Goal: Communication & Community: Answer question/provide support

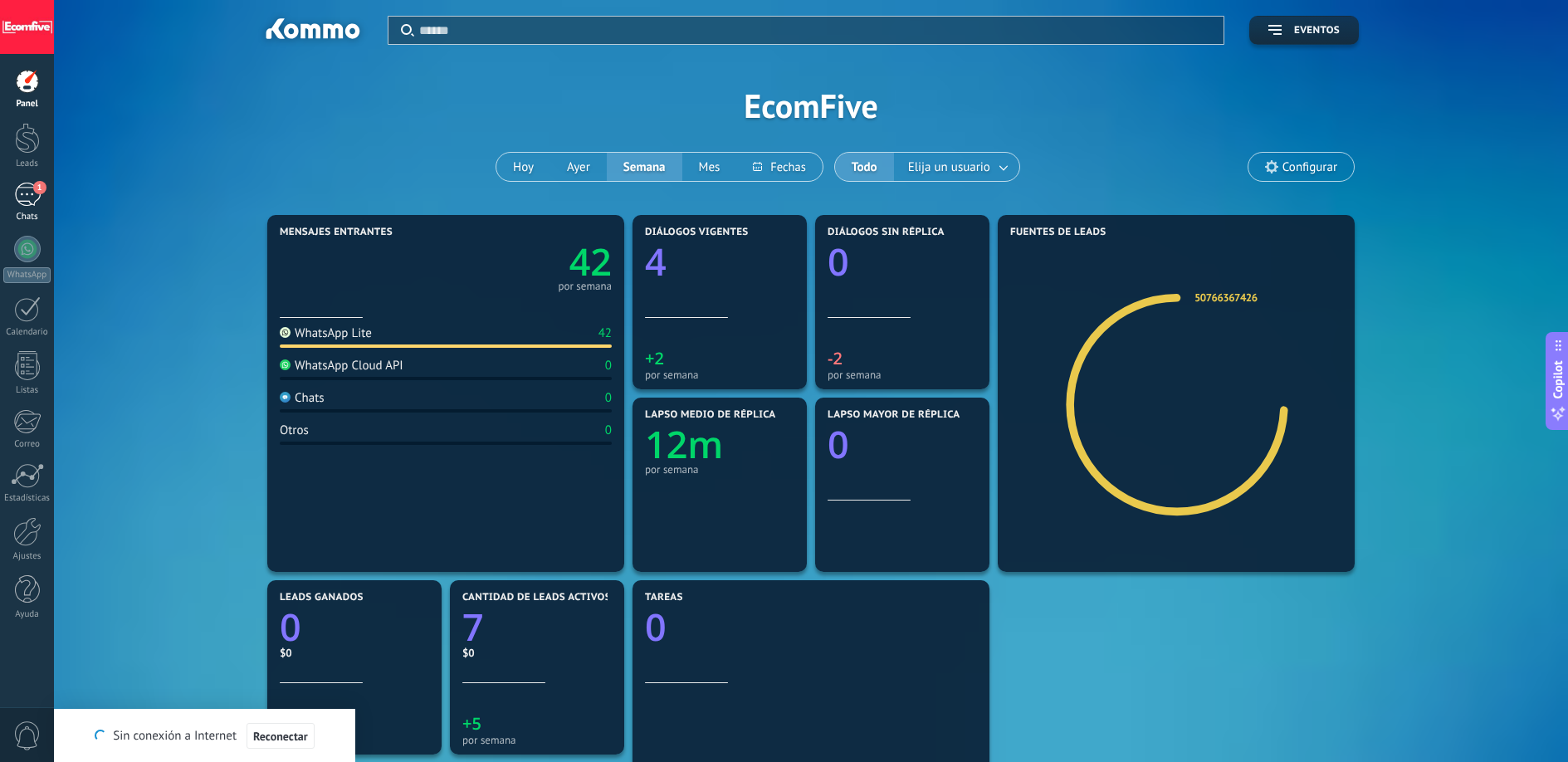
click at [38, 192] on span "1" at bounding box center [39, 187] width 13 height 13
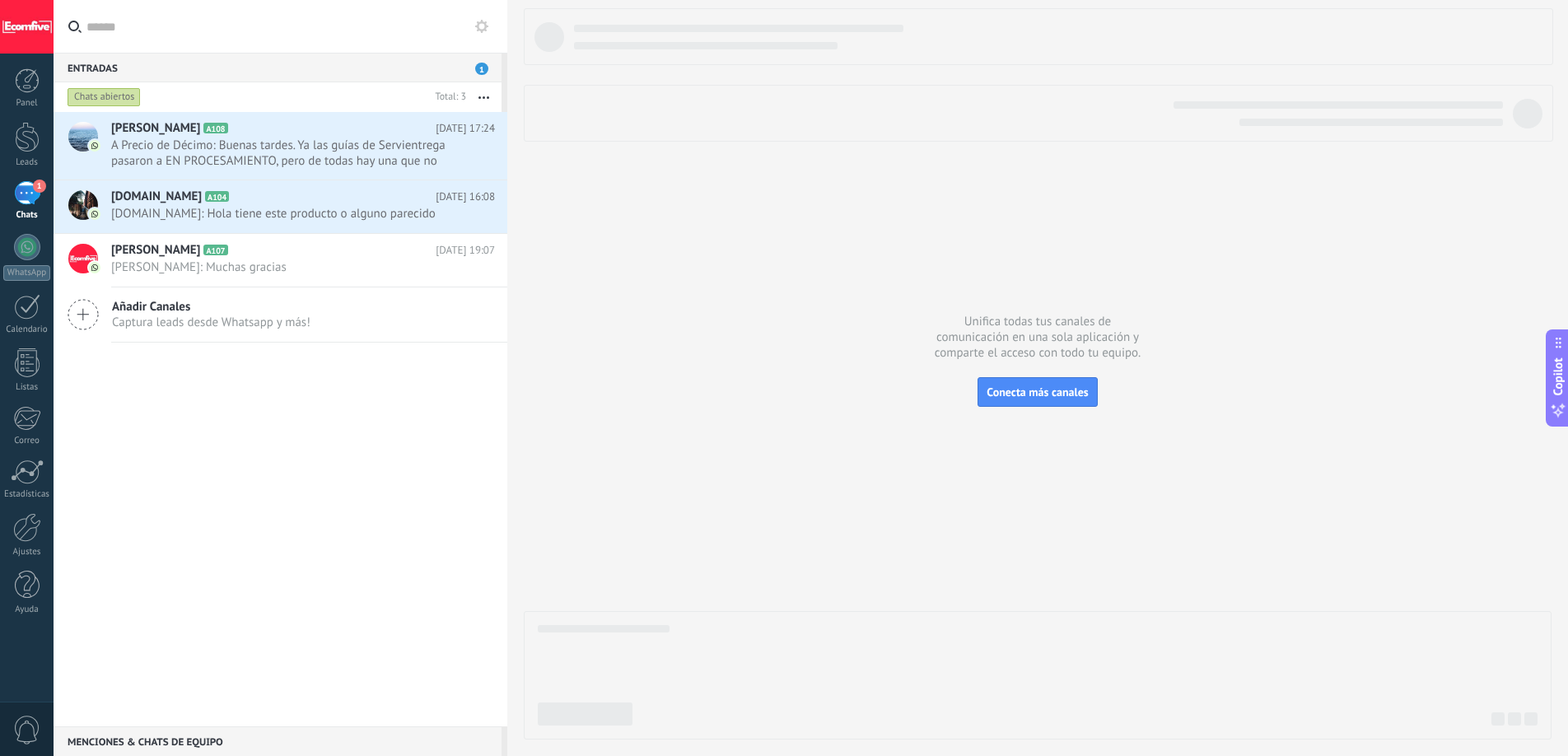
click at [332, 163] on span "A Precio de Décimo: Buenas tardes. Ya las guías de Servientrega pasaron a EN PR…" at bounding box center [287, 153] width 353 height 31
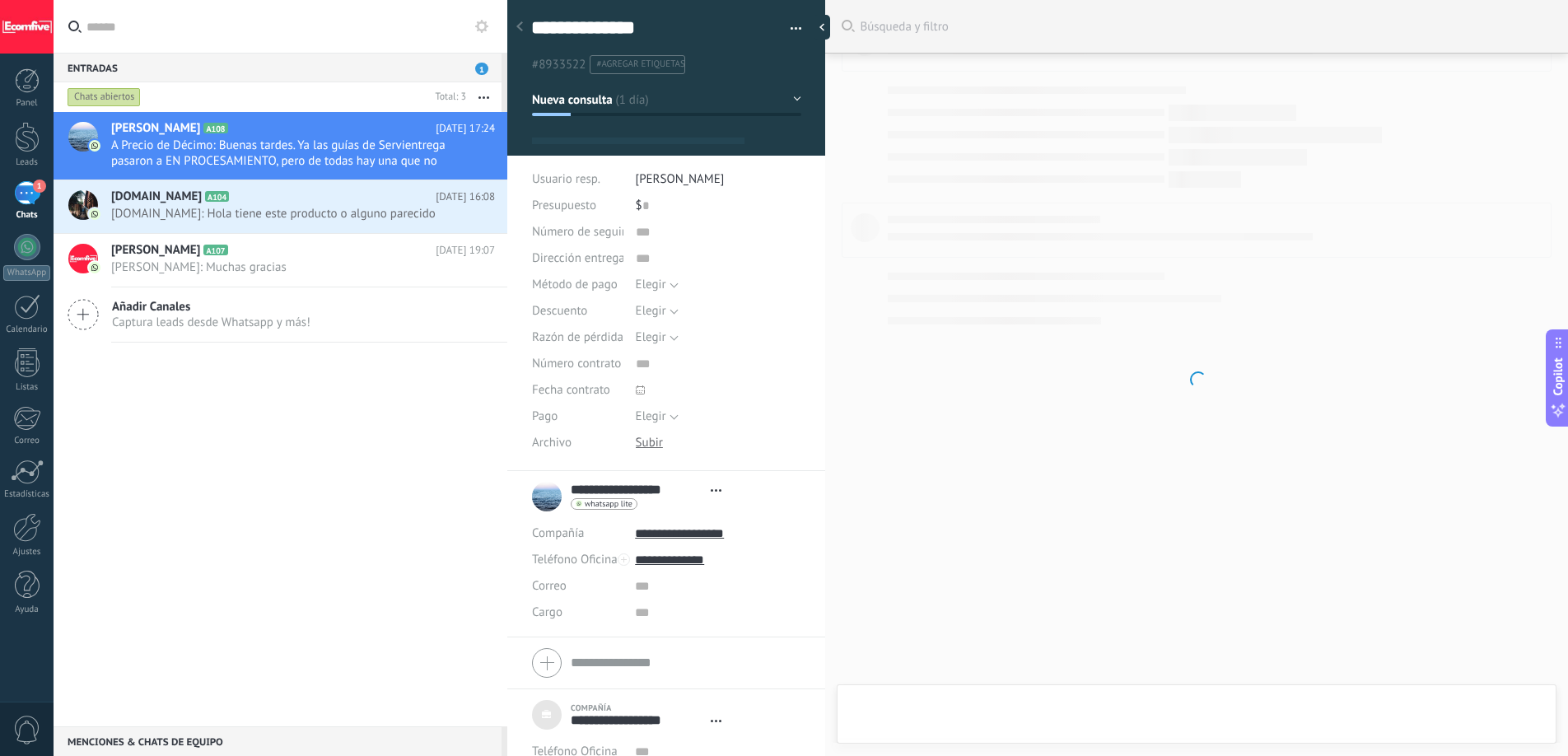
type textarea "***"
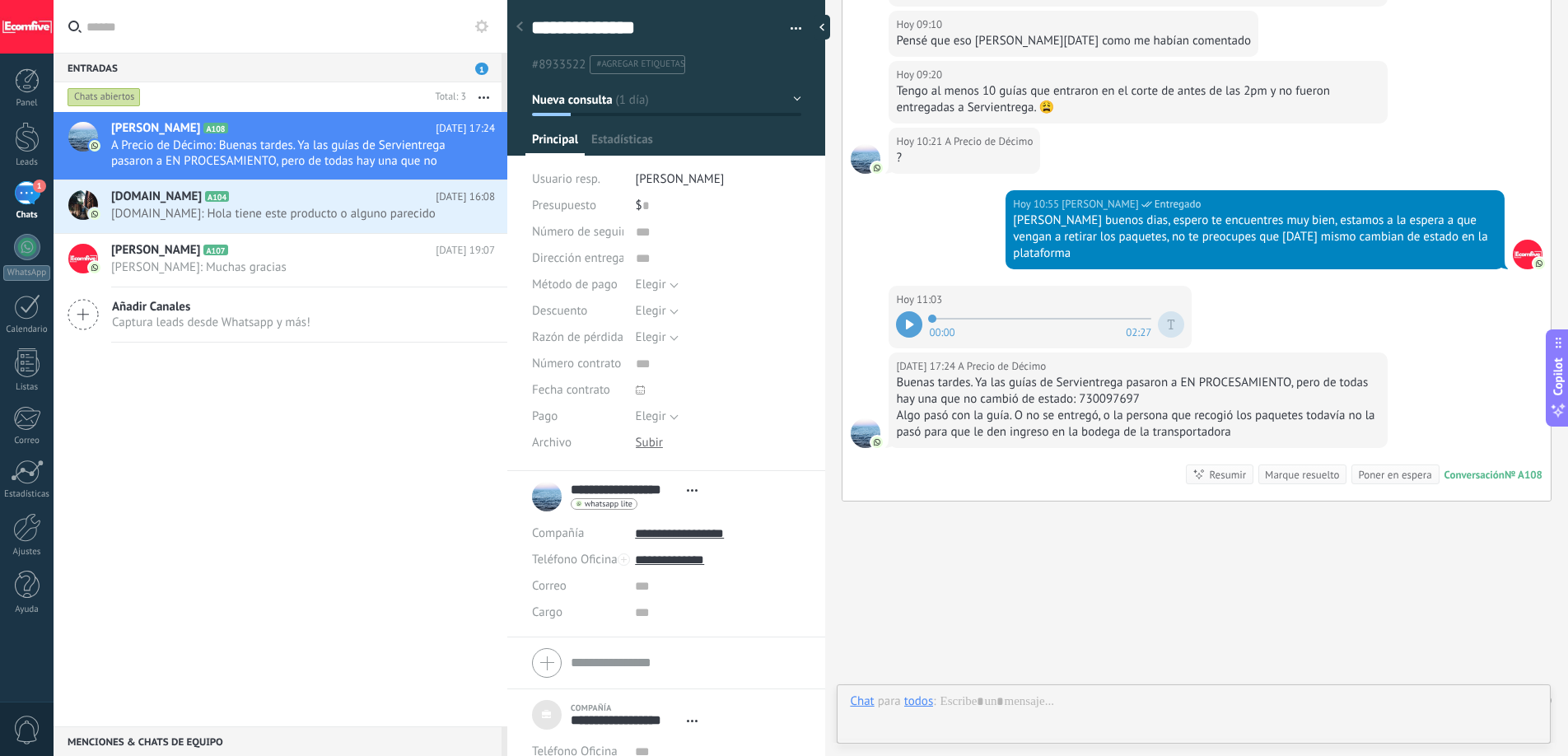
scroll to position [17, 0]
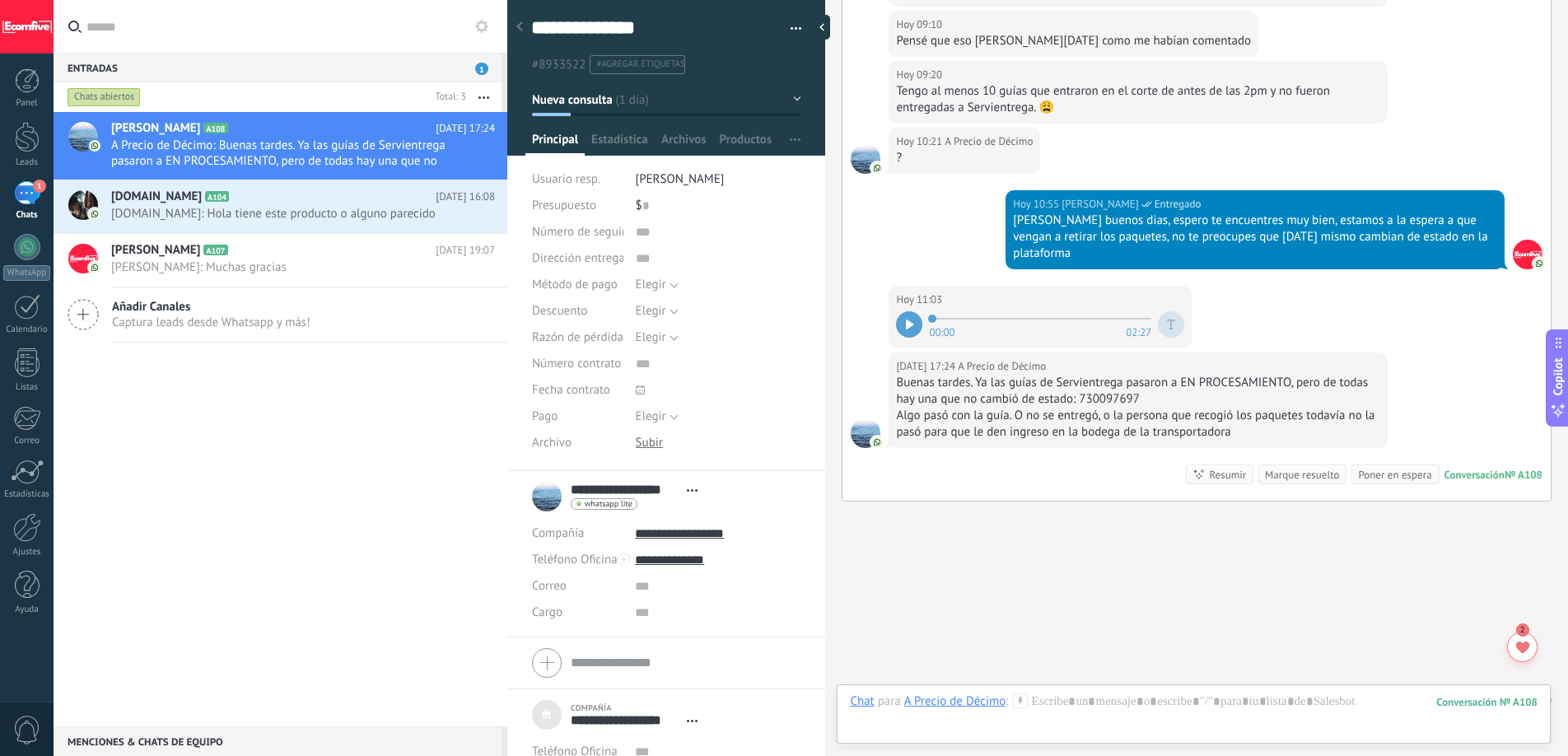
click at [1089, 375] on div "Buenas tardes. Ya las guías de Servientrega pasaron a EN PROCESAMIENTO, pero de…" at bounding box center [1138, 391] width 484 height 33
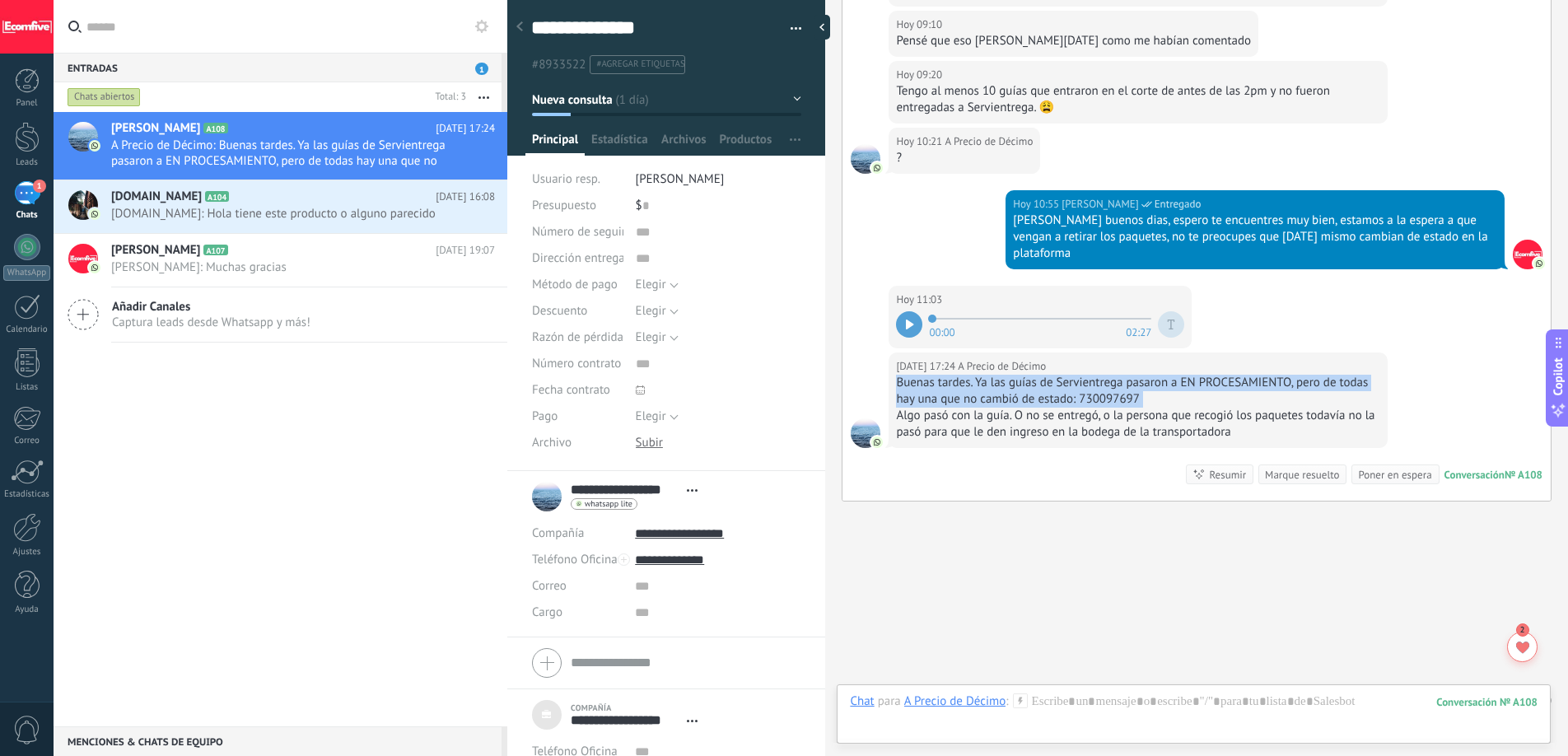
click at [1089, 375] on div "Buenas tardes. Ya las guías de Servientrega pasaron a EN PROCESAMIENTO, pero de…" at bounding box center [1138, 391] width 484 height 33
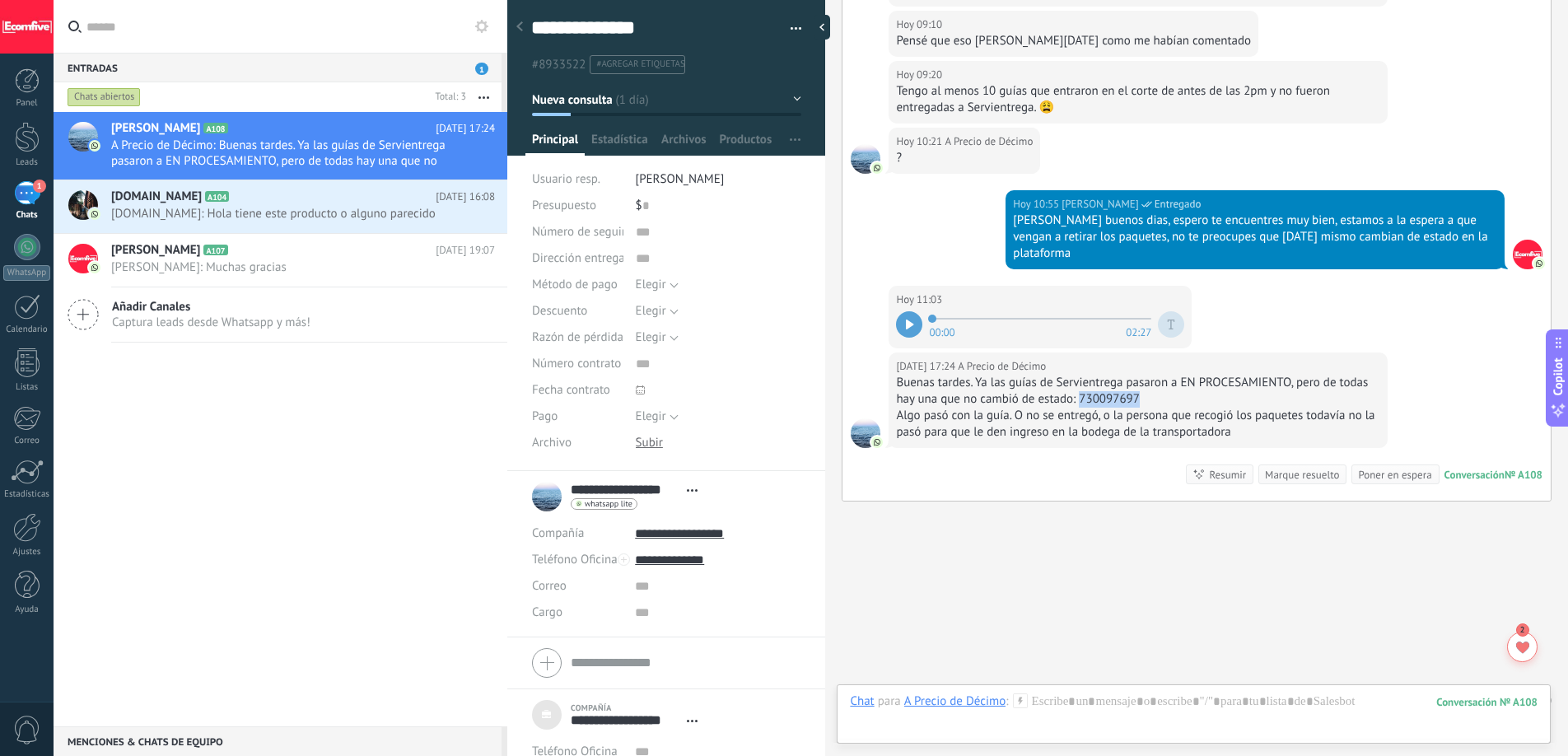
click at [1089, 375] on div "Buenas tardes. Ya las guías de Servientrega pasaron a EN PROCESAMIENTO, pero de…" at bounding box center [1138, 391] width 484 height 33
click at [909, 320] on icon at bounding box center [909, 324] width 8 height 10
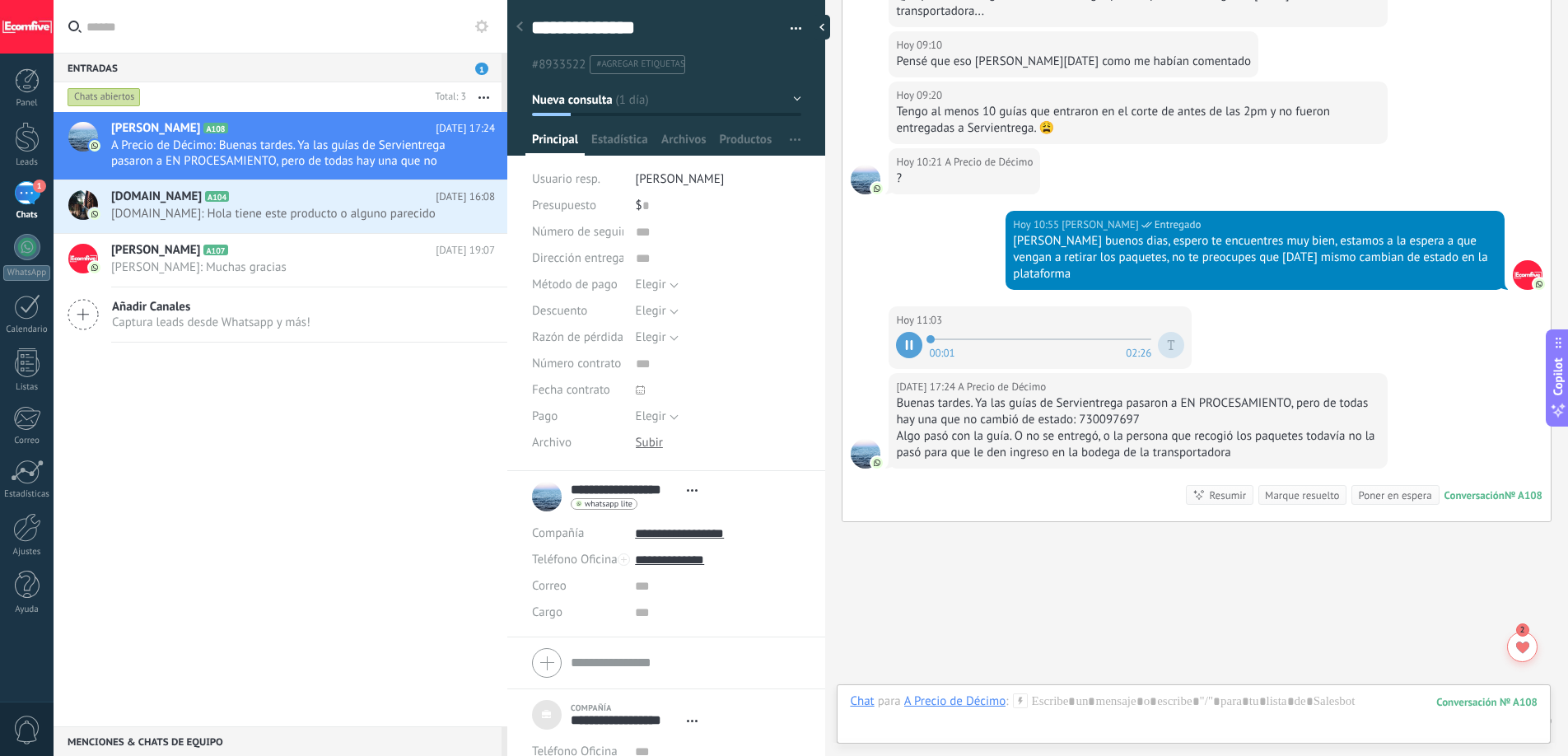
scroll to position [3063, 0]
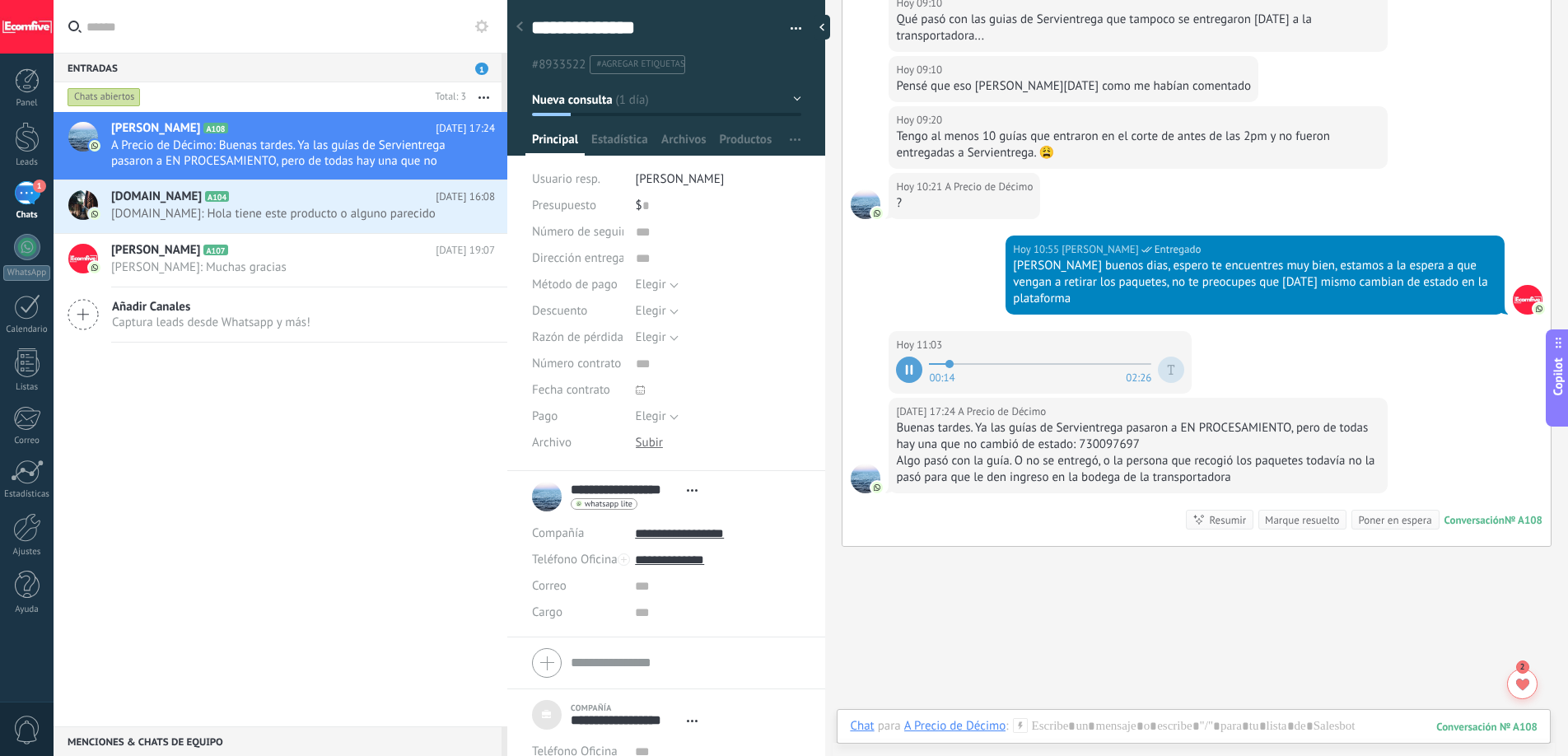
click at [911, 364] on icon at bounding box center [912, 369] width 3 height 10
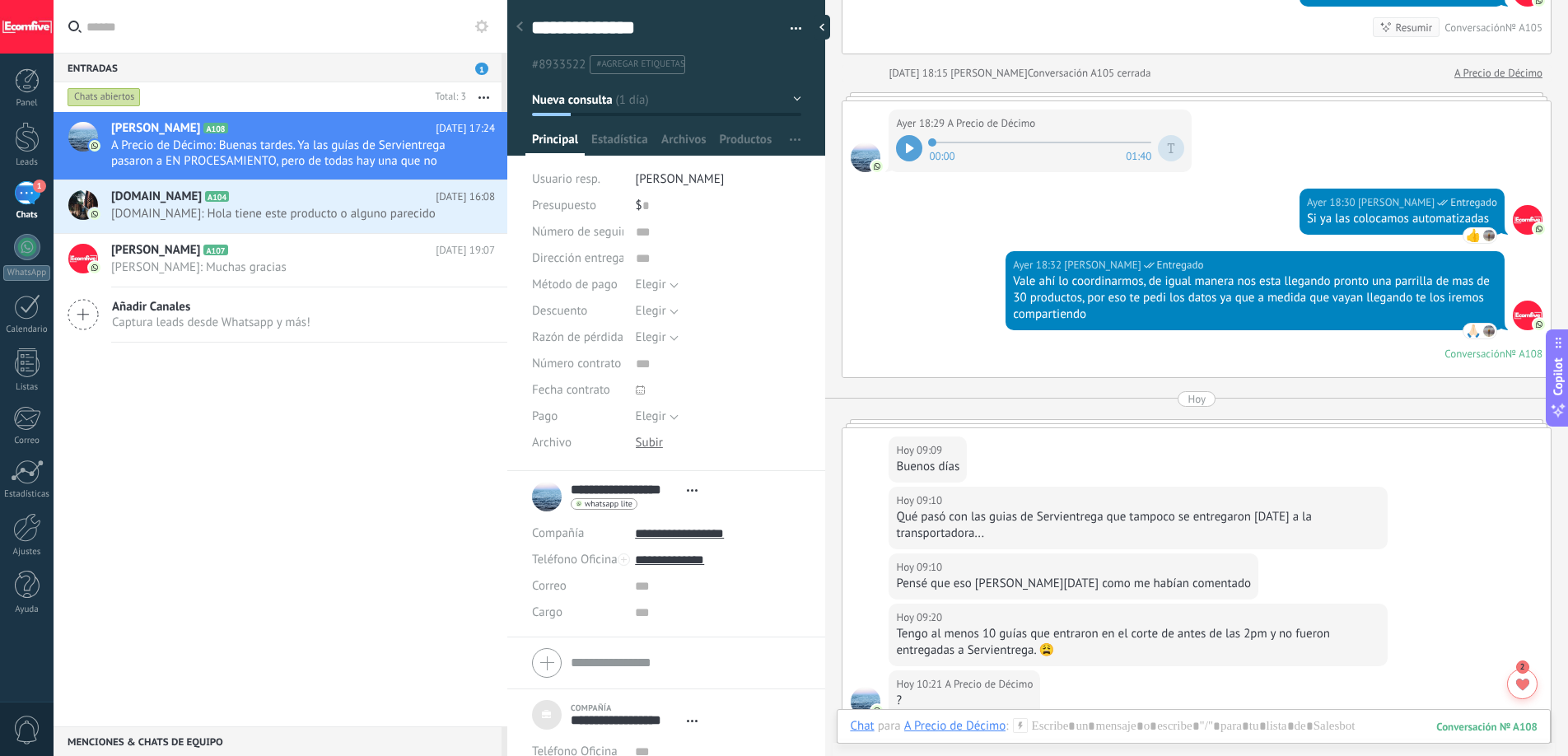
scroll to position [2569, 0]
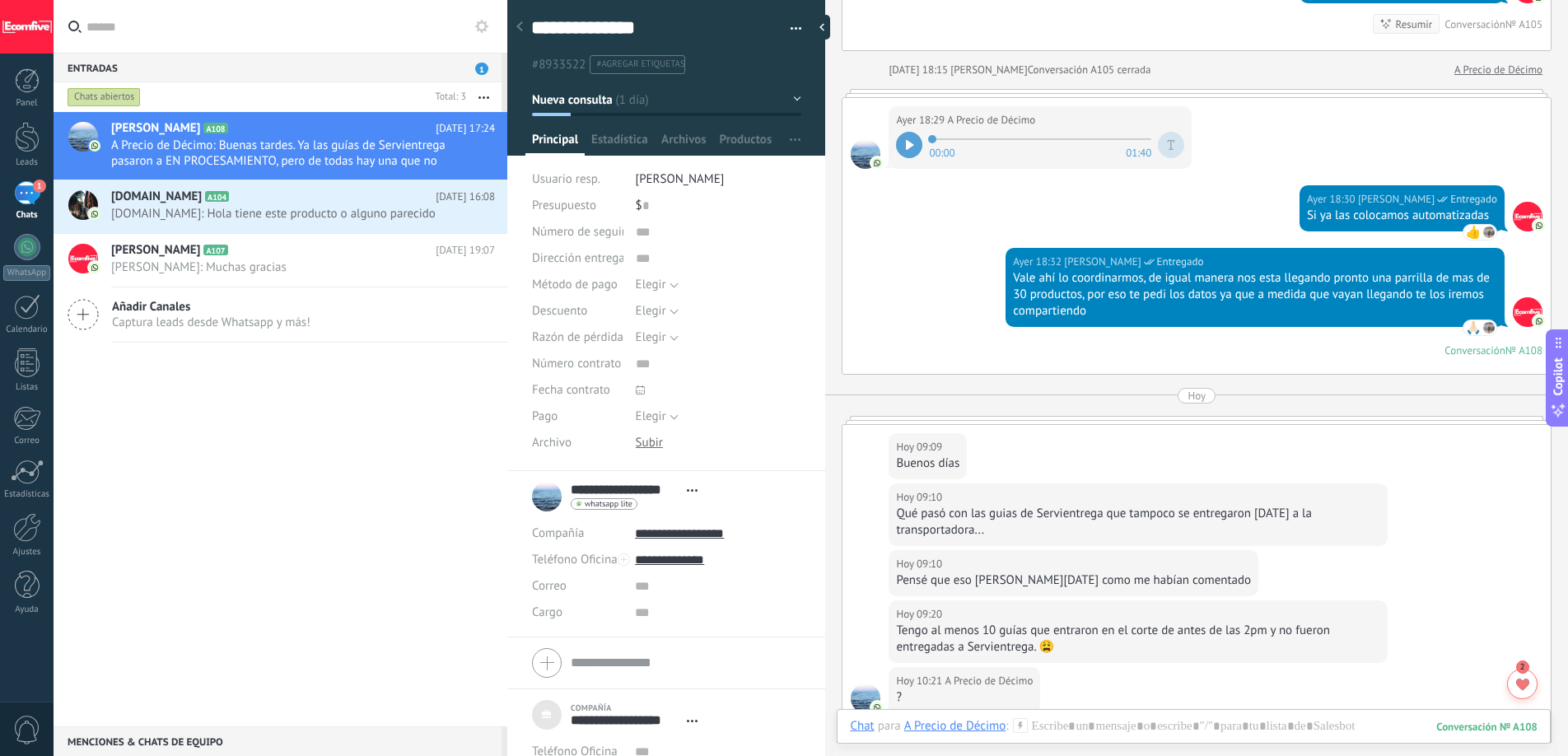
click at [1205, 270] on div "Vale ahí lo coordinarmos, de igual manera nos esta llegando pronto una parrilla…" at bounding box center [1255, 295] width 484 height 50
click at [1372, 270] on div "Vale ahí lo coordinarmos, de igual manera nos esta llegando pronto una parrilla…" at bounding box center [1255, 295] width 484 height 50
click at [1170, 505] on div "Qué pasó con las guias de Servientrega que tampoco se entregaron [DATE] a la tr…" at bounding box center [1138, 521] width 484 height 33
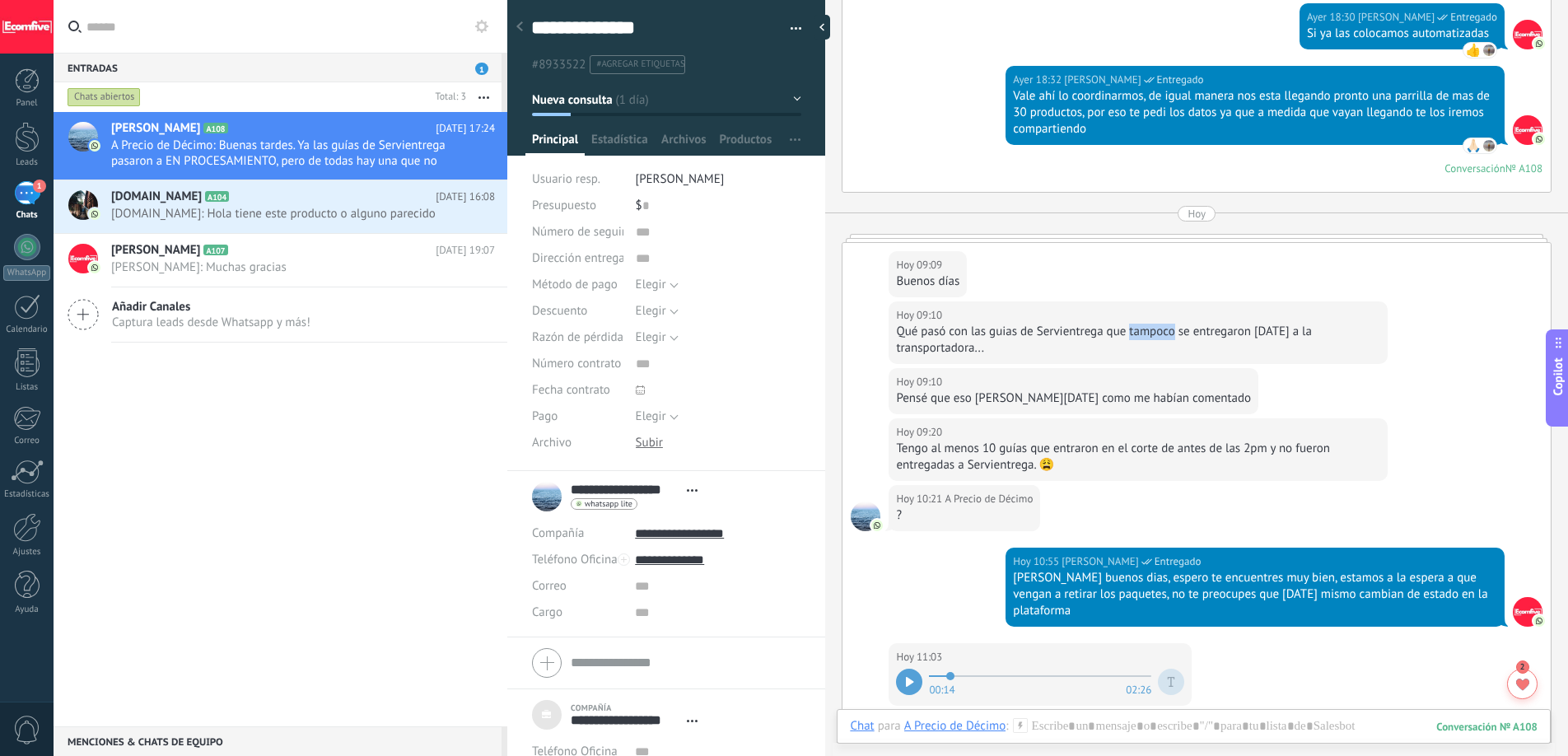
scroll to position [2872, 0]
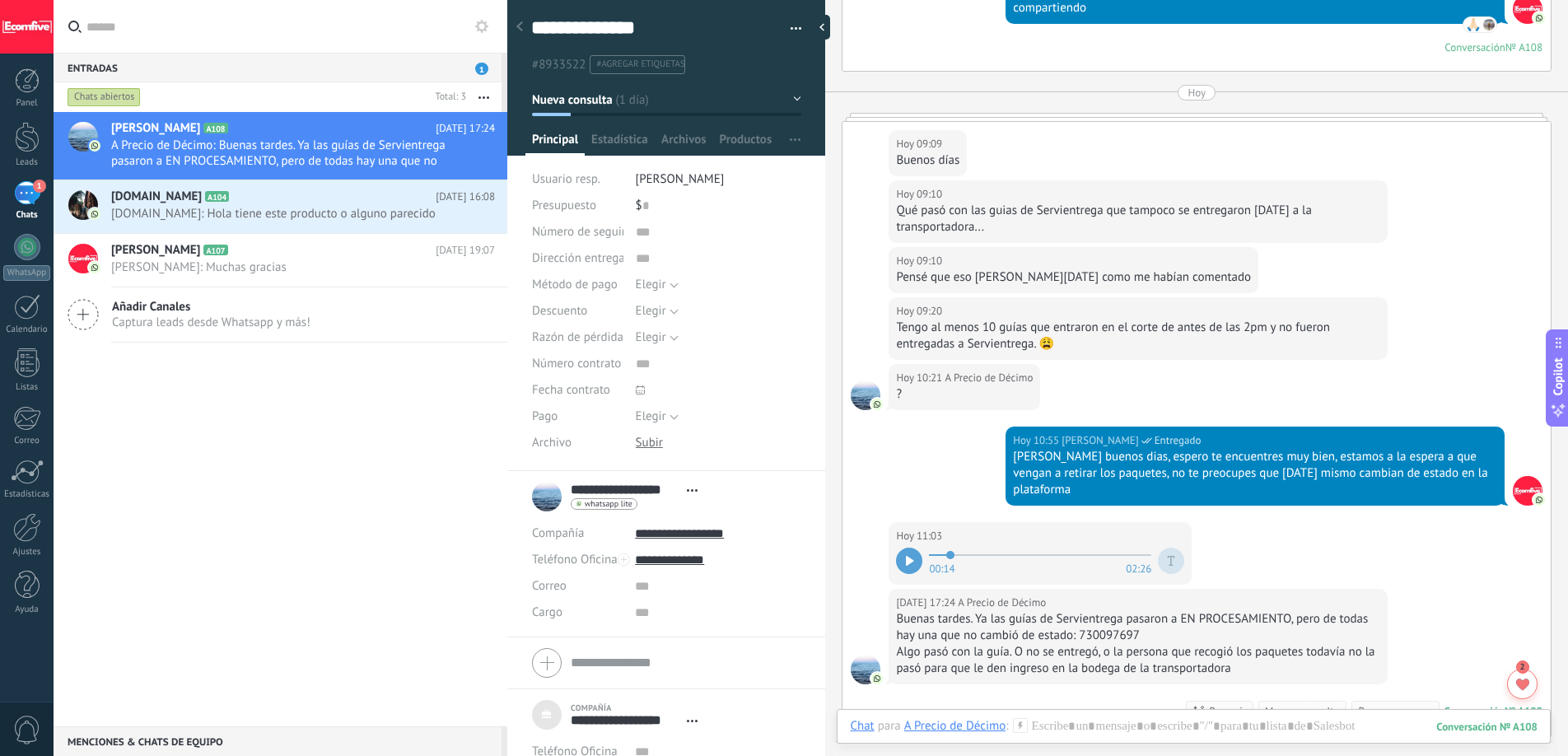
click at [1034, 208] on div "Qué pasó con las guias de Servientrega que tampoco se entregaron [DATE] a la tr…" at bounding box center [1138, 219] width 484 height 33
click at [1006, 269] on div "Pensé que eso [PERSON_NAME][DATE] como me habían comentado" at bounding box center [1073, 277] width 355 height 17
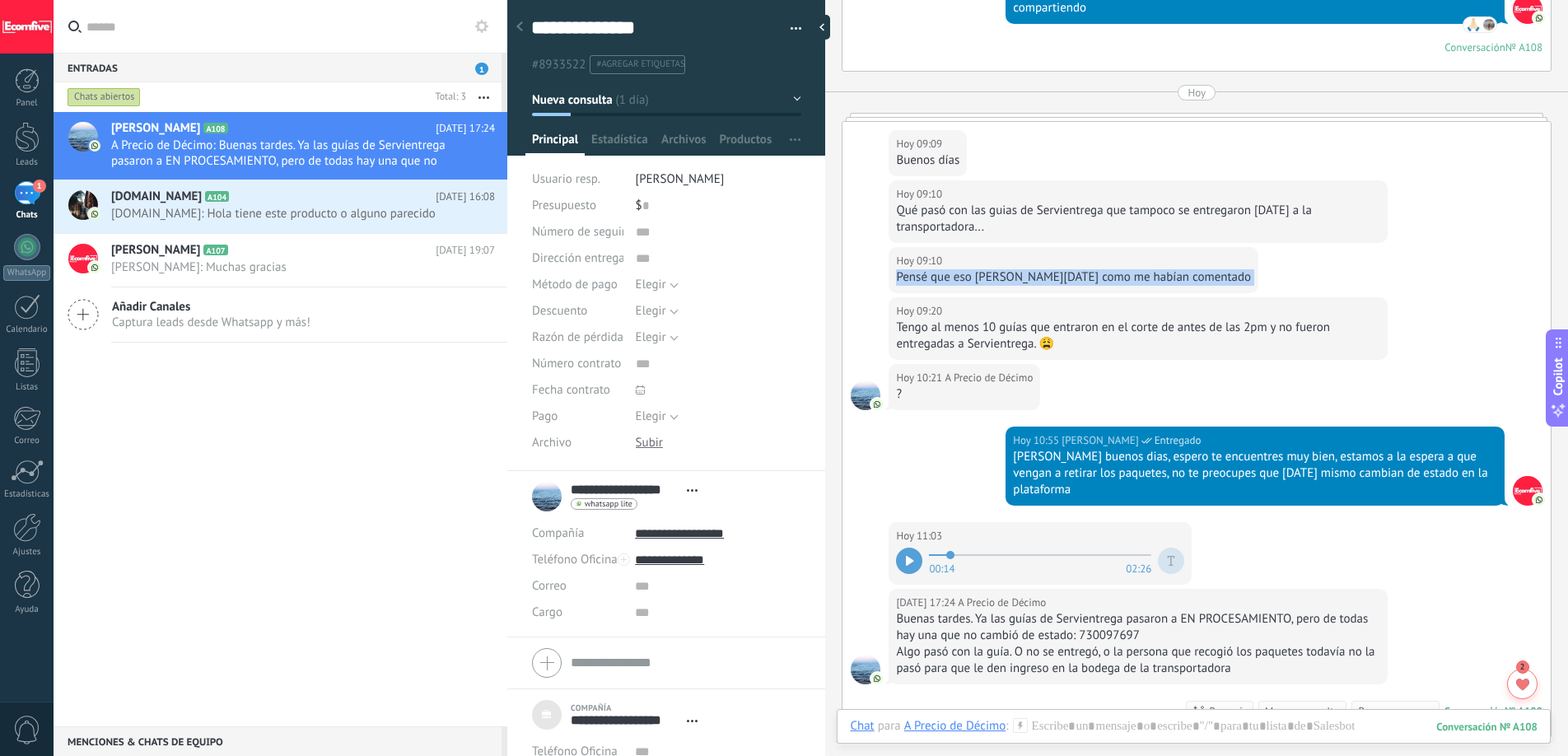
click at [1097, 269] on div "Pensé que eso [PERSON_NAME][DATE] como me habían comentado" at bounding box center [1073, 277] width 355 height 17
click at [1095, 269] on div "Pensé que eso [PERSON_NAME][DATE] como me habían comentado" at bounding box center [1073, 277] width 355 height 17
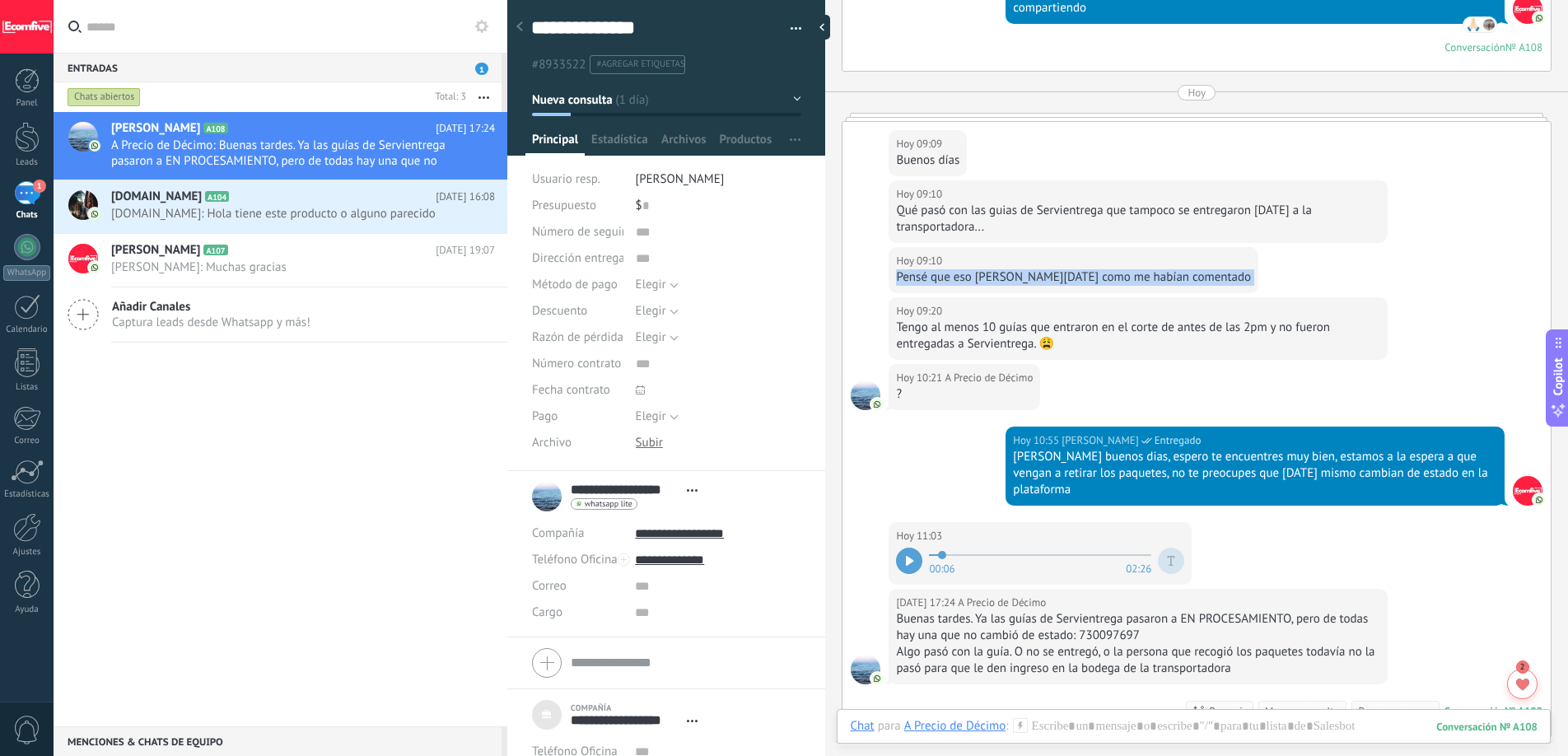
drag, startPoint x: 943, startPoint y: 523, endPoint x: 922, endPoint y: 529, distance: 21.8
click at [922, 545] on div "00:06 02:26" at bounding box center [1040, 561] width 288 height 33
click at [945, 320] on div "Tengo al menos 10 guías que entraron en el corte de antes de las 2pm y no fuero…" at bounding box center [1138, 336] width 484 height 33
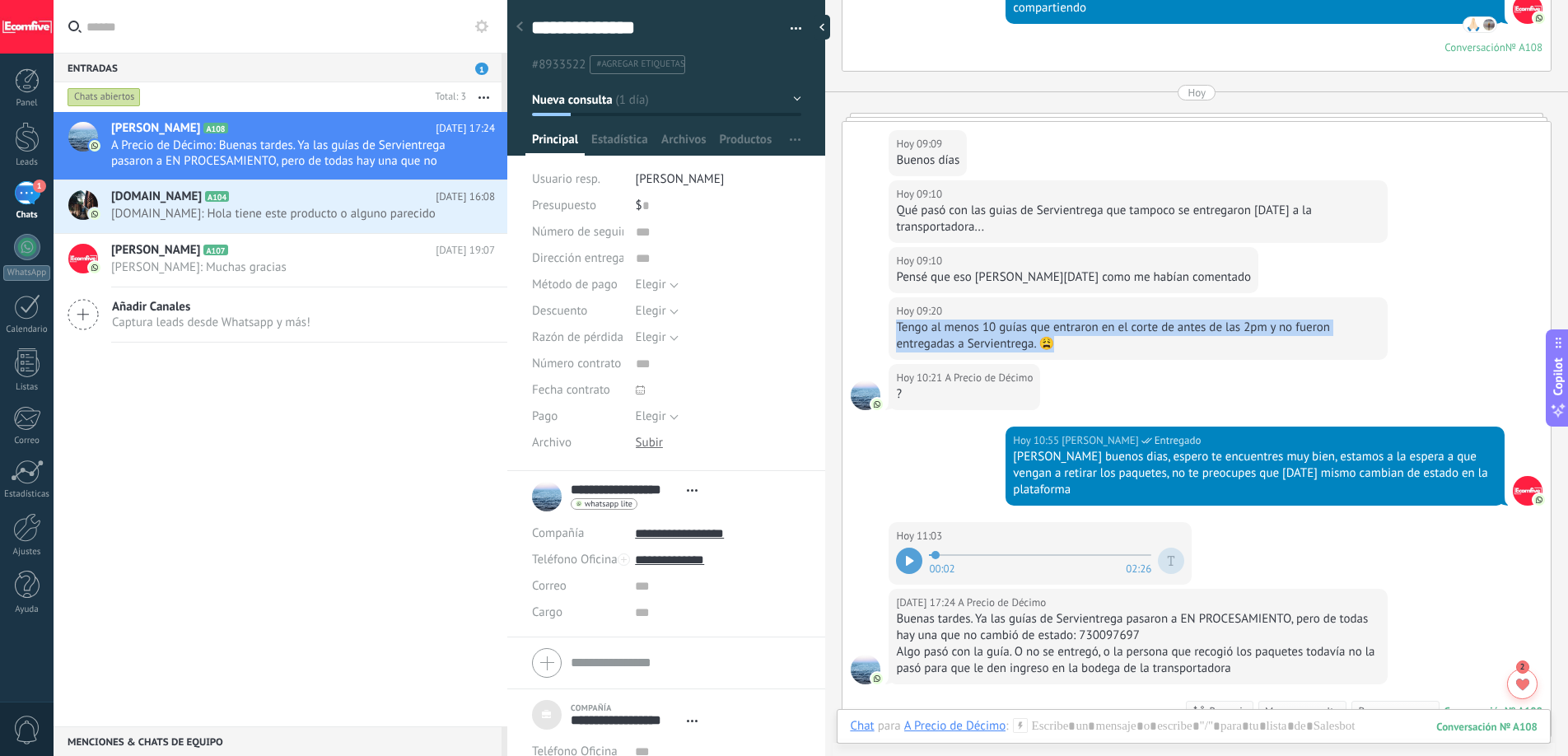
click at [945, 320] on div "Tengo al menos 10 guías que entraron en el corte de antes de las 2pm y no fuero…" at bounding box center [1138, 336] width 484 height 33
click at [1058, 320] on div "Tengo al menos 10 guías que entraron en el corte de antes de las 2pm y no fuero…" at bounding box center [1138, 336] width 484 height 33
click at [1104, 320] on div "Tengo al menos 10 guías que entraron en el corte de antes de las 2pm y no fuero…" at bounding box center [1138, 336] width 484 height 33
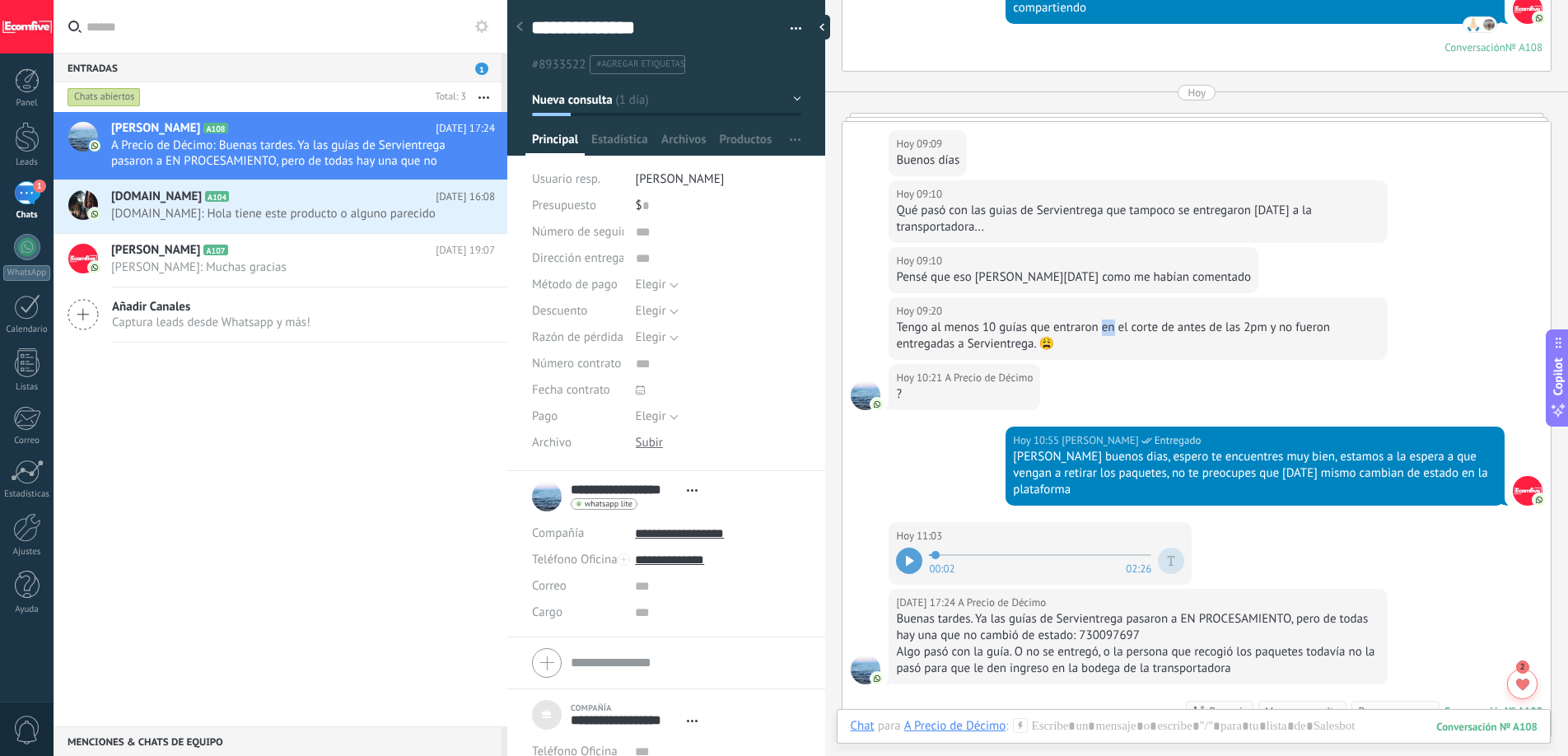
click at [1104, 320] on div "Tengo al menos 10 guías que entraron en el corte de antes de las 2pm y no fuero…" at bounding box center [1138, 336] width 484 height 33
click at [1140, 320] on div "Tengo al menos 10 guías que entraron en el corte de antes de las 2pm y no fuero…" at bounding box center [1138, 336] width 484 height 33
click at [1189, 320] on div "Tengo al menos 10 guías que entraron en el corte de antes de las 2pm y no fuero…" at bounding box center [1138, 336] width 484 height 33
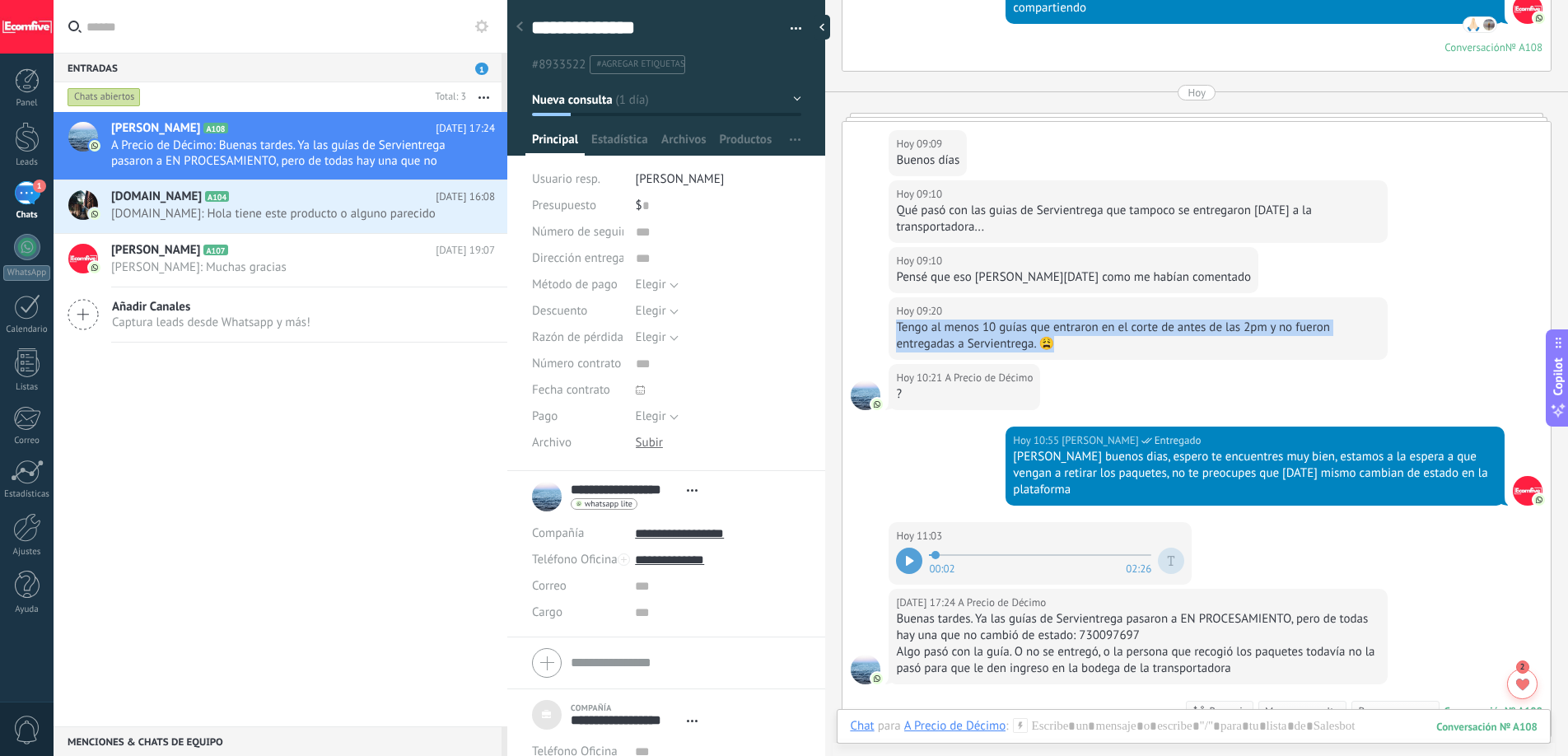
click at [1190, 320] on div "Tengo al menos 10 guías que entraron en el corte de antes de las 2pm y no fuero…" at bounding box center [1138, 336] width 484 height 33
click at [1243, 320] on div "Tengo al menos 10 guías que entraron en el corte de antes de las 2pm y no fuero…" at bounding box center [1138, 336] width 484 height 33
click at [1294, 320] on div "Tengo al menos 10 guías que entraron en el corte de antes de las 2pm y no fuero…" at bounding box center [1138, 336] width 484 height 33
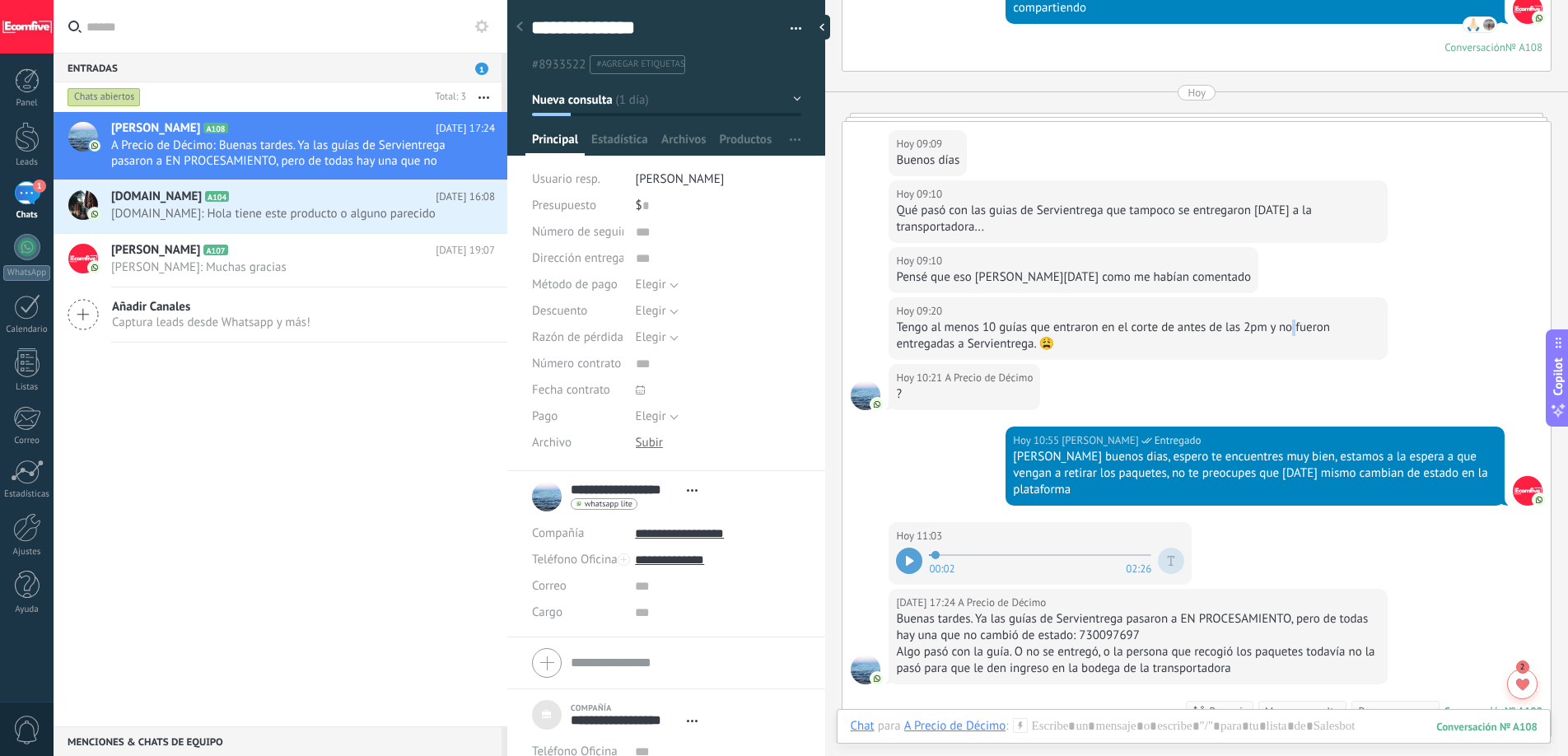
click at [1294, 320] on div "Tengo al menos 10 guías que entraron en el corte de antes de las 2pm y no fuero…" at bounding box center [1138, 336] width 484 height 33
click at [972, 336] on div "[DATE] 09:20 A Precio de Décimo Tengo al menos 10 guías que entraron en el cort…" at bounding box center [1139, 329] width 500 height 62
click at [971, 330] on div "Tengo al menos 10 guías que entraron en el corte de antes de las 2pm y no fuero…" at bounding box center [1138, 336] width 484 height 33
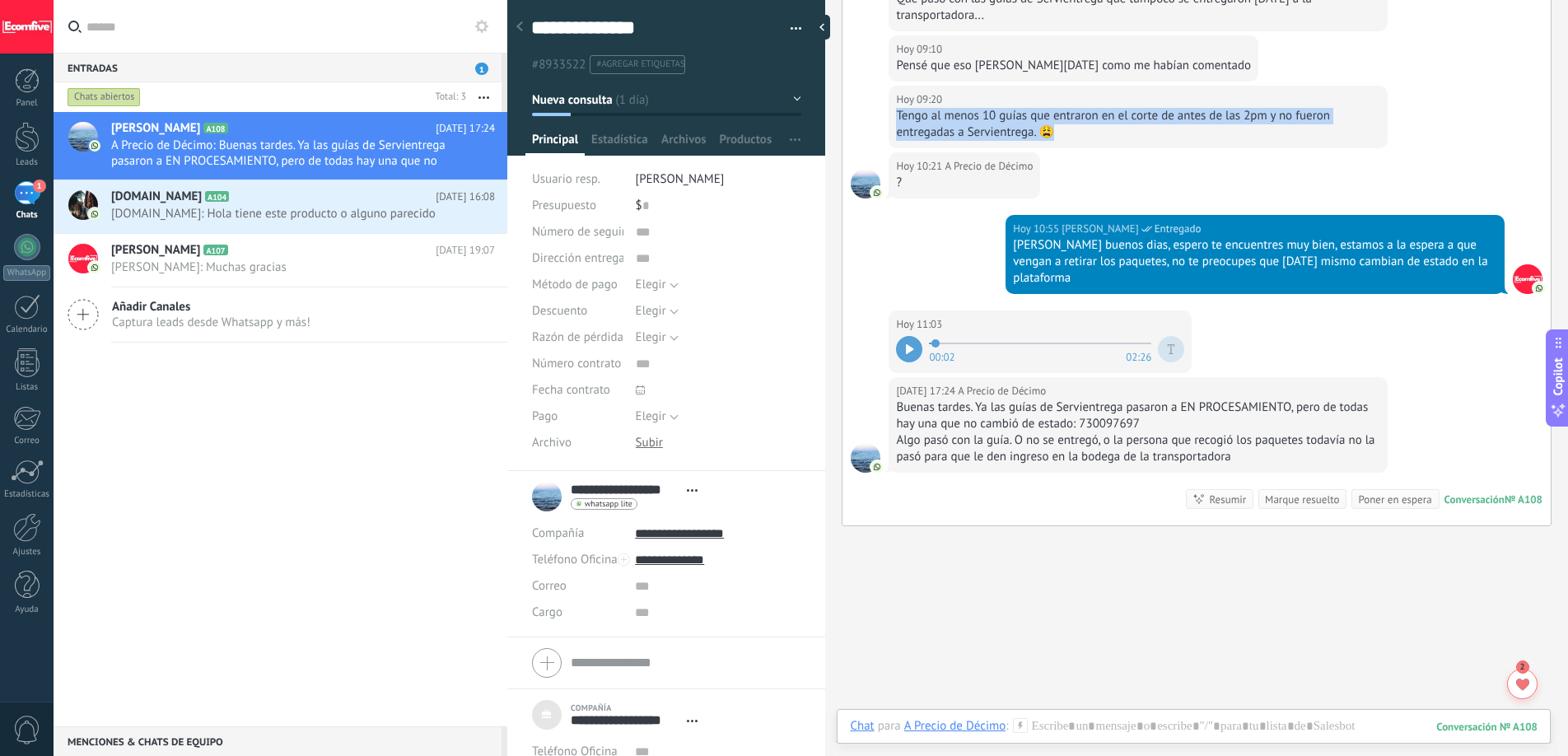
scroll to position [3067, 0]
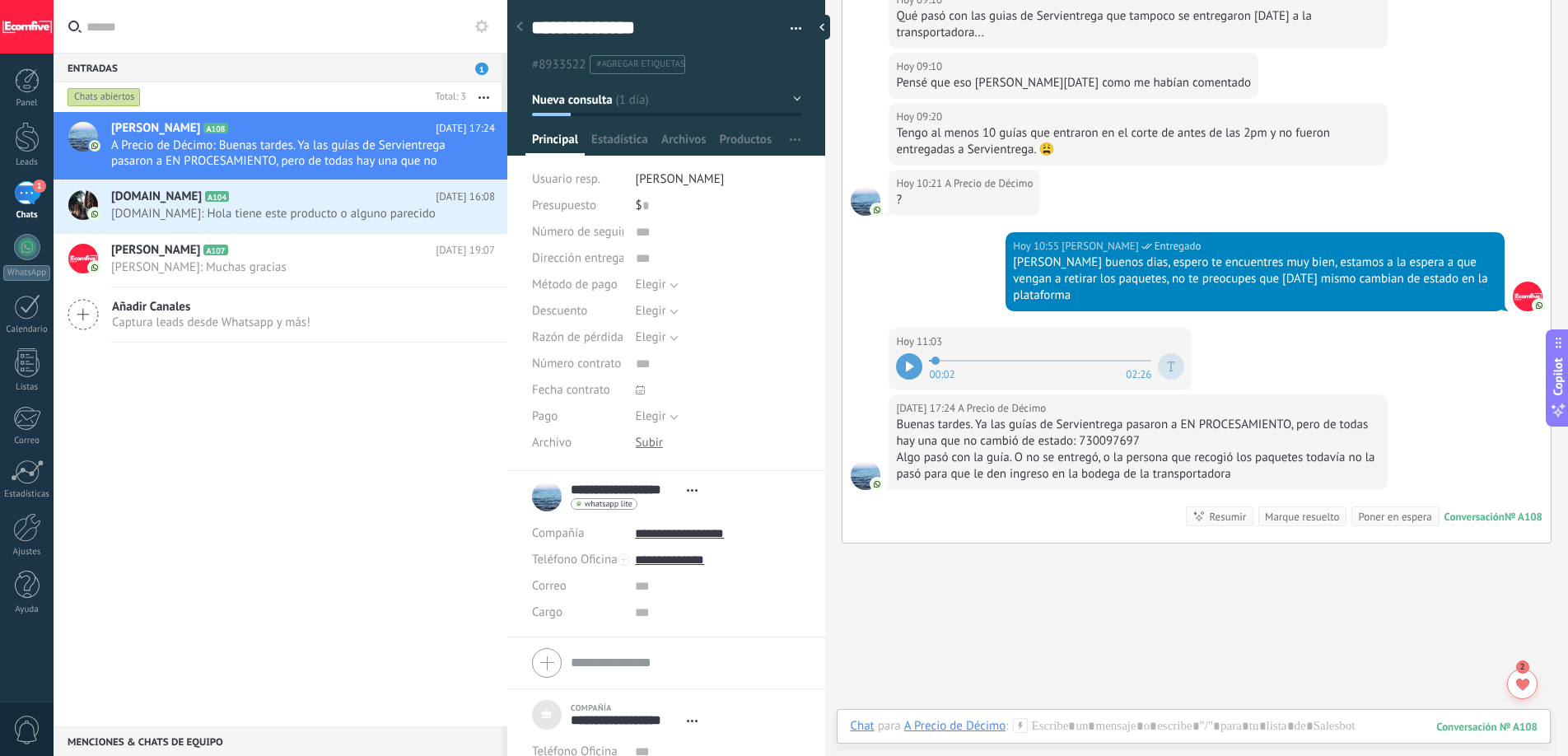
click at [915, 354] on div at bounding box center [909, 367] width 27 height 27
click at [908, 362] on icon at bounding box center [909, 366] width 7 height 10
click at [908, 362] on icon at bounding box center [909, 366] width 7 height 10
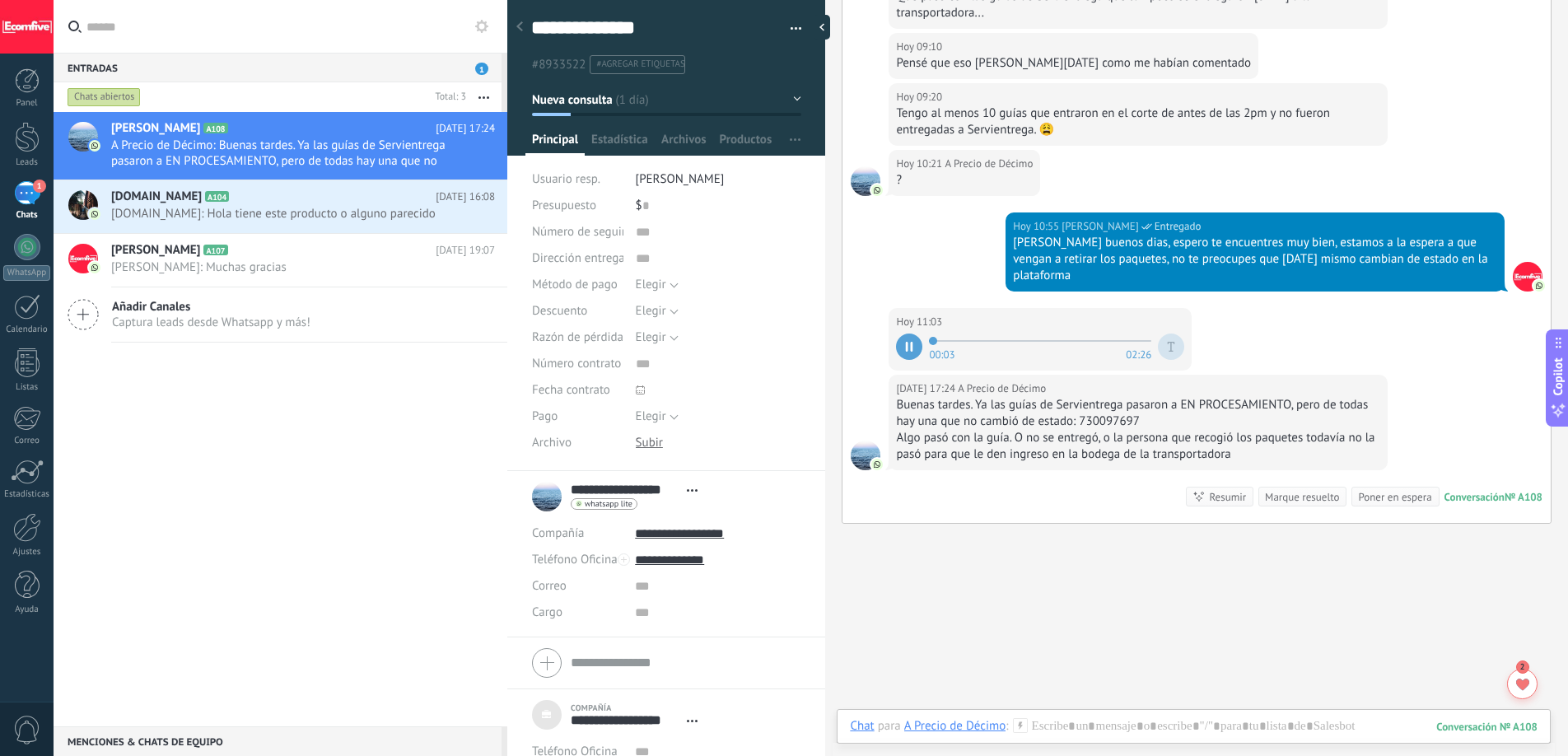
scroll to position [3108, 0]
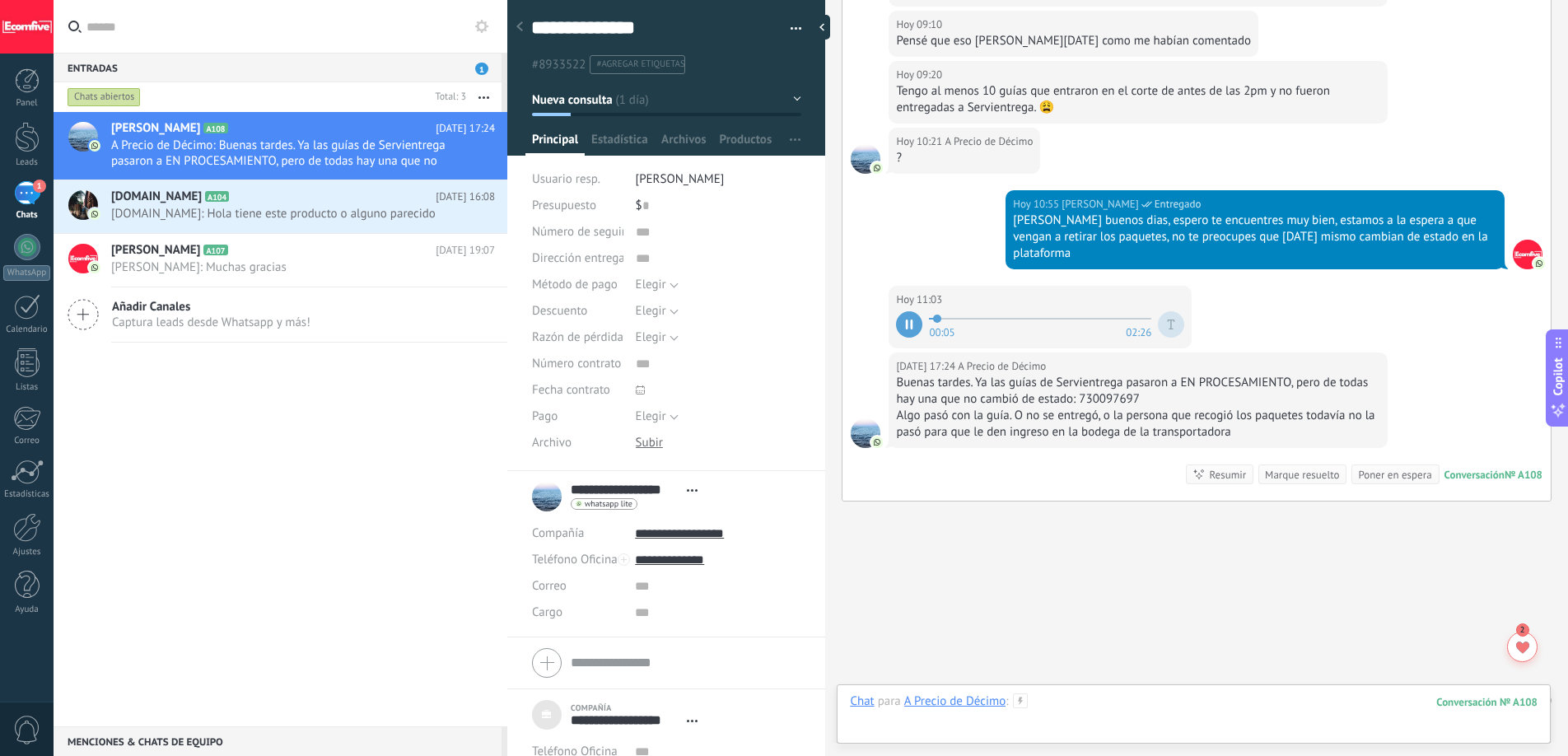
click at [1061, 710] on div at bounding box center [1194, 718] width 688 height 50
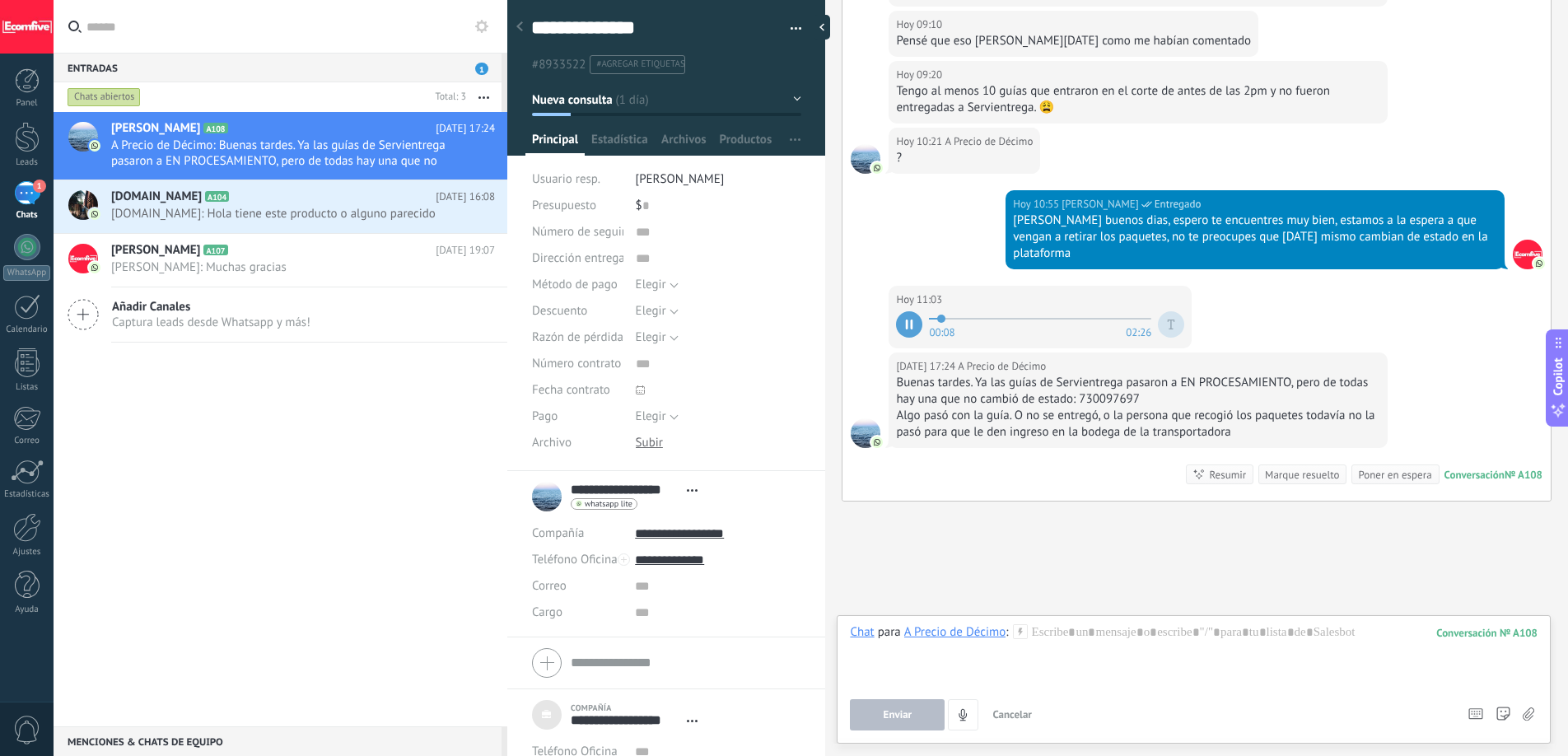
click at [901, 311] on div at bounding box center [909, 324] width 27 height 27
click at [1074, 636] on div at bounding box center [1194, 655] width 688 height 62
click at [911, 701] on button "Enviar" at bounding box center [897, 714] width 95 height 31
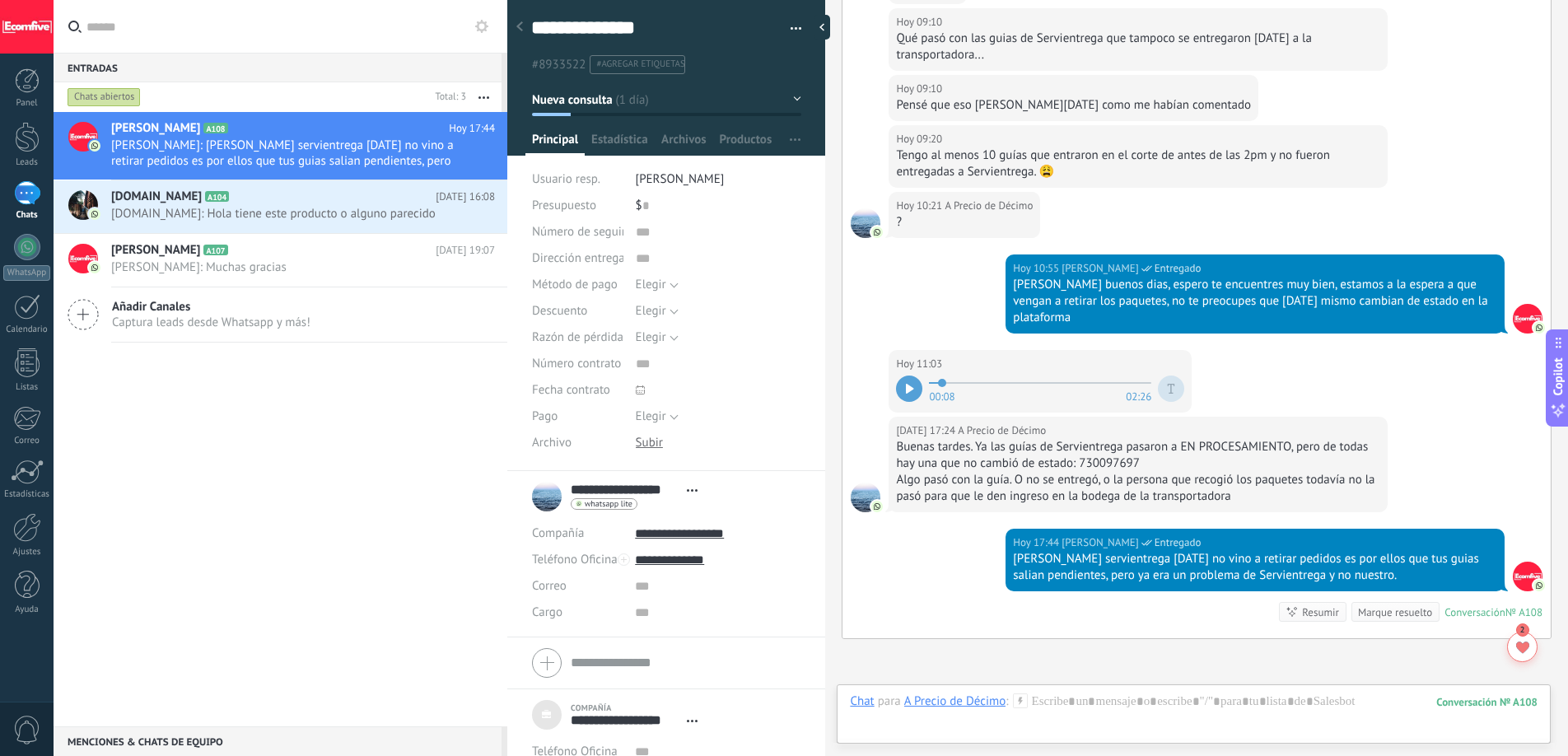
scroll to position [3181, 0]
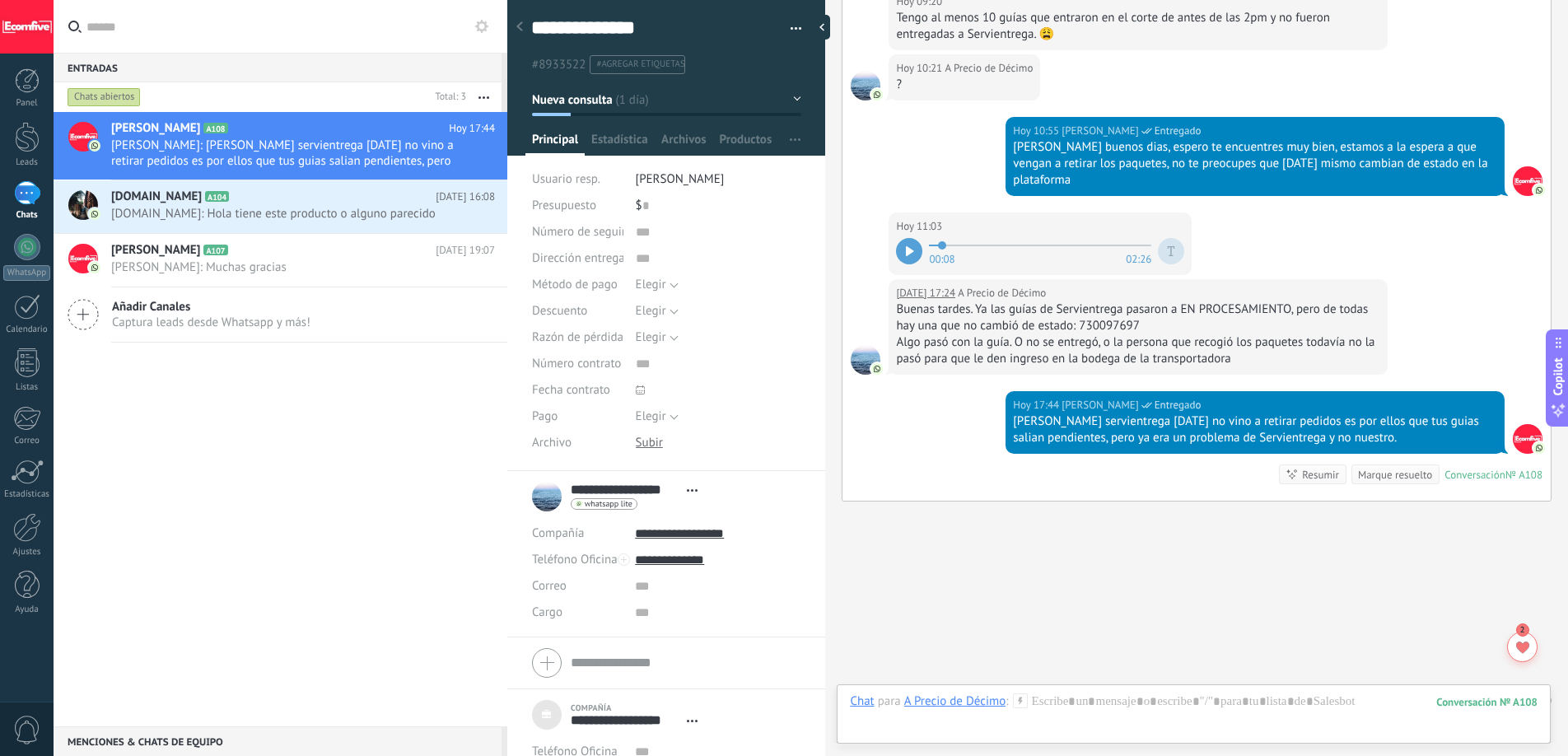
click at [902, 238] on div at bounding box center [909, 251] width 27 height 27
drag, startPoint x: 940, startPoint y: 211, endPoint x: 924, endPoint y: 212, distance: 16.0
click at [924, 235] on div "00:01 02:26" at bounding box center [1040, 251] width 288 height 33
click at [908, 238] on div at bounding box center [909, 251] width 27 height 27
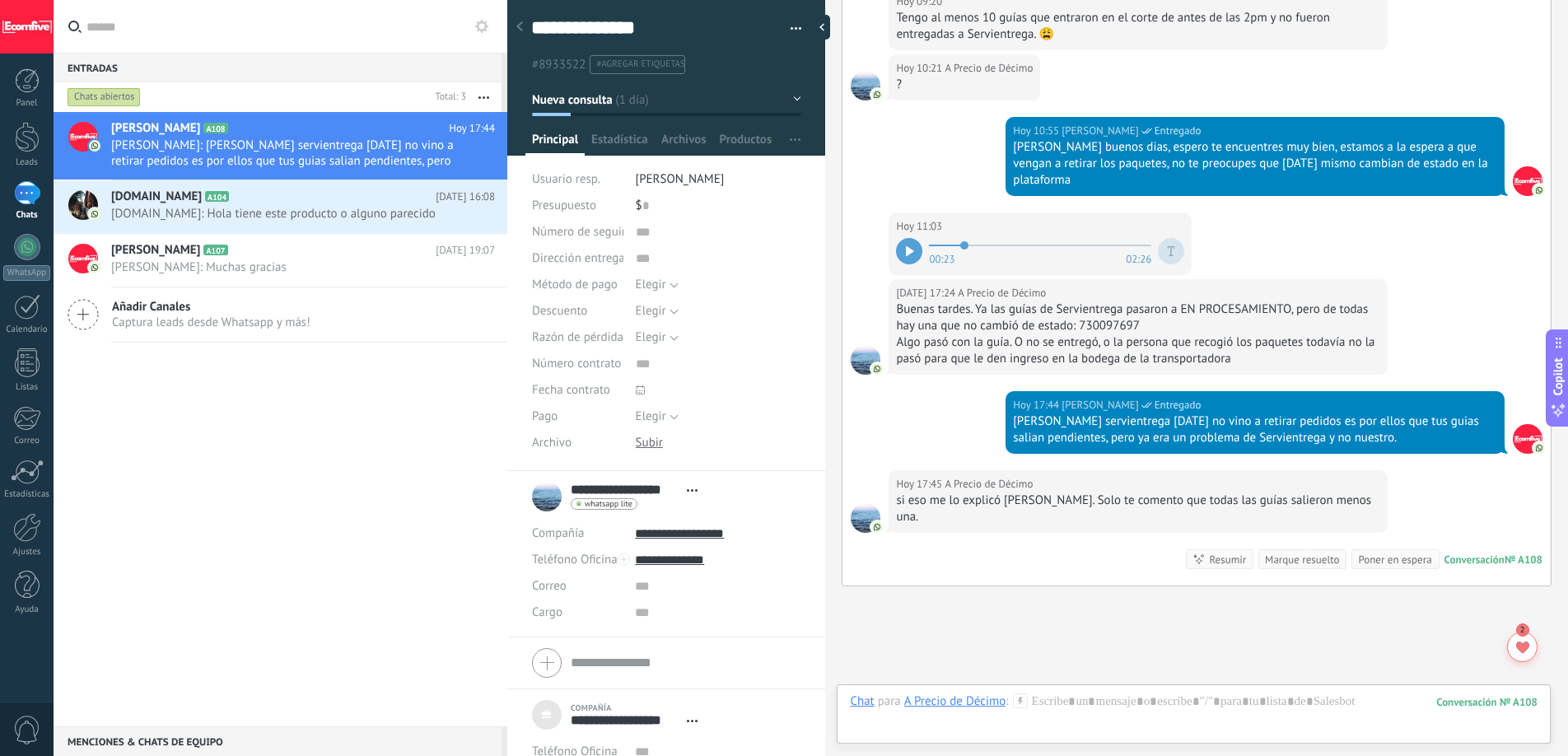
scroll to position [3250, 0]
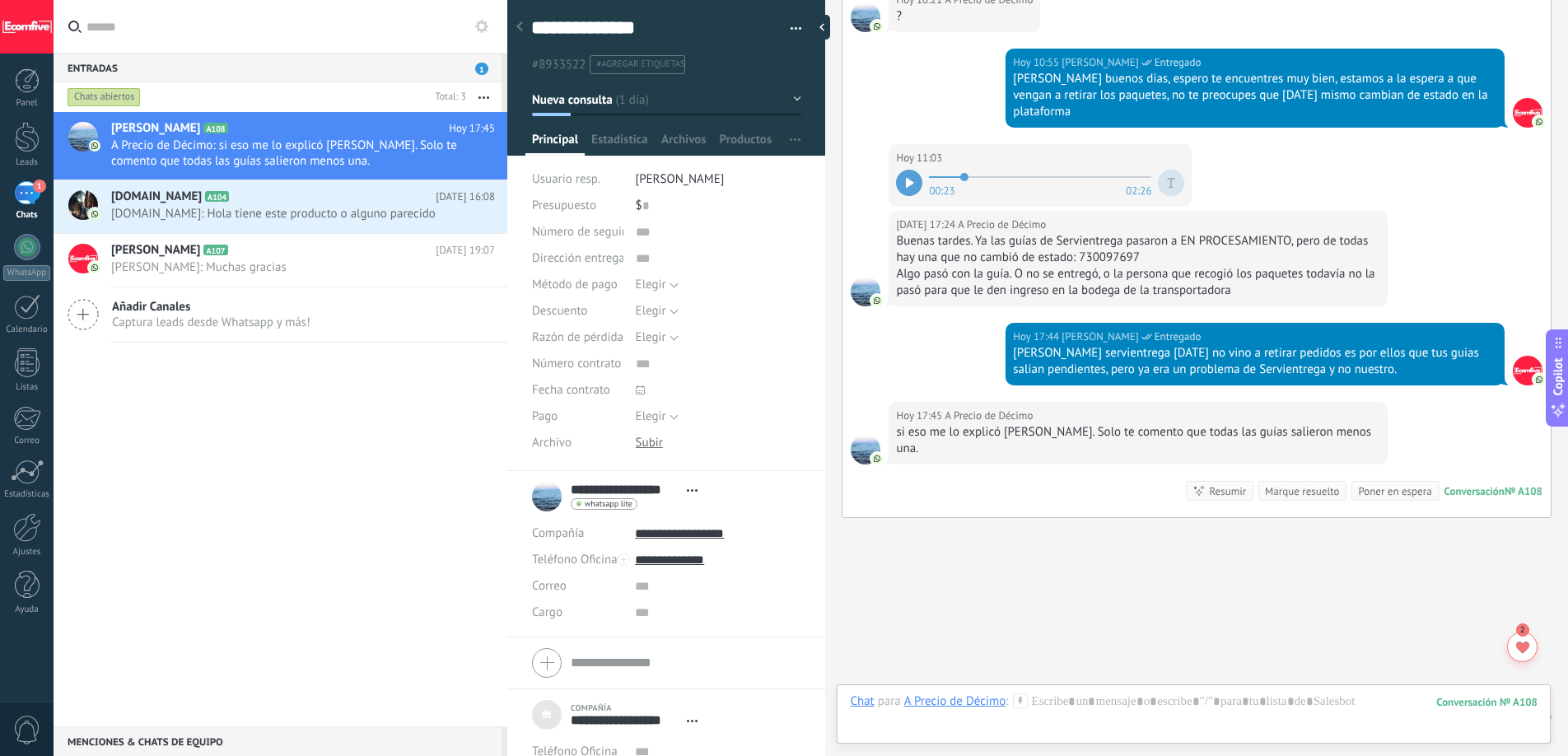
click at [915, 170] on div at bounding box center [909, 183] width 27 height 27
click at [1105, 713] on div at bounding box center [1194, 718] width 688 height 50
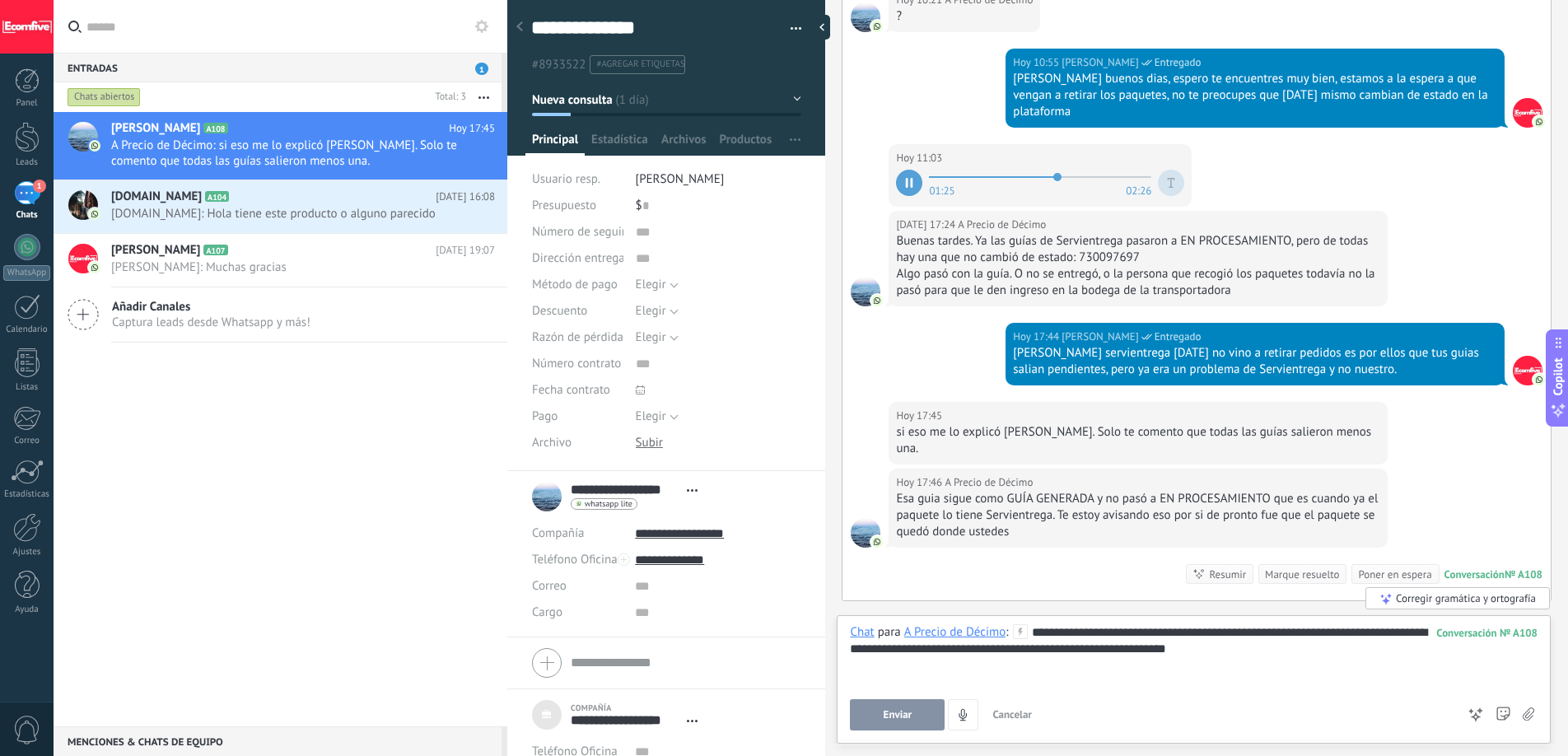
scroll to position [3333, 0]
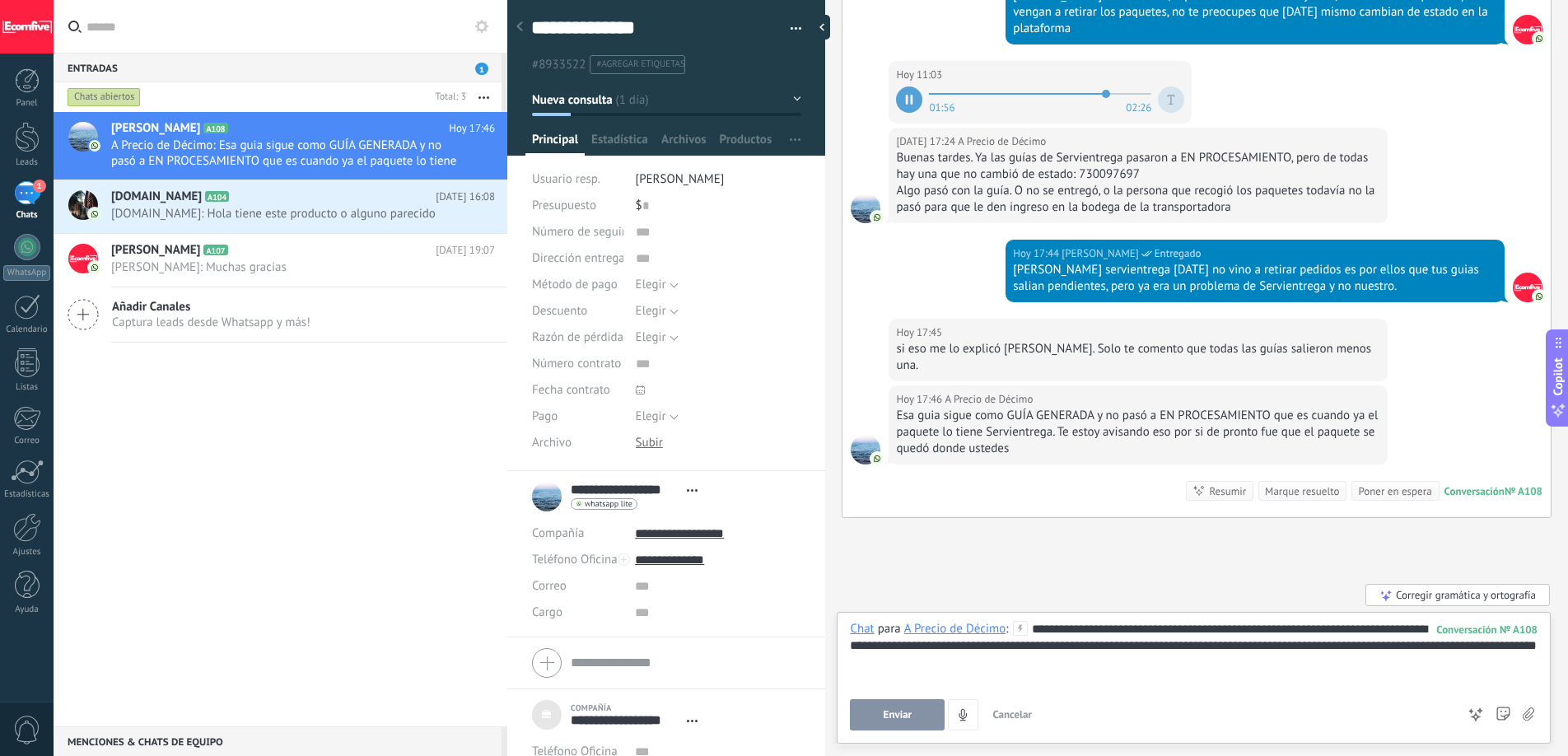
click at [897, 712] on span "Enviar" at bounding box center [898, 714] width 28 height 12
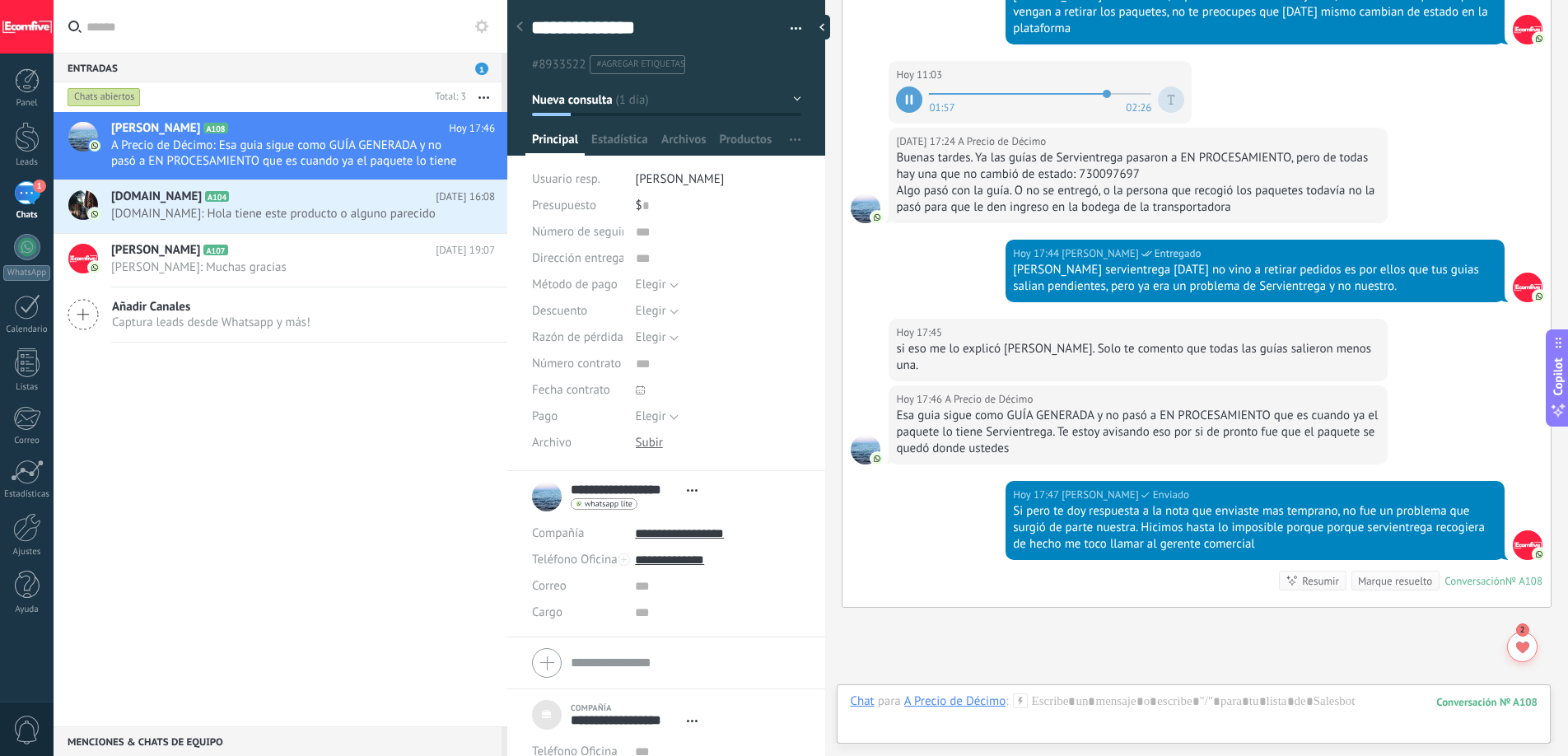
scroll to position [3423, 0]
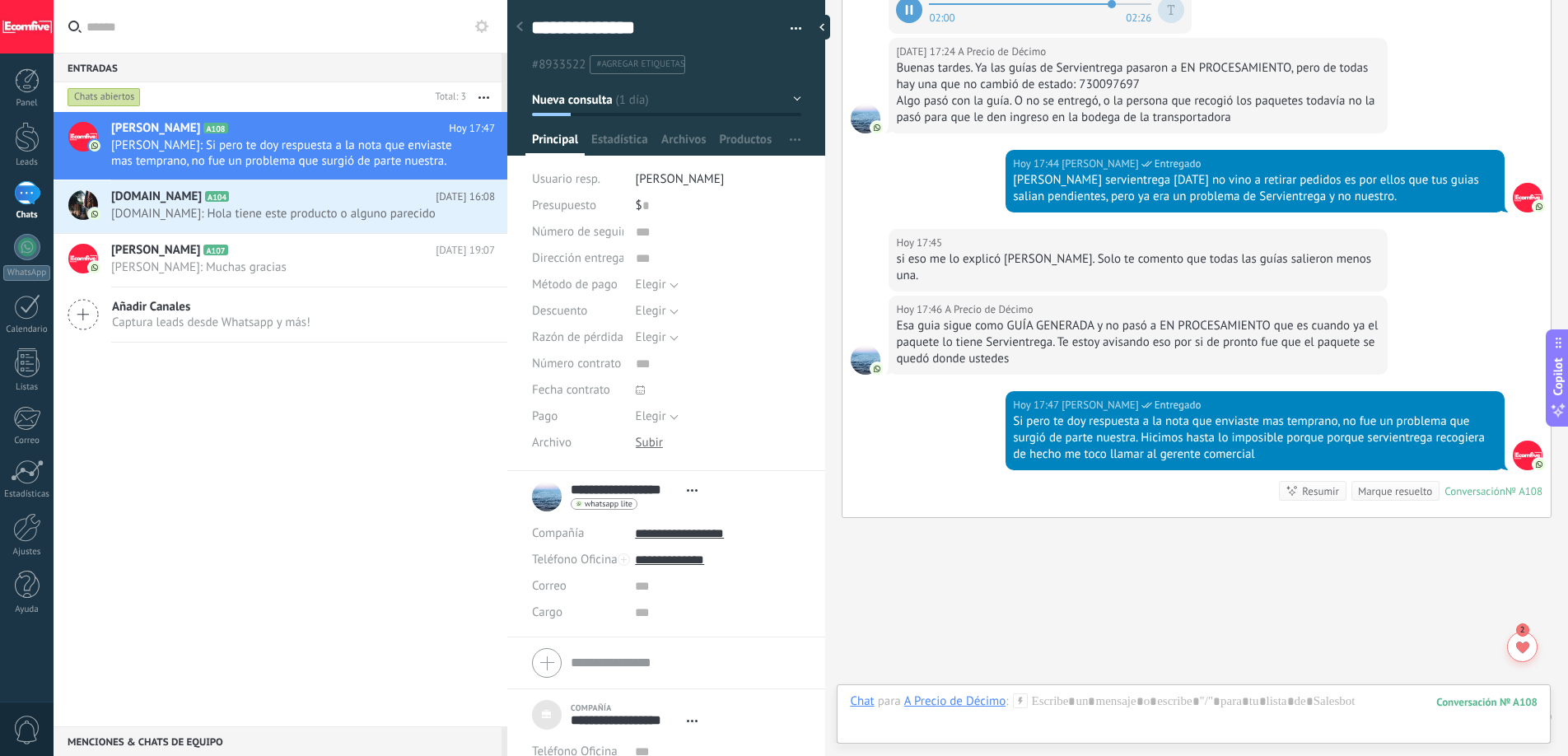
click at [1143, 413] on div "Si pero te doy respuesta a la nota que enviaste mas temprano, no fue un problem…" at bounding box center [1255, 438] width 484 height 50
click at [1079, 717] on div at bounding box center [1194, 718] width 688 height 50
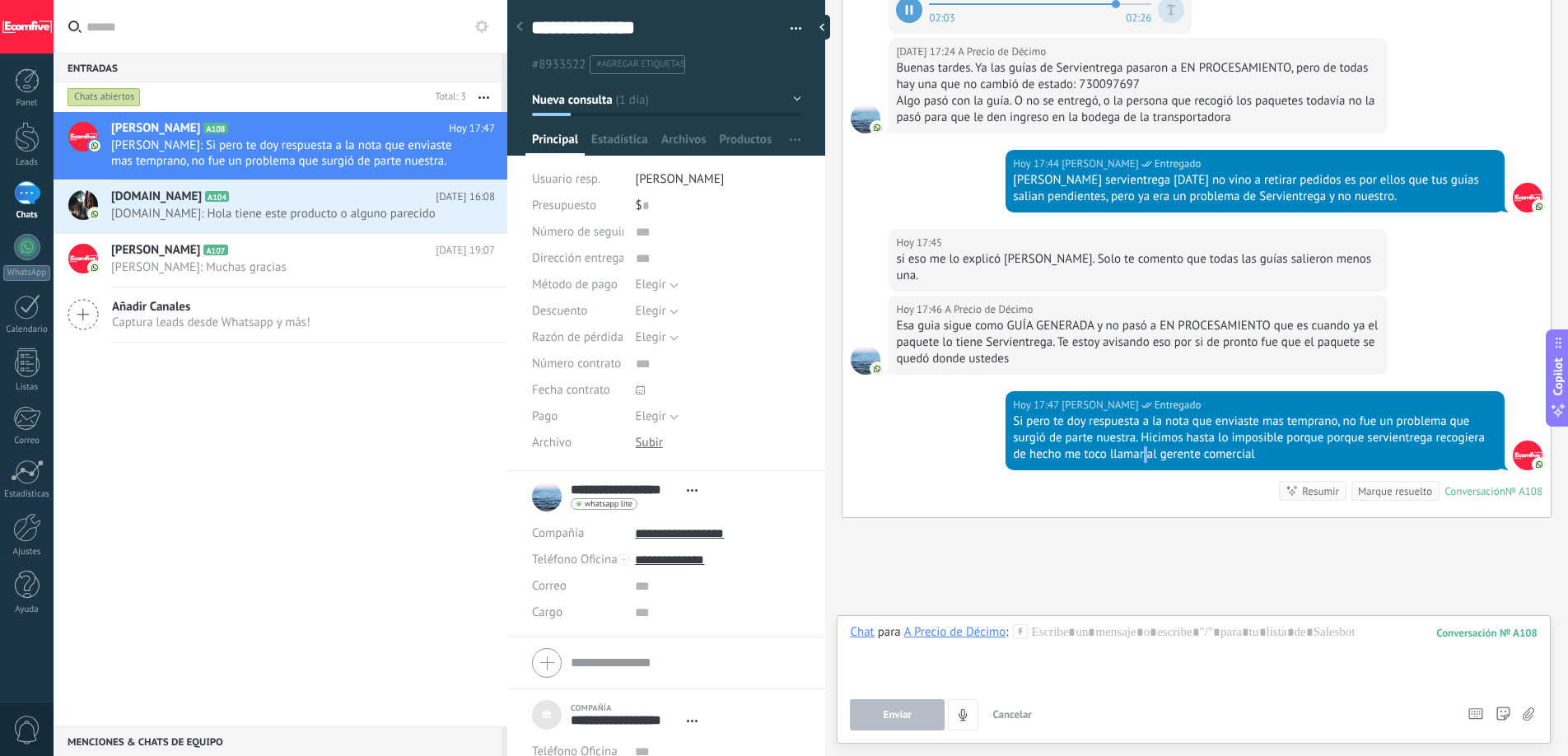
click at [1044, 616] on div "Chat Correo Nota Tarea Chat para A Precio de Décimo : 108 Enviar Cancelar Rastr…" at bounding box center [1193, 679] width 714 height 129
click at [1047, 627] on div at bounding box center [1194, 655] width 688 height 62
click at [1077, 637] on div at bounding box center [1194, 655] width 688 height 62
click at [900, 713] on span "Enviar" at bounding box center [898, 714] width 28 height 12
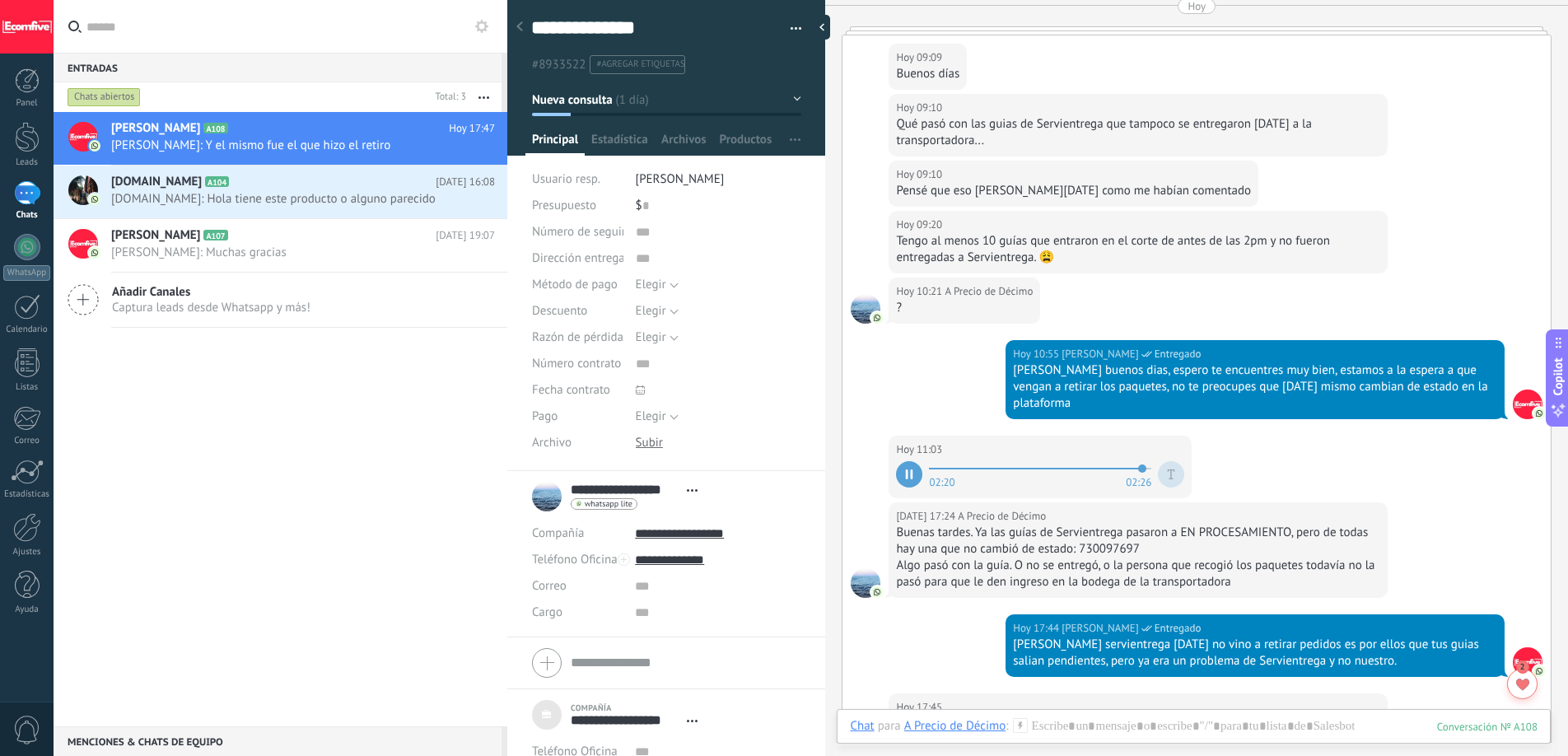
scroll to position [2977, 0]
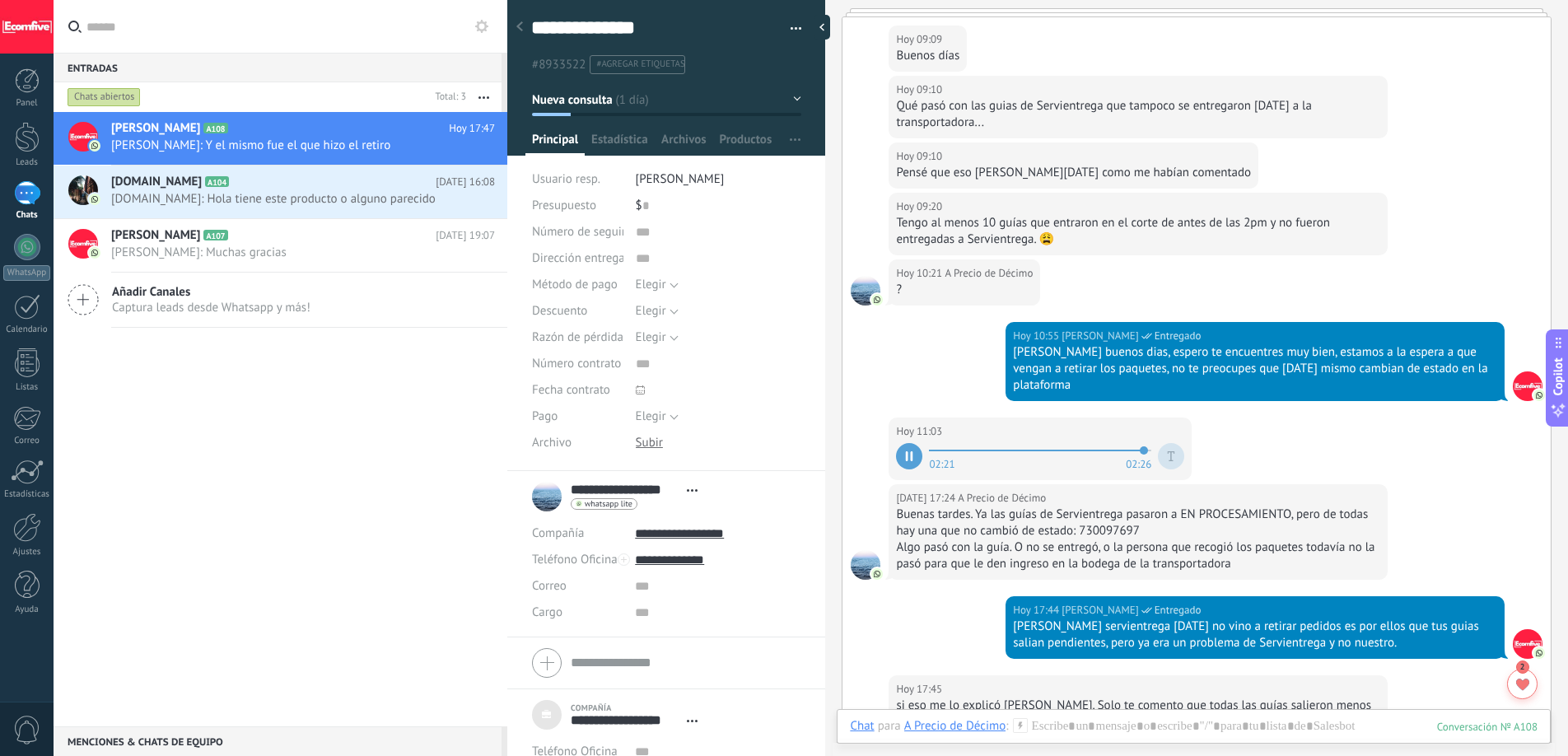
click at [969, 506] on div "Buenas tardes. Ya las guías de Servientrega pasaron a EN PROCESAMIENTO, pero de…" at bounding box center [1138, 522] width 484 height 33
click at [999, 506] on div "Buenas tardes. Ya las guías de Servientrega pasaron a EN PROCESAMIENTO, pero de…" at bounding box center [1138, 522] width 484 height 33
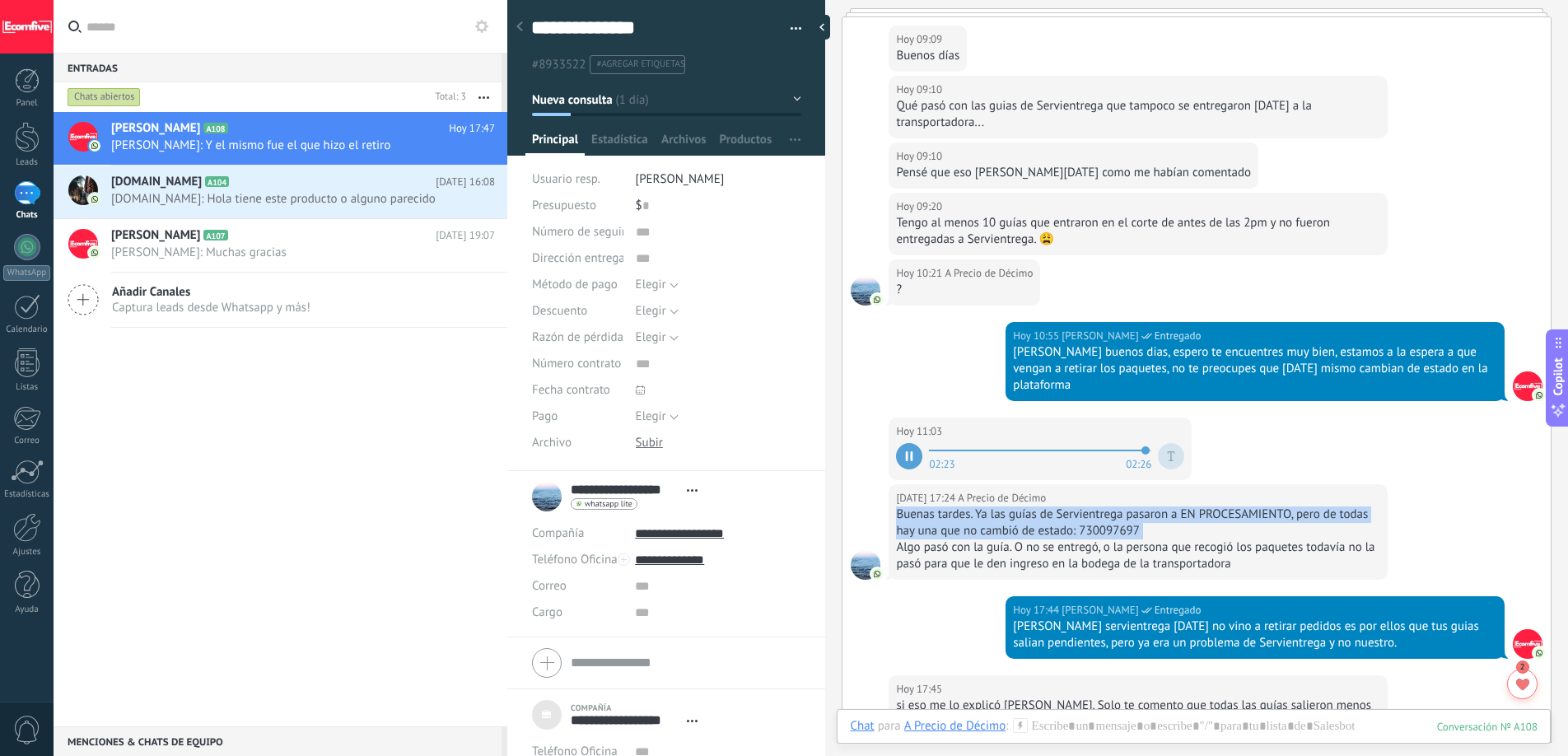
click at [999, 506] on div "Buenas tardes. Ya las guías de Servientrega pasaron a EN PROCESAMIENTO, pero de…" at bounding box center [1138, 522] width 484 height 33
click at [1000, 506] on div "Buenas tardes. Ya las guías de Servientrega pasaron a EN PROCESAMIENTO, pero de…" at bounding box center [1138, 522] width 484 height 33
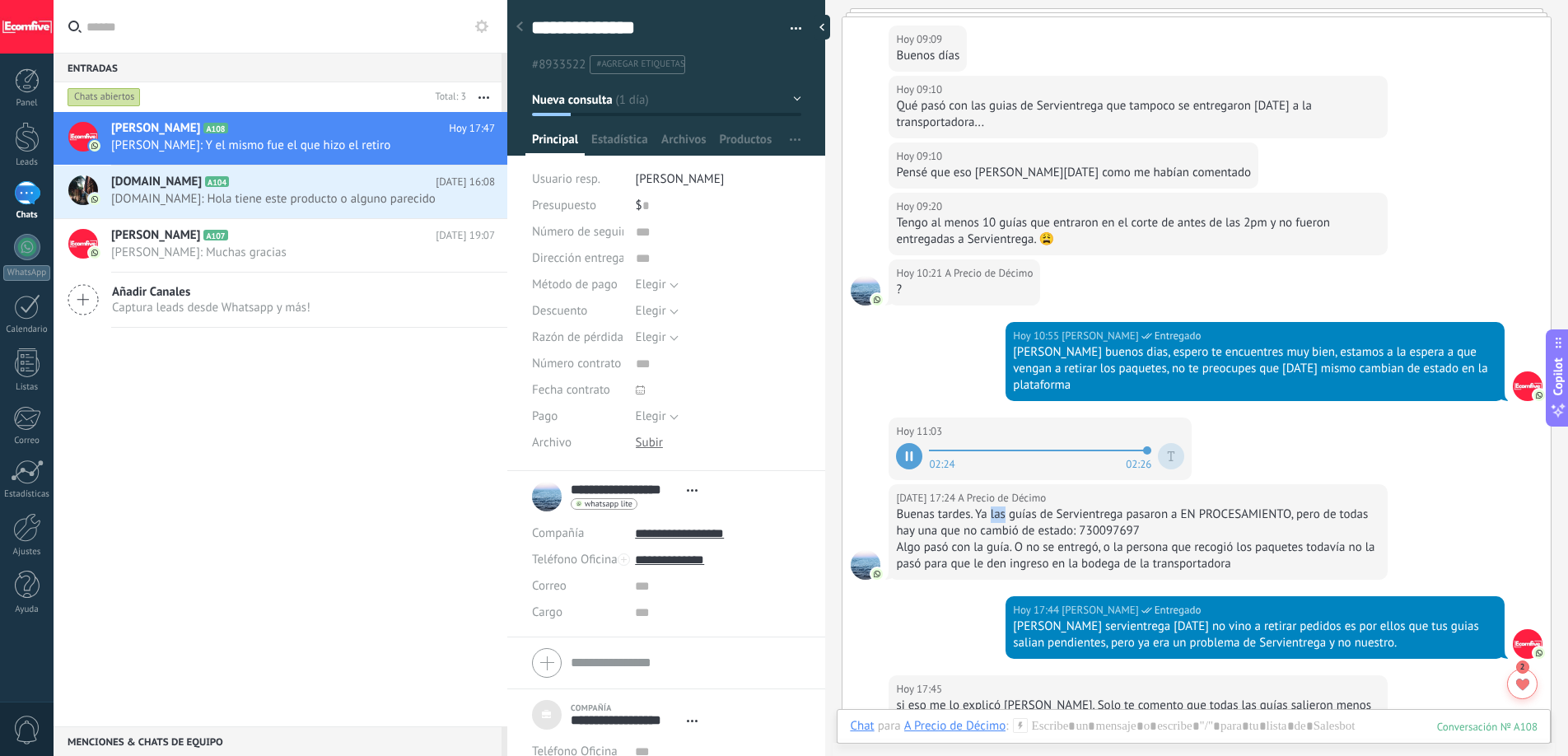
click at [1000, 506] on div "Buenas tardes. Ya las guías de Servientrega pasaron a EN PROCESAMIENTO, pero de…" at bounding box center [1138, 522] width 484 height 33
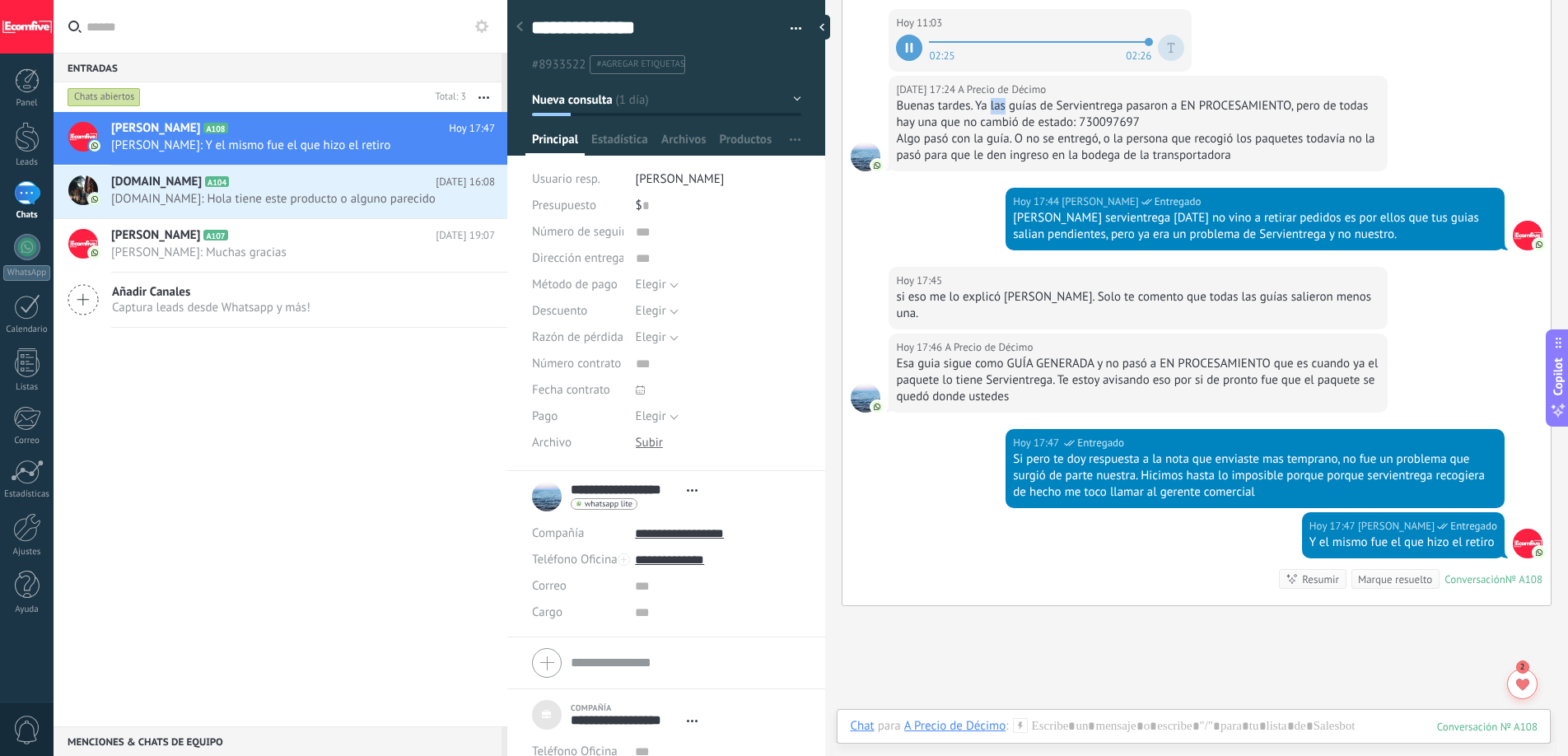
scroll to position [3473, 0]
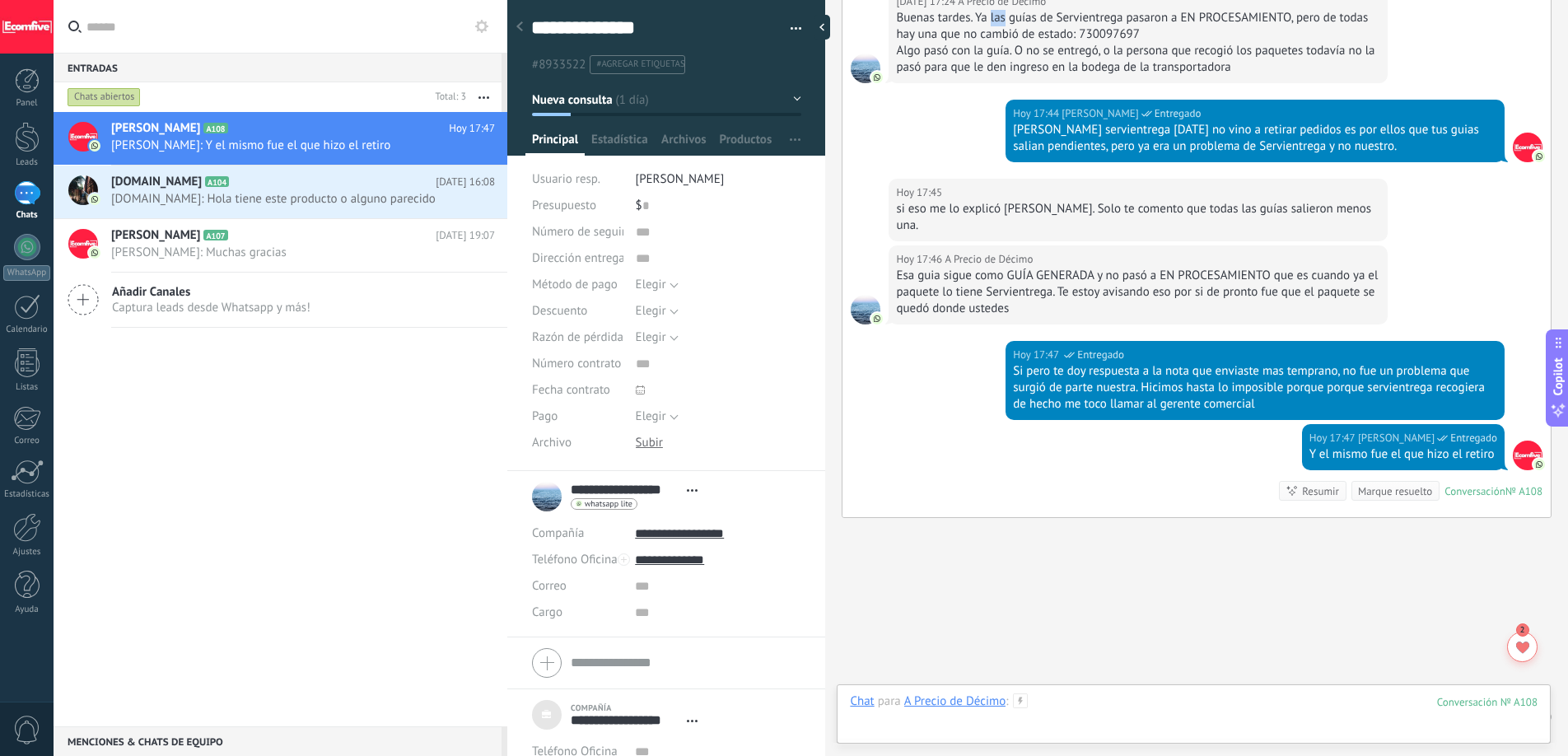
click at [1070, 701] on div at bounding box center [1194, 718] width 688 height 50
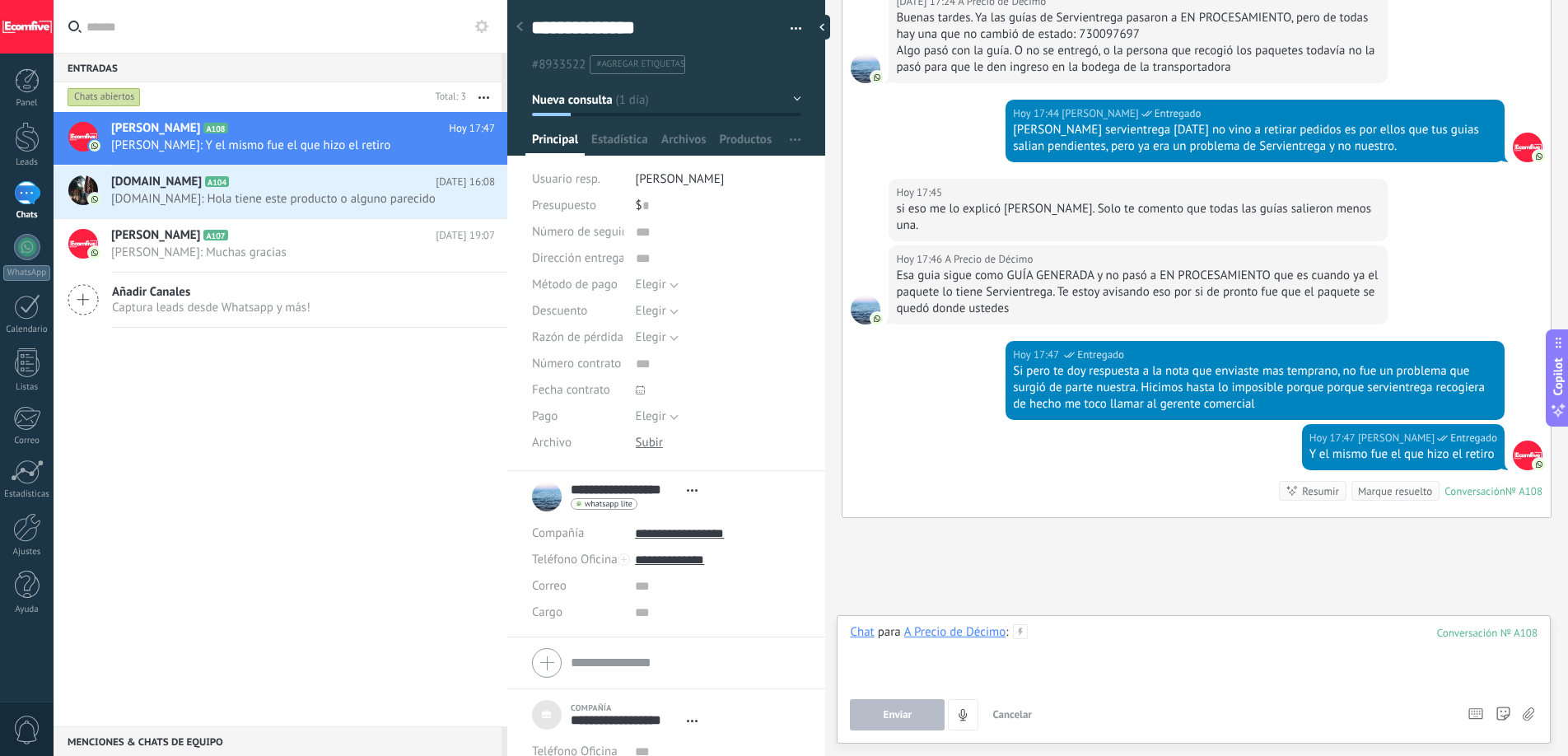
click at [1072, 625] on div at bounding box center [1194, 655] width 688 height 62
click at [899, 714] on span "Enviar" at bounding box center [898, 714] width 28 height 12
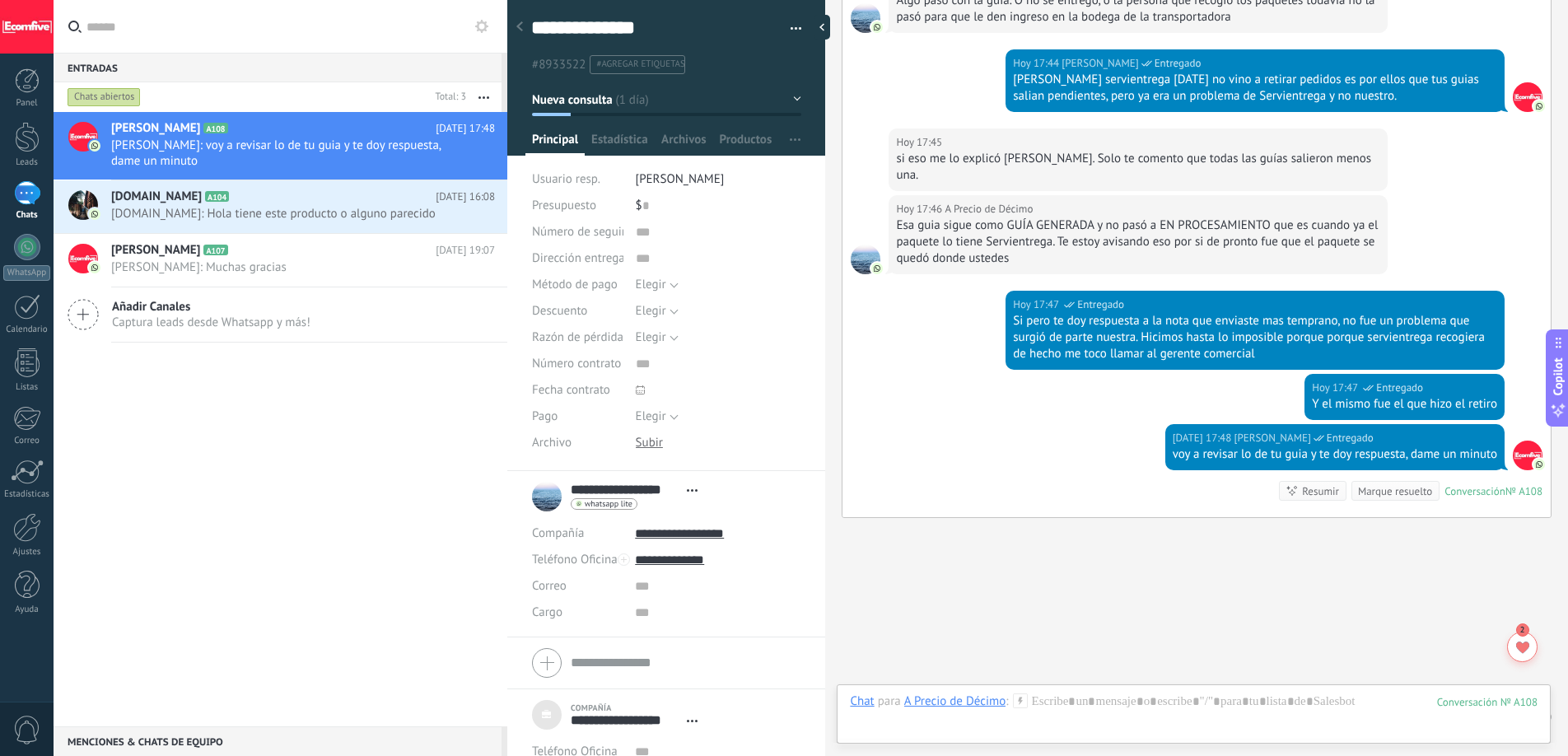
click at [909, 218] on div "Esa guia sigue como GUÍA GENERADA y no pasó a EN PROCESAMIENTO que es cuando ya…" at bounding box center [1138, 243] width 484 height 50
click at [1013, 218] on div "Esa guia sigue como GUÍA GENERADA y no pasó a EN PROCESAMIENTO que es cuando ya…" at bounding box center [1138, 243] width 484 height 50
click at [1070, 218] on div "Esa guia sigue como GUÍA GENERADA y no pasó a EN PROCESAMIENTO que es cuando ya…" at bounding box center [1138, 243] width 484 height 50
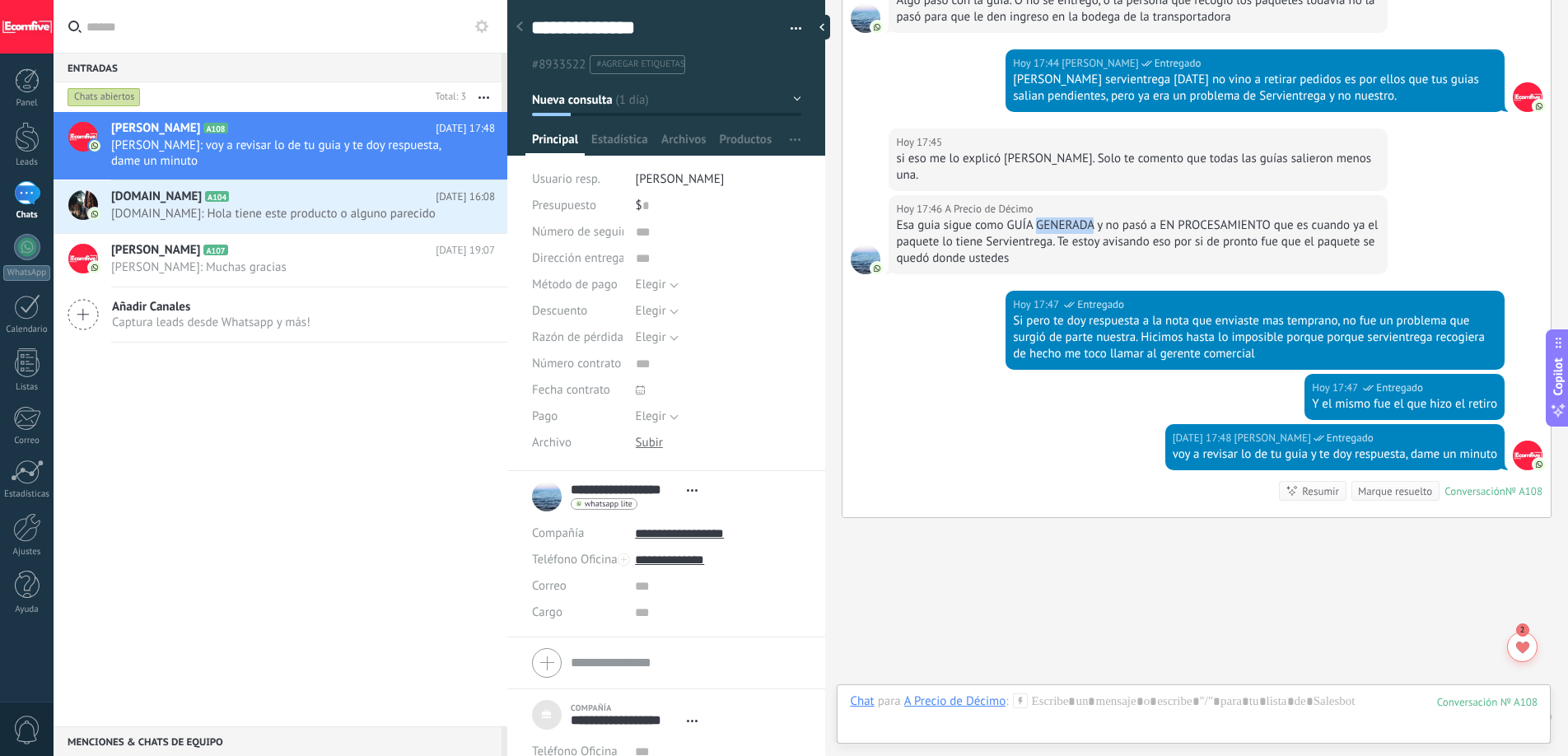
click at [1070, 218] on div "Esa guia sigue como GUÍA GENERADA y no pasó a EN PROCESAMIENTO que es cuando ya…" at bounding box center [1138, 243] width 484 height 50
click at [1147, 218] on div "Esa guia sigue como GUÍA GENERADA y no pasó a EN PROCESAMIENTO que es cuando ya…" at bounding box center [1138, 243] width 484 height 50
click at [1159, 218] on div "Esa guia sigue como GUÍA GENERADA y no pasó a EN PROCESAMIENTO que es cuando ya…" at bounding box center [1138, 243] width 484 height 50
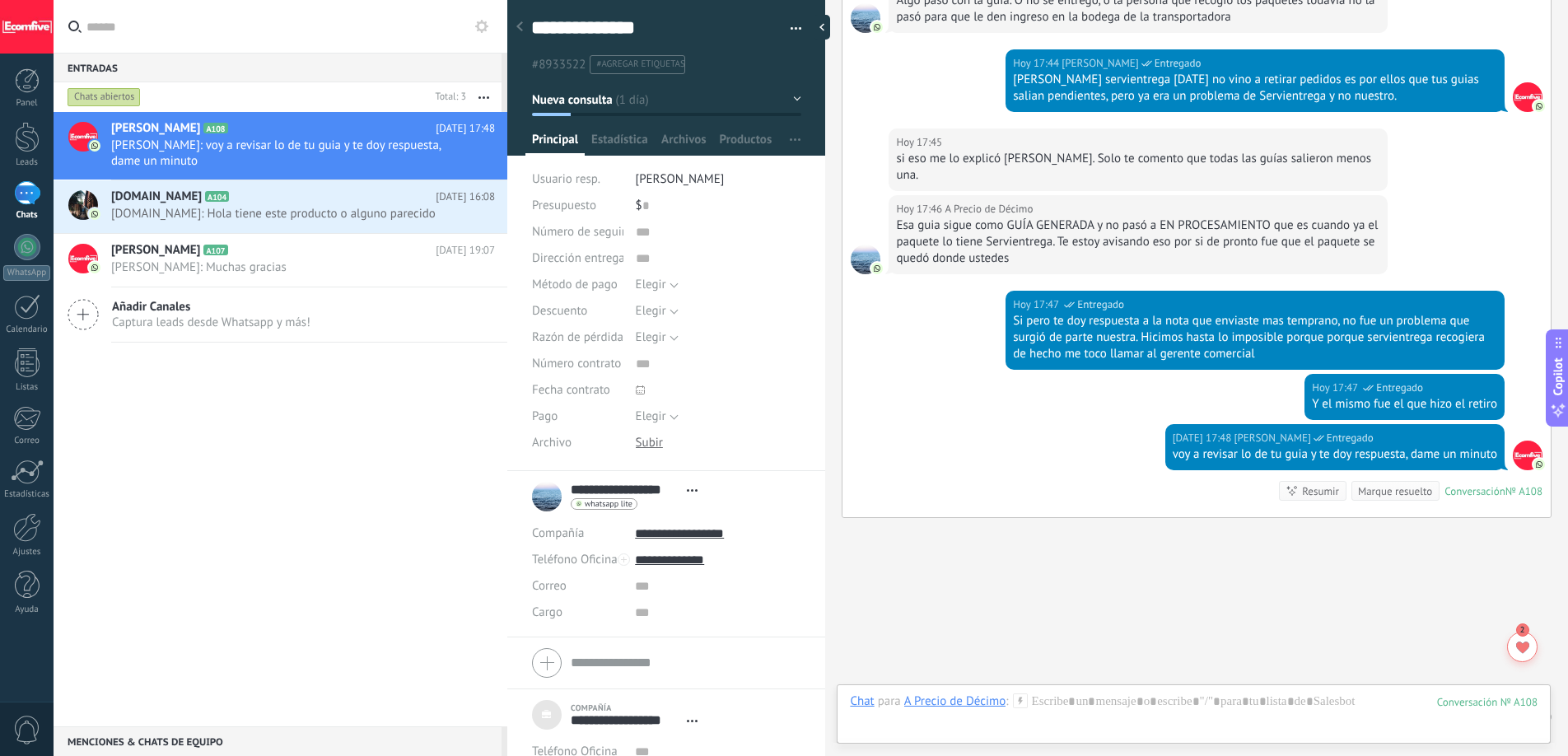
click at [1195, 218] on div "Esa guia sigue como GUÍA GENERADA y no pasó a EN PROCESAMIENTO que es cuando ya…" at bounding box center [1138, 243] width 484 height 50
click at [1259, 218] on div "Esa guia sigue como GUÍA GENERADA y no pasó a EN PROCESAMIENTO que es cuando ya…" at bounding box center [1138, 243] width 484 height 50
click at [1320, 218] on div "Esa guia sigue como GUÍA GENERADA y no pasó a EN PROCESAMIENTO que es cuando ya…" at bounding box center [1138, 243] width 484 height 50
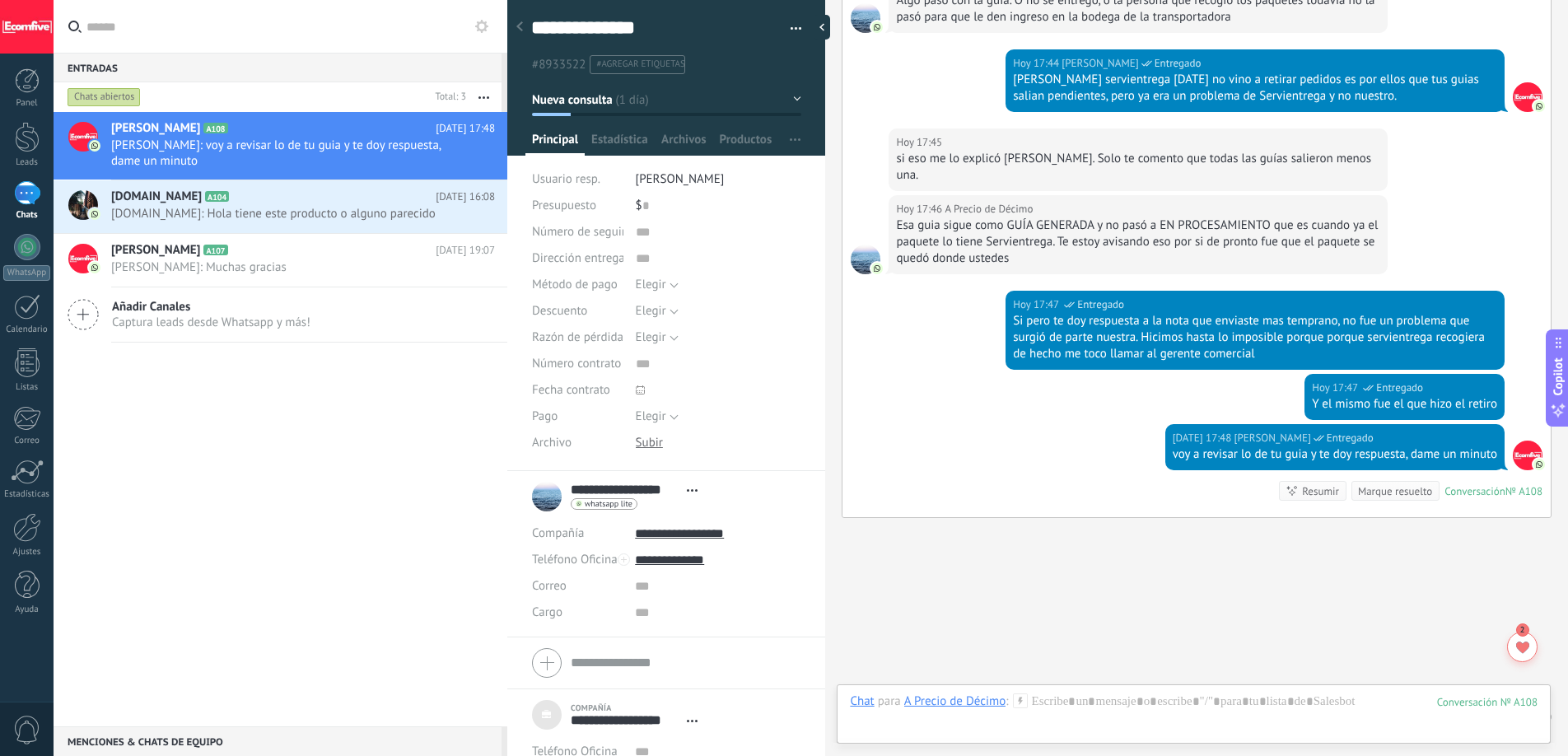
click at [1014, 218] on div "Esa guia sigue como GUÍA GENERADA y no pasó a EN PROCESAMIENTO que es cuando ya…" at bounding box center [1138, 243] width 484 height 50
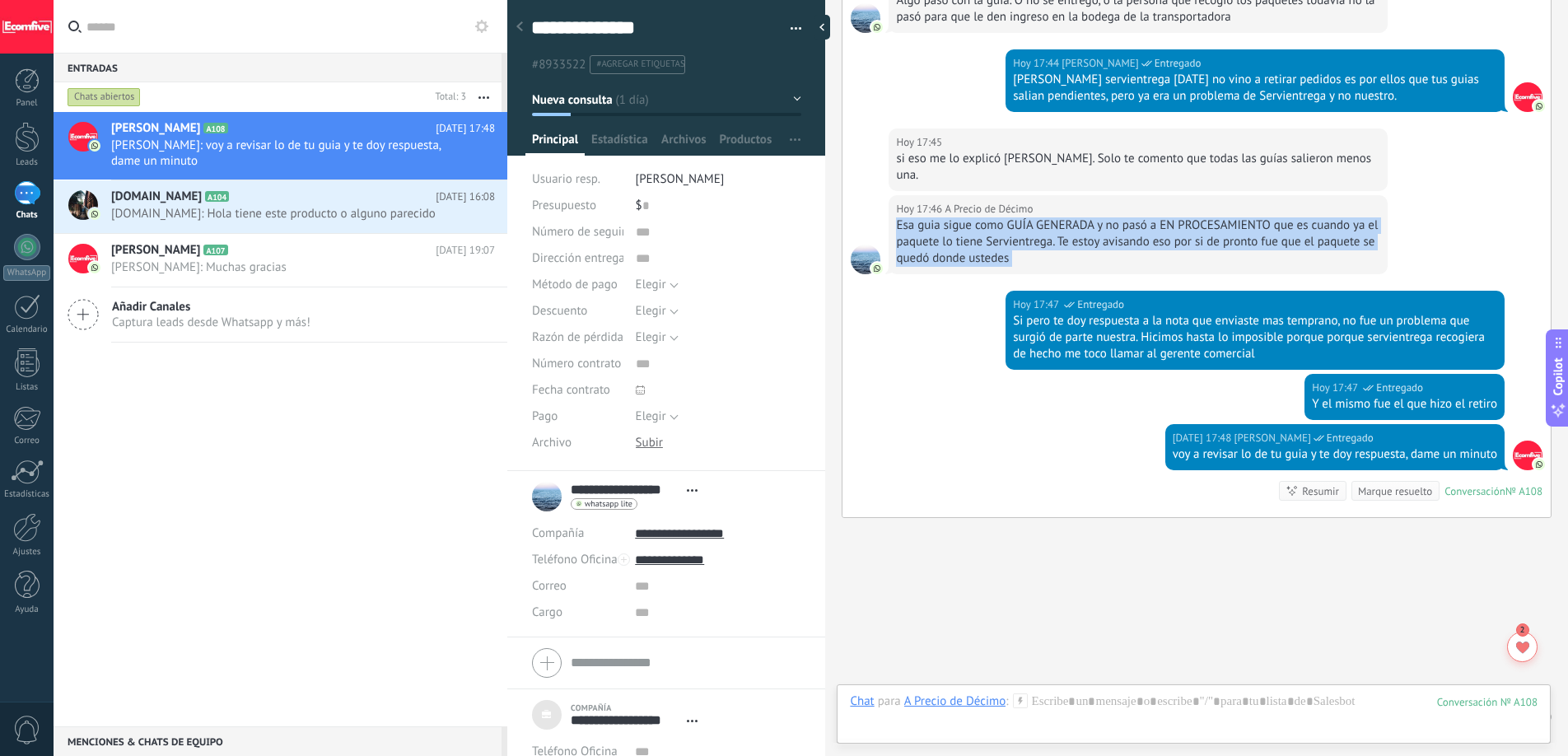
click at [1014, 218] on div "Esa guia sigue como GUÍA GENERADA y no pasó a EN PROCESAMIENTO que es cuando ya…" at bounding box center [1138, 243] width 484 height 50
click at [1094, 218] on div "Esa guia sigue como GUÍA GENERADA y no pasó a EN PROCESAMIENTO que es cuando ya…" at bounding box center [1138, 243] width 484 height 50
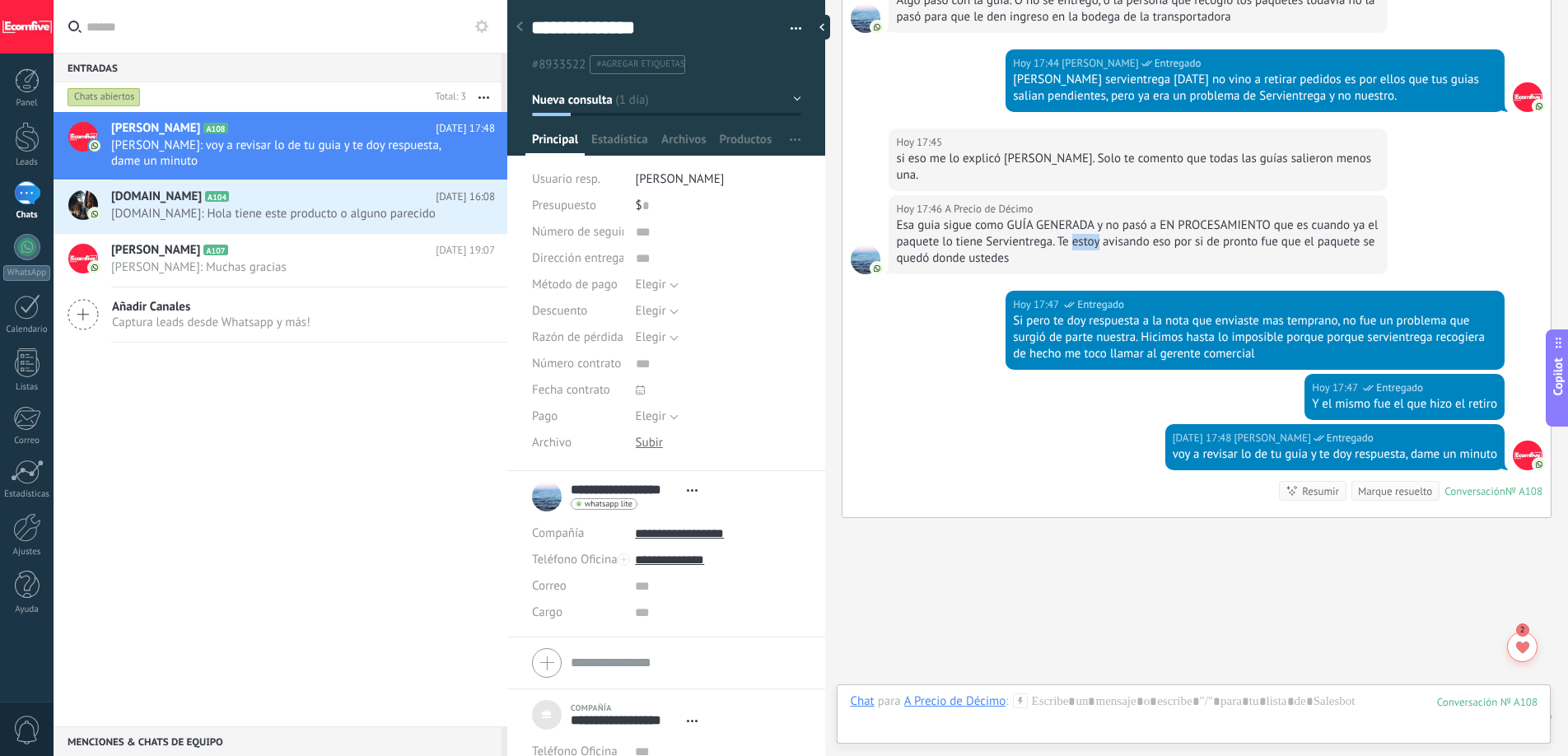
click at [1094, 218] on div "Esa guia sigue como GUÍA GENERADA y no pasó a EN PROCESAMIENTO que es cuando ya…" at bounding box center [1138, 243] width 484 height 50
click at [1176, 218] on div "Esa guia sigue como GUÍA GENERADA y no pasó a EN PROCESAMIENTO que es cuando ya…" at bounding box center [1138, 243] width 484 height 50
click at [1224, 218] on div "Esa guia sigue como GUÍA GENERADA y no pasó a EN PROCESAMIENTO que es cuando ya…" at bounding box center [1138, 243] width 484 height 50
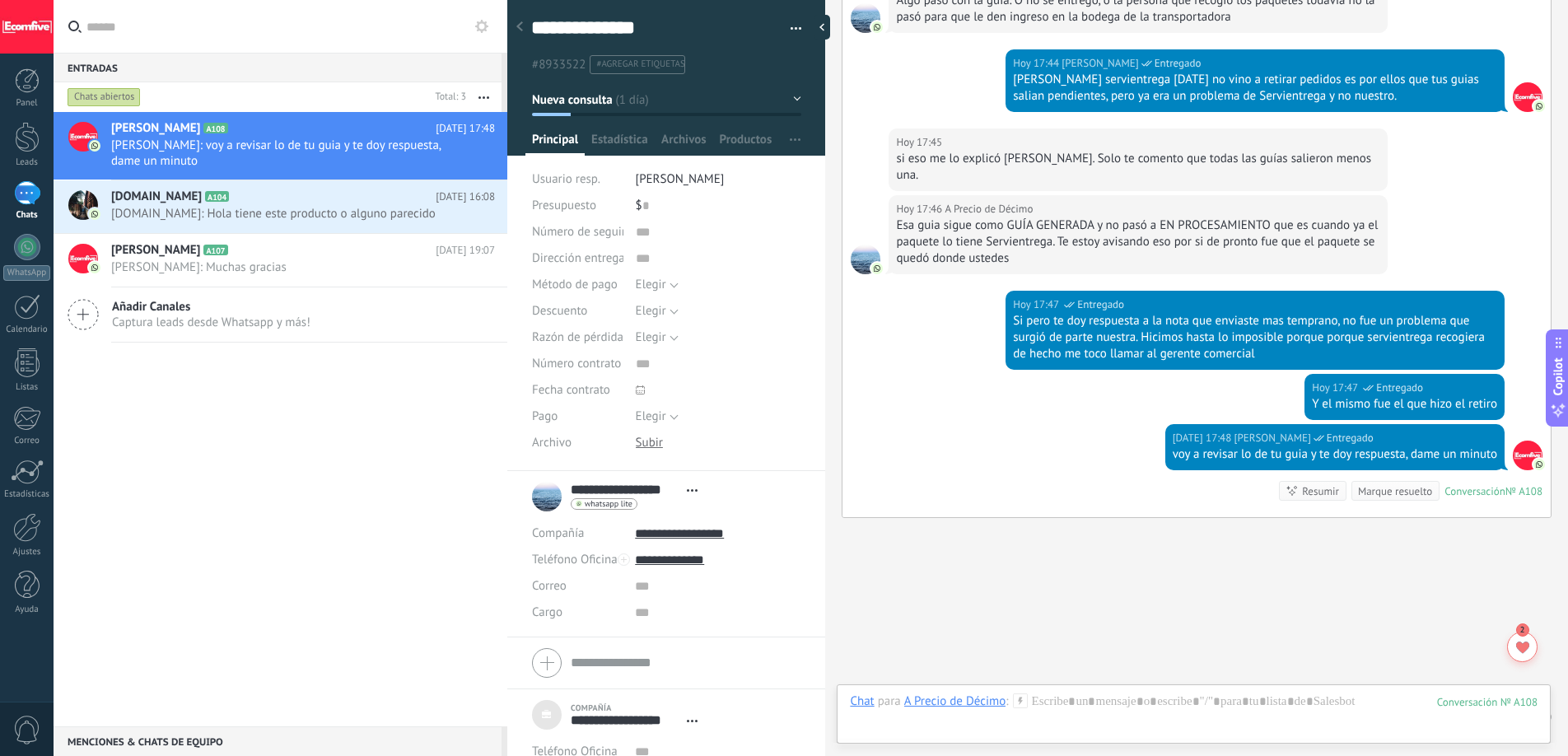
click at [1265, 218] on div "Esa guia sigue como GUÍA GENERADA y no pasó a EN PROCESAMIENTO que es cuando ya…" at bounding box center [1138, 243] width 484 height 50
click at [1308, 218] on div "Esa guia sigue como GUÍA GENERADA y no pasó a EN PROCESAMIENTO que es cuando ya…" at bounding box center [1138, 243] width 484 height 50
click at [1274, 218] on div "Esa guia sigue como GUÍA GENERADA y no pasó a EN PROCESAMIENTO que es cuando ya…" at bounding box center [1138, 243] width 484 height 50
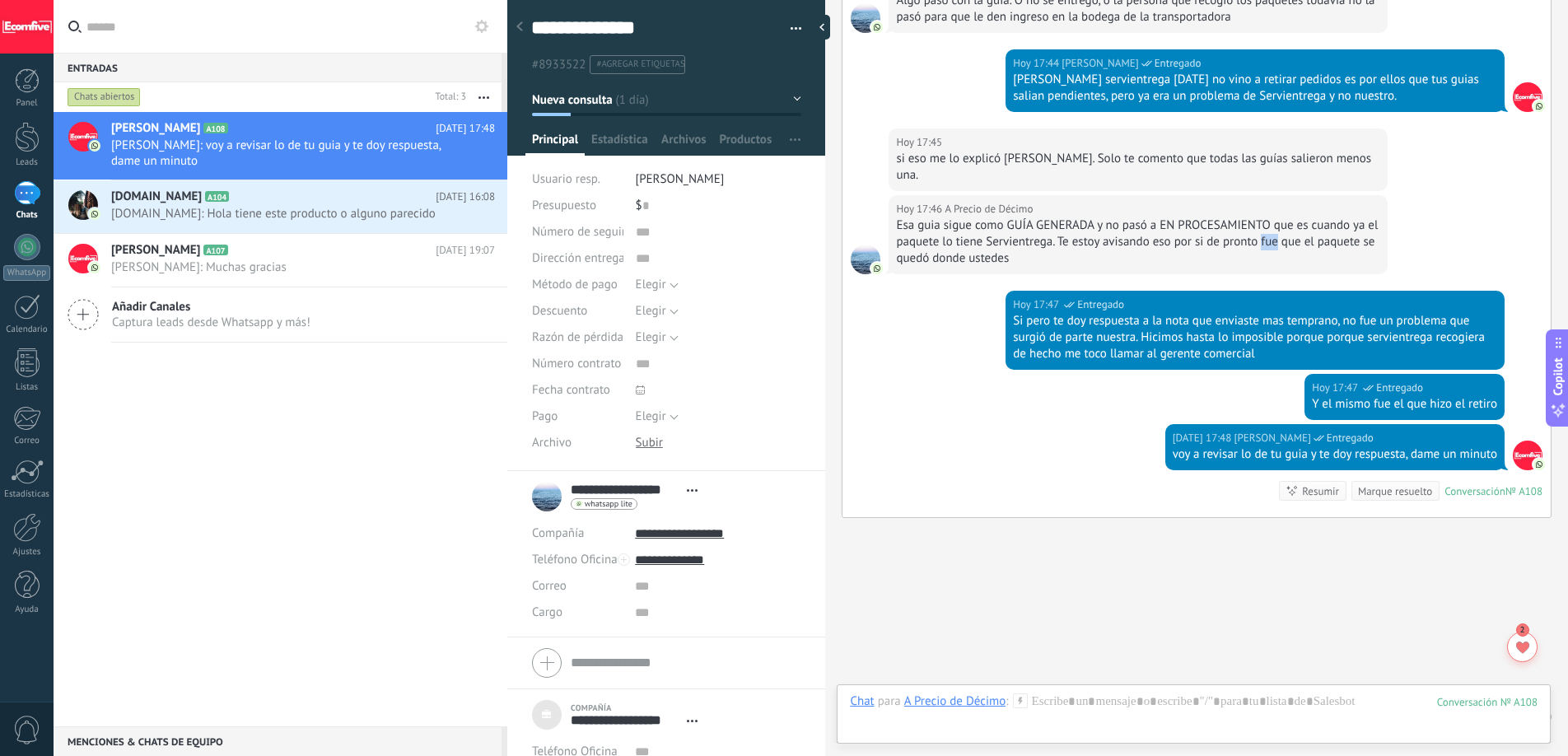
click at [1274, 218] on div "Esa guia sigue como GUÍA GENERADA y no pasó a EN PROCESAMIENTO que es cuando ya…" at bounding box center [1138, 243] width 484 height 50
click at [966, 151] on div "si eso me lo explicó [PERSON_NAME]. Solo te comento que todas las guías saliero…" at bounding box center [1138, 167] width 484 height 33
click at [967, 151] on div "si eso me lo explicó [PERSON_NAME]. Solo te comento que todas las guías saliero…" at bounding box center [1138, 167] width 484 height 33
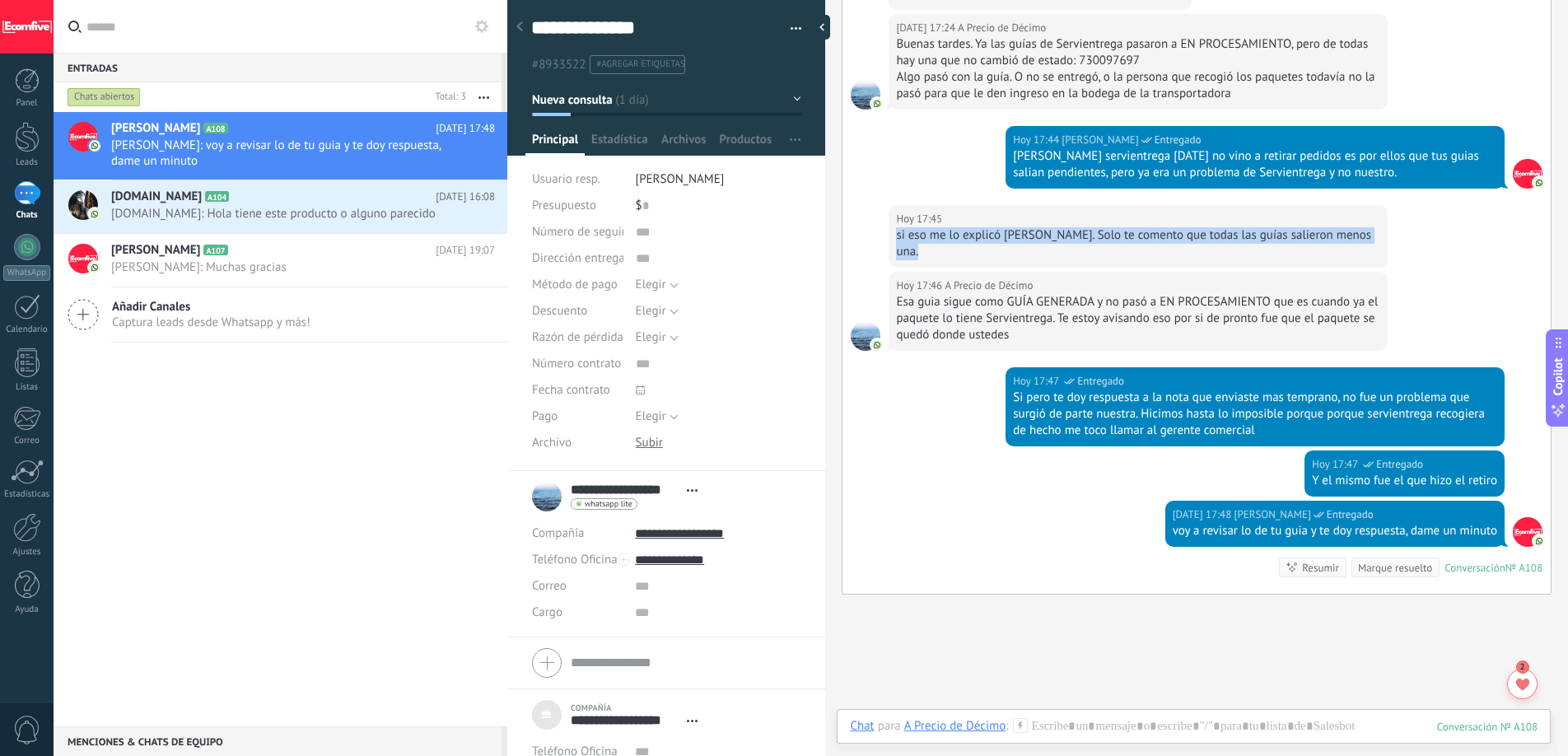
scroll to position [3030, 0]
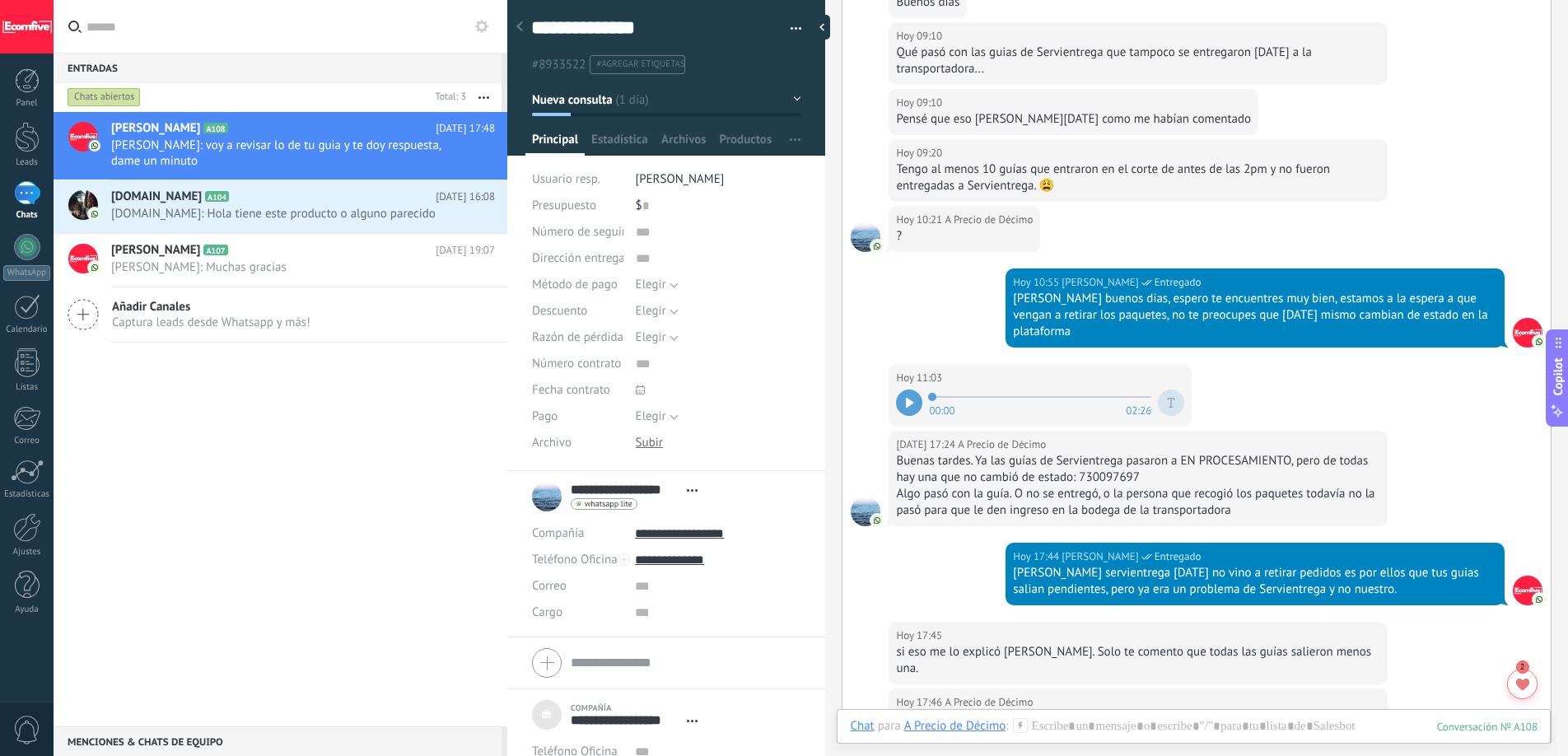
click at [1107, 453] on div "Buenas tardes. Ya las guías de Servientrega pasaron a EN PROCESAMIENTO, pero de…" at bounding box center [1138, 469] width 484 height 33
copy div "730097697"
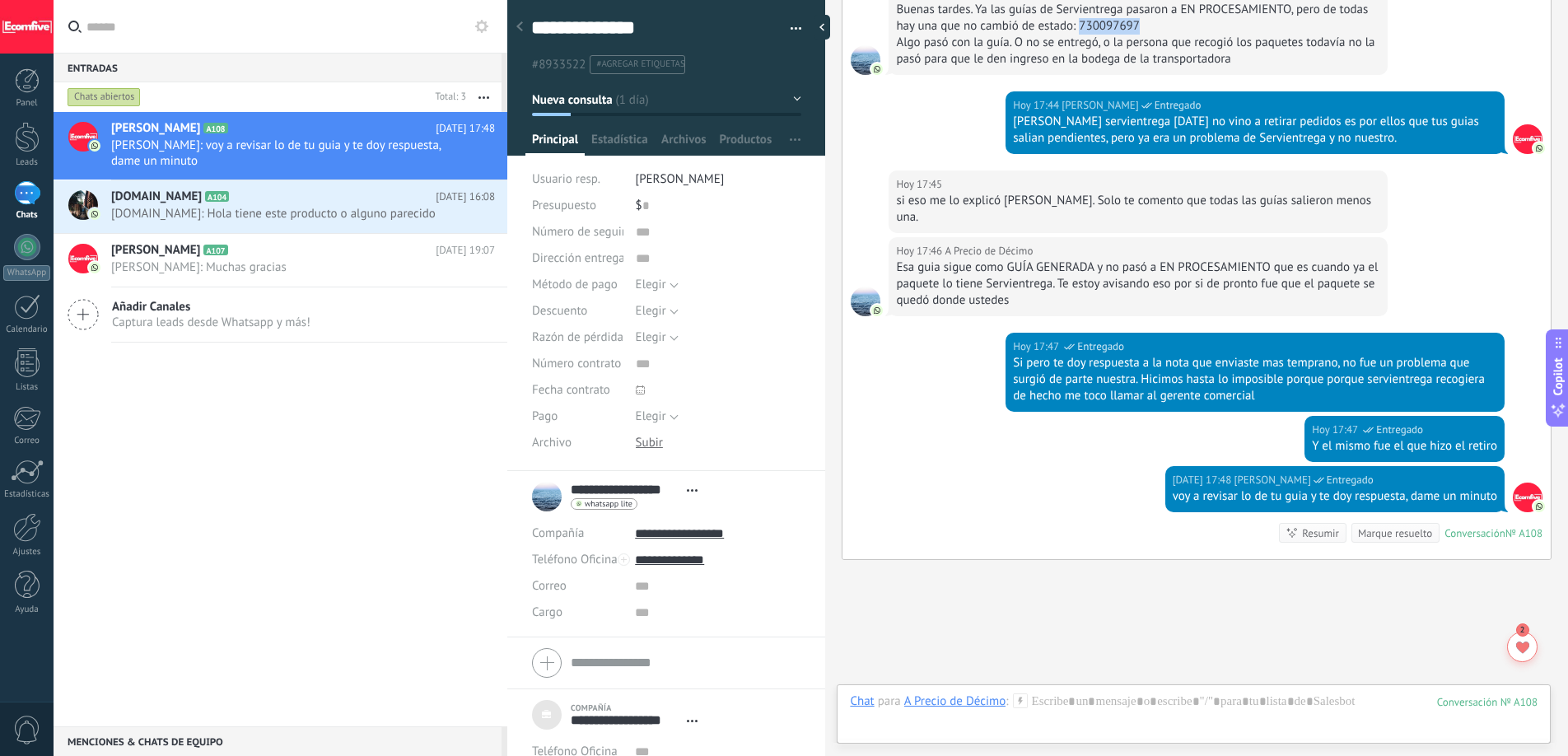
scroll to position [3523, 0]
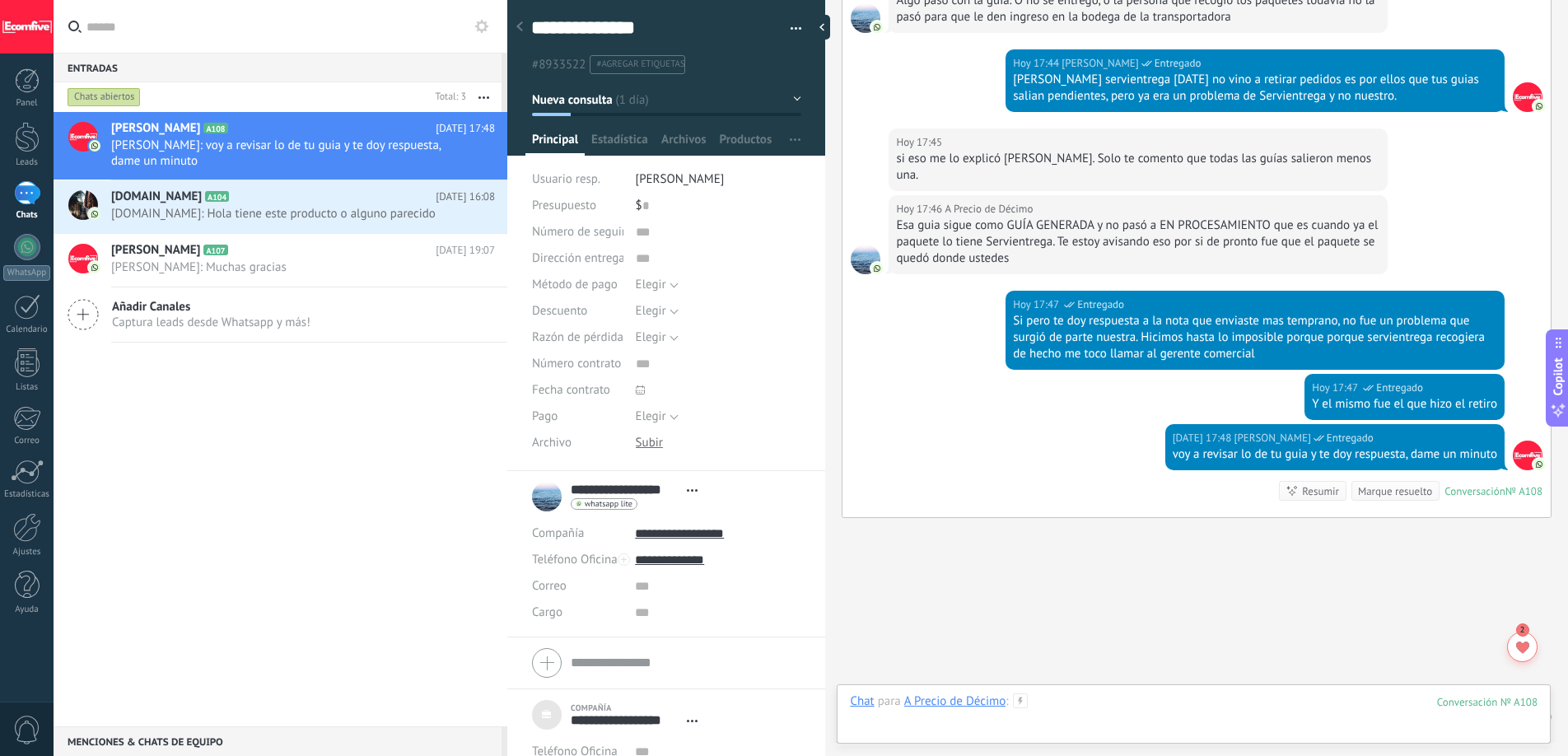
click at [1196, 695] on div at bounding box center [1194, 718] width 688 height 50
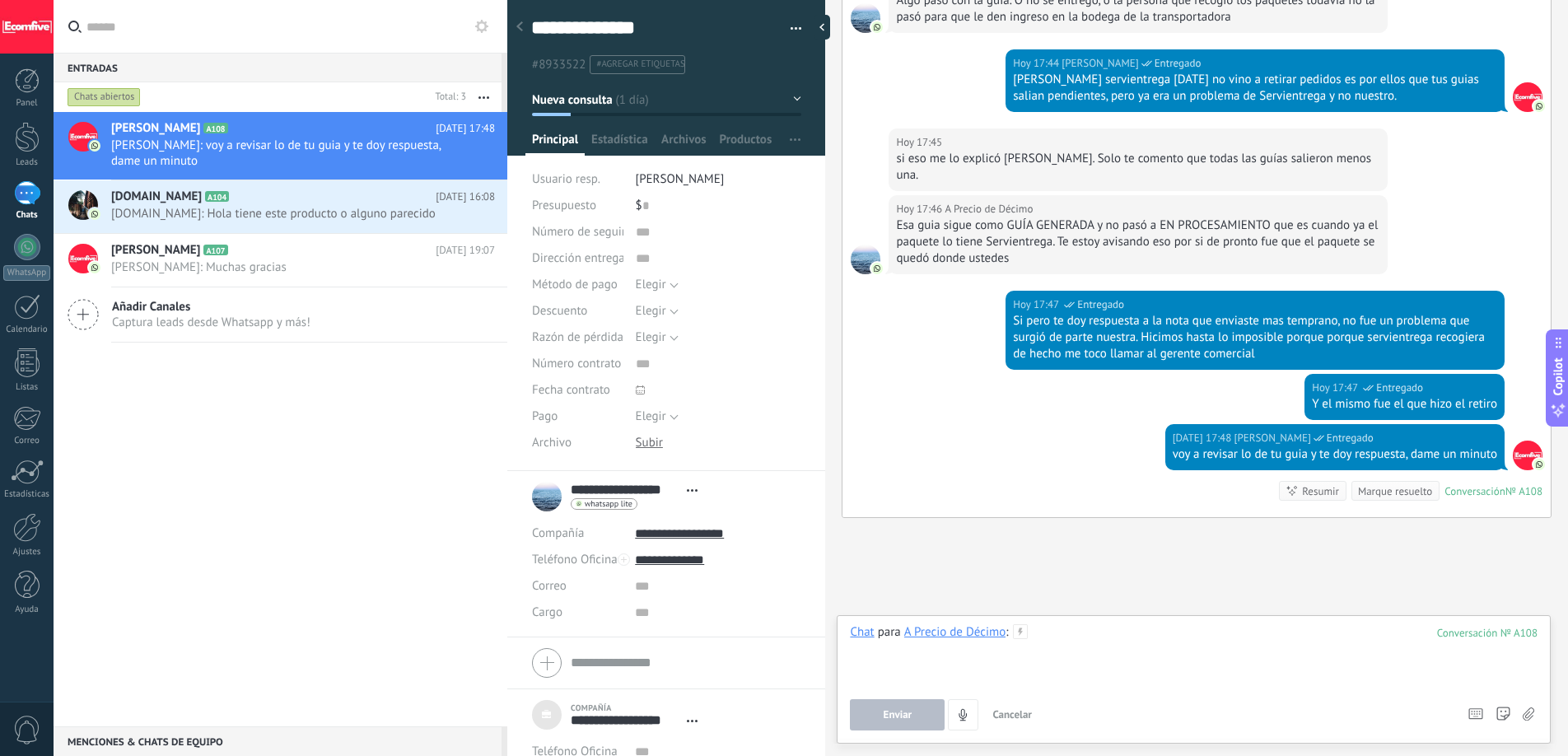
click at [1184, 662] on div at bounding box center [1194, 655] width 688 height 62
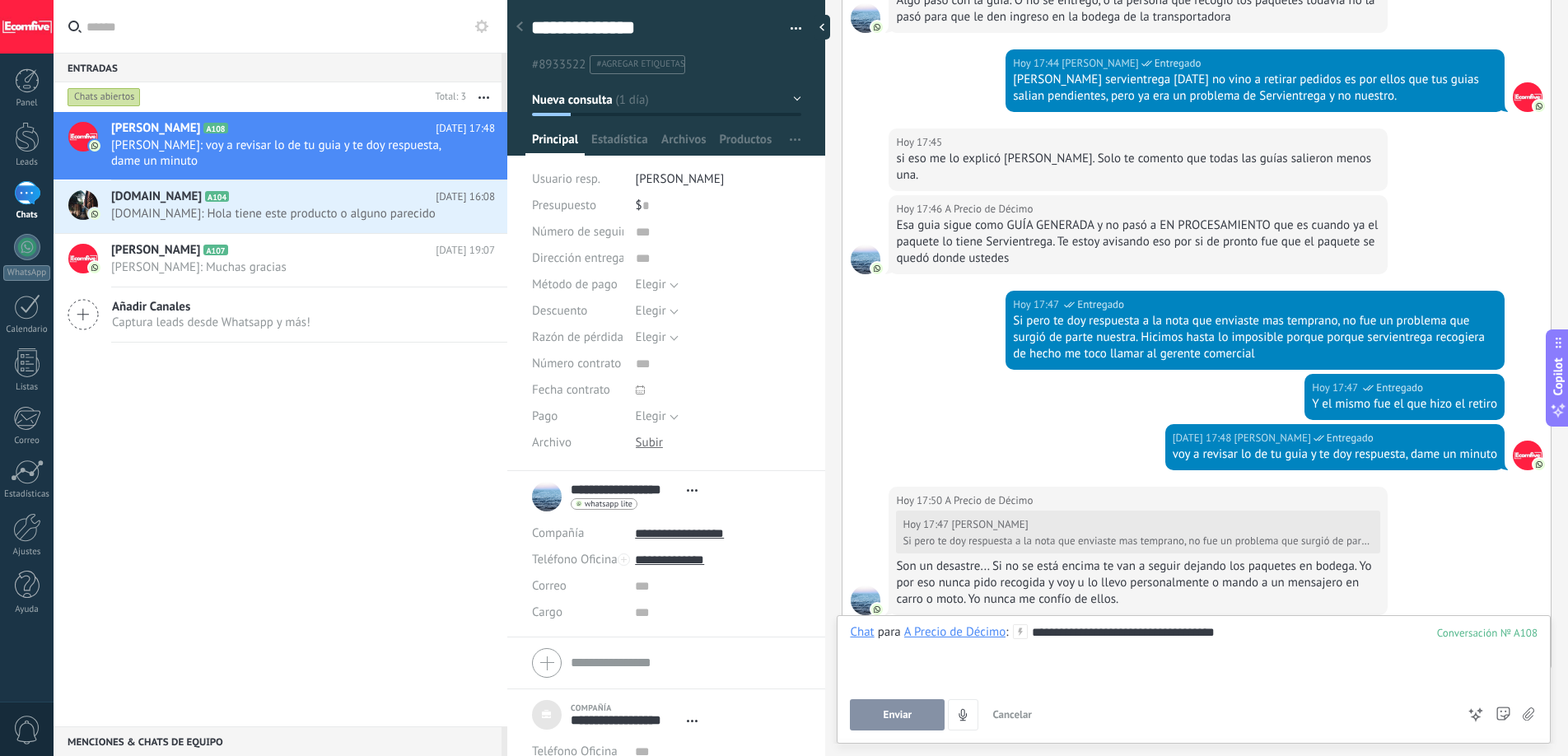
scroll to position [3674, 0]
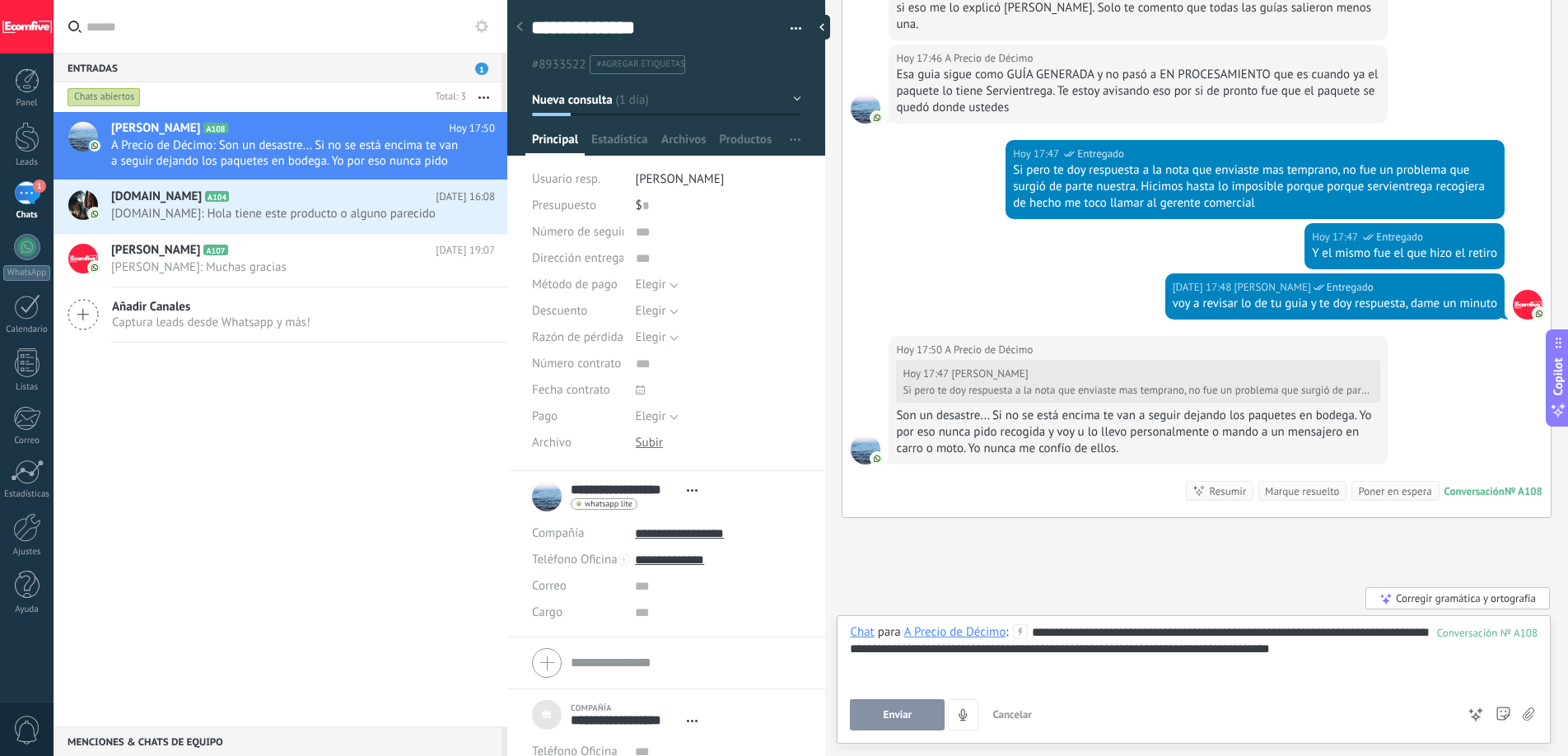
click at [1387, 650] on div "**********" at bounding box center [1194, 655] width 688 height 62
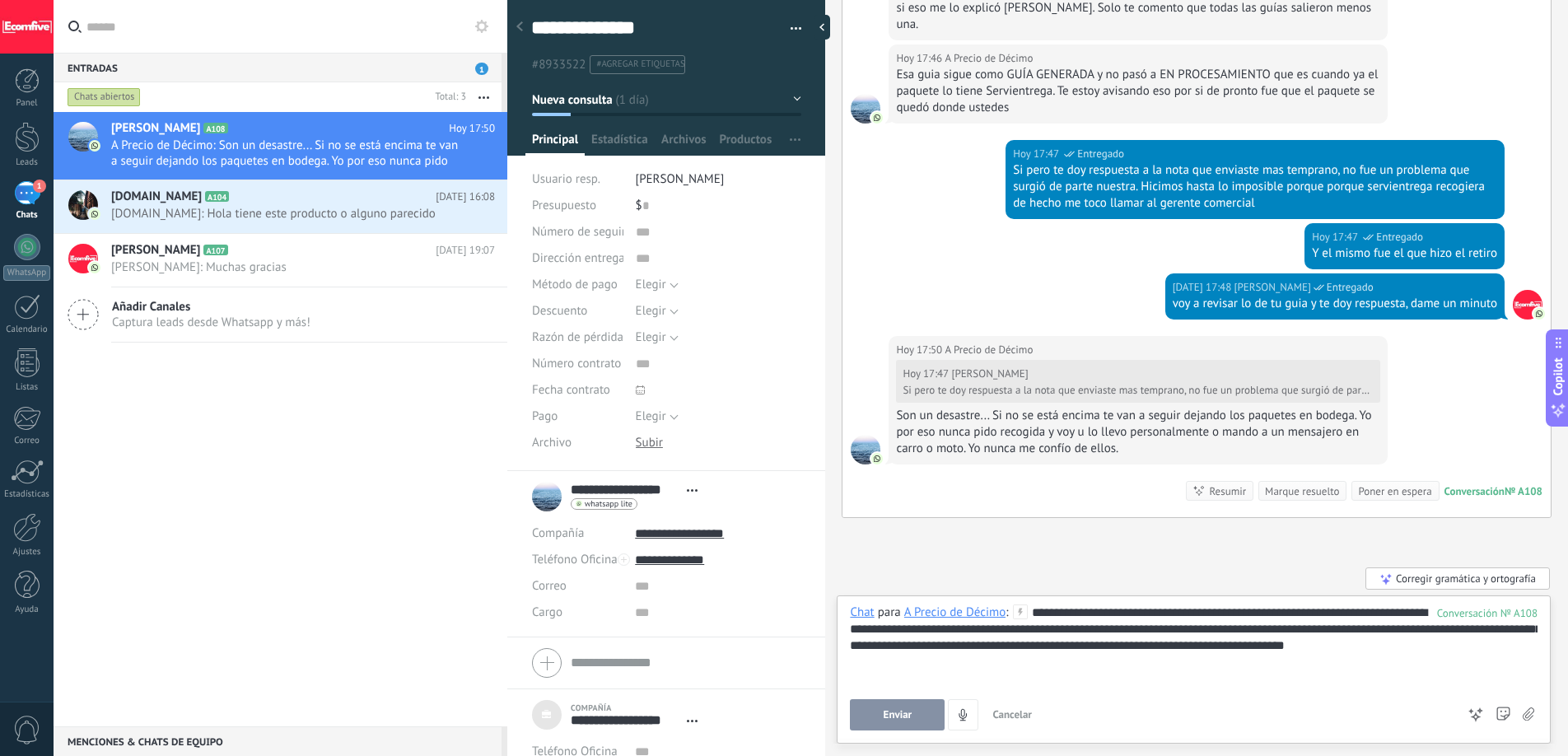
click at [1470, 656] on div at bounding box center [1194, 670] width 688 height 33
click at [1477, 649] on div "**********" at bounding box center [1194, 645] width 688 height 83
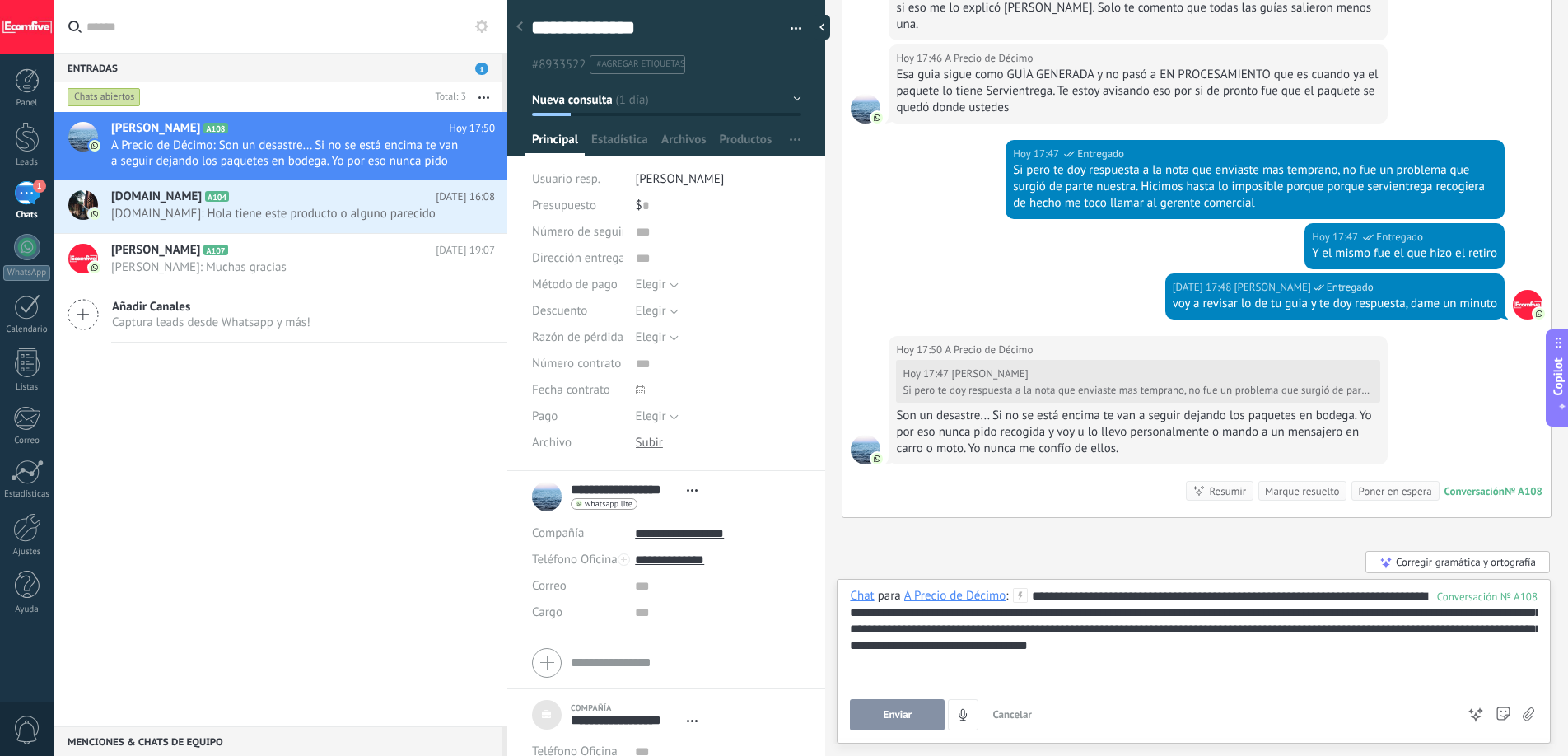
click at [923, 726] on button "Enviar" at bounding box center [897, 714] width 95 height 31
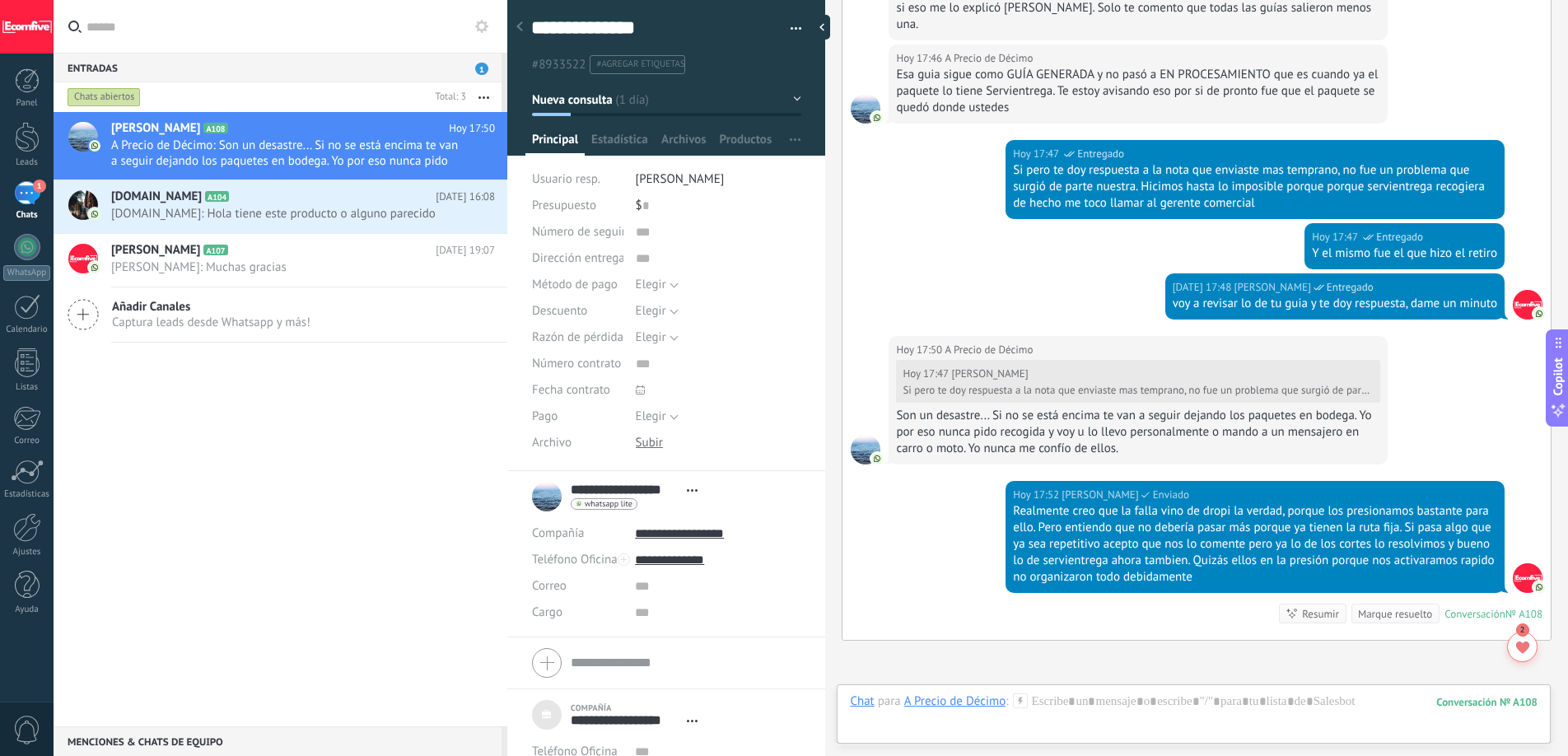
scroll to position [3797, 0]
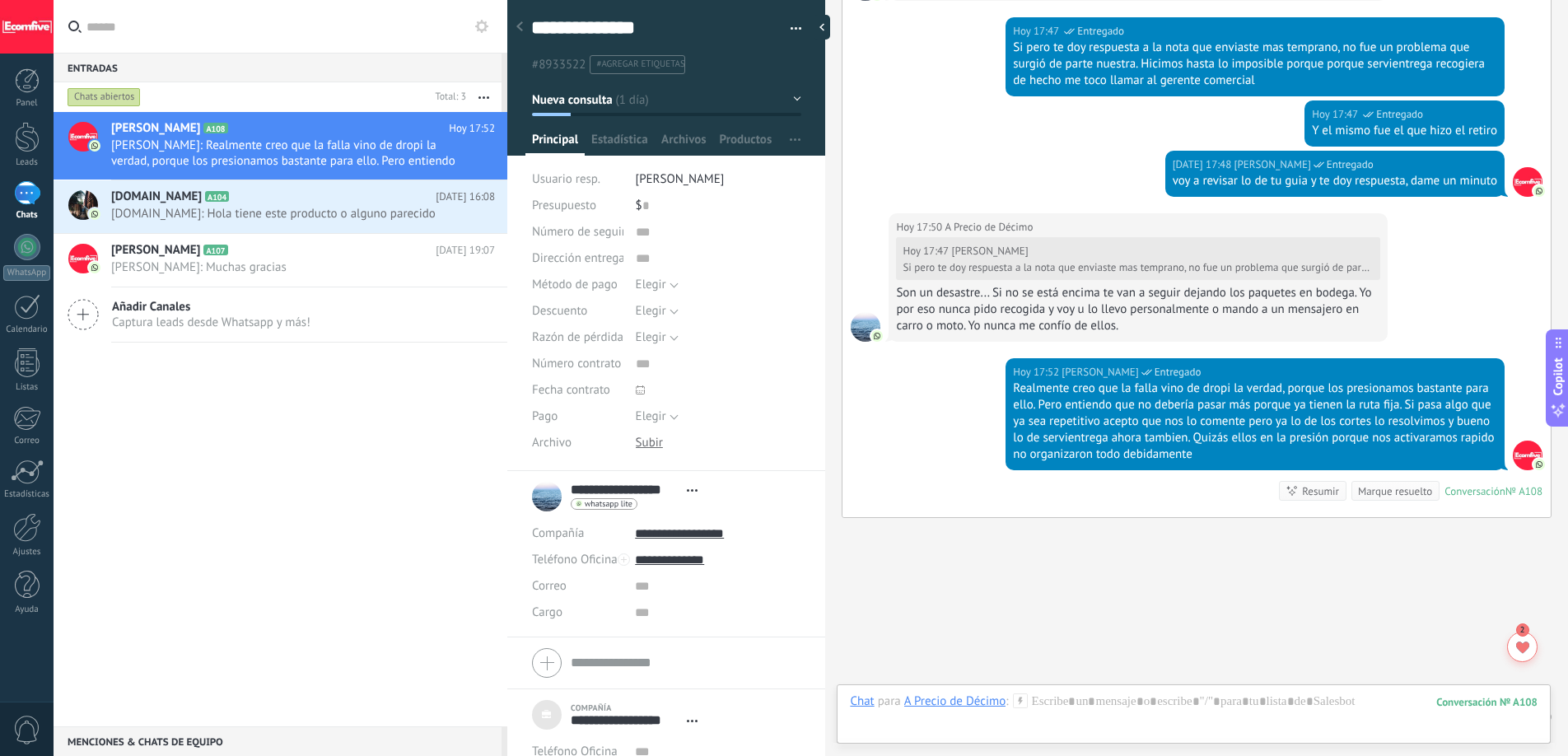
click at [1052, 285] on div "Son un desastre... Si no se está encima te van a seguir dejando los paquetes en…" at bounding box center [1138, 310] width 484 height 50
click at [1040, 285] on div "Son un desastre... Si no se está encima te van a seguir dejando los paquetes en…" at bounding box center [1138, 310] width 484 height 50
click at [1073, 285] on div "Son un desastre... Si no se está encima te van a seguir dejando los paquetes en…" at bounding box center [1138, 310] width 484 height 50
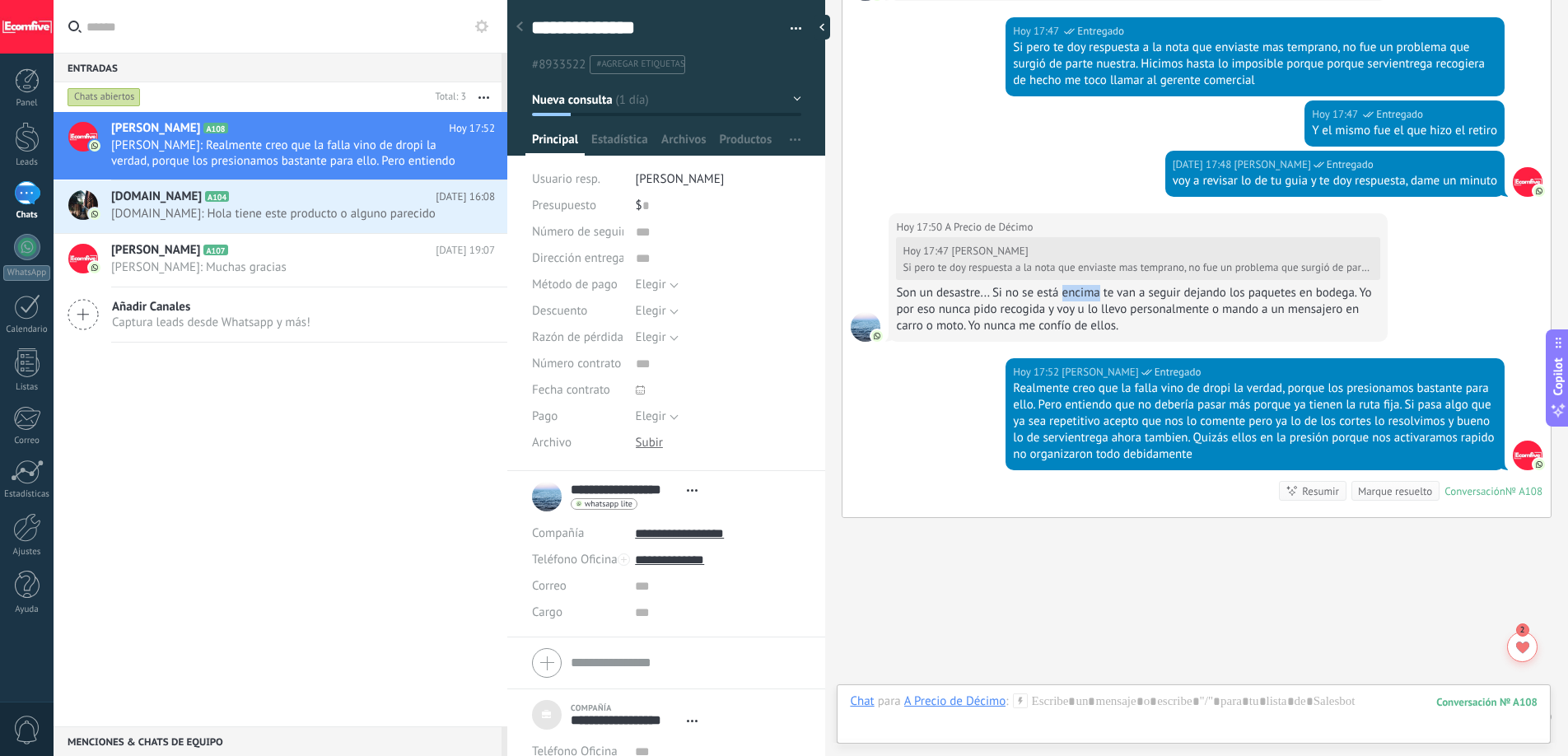
click at [1073, 285] on div "Son un desastre... Si no se está encima te van a seguir dejando los paquetes en…" at bounding box center [1138, 310] width 484 height 50
click at [1113, 285] on div "Son un desastre... Si no se está encima te van a seguir dejando los paquetes en…" at bounding box center [1138, 310] width 484 height 50
click at [1169, 285] on div "Son un desastre... Si no se está encima te van a seguir dejando los paquetes en…" at bounding box center [1138, 310] width 484 height 50
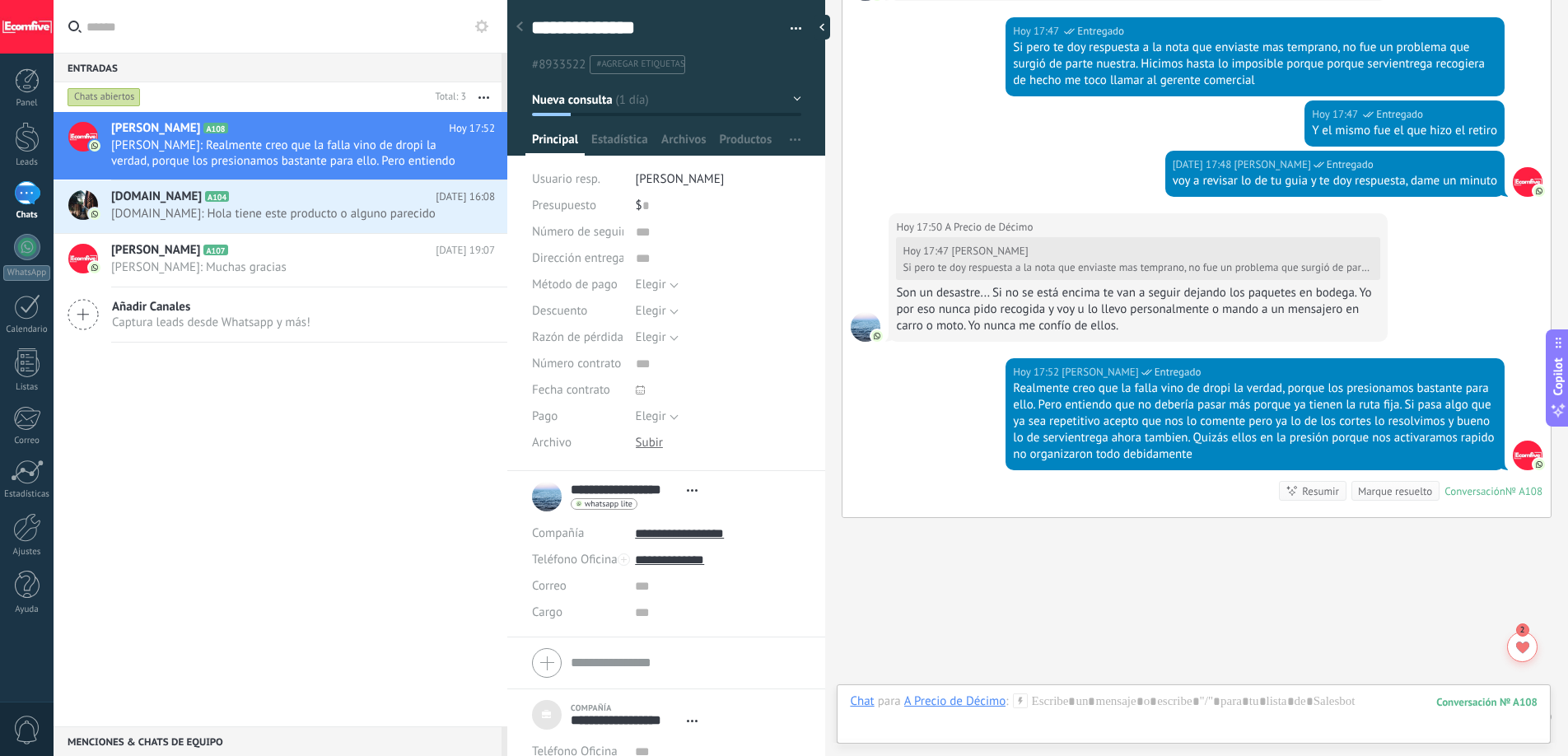
click at [1213, 285] on div "Son un desastre... Si no se está encima te van a seguir dejando los paquetes en…" at bounding box center [1138, 310] width 484 height 50
click at [1286, 285] on div "Son un desastre... Si no se está encima te van a seguir dejando los paquetes en…" at bounding box center [1138, 310] width 484 height 50
click at [961, 285] on div "Son un desastre... Si no se está encima te van a seguir dejando los paquetes en…" at bounding box center [1138, 310] width 484 height 50
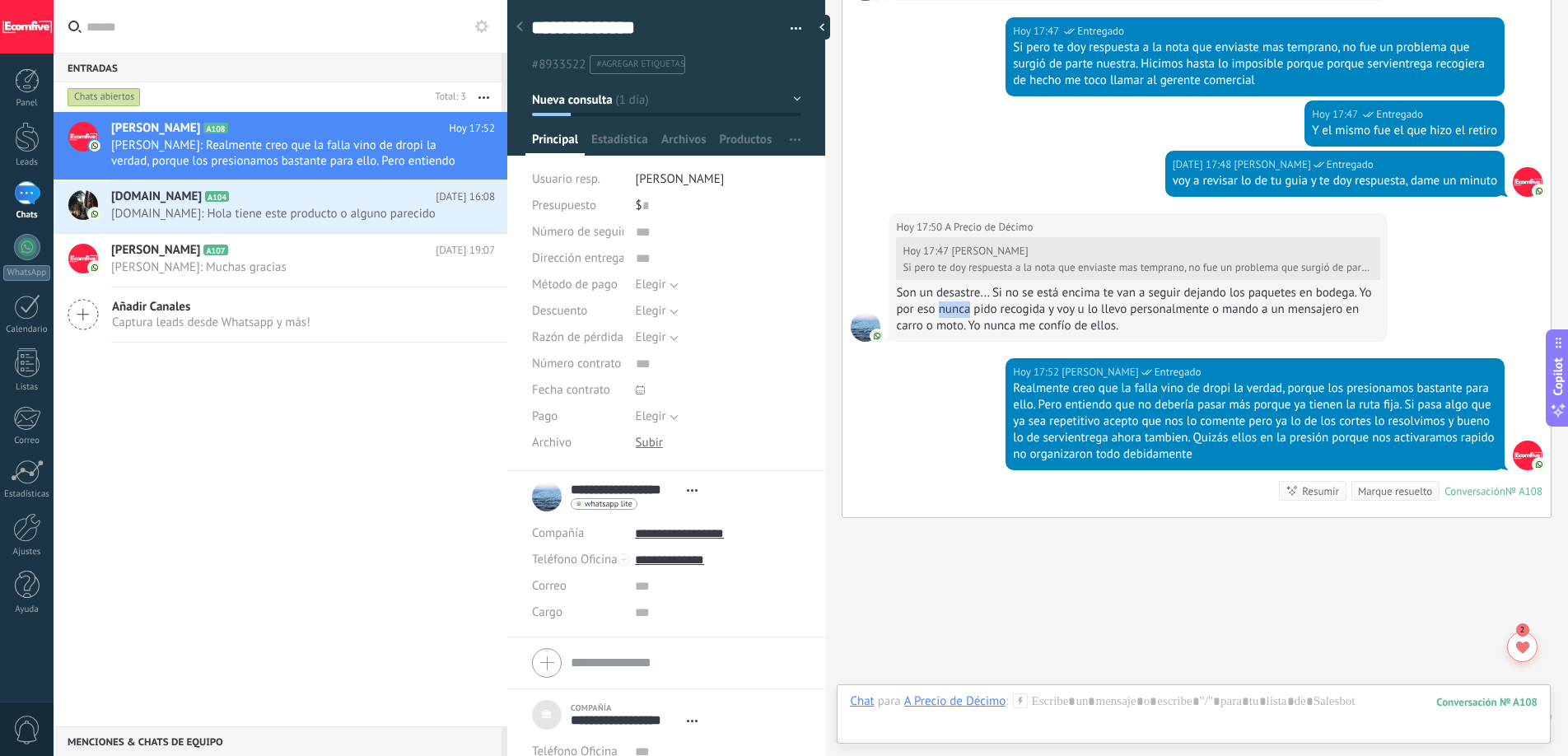
click at [961, 285] on div "Son un desastre... Si no se está encima te van a seguir dejando los paquetes en…" at bounding box center [1138, 310] width 484 height 50
click at [1016, 285] on div "Son un desastre... Si no se está encima te van a seguir dejando los paquetes en…" at bounding box center [1138, 310] width 484 height 50
click at [1090, 285] on div "Son un desastre... Si no se está encima te van a seguir dejando los paquetes en…" at bounding box center [1138, 310] width 484 height 50
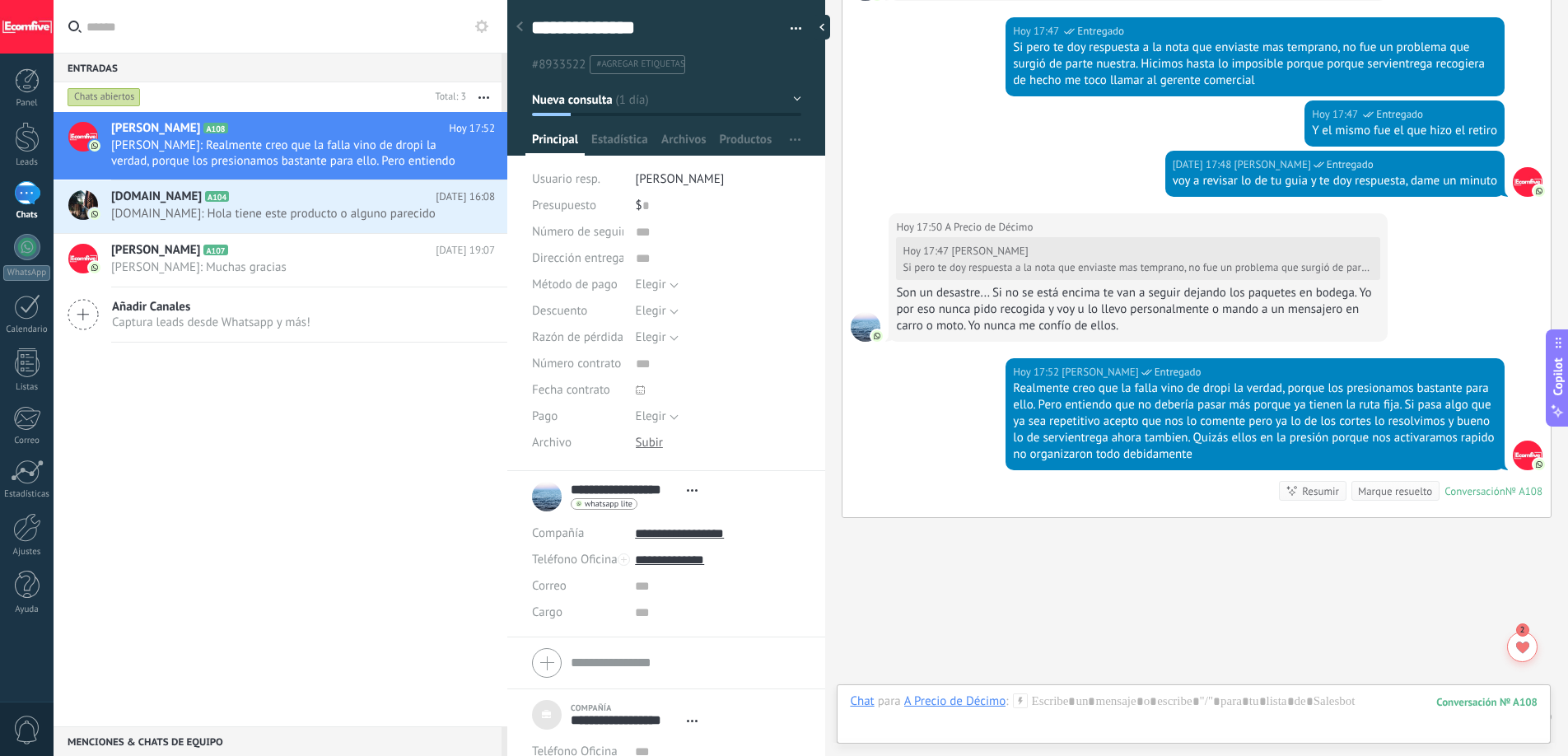
click at [1101, 285] on div "Son un desastre... Si no se está encima te van a seguir dejando los paquetes en…" at bounding box center [1138, 310] width 484 height 50
click at [1166, 285] on div "Son un desastre... Si no se está encima te van a seguir dejando los paquetes en…" at bounding box center [1138, 310] width 484 height 50
click at [1167, 285] on div "Son un desastre... Si no se está encima te van a seguir dejando los paquetes en…" at bounding box center [1138, 310] width 484 height 50
click at [1277, 285] on div "Son un desastre... Si no se está encima te van a seguir dejando los paquetes en…" at bounding box center [1138, 310] width 484 height 50
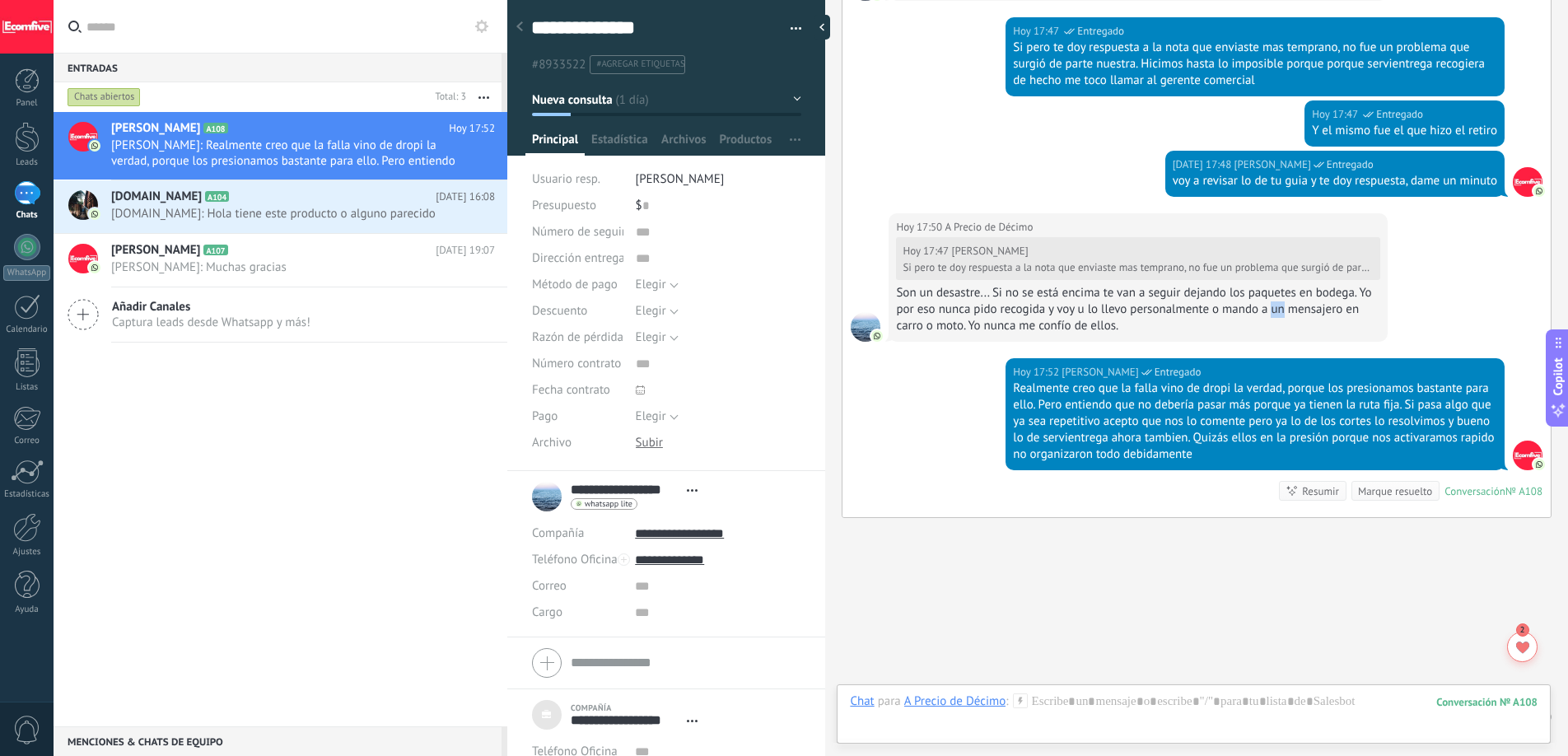
click at [1277, 285] on div "Son un desastre... Si no se está encima te van a seguir dejando los paquetes en…" at bounding box center [1138, 310] width 484 height 50
click at [1310, 285] on div "Son un desastre... Si no se está encima te van a seguir dejando los paquetes en…" at bounding box center [1138, 310] width 484 height 50
click at [1075, 285] on div "Son un desastre... Si no se está encima te van a seguir dejando los paquetes en…" at bounding box center [1138, 310] width 484 height 50
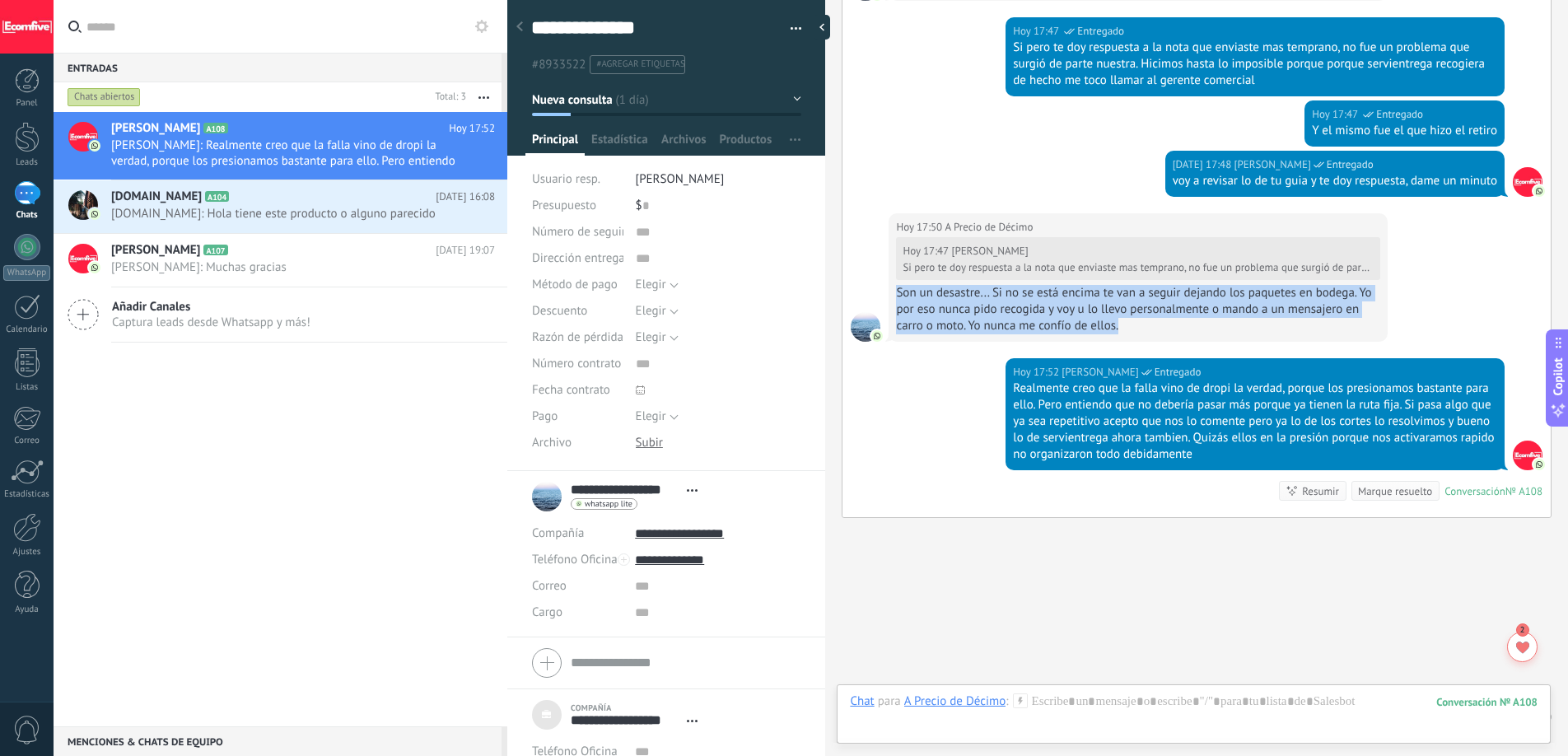
click at [1075, 285] on div "Son un desastre... Si no se está encima te van a seguir dejando los paquetes en…" at bounding box center [1138, 310] width 484 height 50
click at [315, 218] on span "[DOMAIN_NAME]: Hola tiene este producto o alguno parecido" at bounding box center [287, 214] width 353 height 16
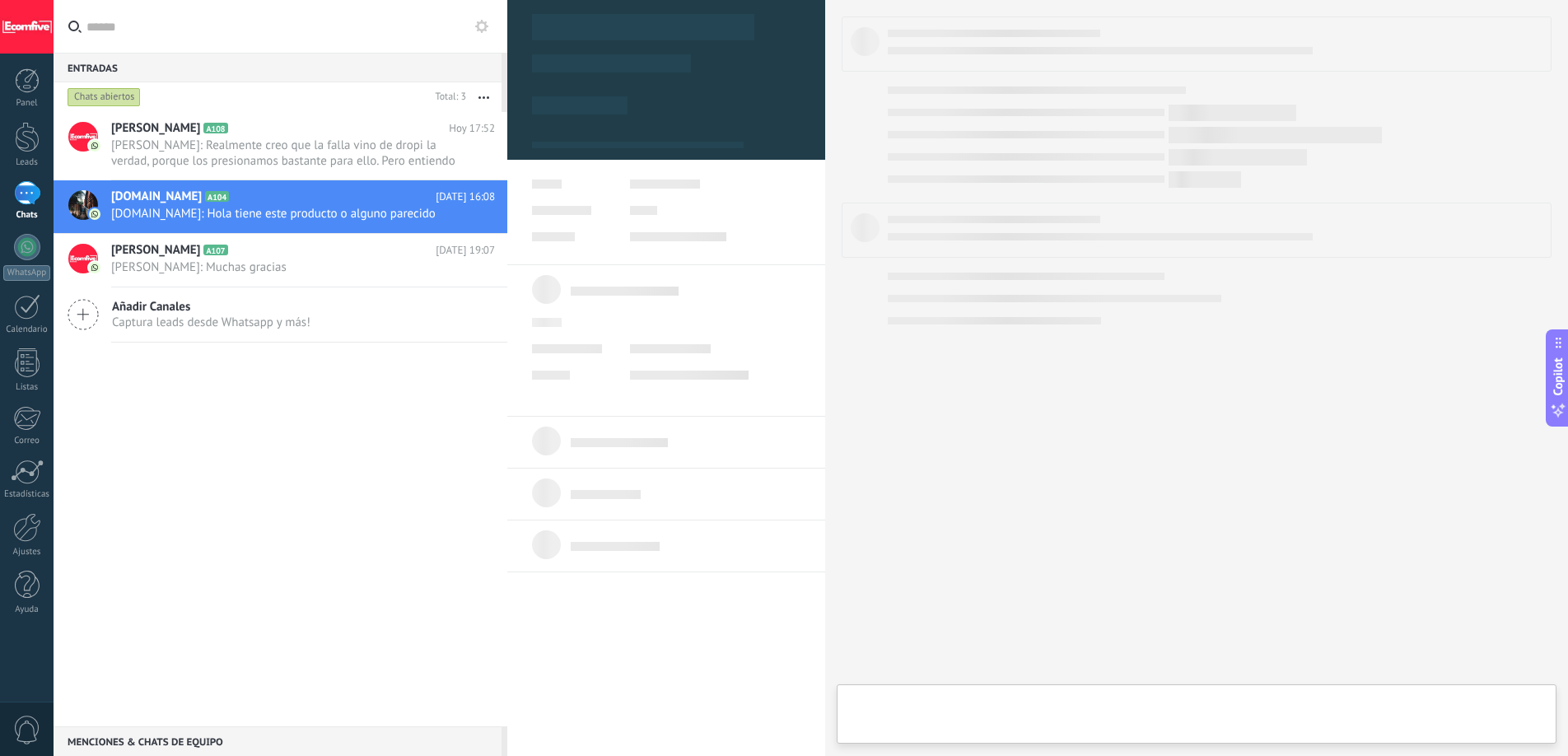
type textarea "**********"
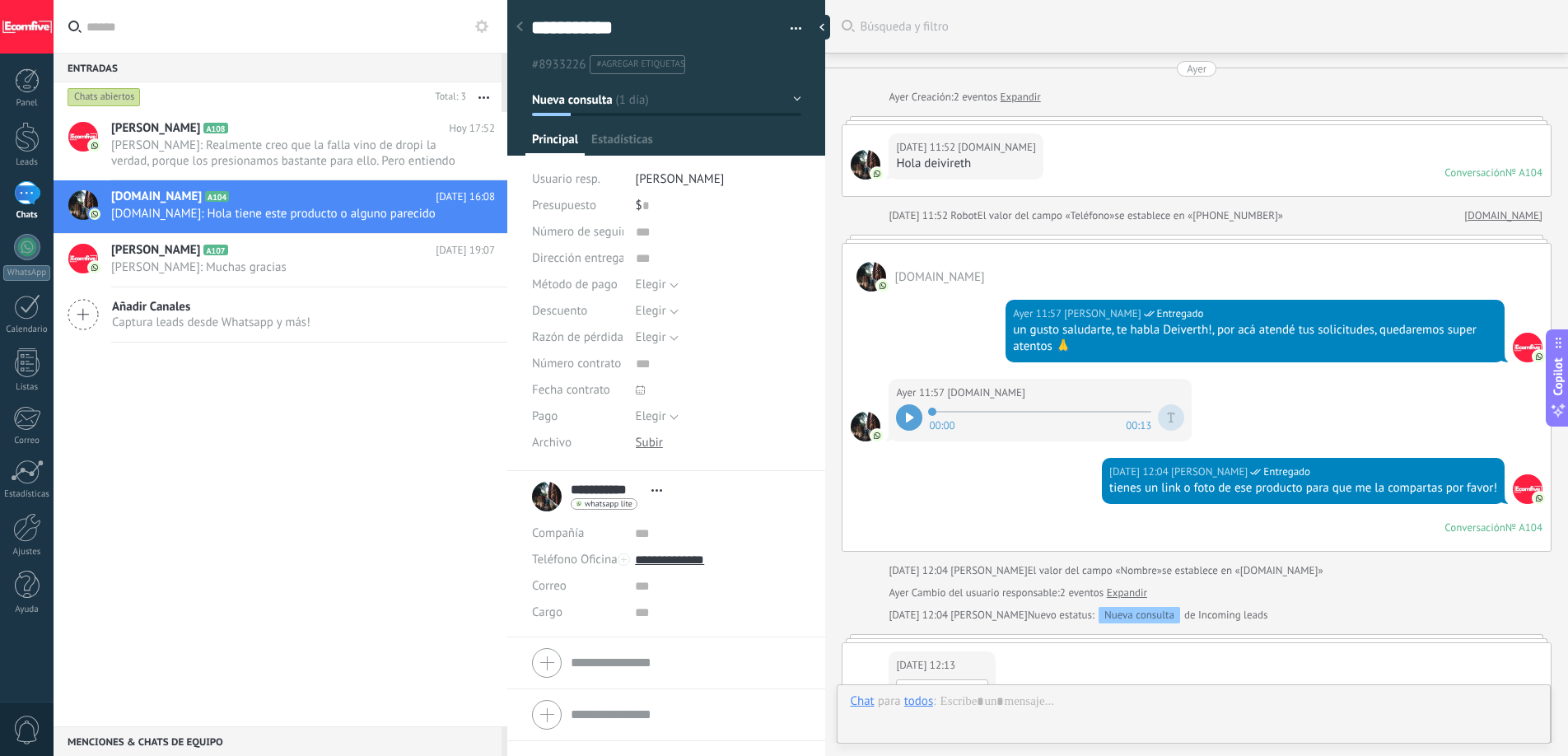
scroll to position [1074, 0]
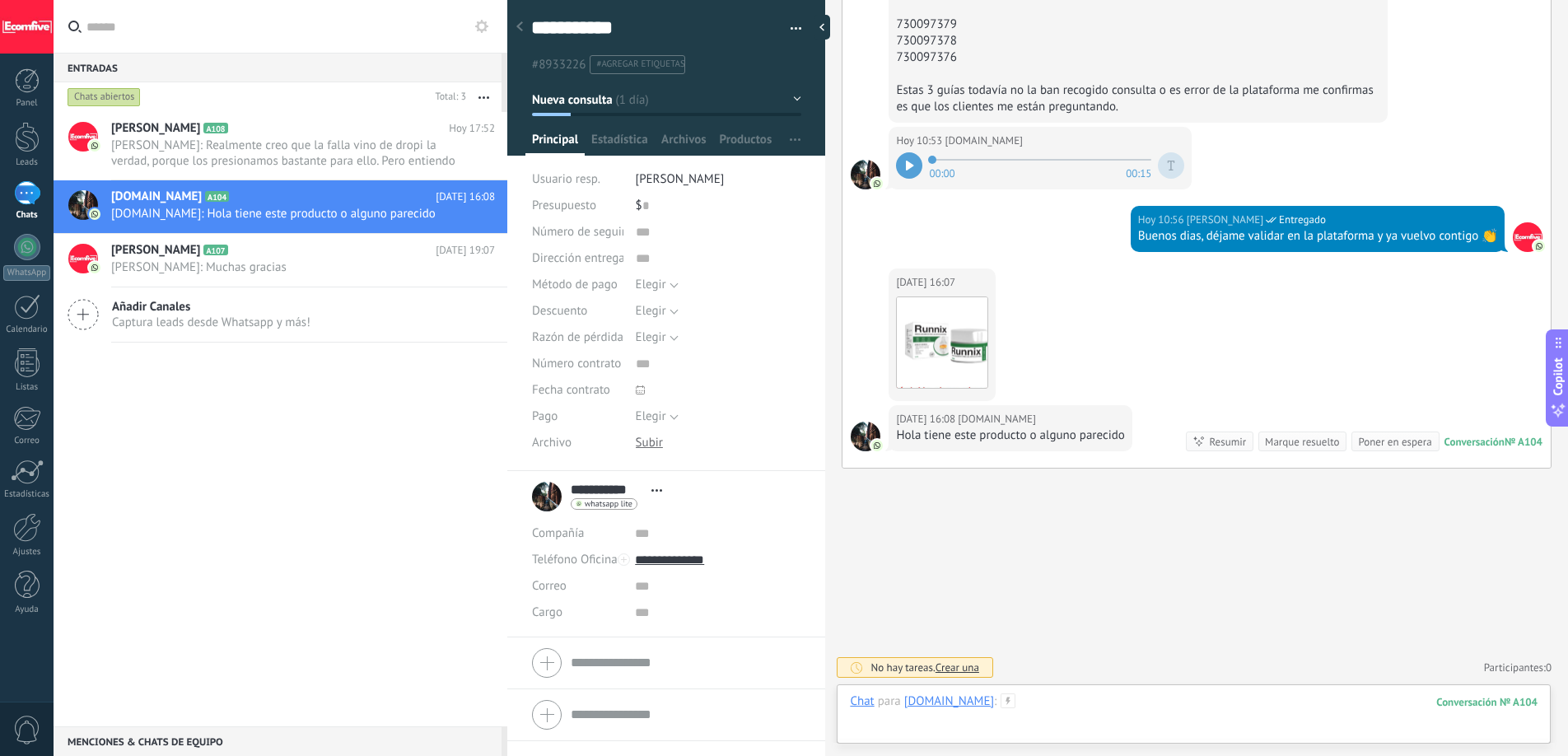
click at [1155, 709] on div at bounding box center [1194, 718] width 688 height 50
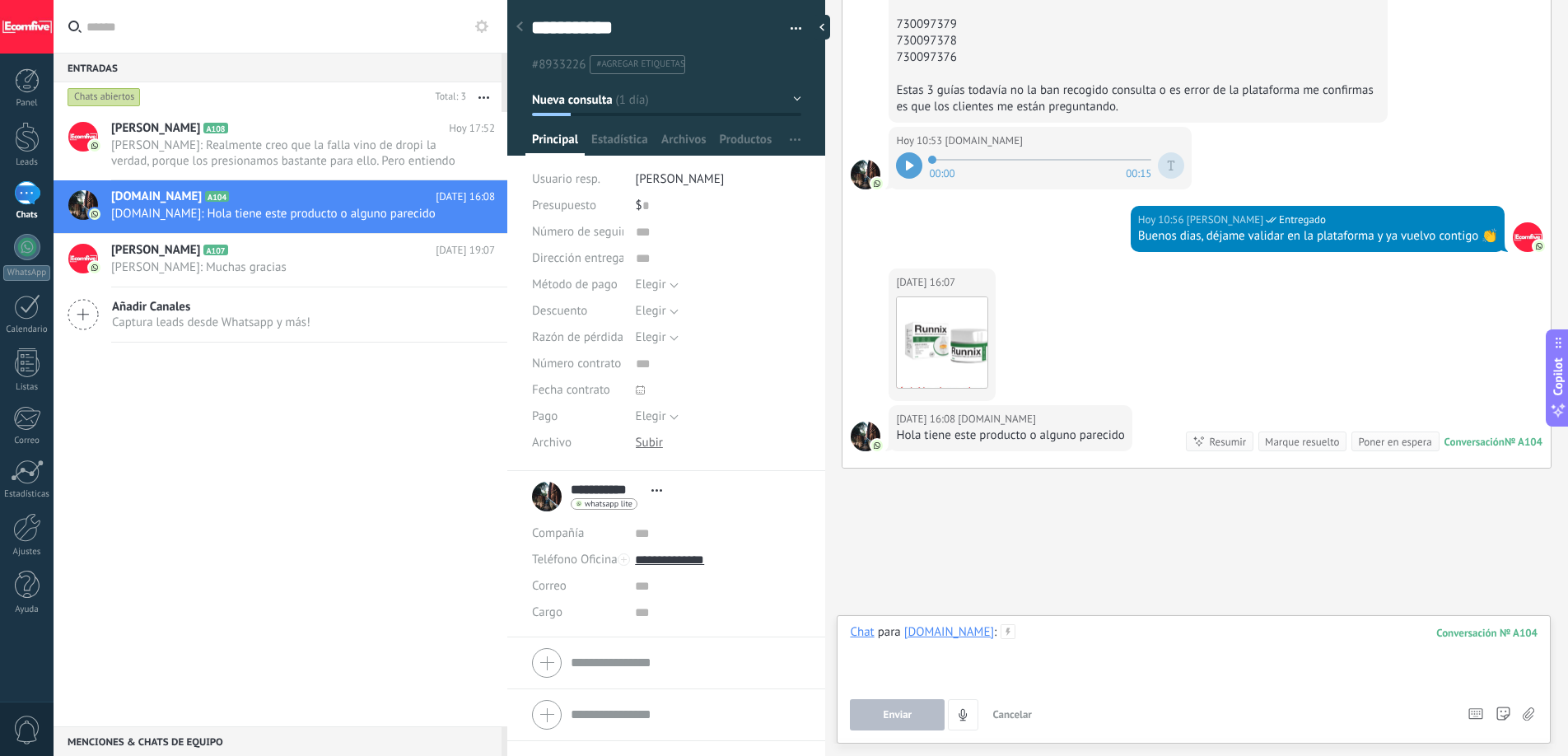
click at [1380, 651] on div at bounding box center [1194, 655] width 688 height 62
click at [1532, 712] on use at bounding box center [1528, 713] width 12 height 13
click at [0, 0] on input "file" at bounding box center [0, 0] width 0 height 0
click at [1534, 712] on div "Enviar Cancelar Rastrear clics en links ? Reducir links largos y rastrear clics…" at bounding box center [1194, 714] width 688 height 31
click at [1531, 712] on icon at bounding box center [1528, 714] width 12 height 14
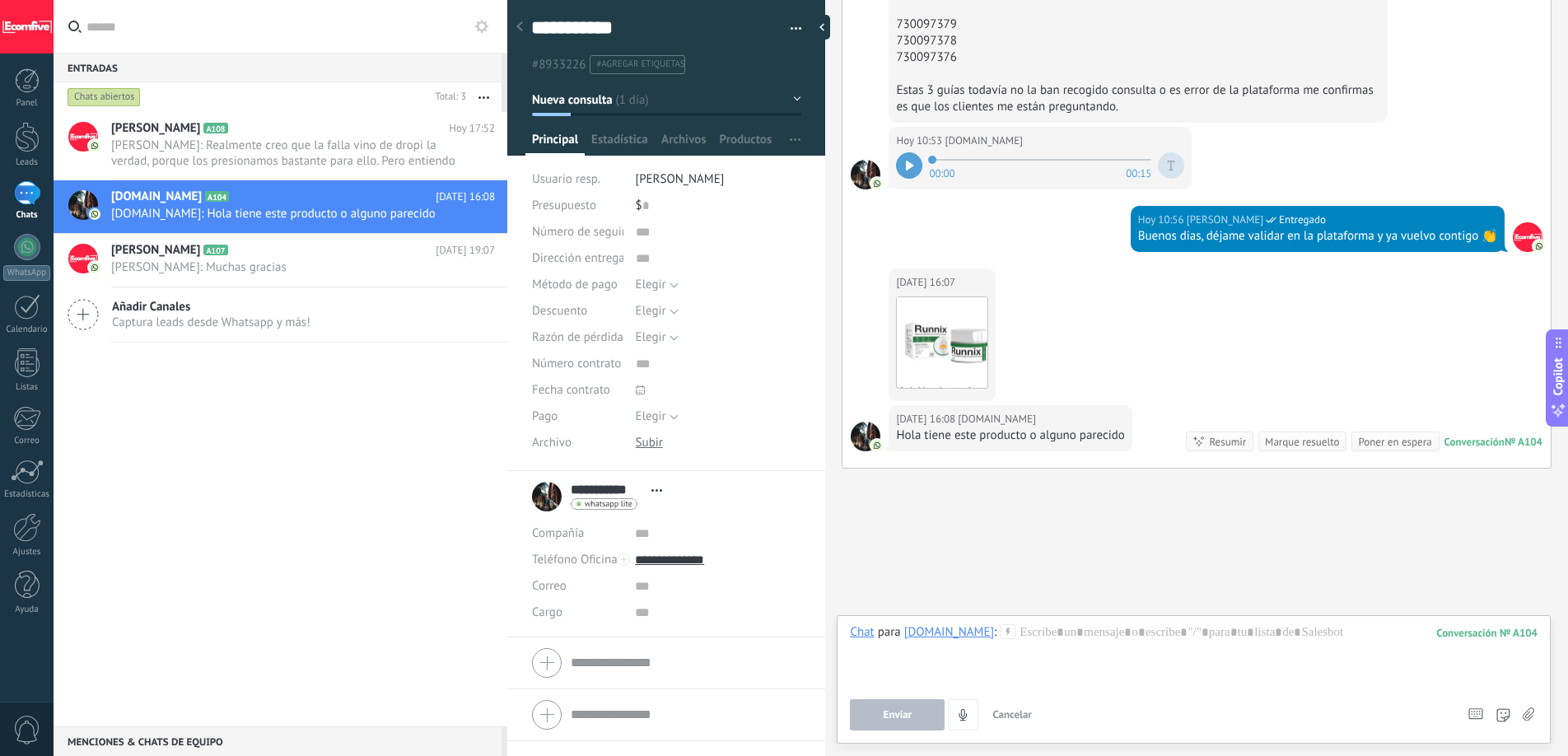
click at [0, 0] on input "file" at bounding box center [0, 0] width 0 height 0
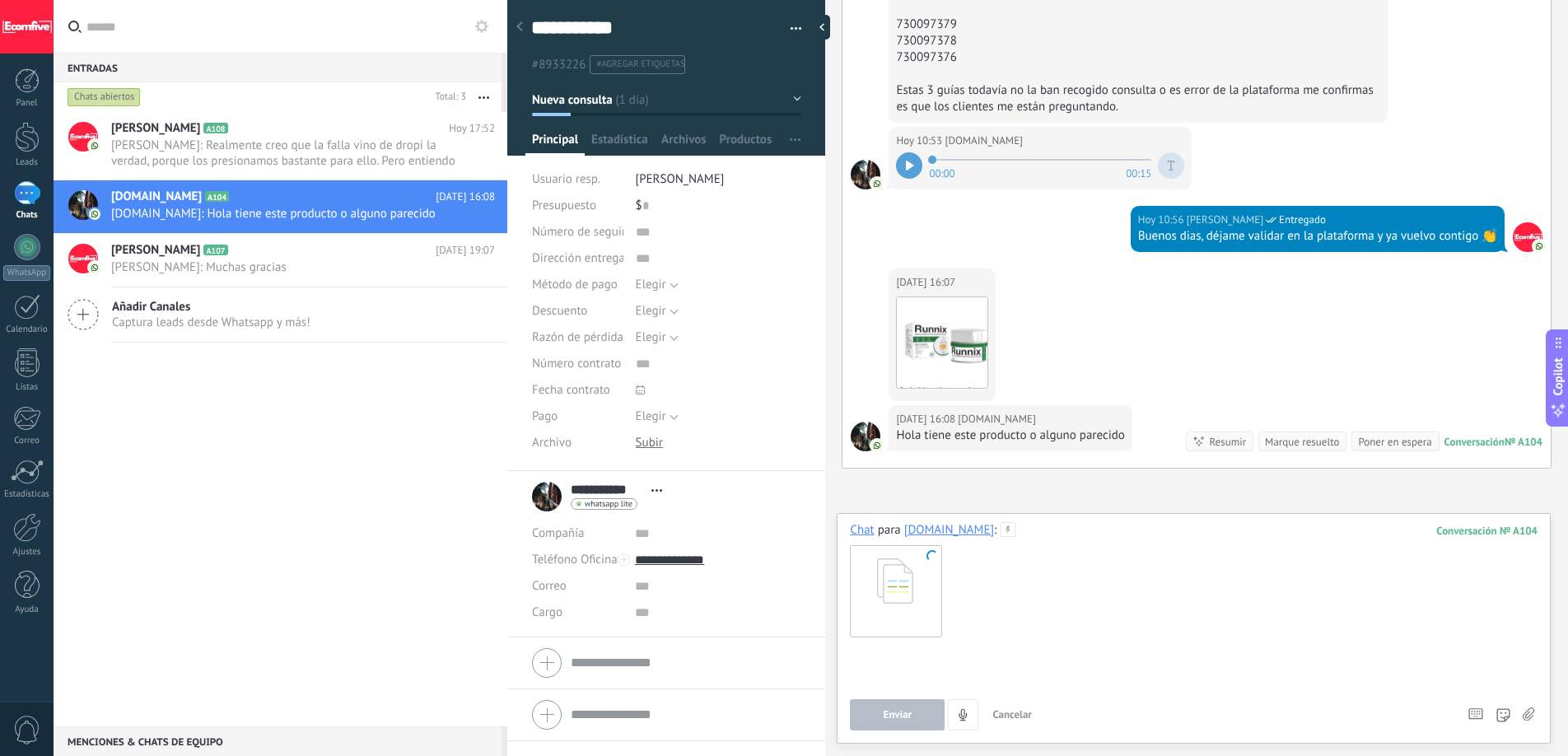
click at [1019, 657] on div at bounding box center [1194, 673] width 688 height 62
click at [913, 706] on button "Enviar" at bounding box center [897, 714] width 95 height 31
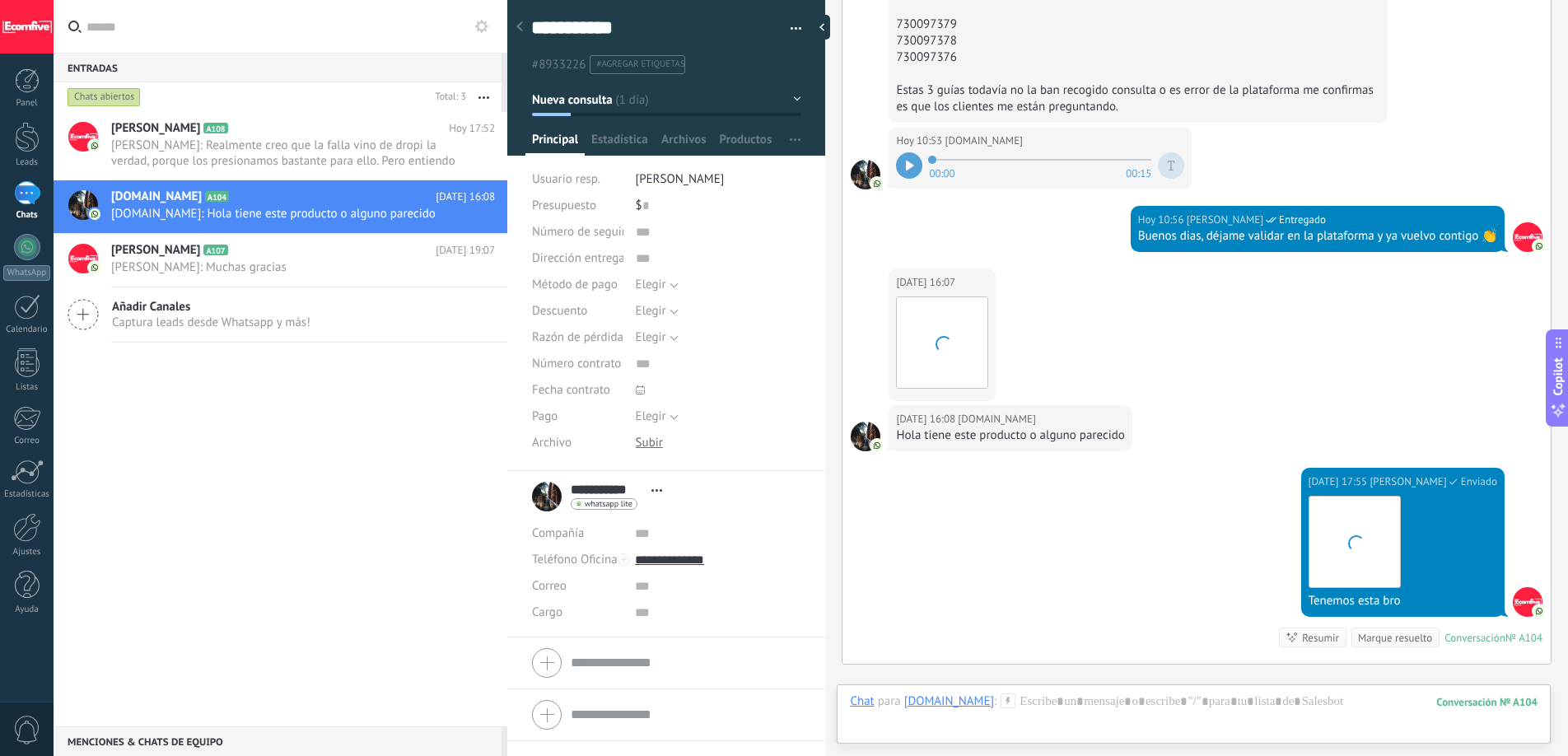
scroll to position [1270, 0]
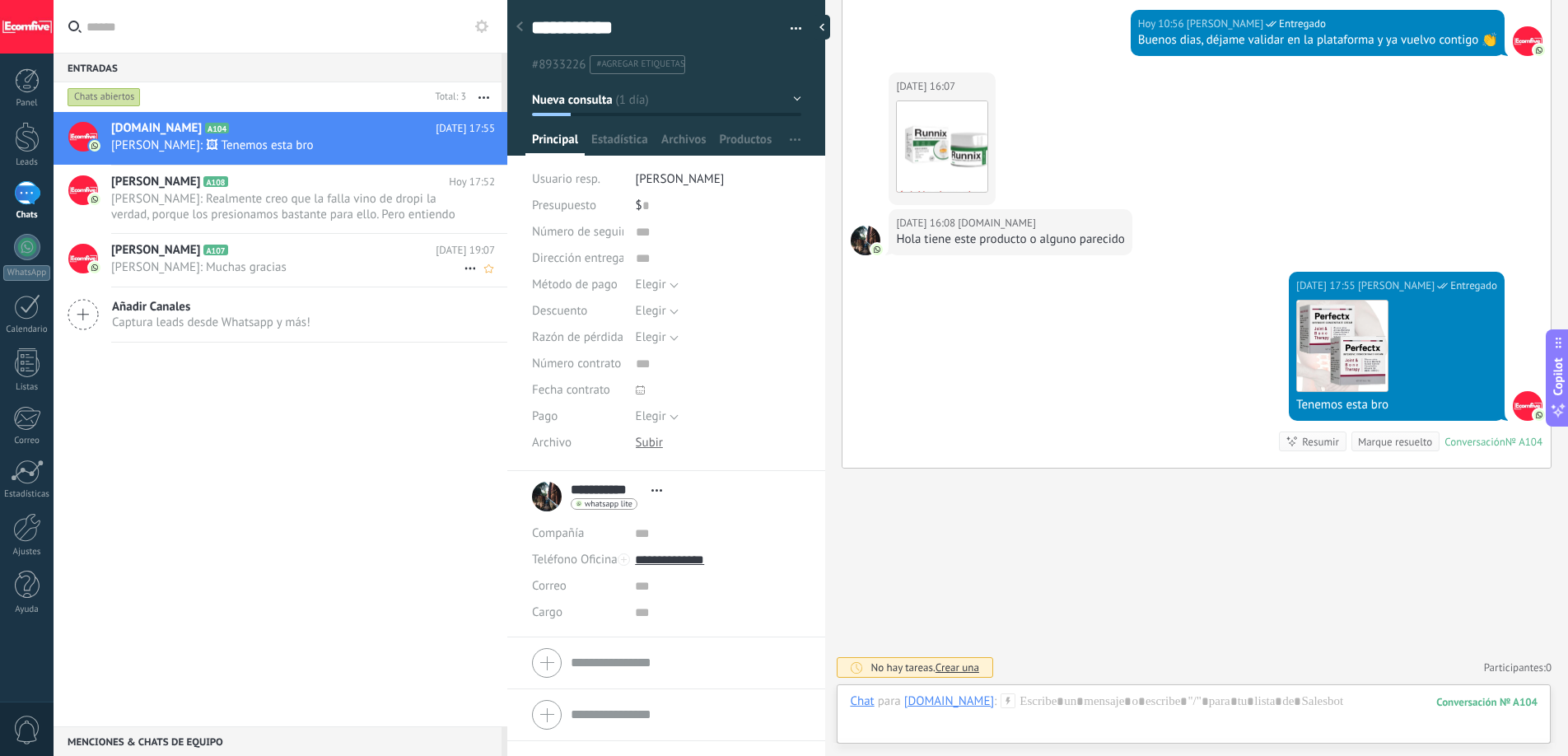
click at [220, 254] on span "A107" at bounding box center [215, 250] width 24 height 11
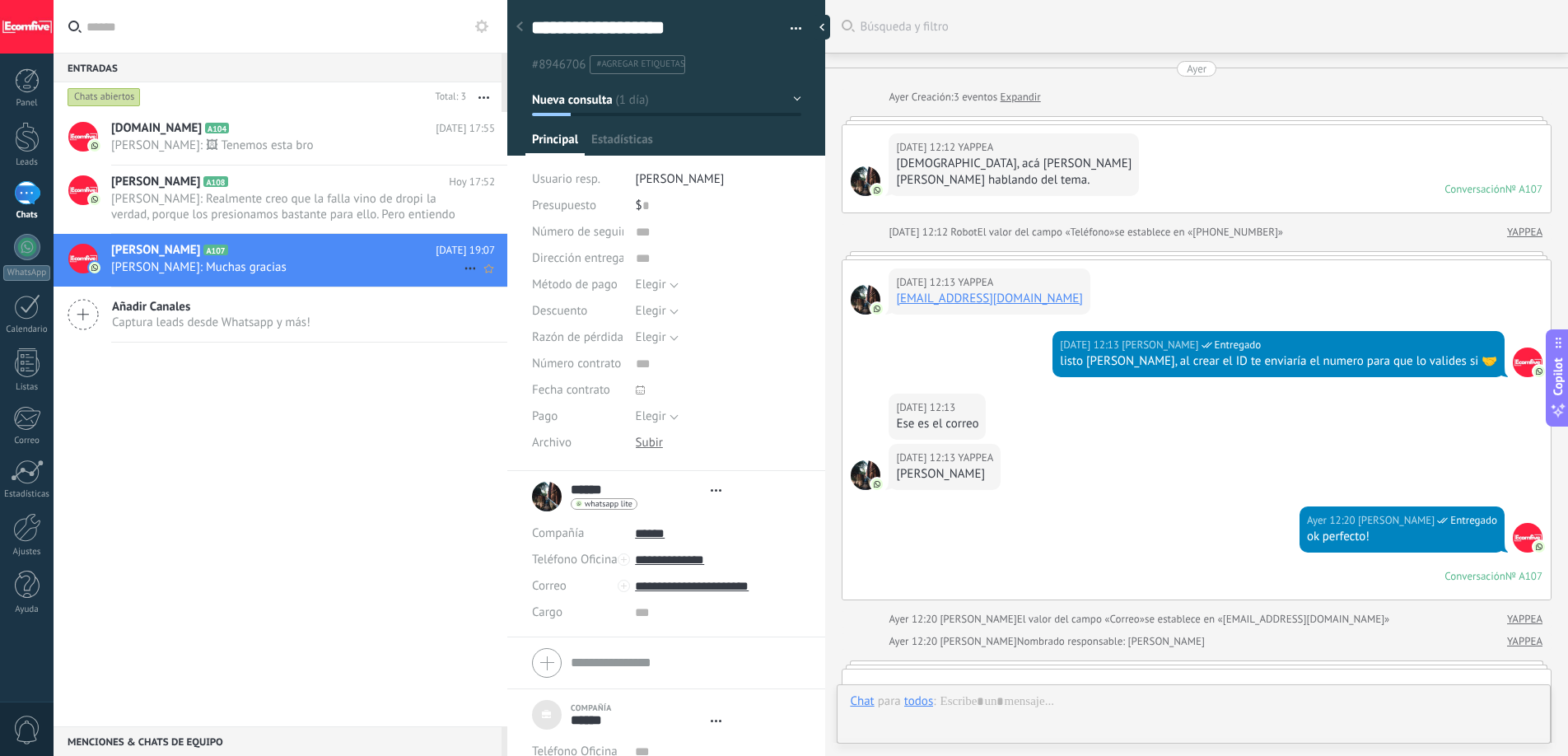
scroll to position [1413, 0]
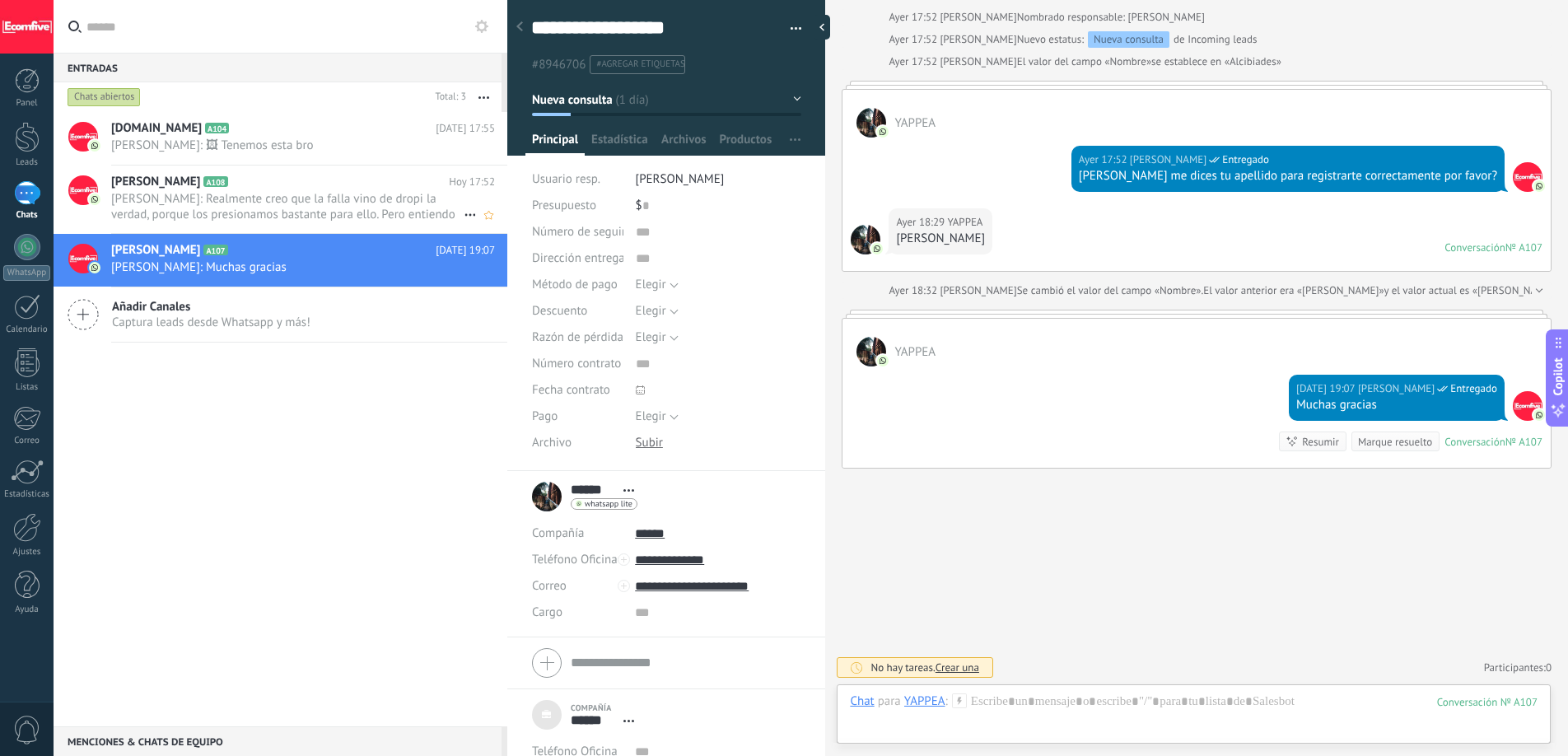
click at [347, 203] on span "[PERSON_NAME]: Realmente creo que la falla vino de dropi la verdad, porque los …" at bounding box center [287, 206] width 353 height 31
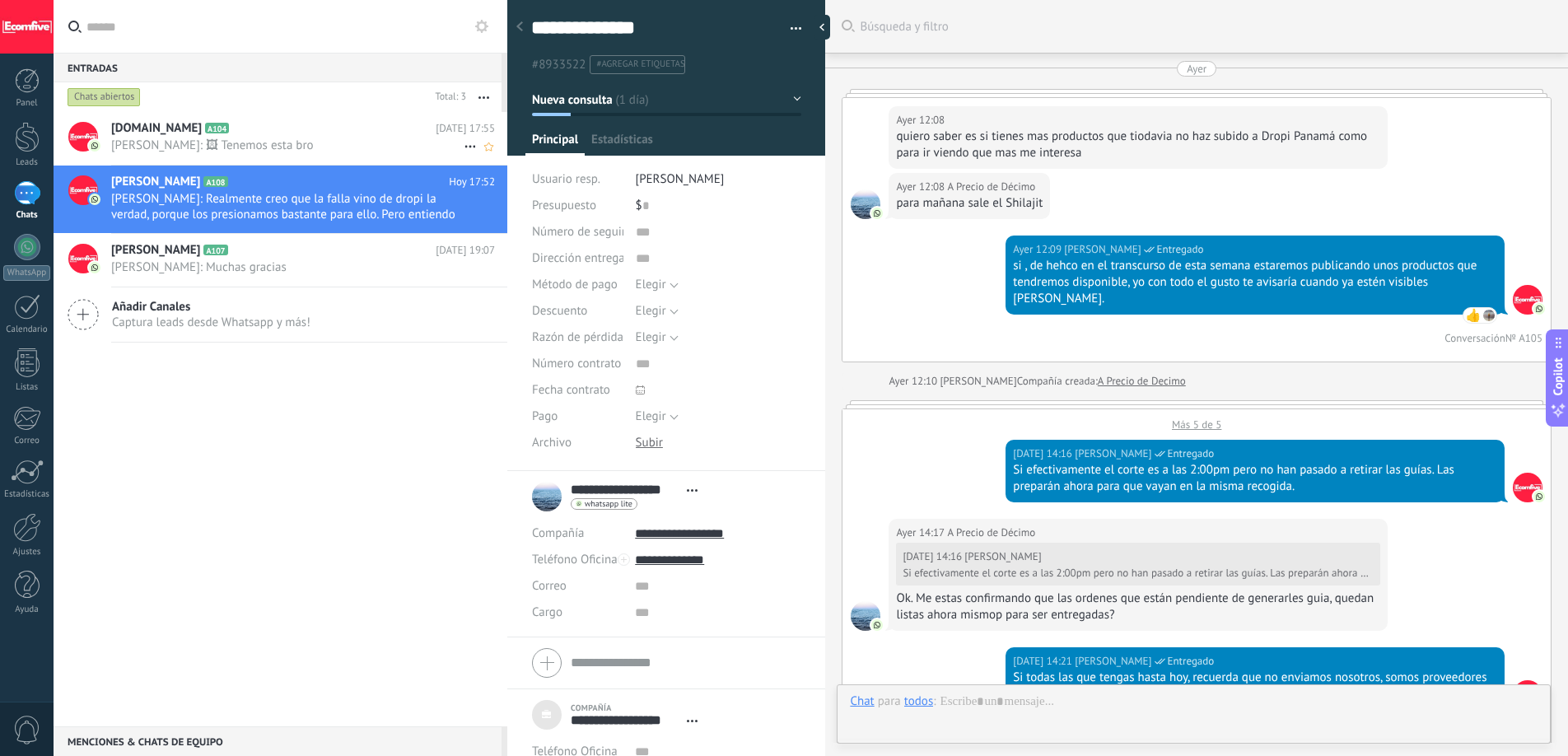
scroll to position [3010, 0]
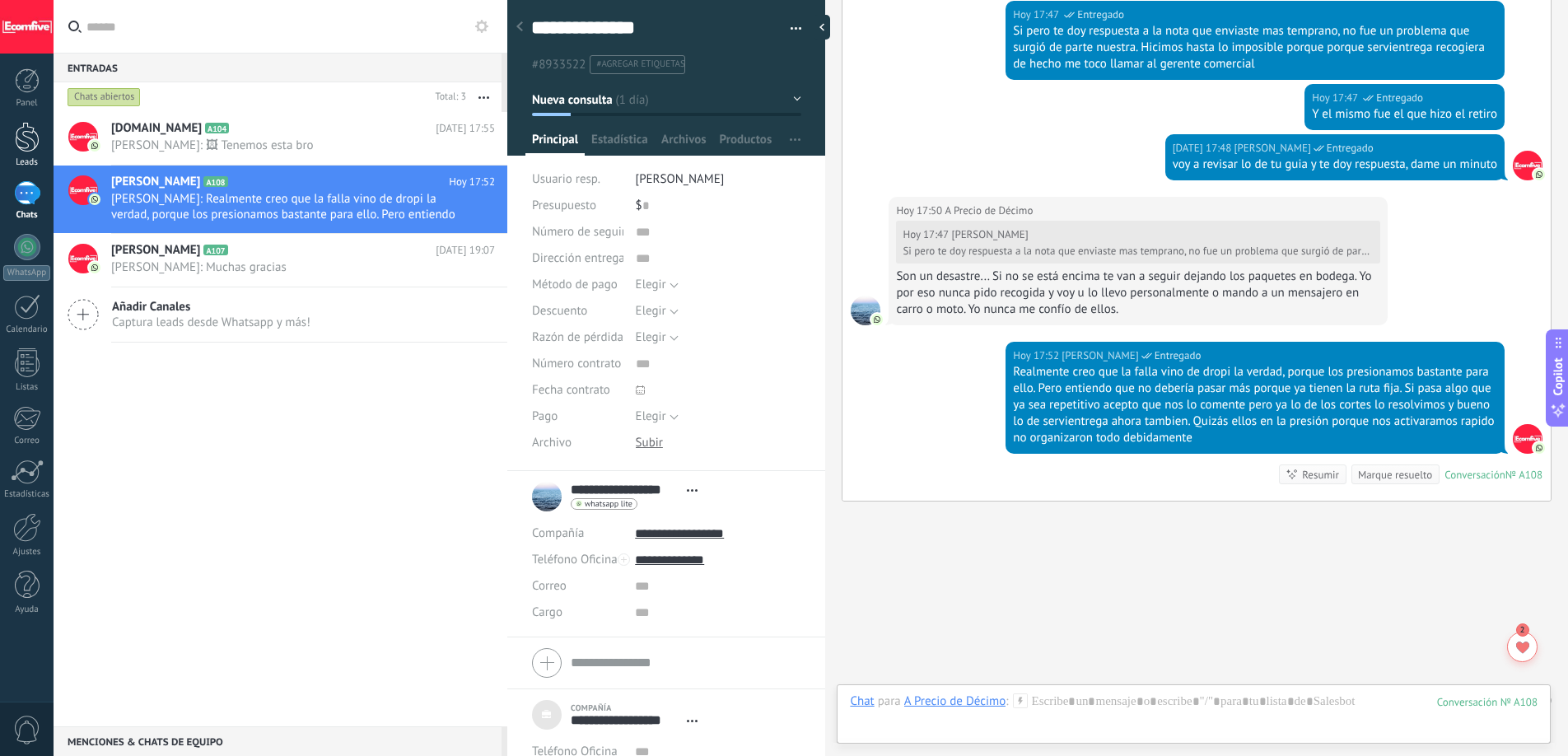
click at [37, 140] on div at bounding box center [28, 137] width 25 height 30
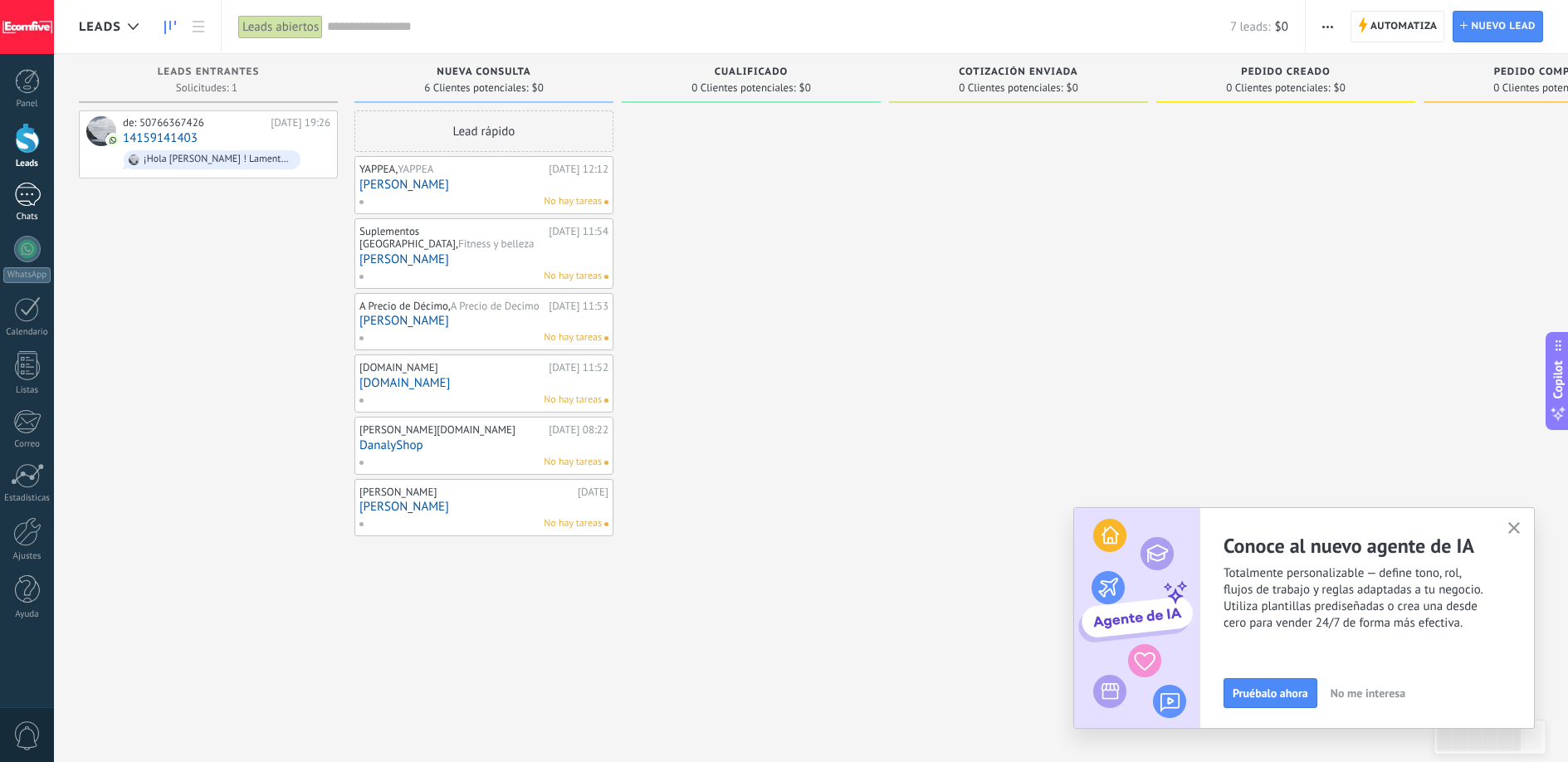
click at [32, 204] on div "1" at bounding box center [28, 194] width 27 height 24
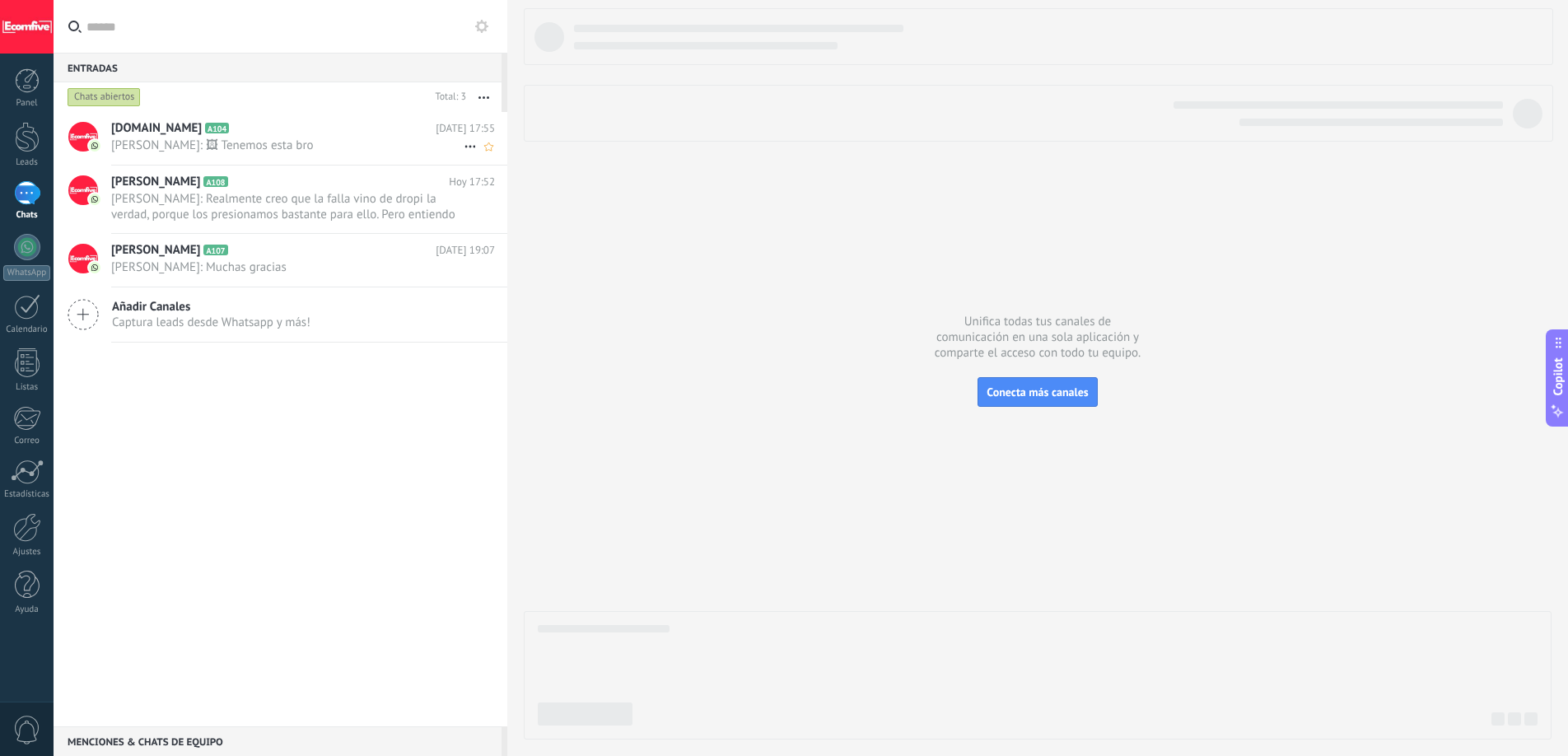
click at [376, 155] on div "[DOMAIN_NAME] A104 [DATE] 17:55 [PERSON_NAME]: 🖼 Tenemos esta bro" at bounding box center [309, 138] width 396 height 52
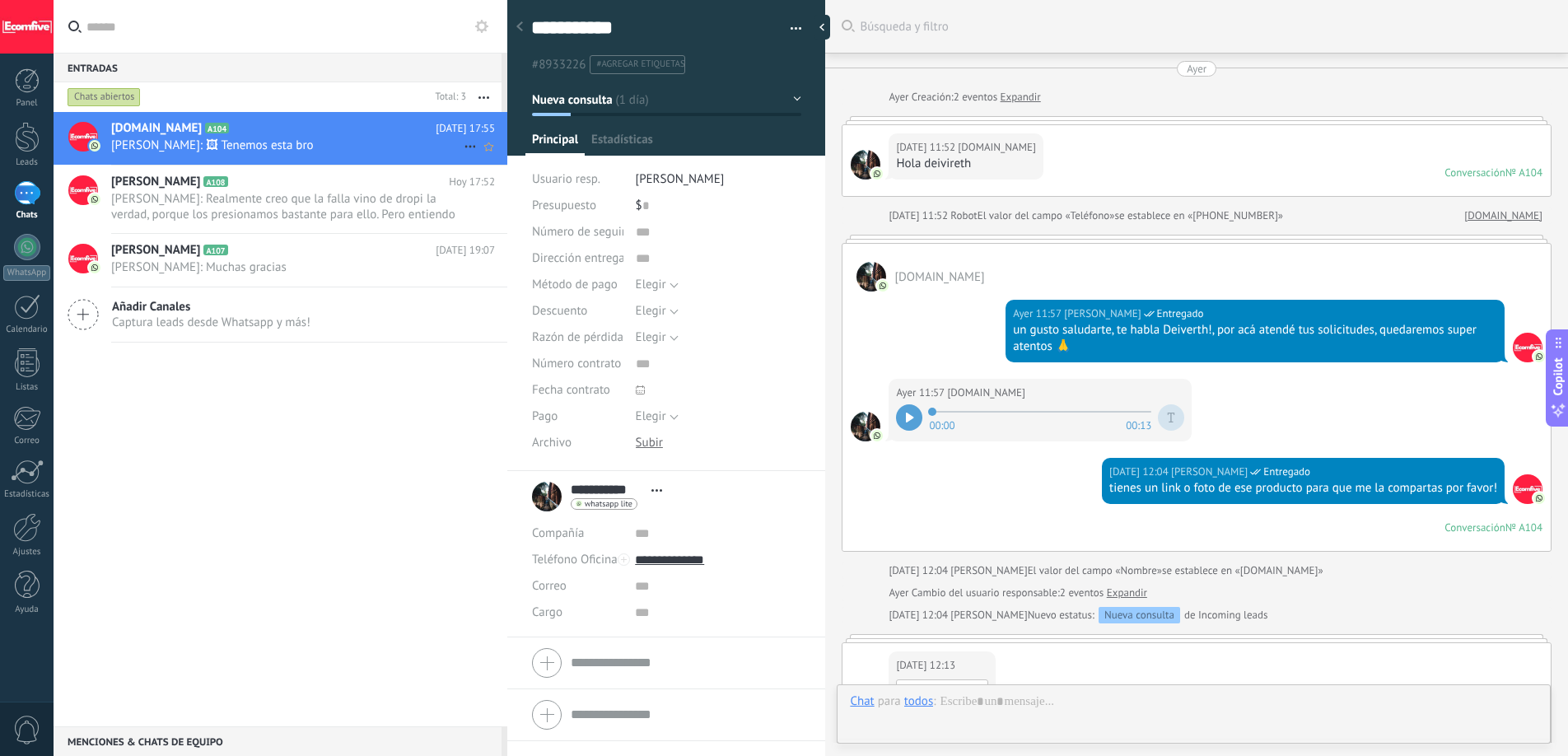
scroll to position [1270, 0]
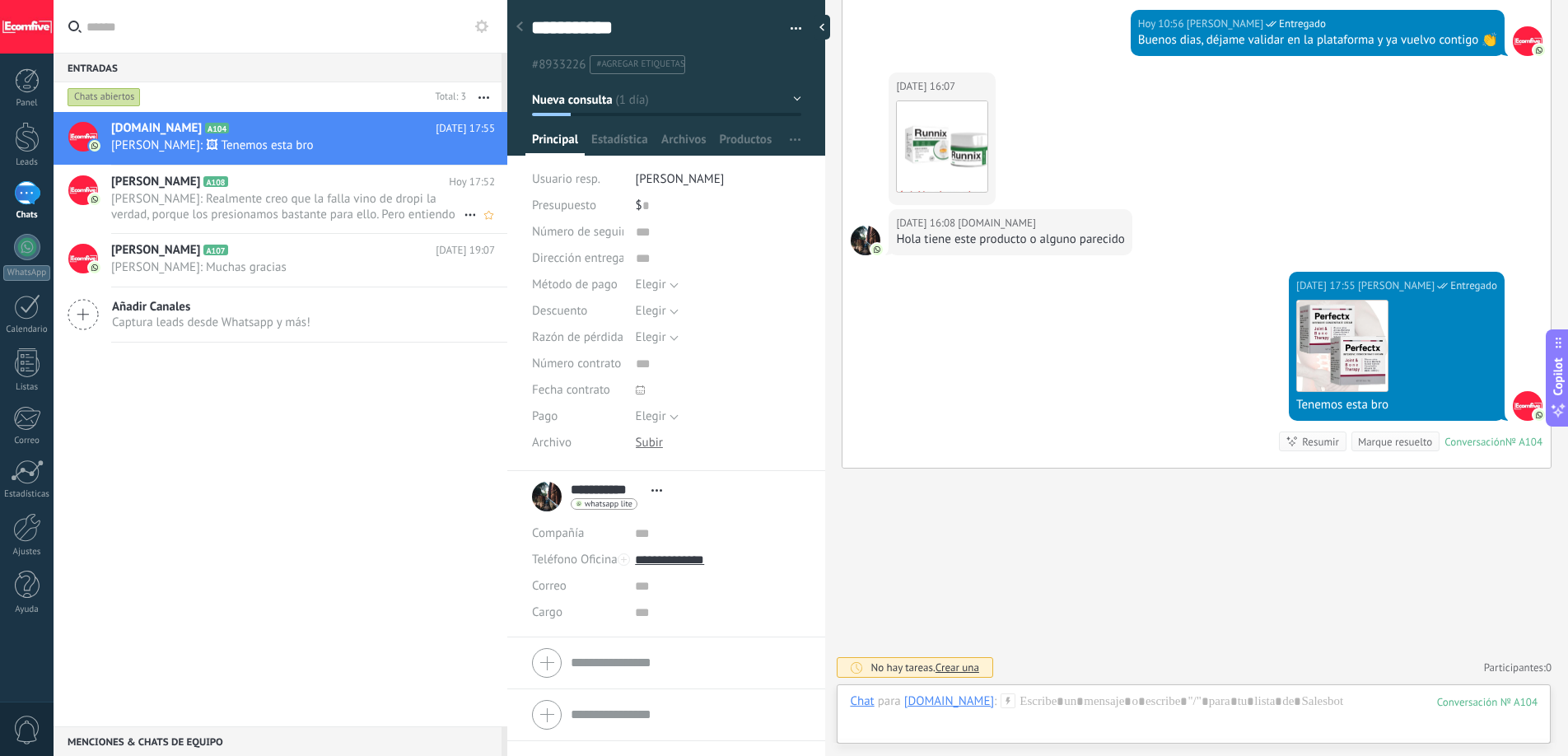
click at [365, 196] on span "[PERSON_NAME]: Realmente creo que la falla vino de dropi la verdad, porque los …" at bounding box center [287, 206] width 353 height 31
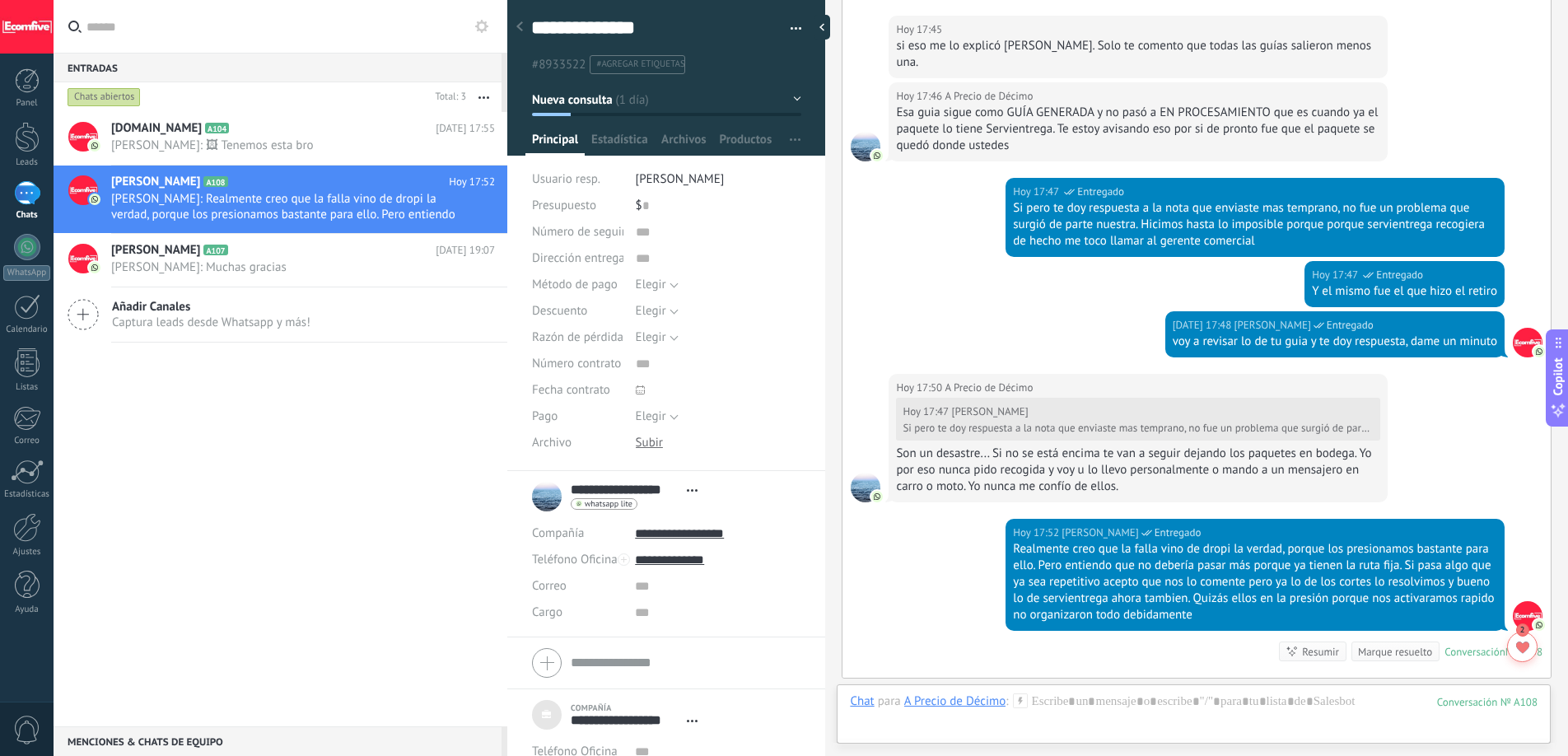
scroll to position [3010, 0]
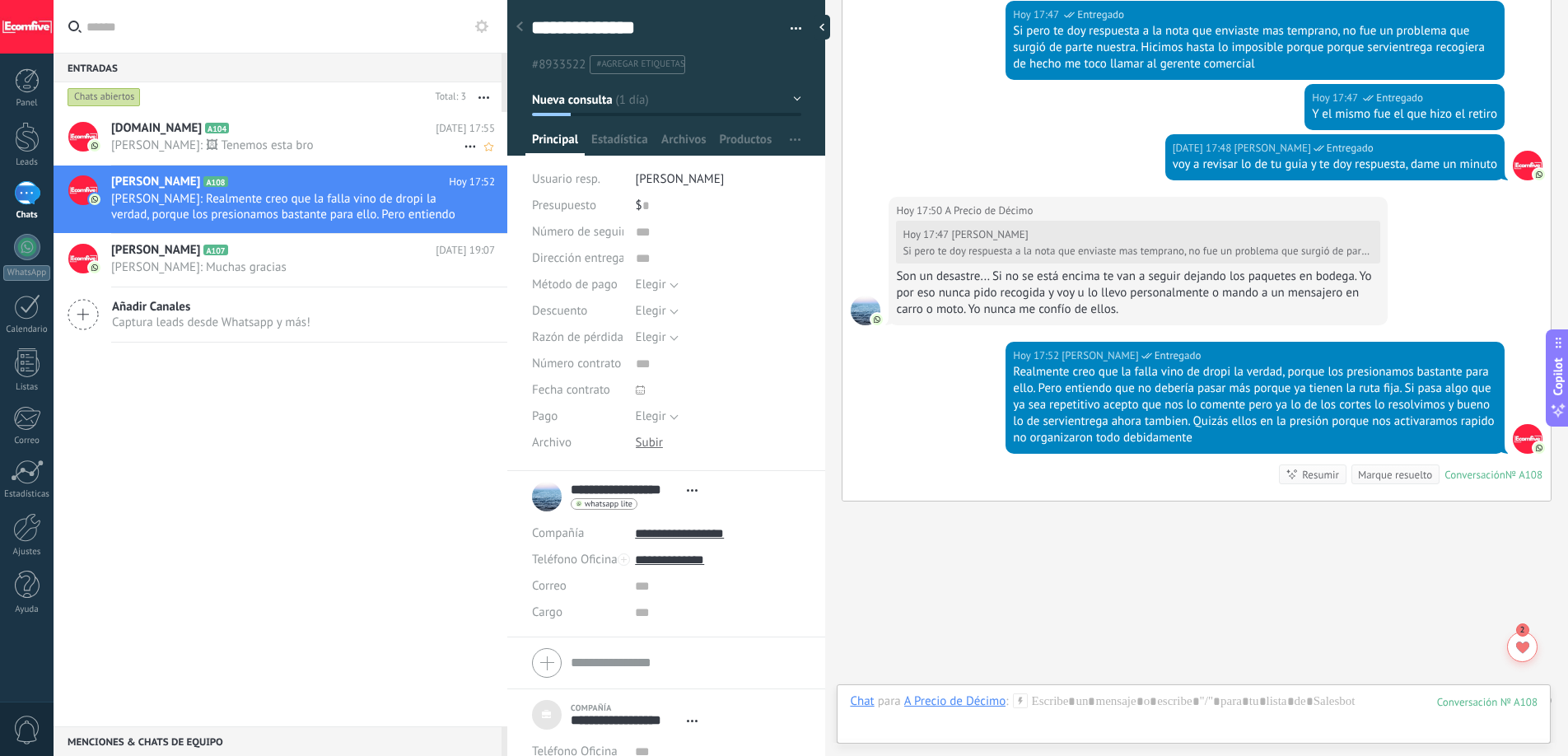
click at [315, 154] on div "[DOMAIN_NAME] A104 [DATE] 17:55 [PERSON_NAME]: 🖼 Tenemos esta bro" at bounding box center [309, 138] width 396 height 52
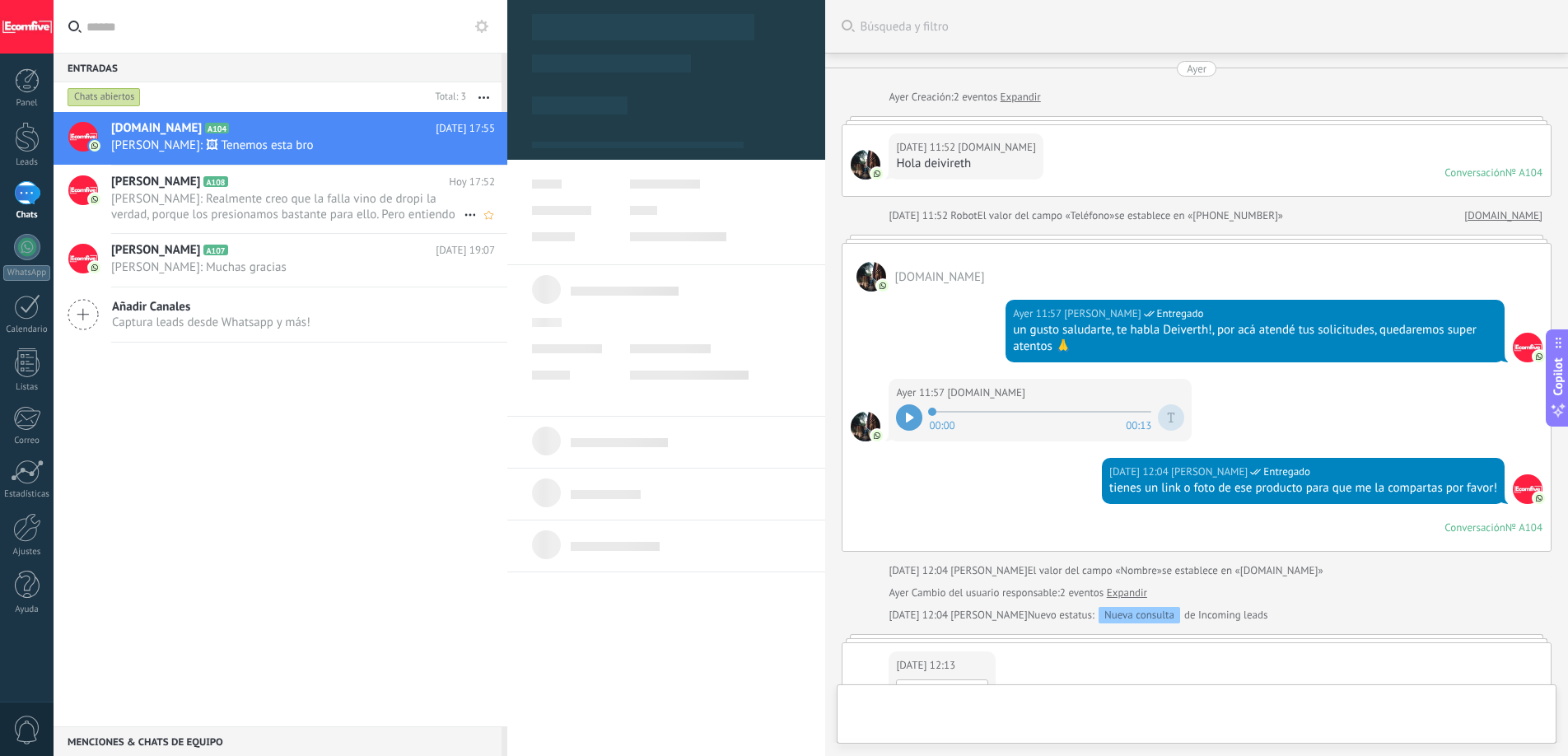
scroll to position [1270, 0]
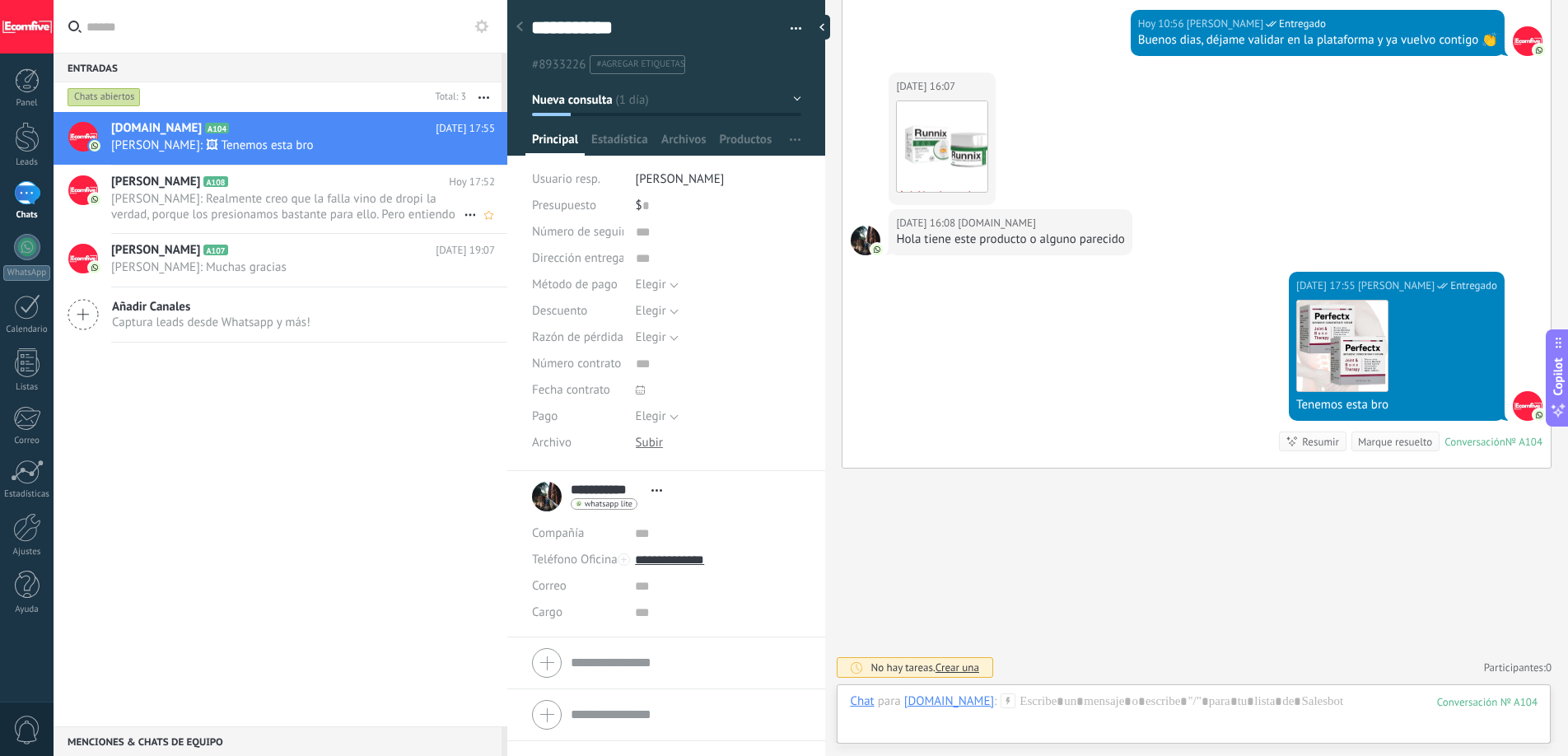
click at [319, 191] on span "[PERSON_NAME]: Realmente creo que la falla vino de dropi la verdad, porque los …" at bounding box center [287, 206] width 353 height 31
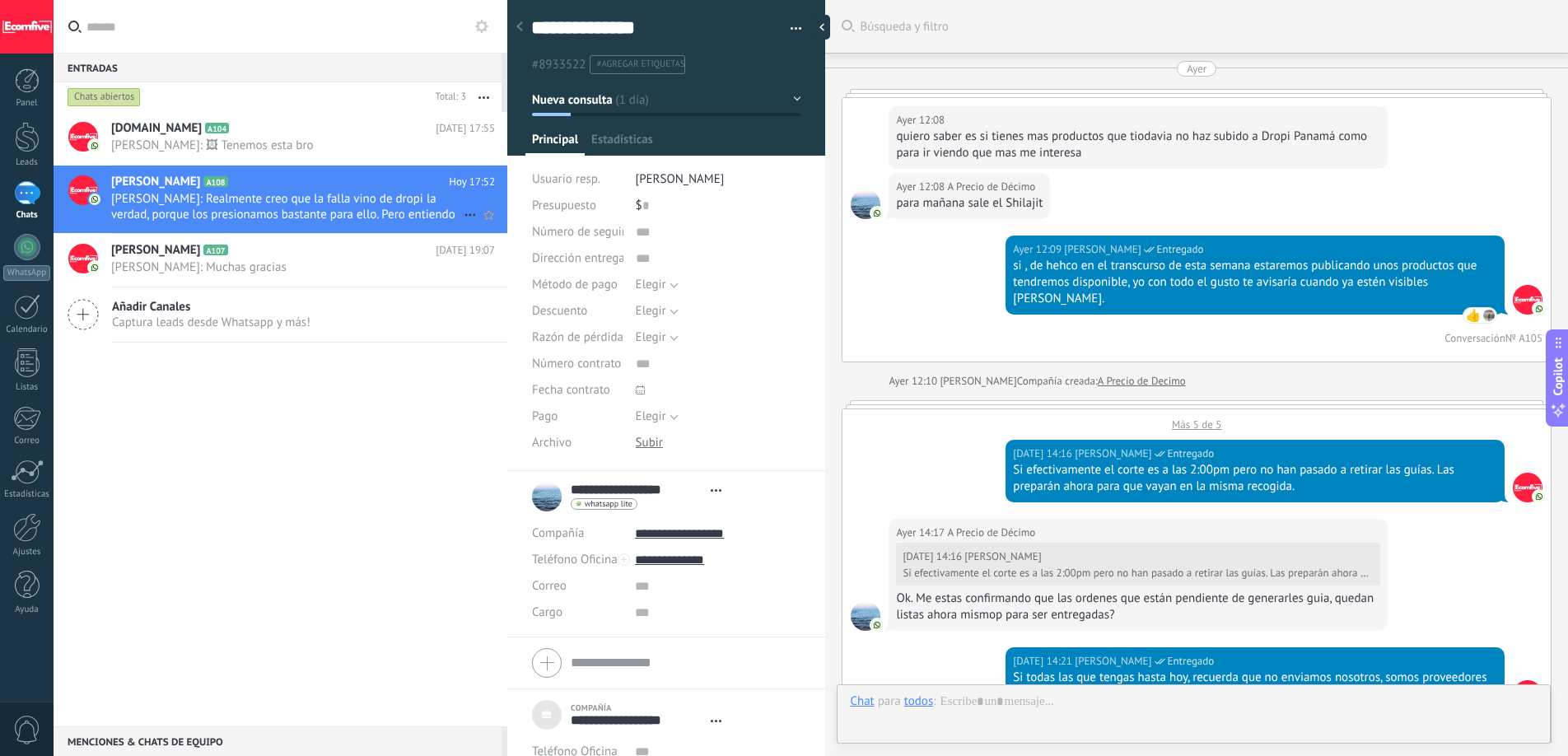
scroll to position [3010, 0]
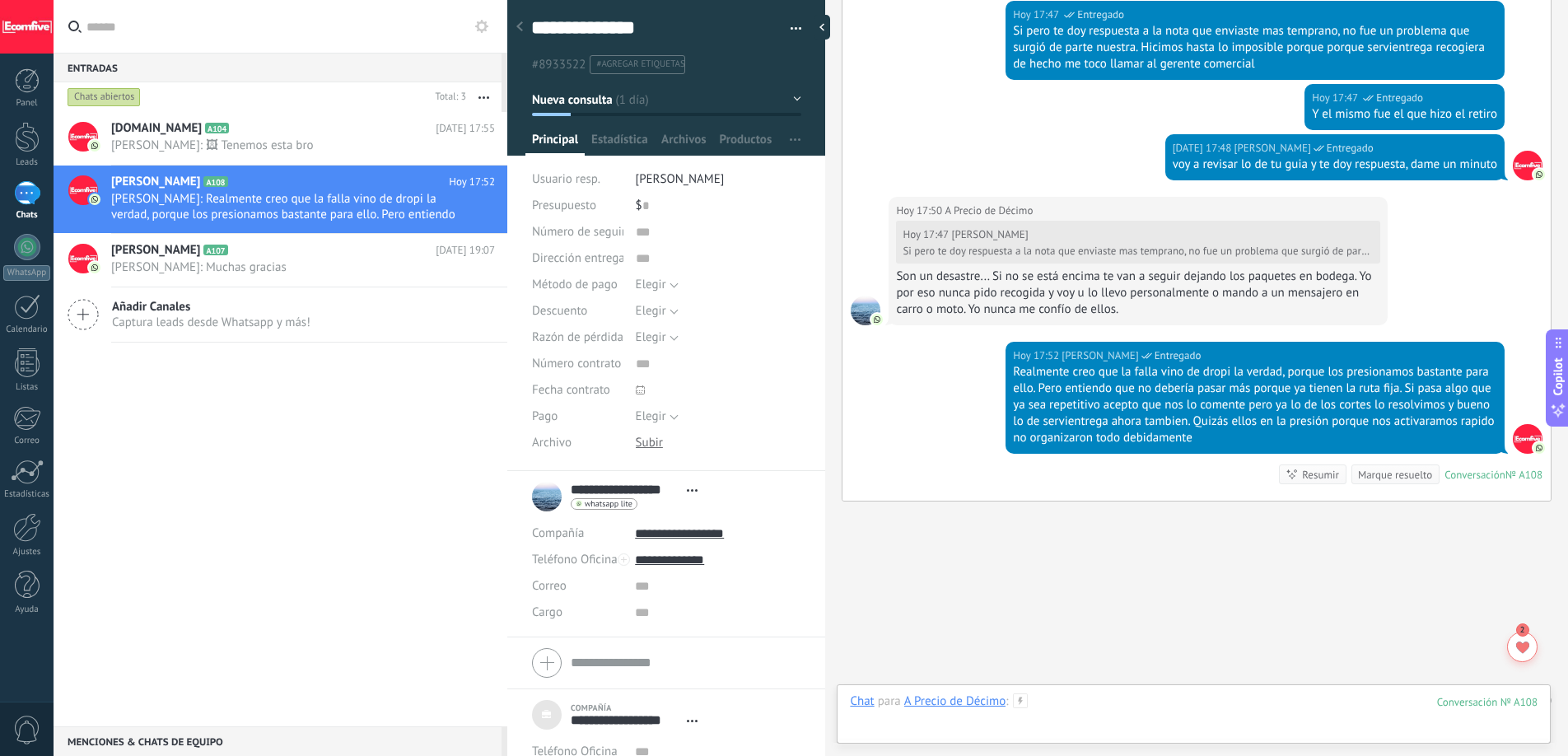
click at [1068, 696] on div at bounding box center [1194, 718] width 688 height 50
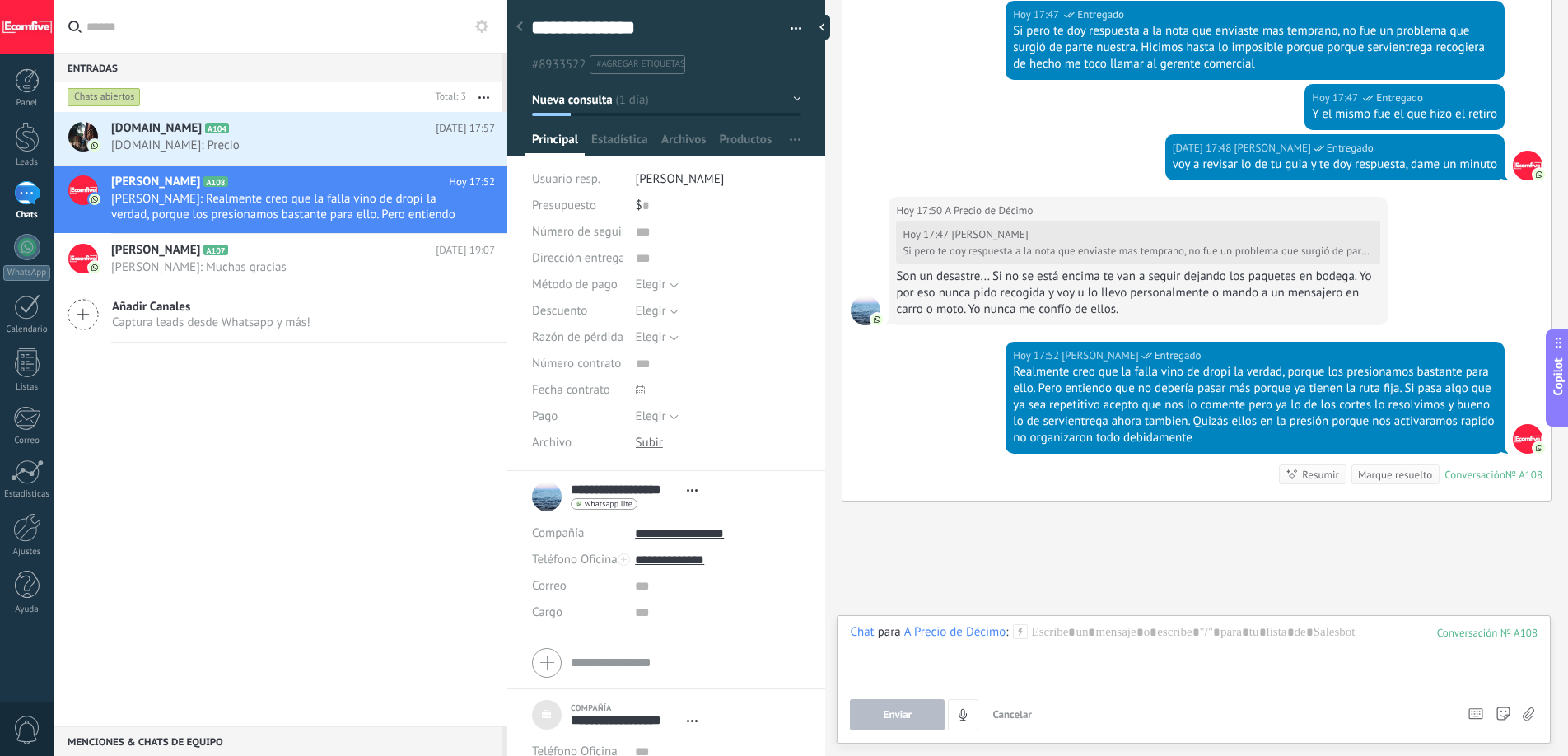
click at [899, 342] on div "[DATE] 17:52 [PERSON_NAME] Entregado Realmente creo que la falla vino de dropi …" at bounding box center [1196, 421] width 708 height 159
click at [932, 360] on div "[DATE] 17:52 [PERSON_NAME] Entregado Realmente creo que la falla vino de dropi …" at bounding box center [1196, 421] width 708 height 159
click at [935, 364] on div "[DATE] 17:52 [PERSON_NAME] Entregado Realmente creo que la falla vino de dropi …" at bounding box center [1196, 421] width 708 height 159
click at [324, 129] on h2 "[DOMAIN_NAME] A104" at bounding box center [273, 128] width 324 height 17
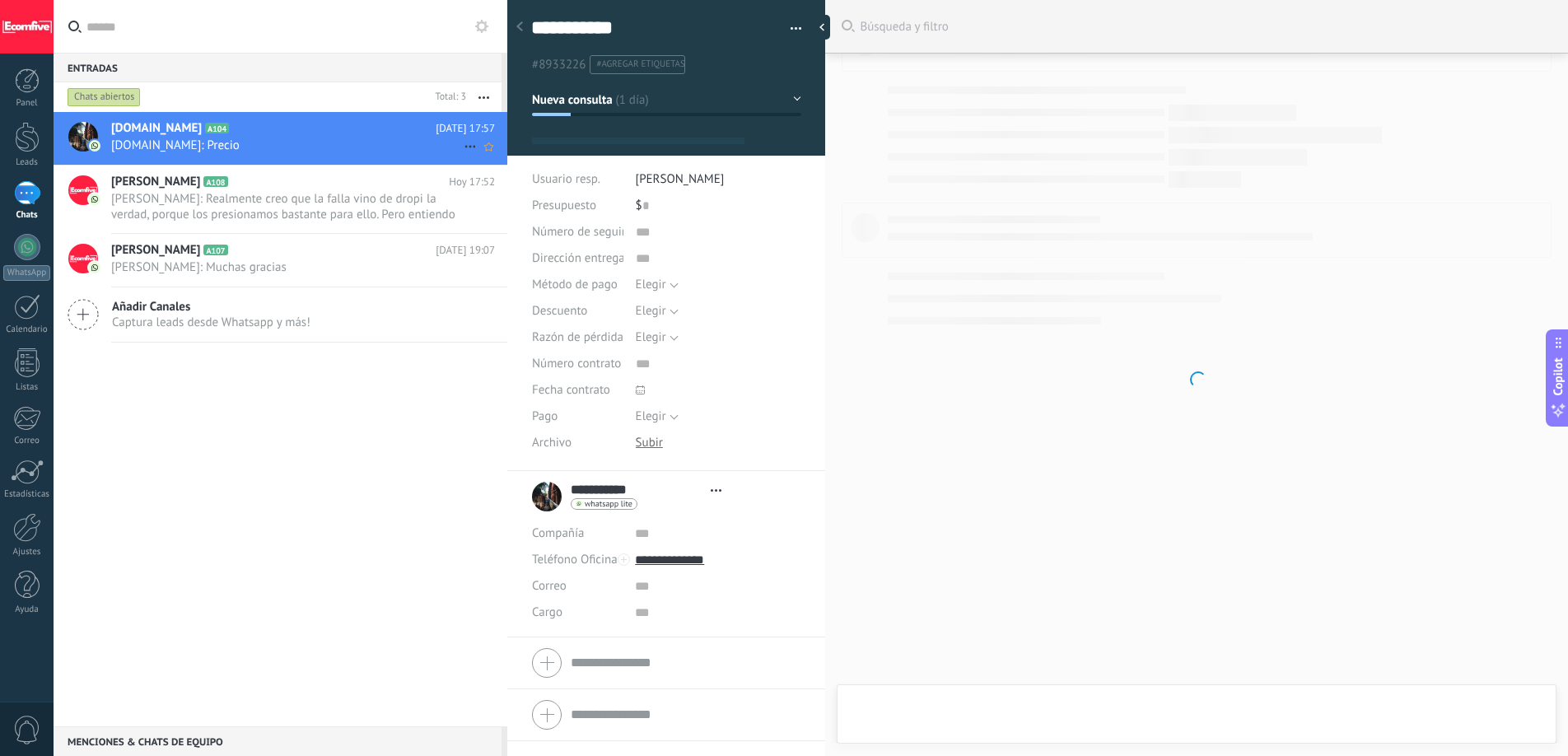
type textarea "**********"
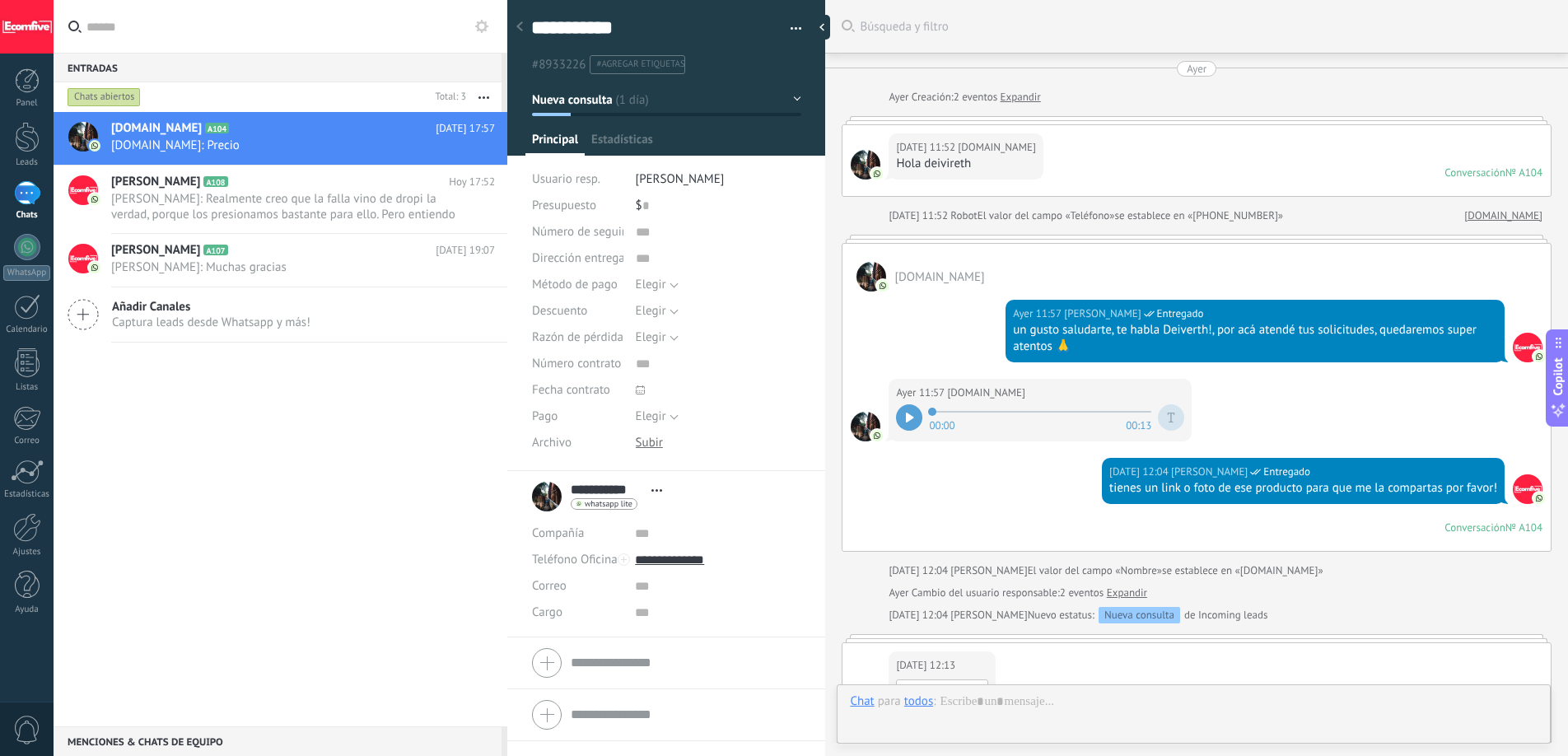
scroll to position [25, 0]
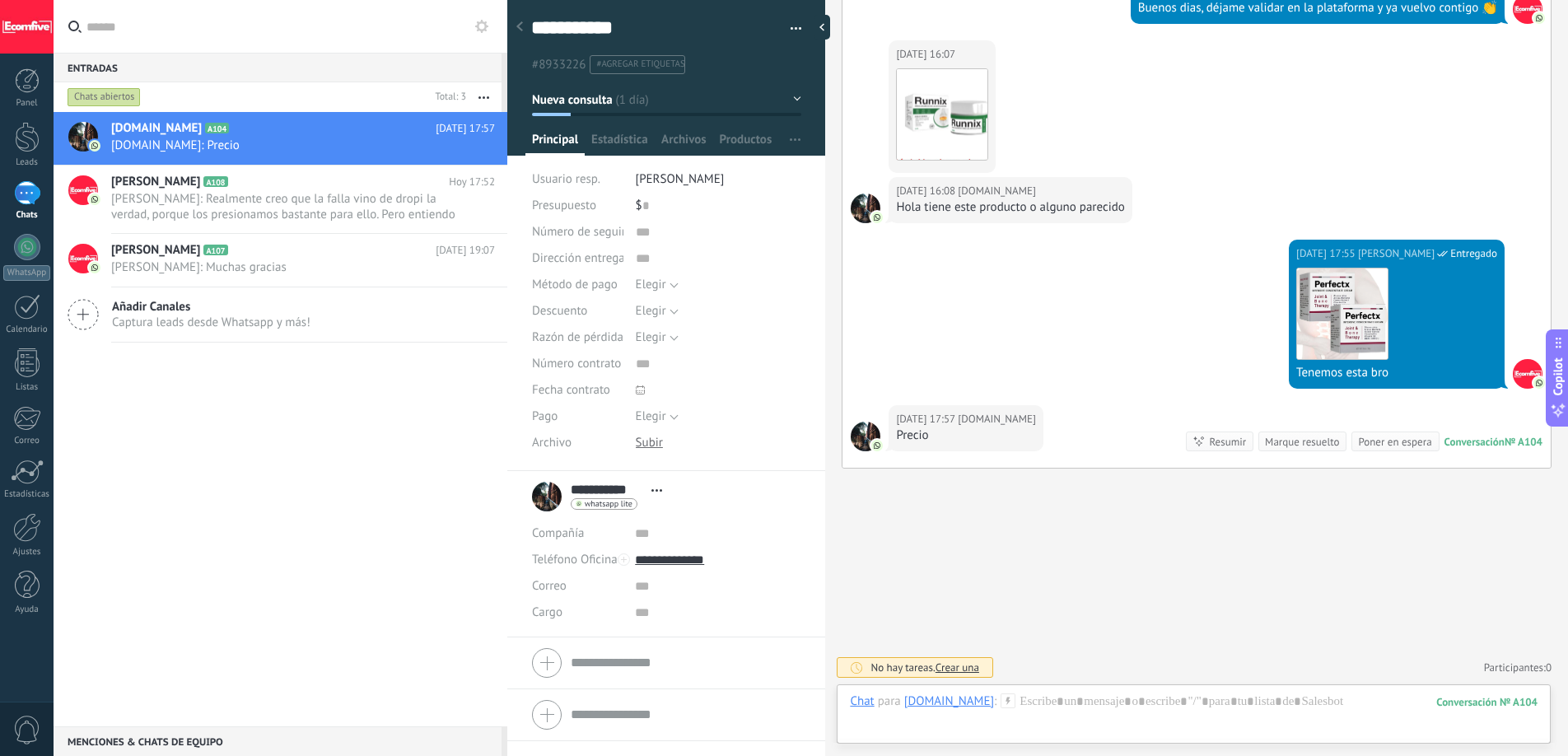
click at [268, 448] on div "[DOMAIN_NAME] A104 [DATE] 17:57 [DOMAIN_NAME]: Precio [PERSON_NAME] A108 [DATE]…" at bounding box center [280, 418] width 454 height 614
click at [1019, 704] on div at bounding box center [1194, 718] width 688 height 50
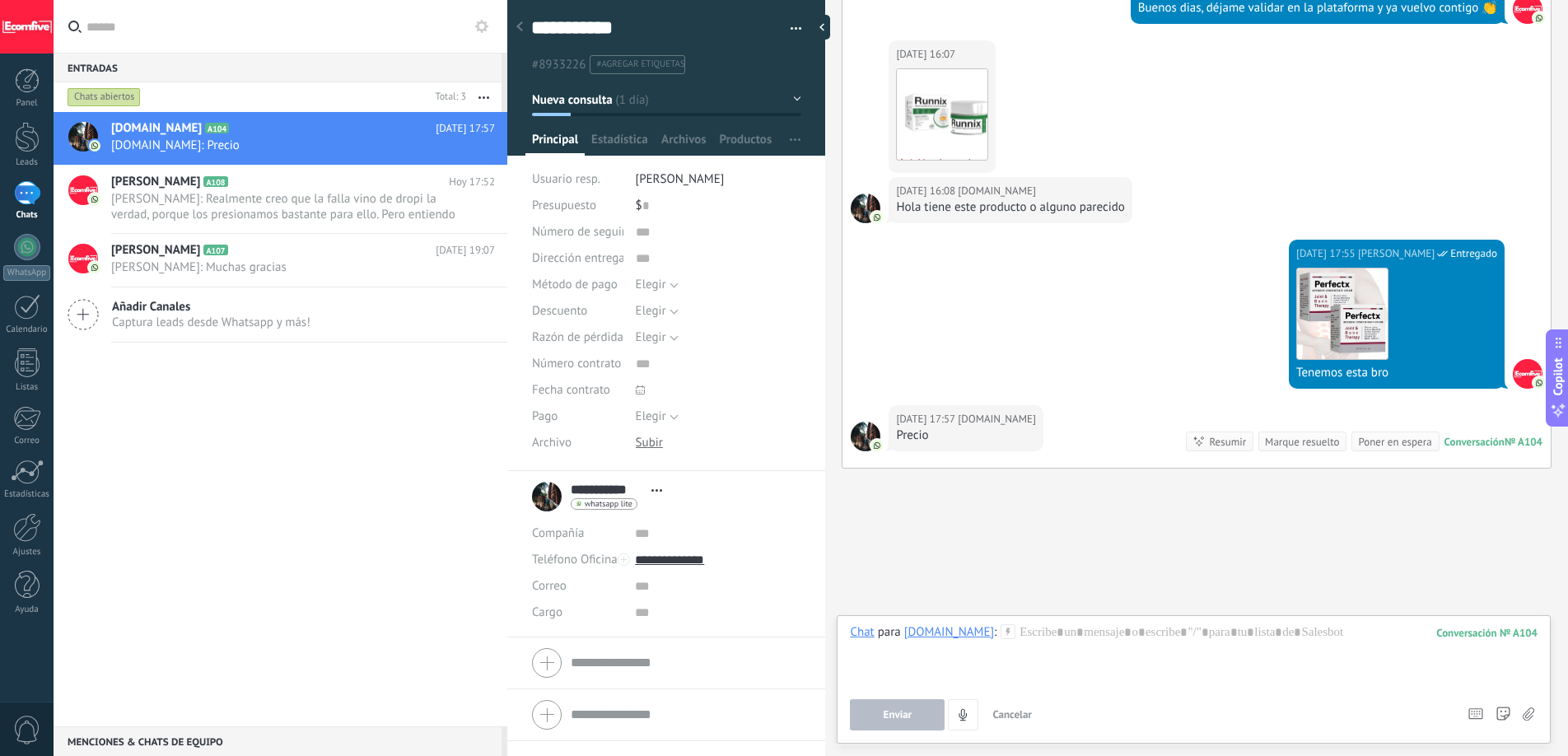
click at [1112, 620] on div "Chat Correo Nota Tarea Chat para [DOMAIN_NAME] : 104 Enviar Cancelar Rastrear c…" at bounding box center [1193, 679] width 714 height 129
click at [1106, 626] on div at bounding box center [1194, 655] width 688 height 62
click at [1080, 652] on div at bounding box center [1194, 655] width 688 height 62
click at [940, 708] on button "Enviar" at bounding box center [897, 714] width 95 height 31
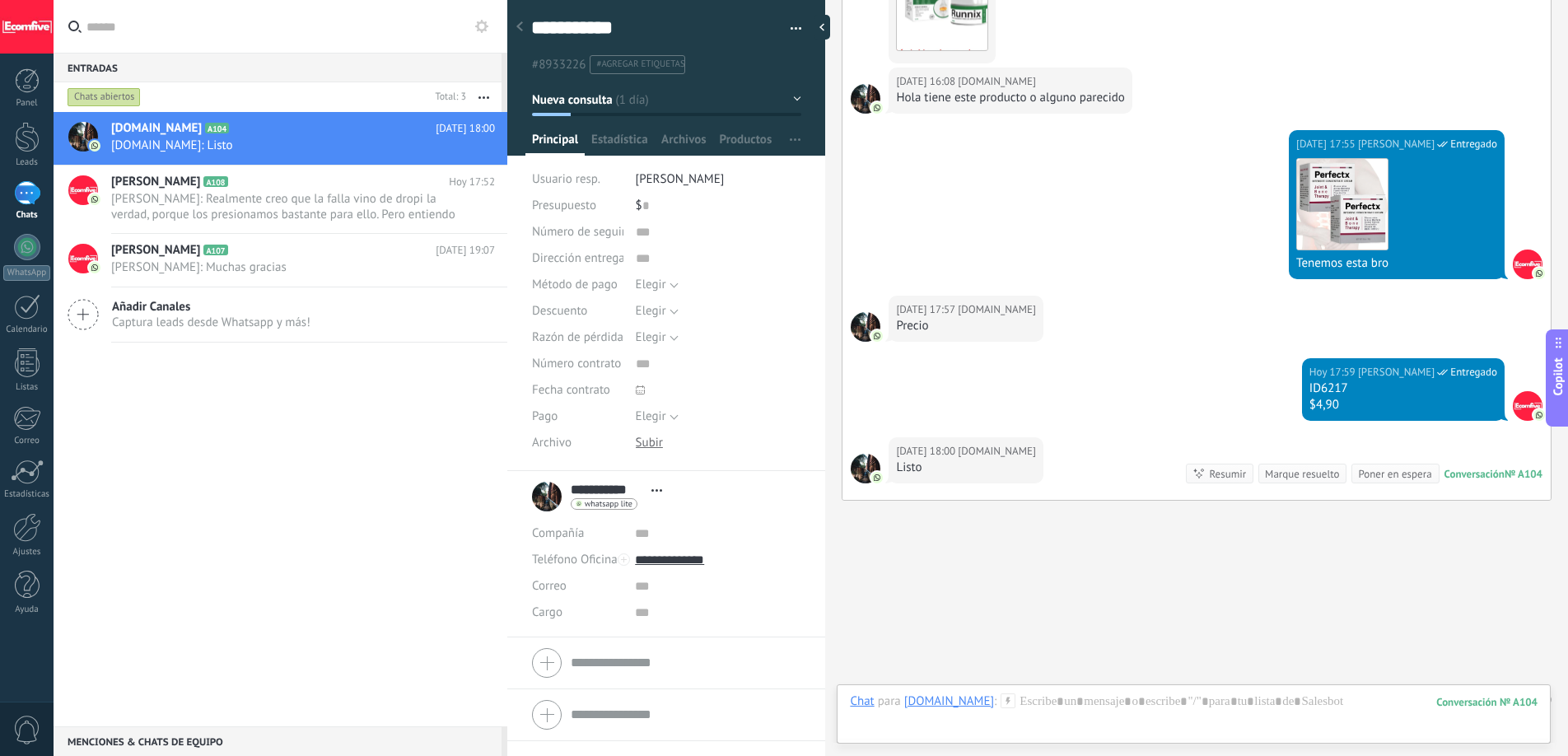
scroll to position [1444, 0]
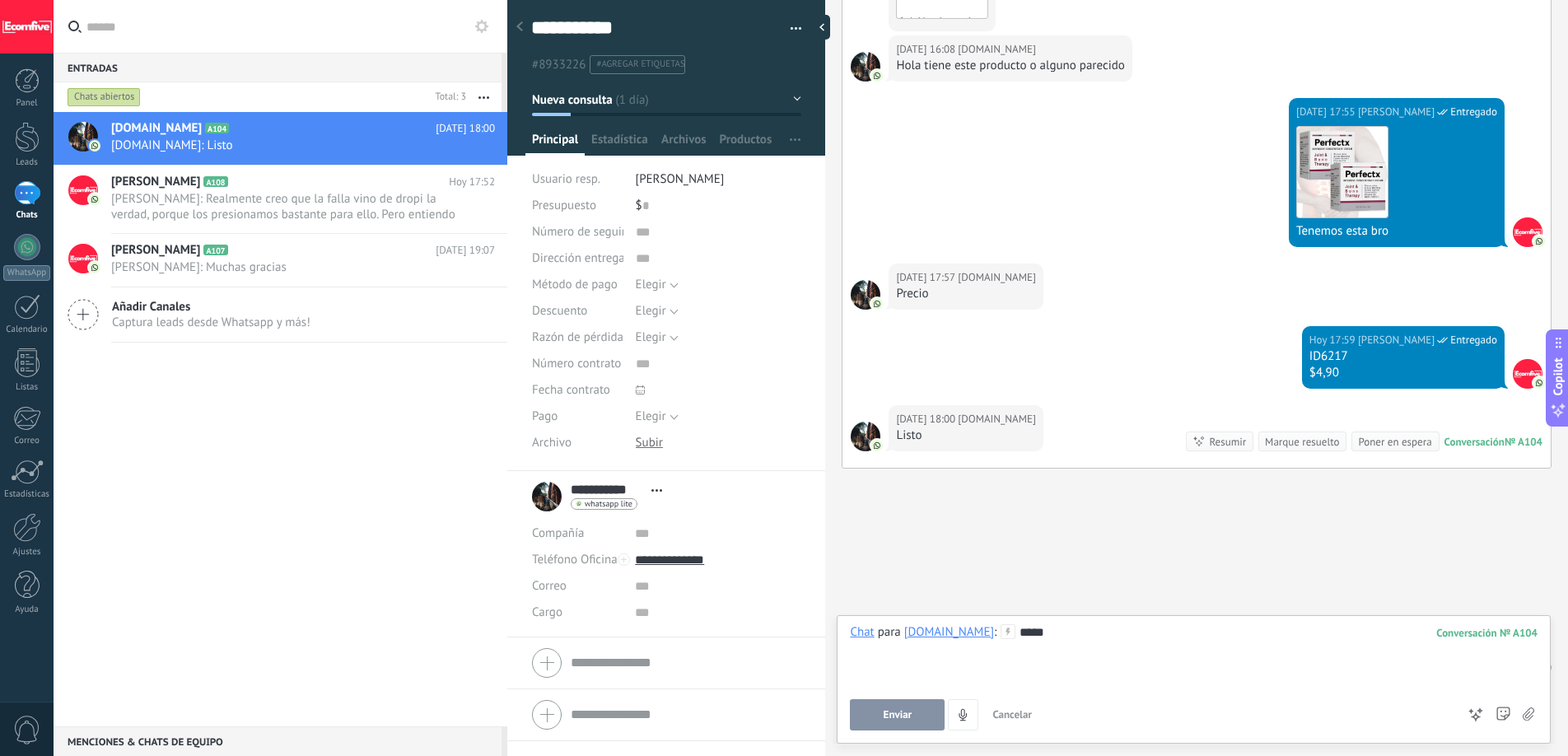
click at [992, 492] on div "Buscar Búsqueda y filtro Carga más [DATE] [DATE] Creación: 2 eventos Expandir […" at bounding box center [1196, 378] width 743 height 756
click at [1074, 631] on div "*****" at bounding box center [1194, 655] width 688 height 62
click at [870, 712] on button "Enviar" at bounding box center [897, 714] width 95 height 31
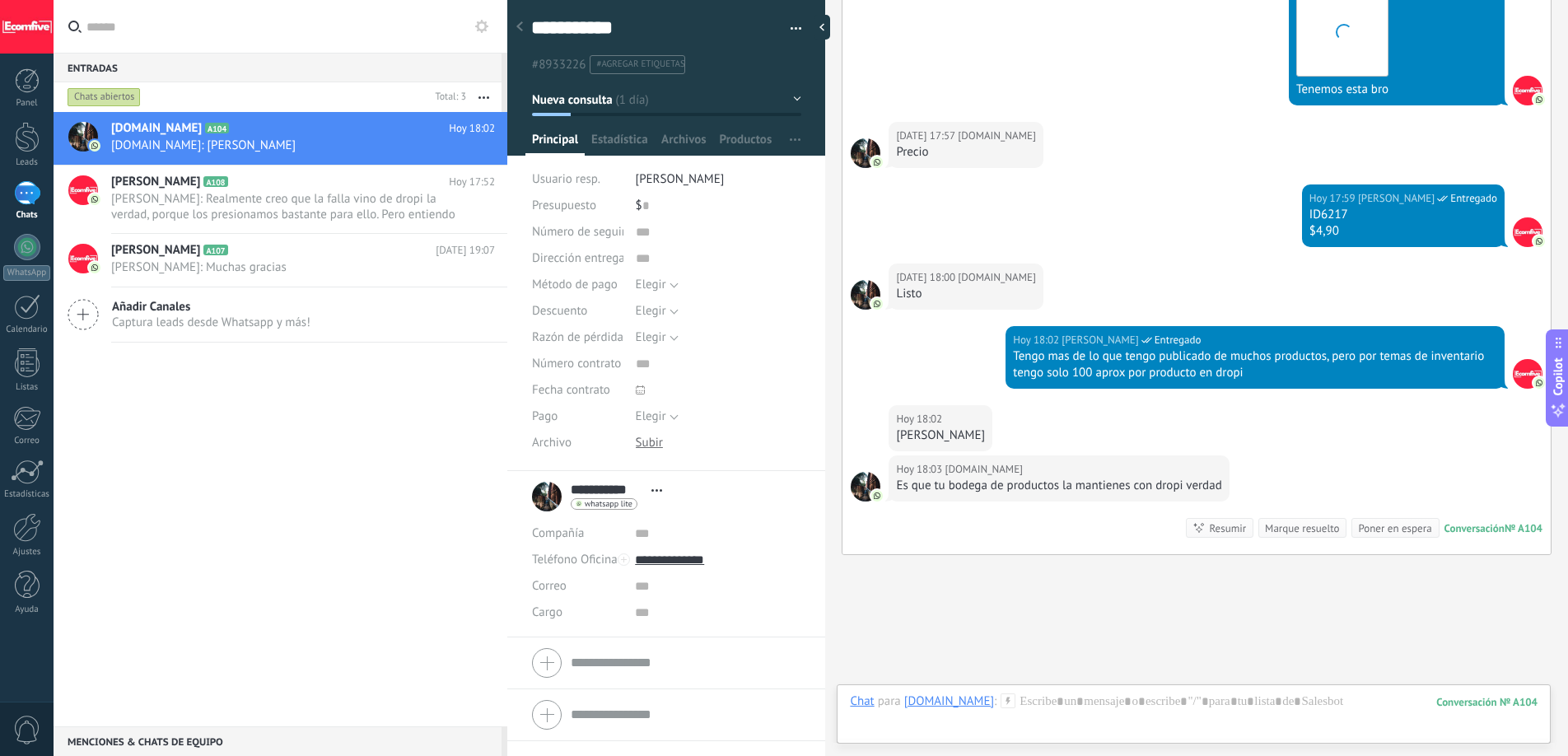
scroll to position [1672, 0]
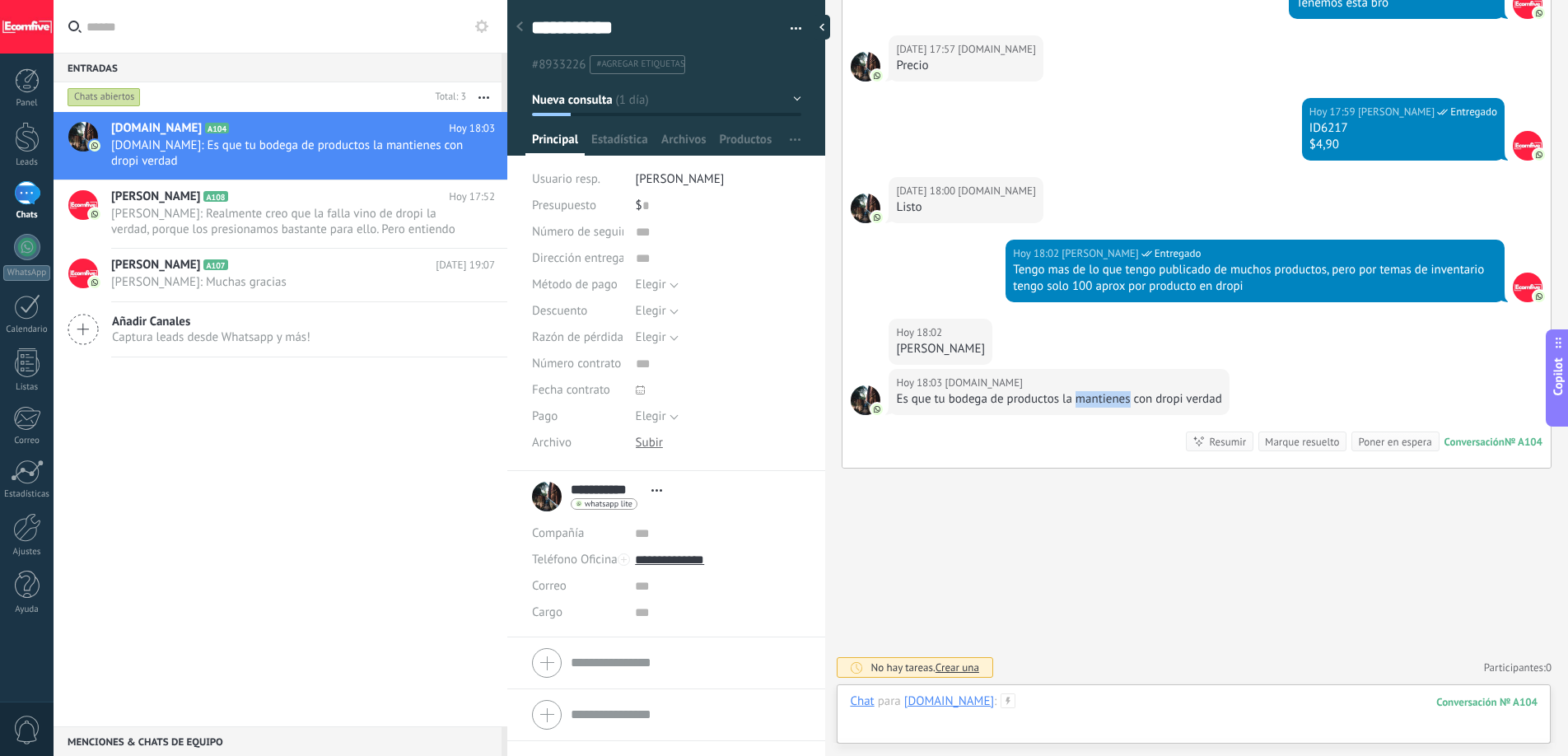
click at [1053, 702] on div at bounding box center [1194, 718] width 688 height 50
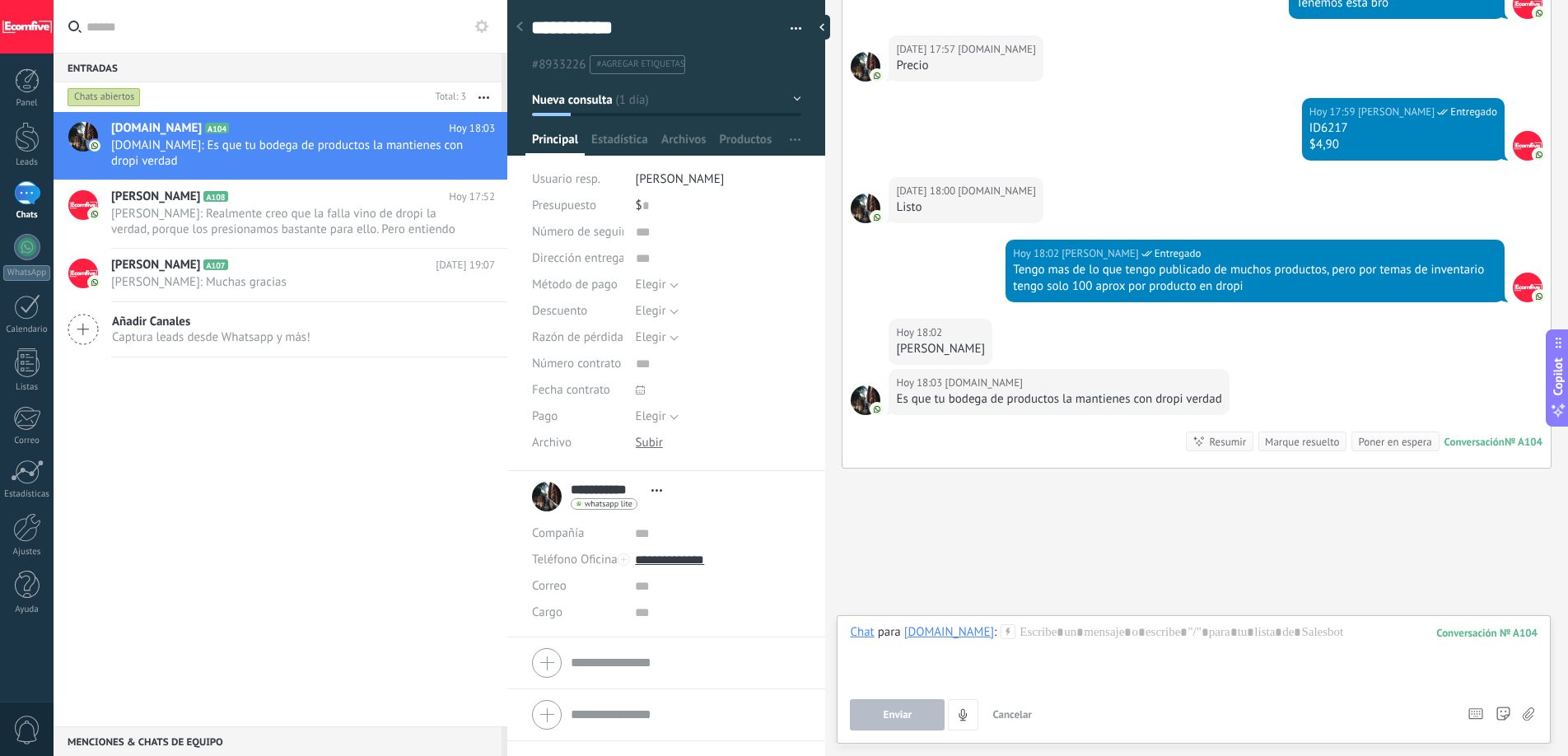
click at [1080, 635] on div at bounding box center [1194, 655] width 688 height 62
click at [910, 713] on span "Enviar" at bounding box center [898, 714] width 28 height 12
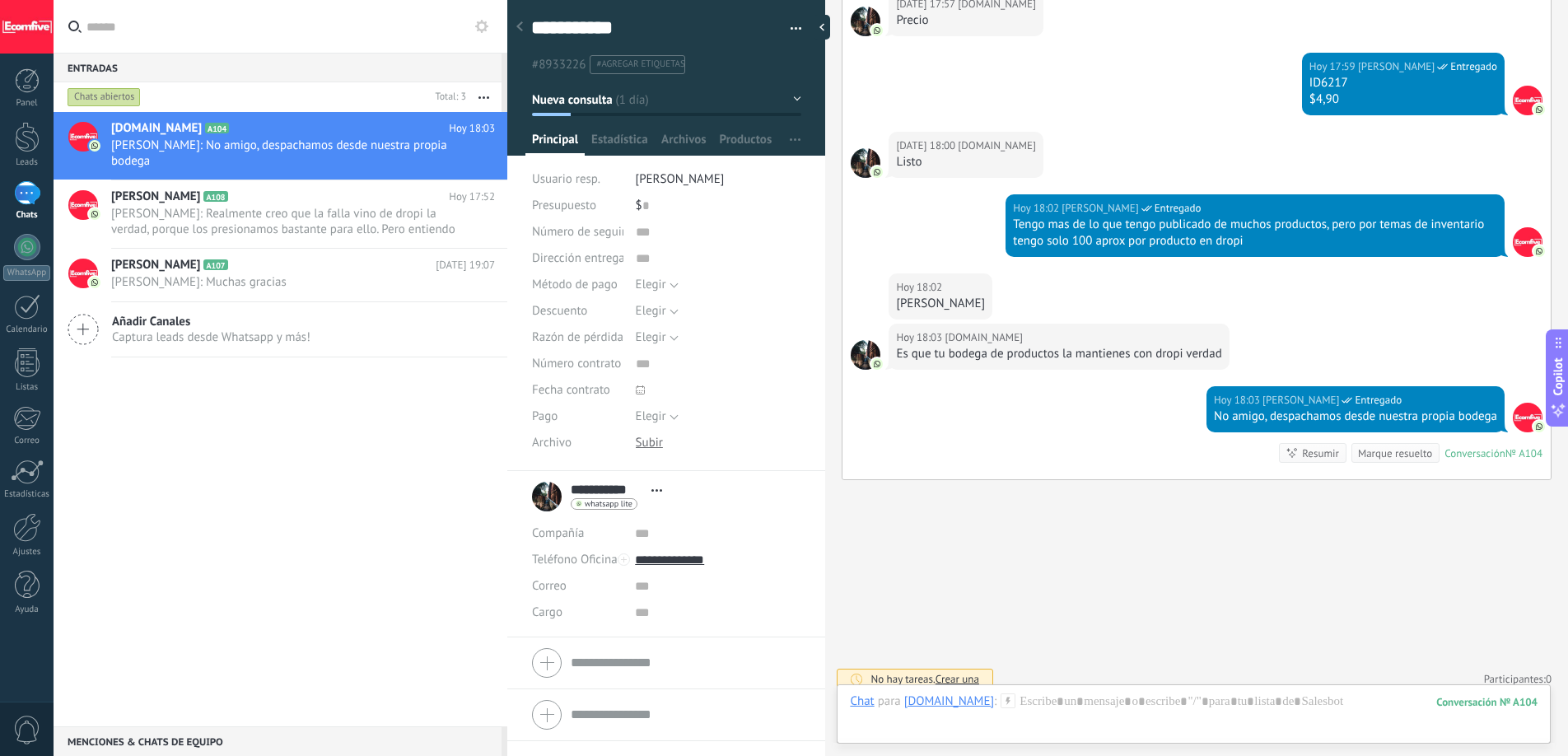
scroll to position [1729, 0]
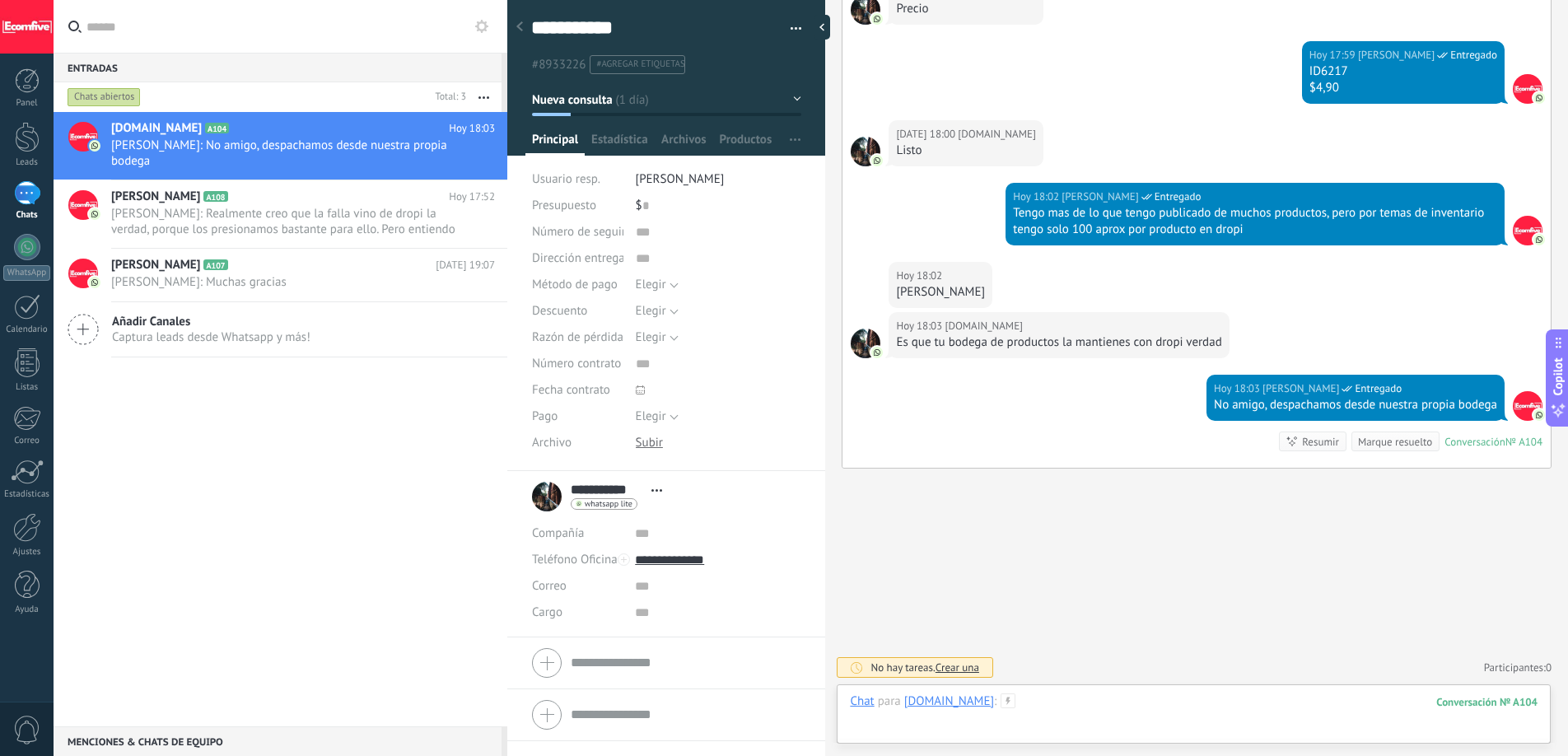
click at [1057, 709] on div at bounding box center [1194, 718] width 688 height 50
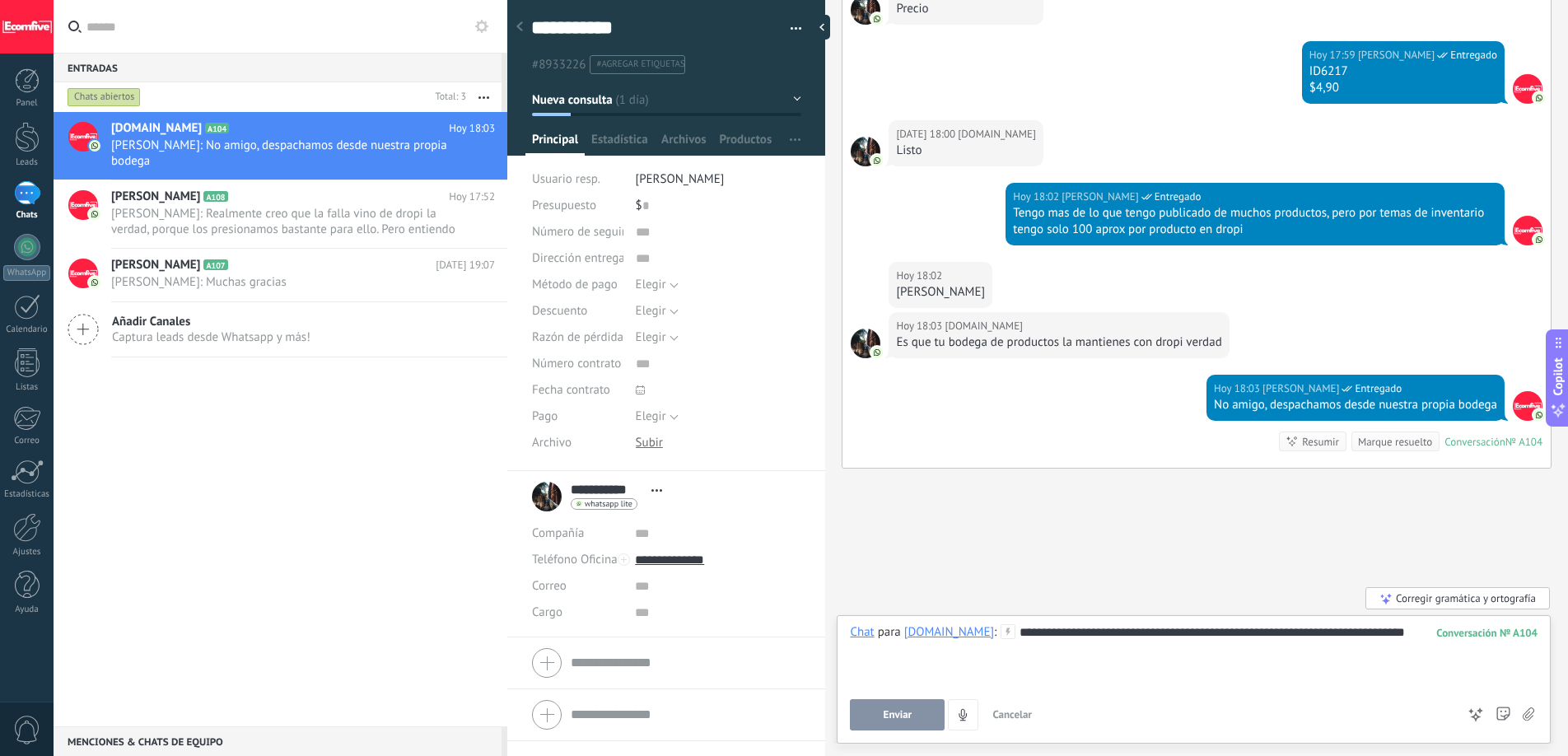
click at [890, 711] on span "Enviar" at bounding box center [898, 714] width 28 height 12
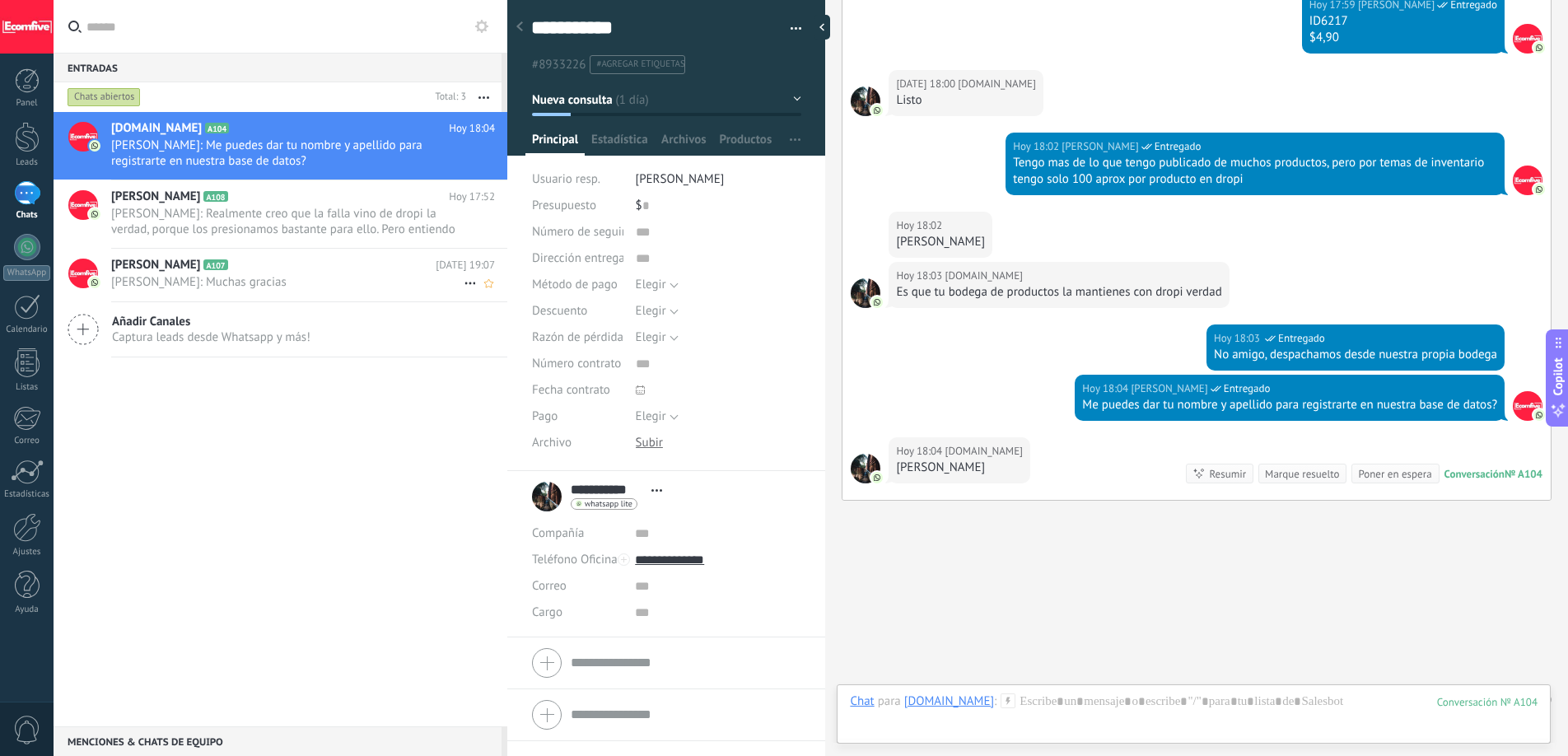
scroll to position [1811, 0]
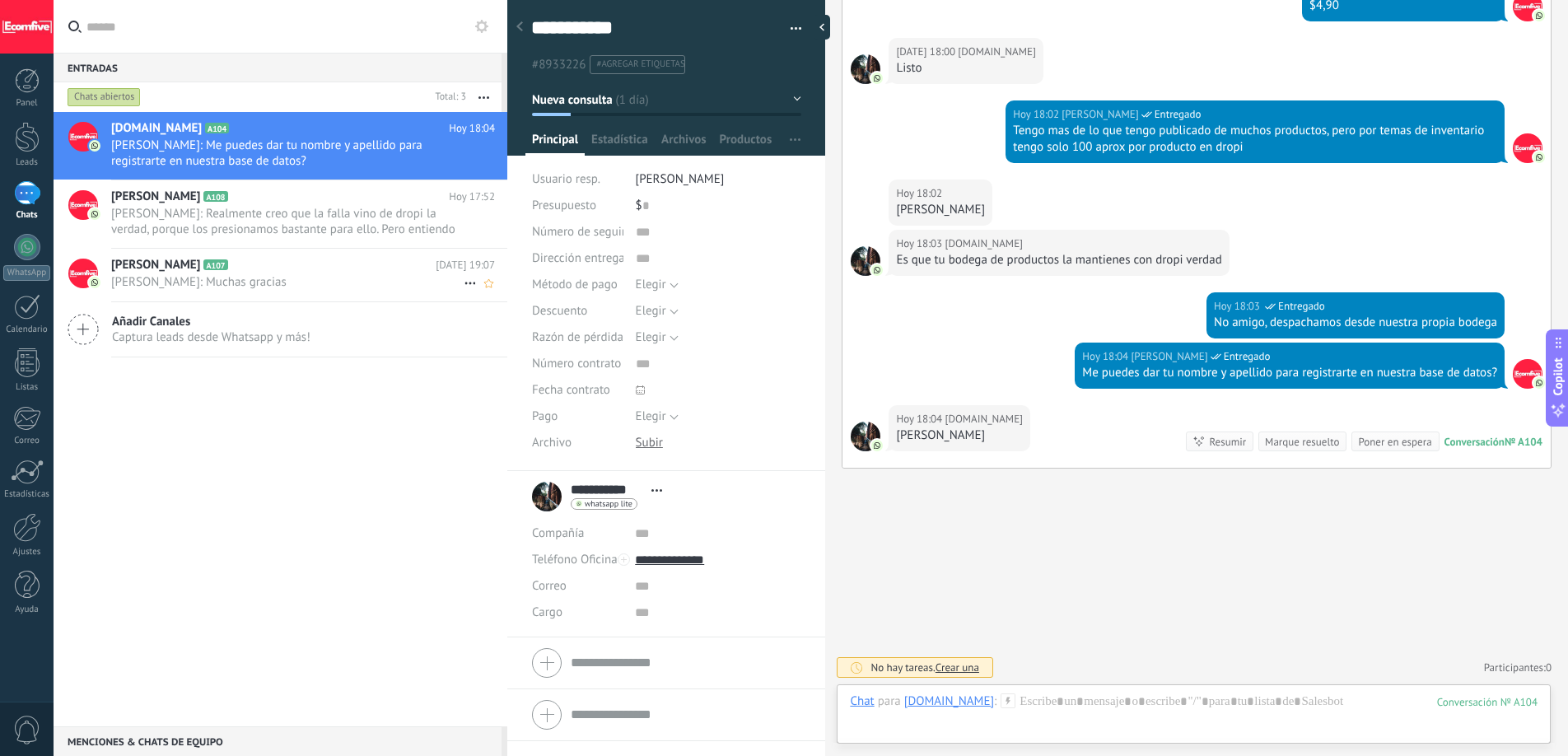
click at [322, 275] on span "[PERSON_NAME]: Muchas gracias" at bounding box center [287, 283] width 353 height 16
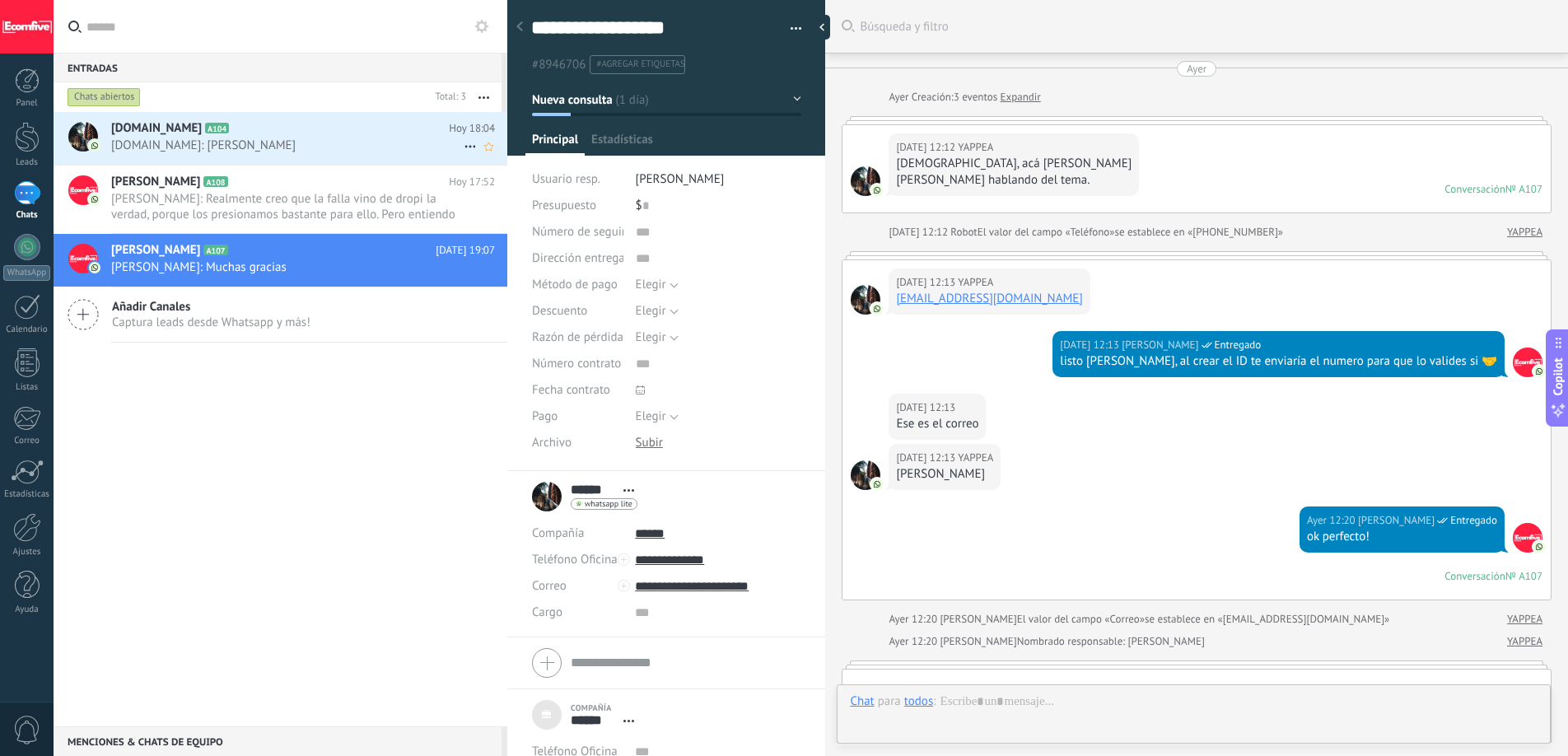
scroll to position [1413, 0]
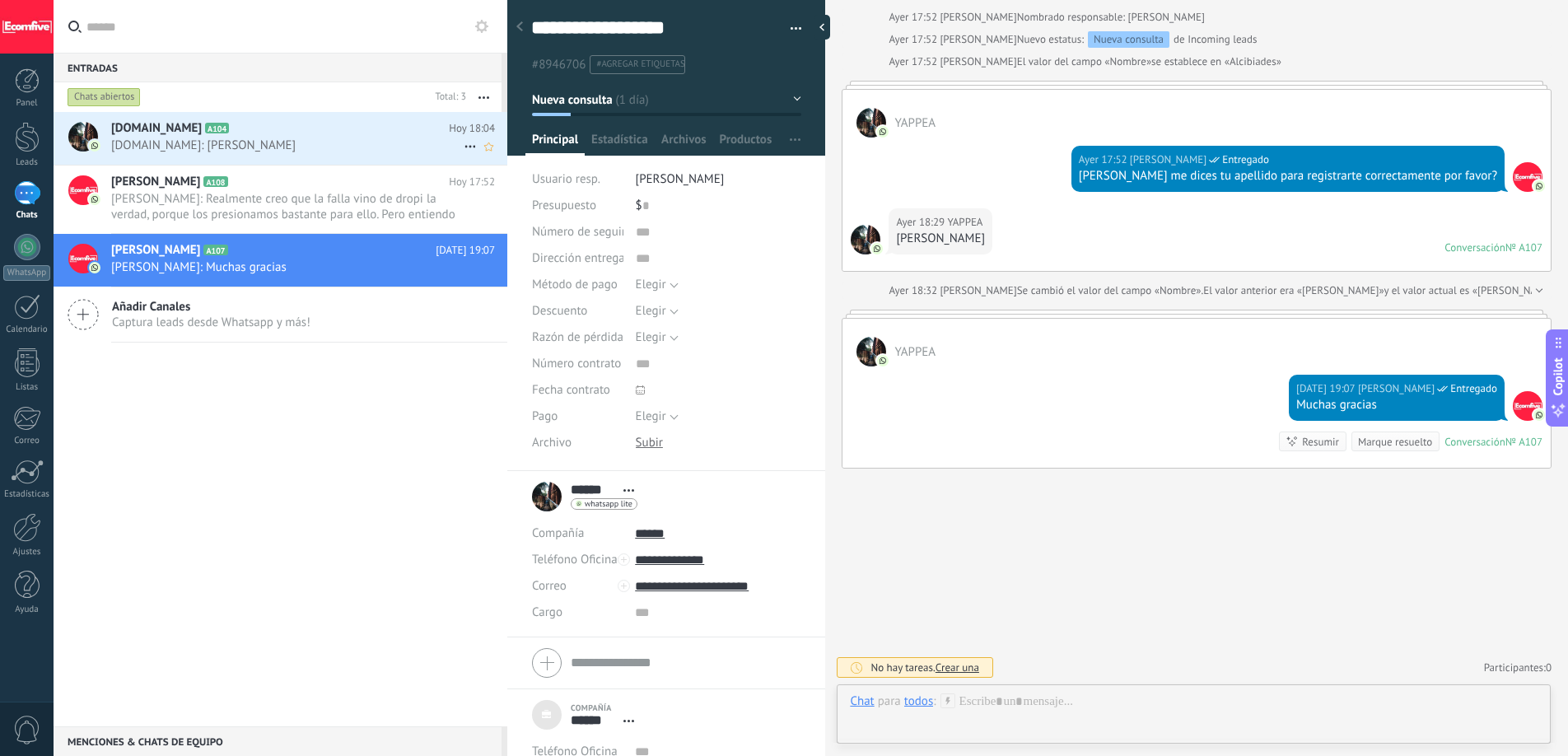
click at [309, 151] on span "[DOMAIN_NAME]: [PERSON_NAME]" at bounding box center [287, 146] width 353 height 16
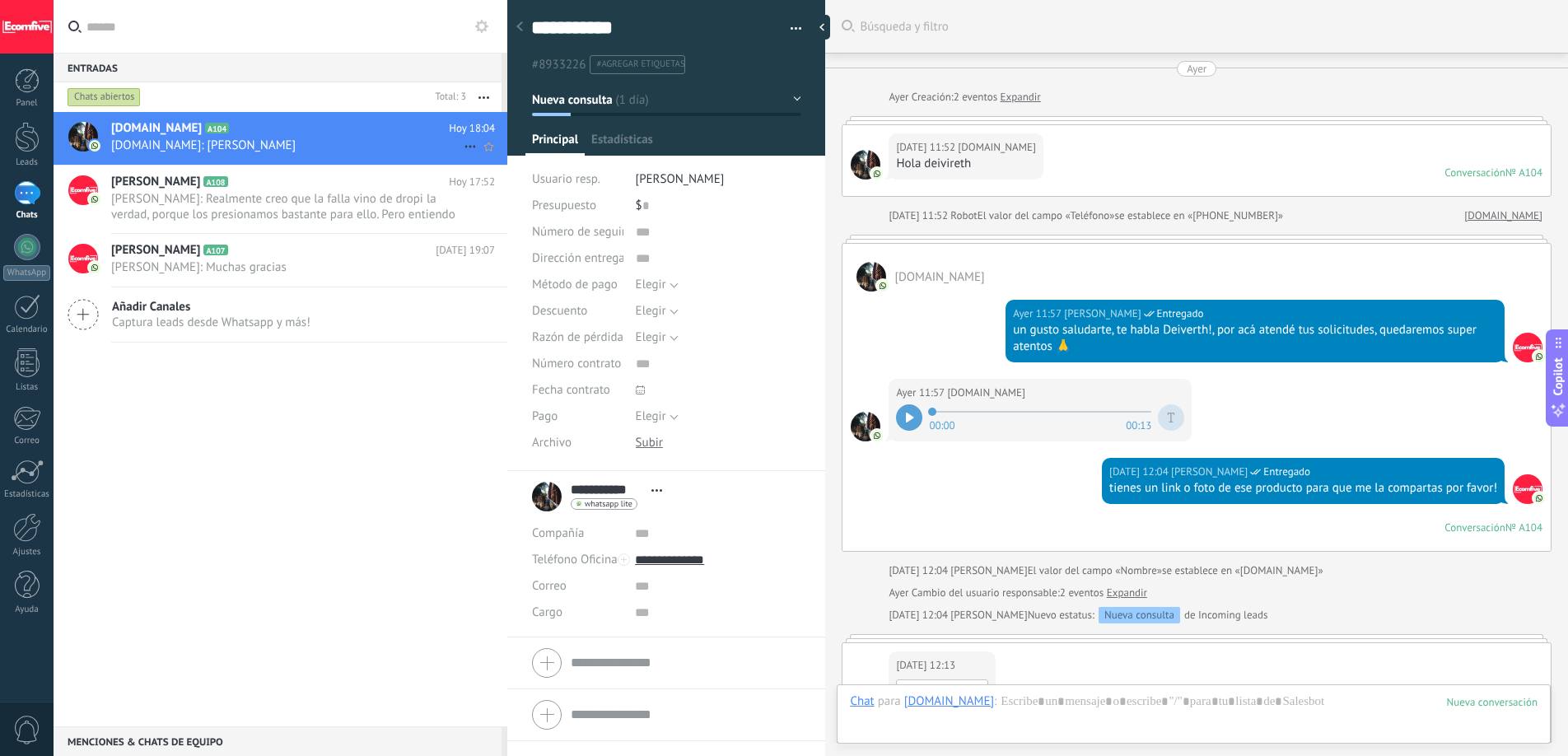
scroll to position [1327, 0]
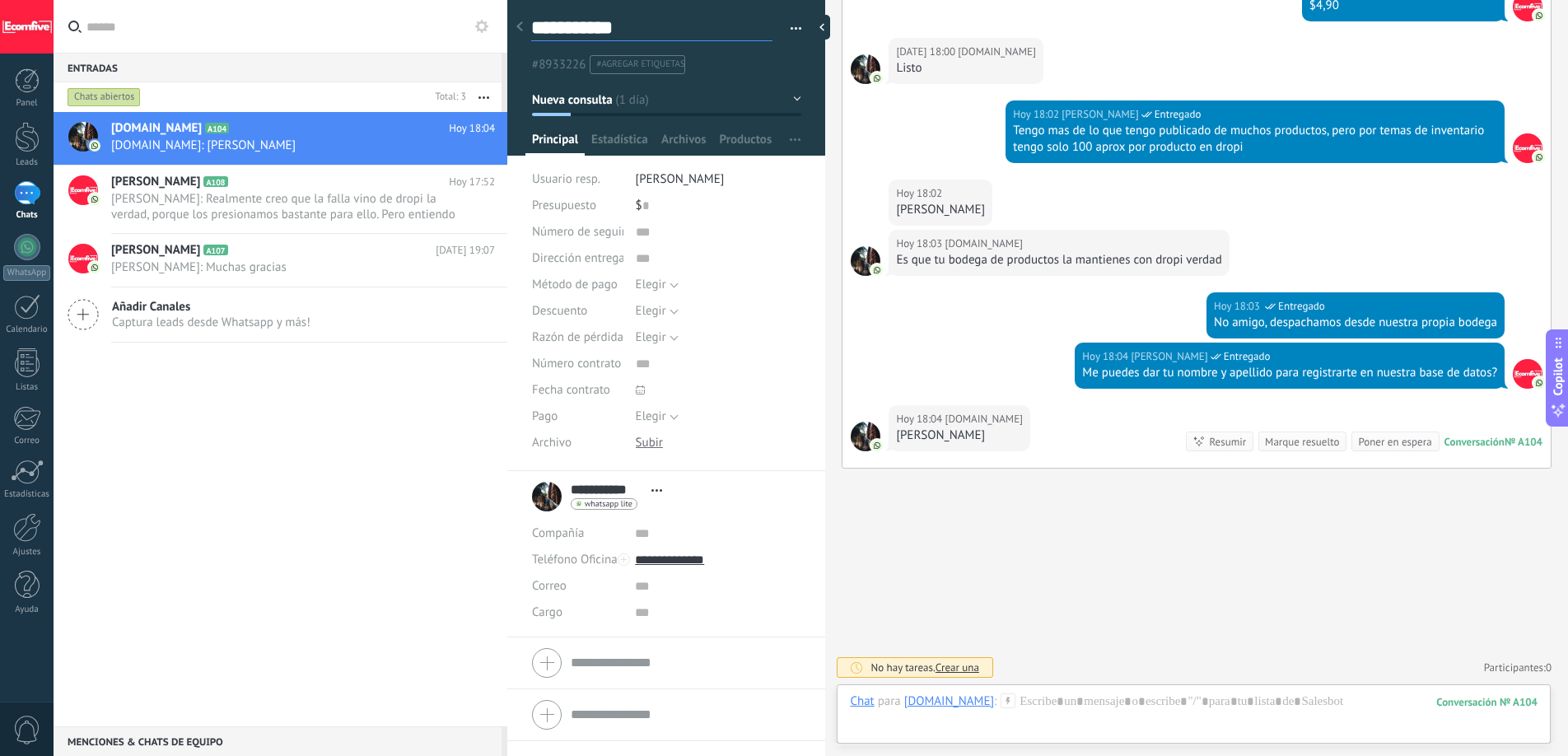
click at [607, 31] on textarea "**********" at bounding box center [652, 28] width 242 height 26
type textarea "*"
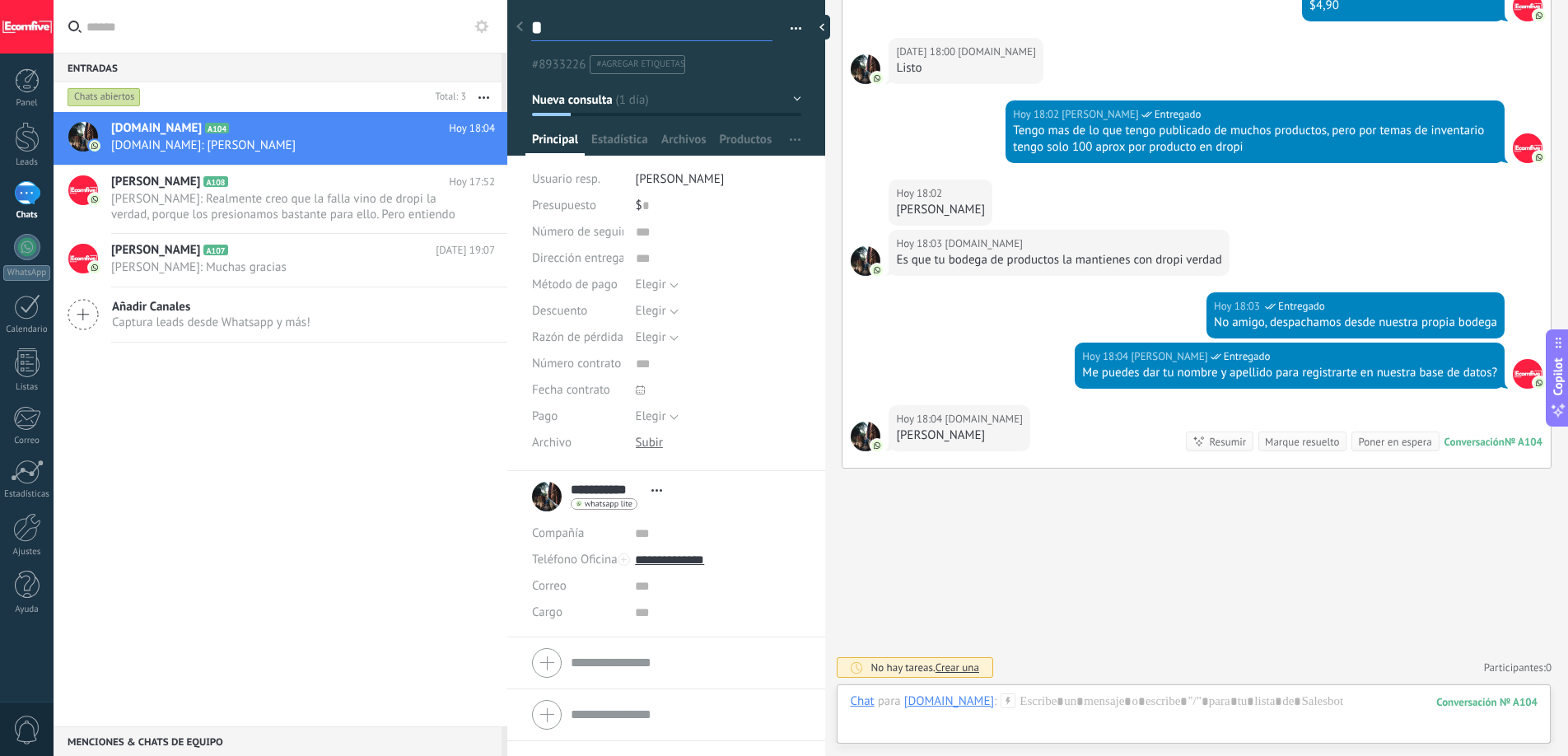
type textarea "**"
type textarea "***"
type textarea "****"
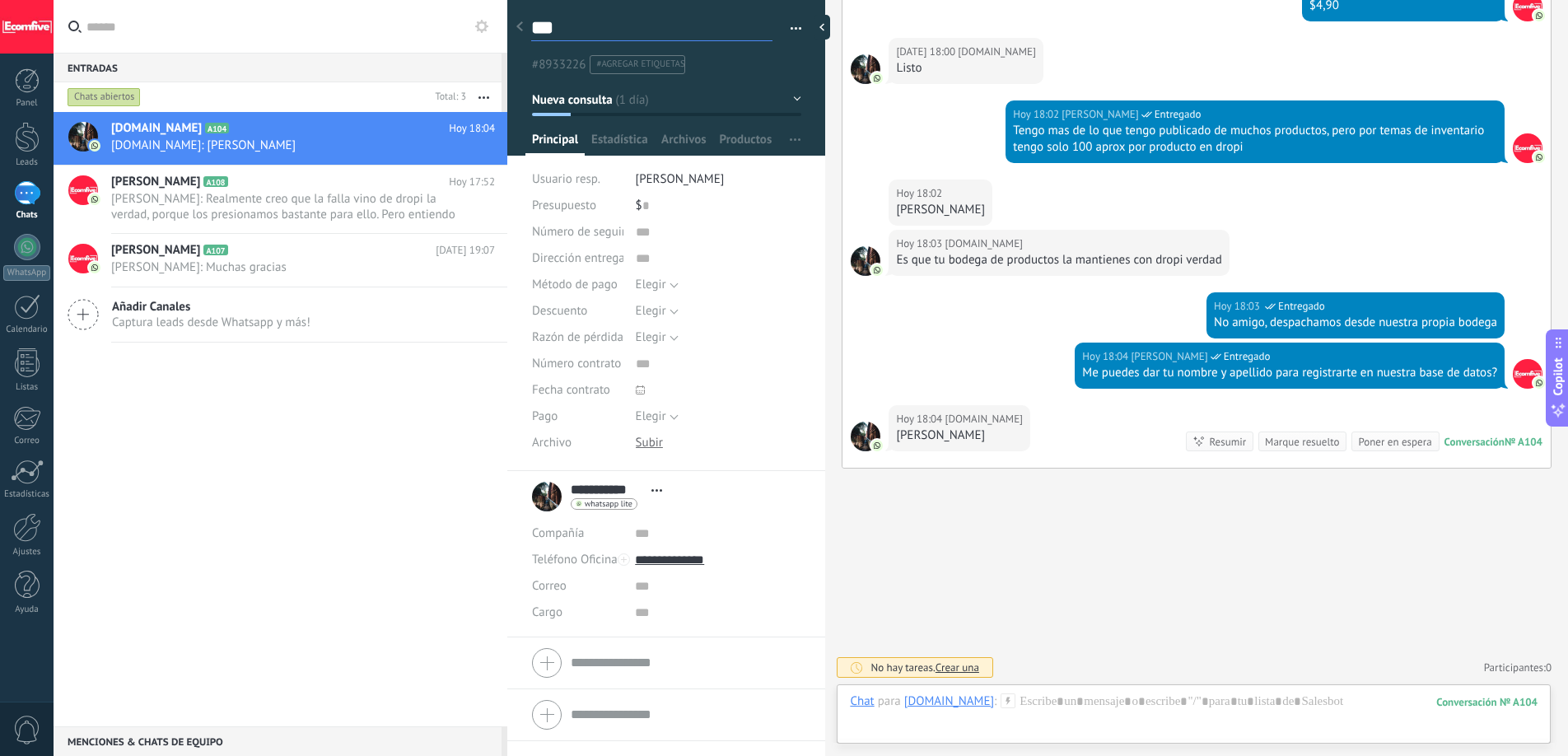
type textarea "****"
type textarea "*****"
type textarea "******"
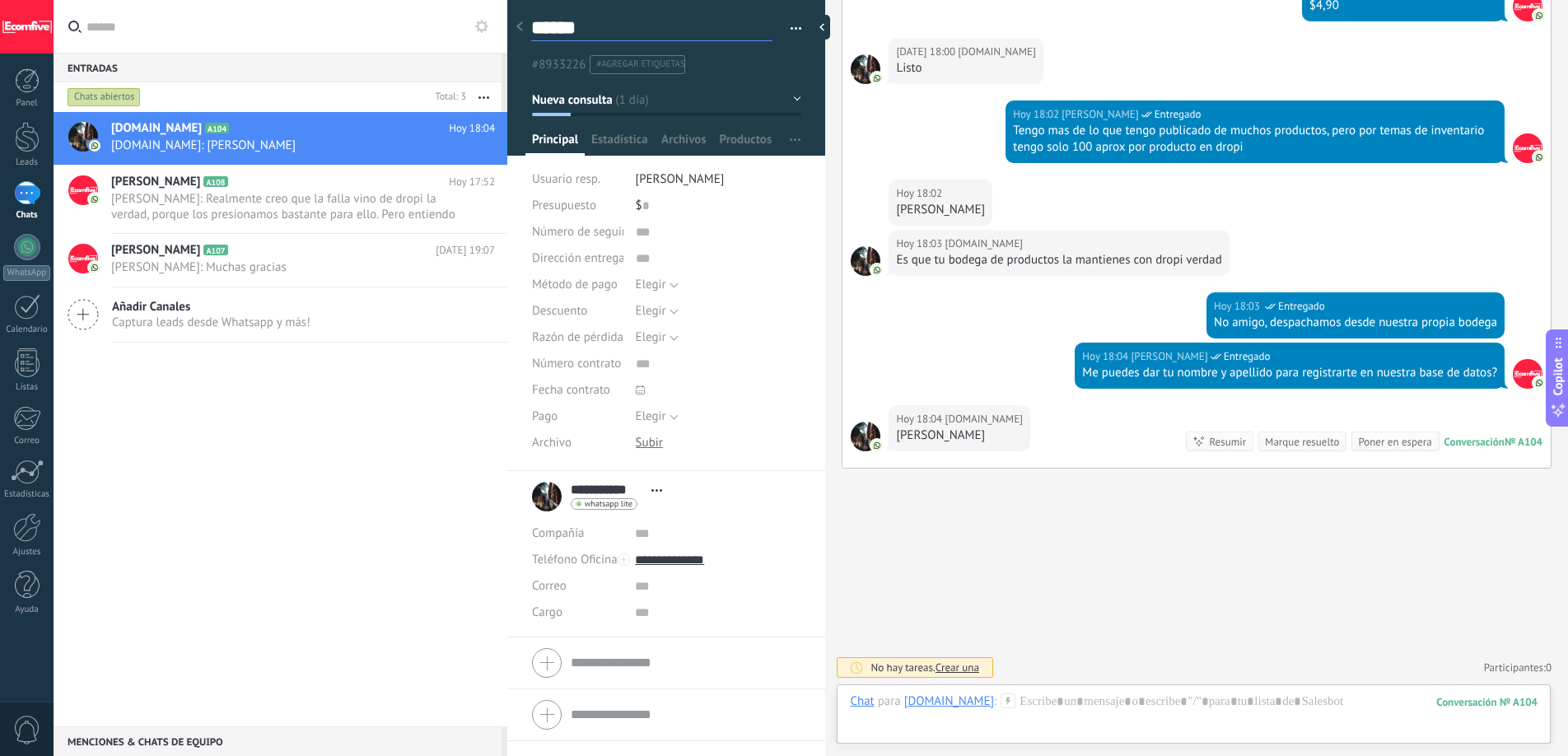
type textarea "*******"
type textarea "*********"
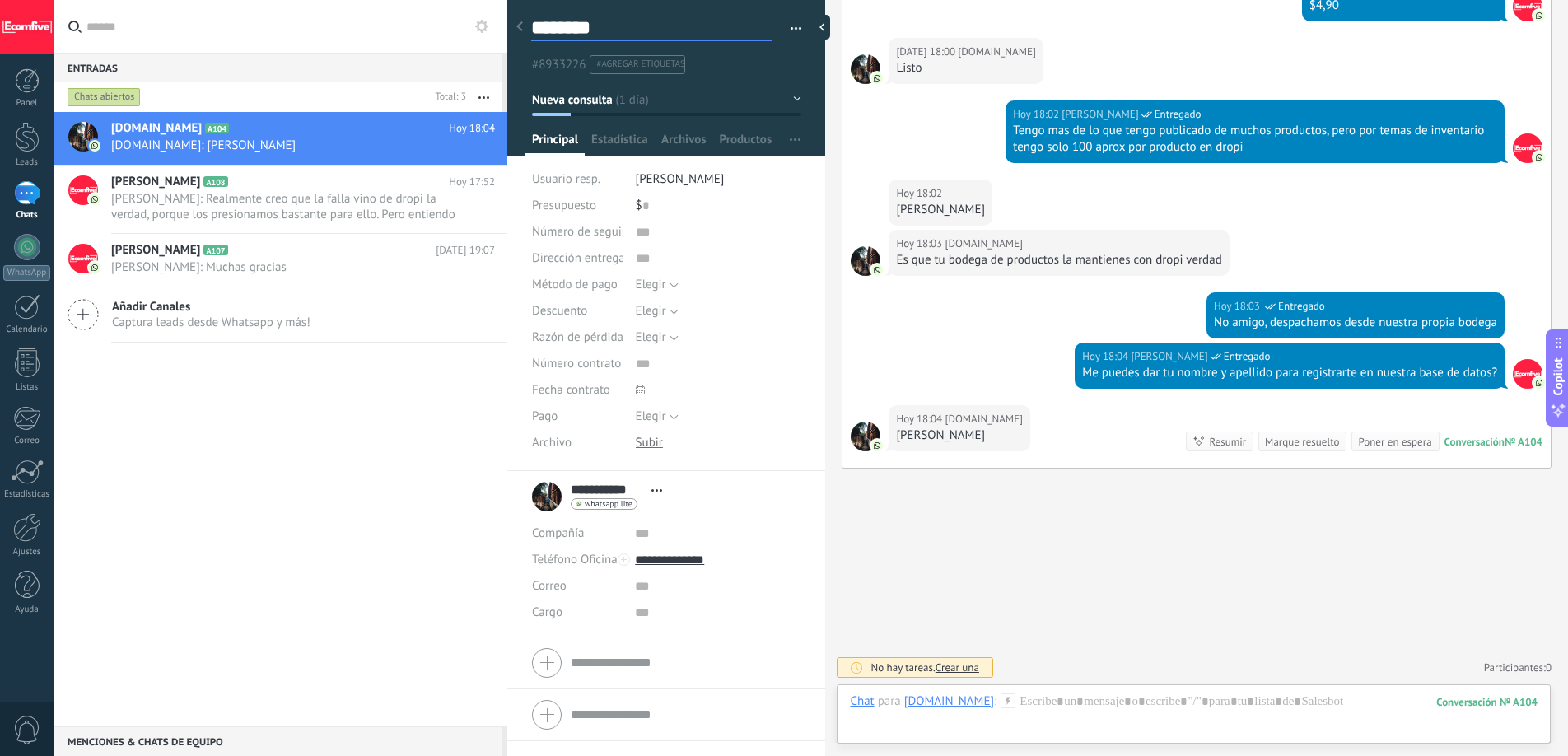
type textarea "*********"
type textarea "**********"
type textarea "*********"
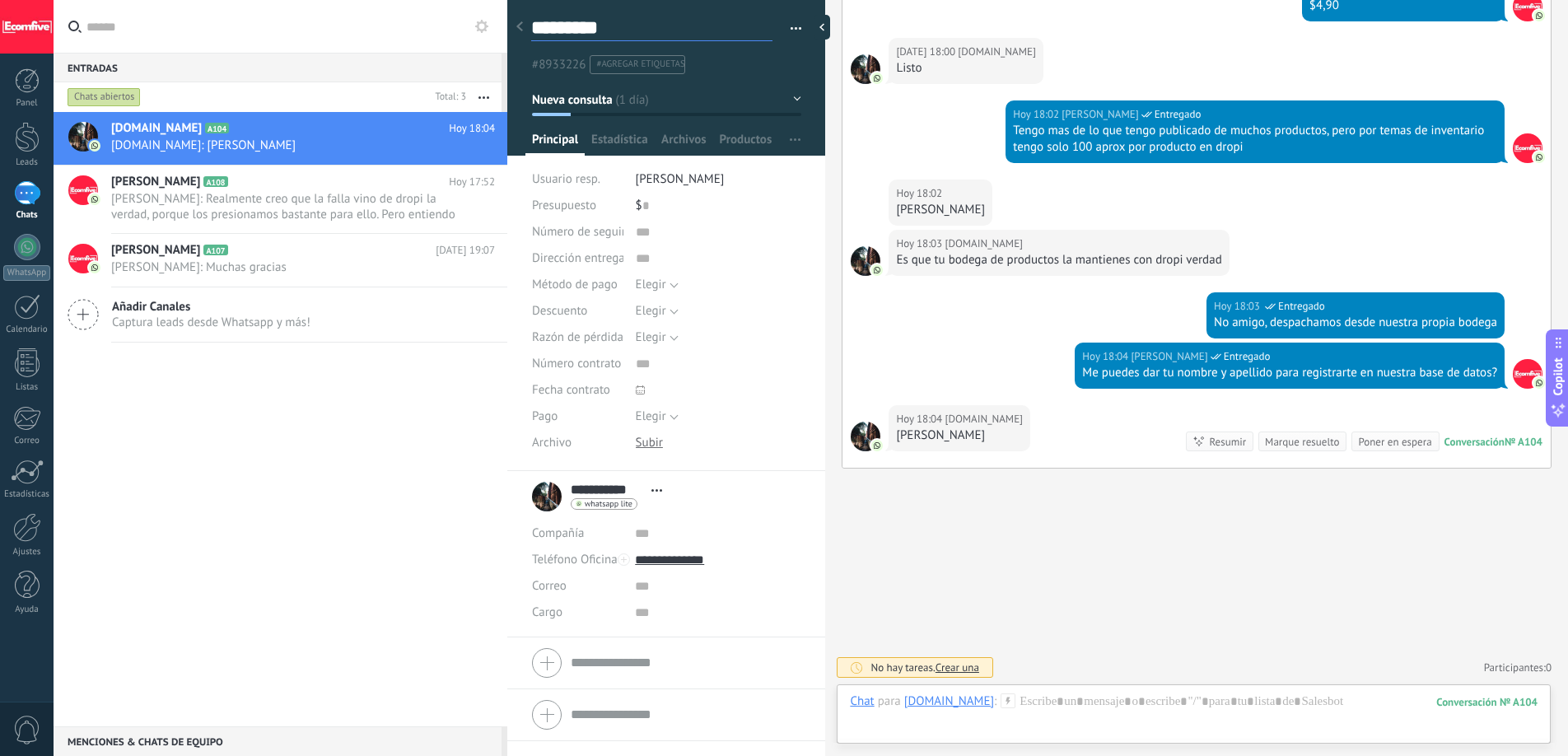
type textarea "**********"
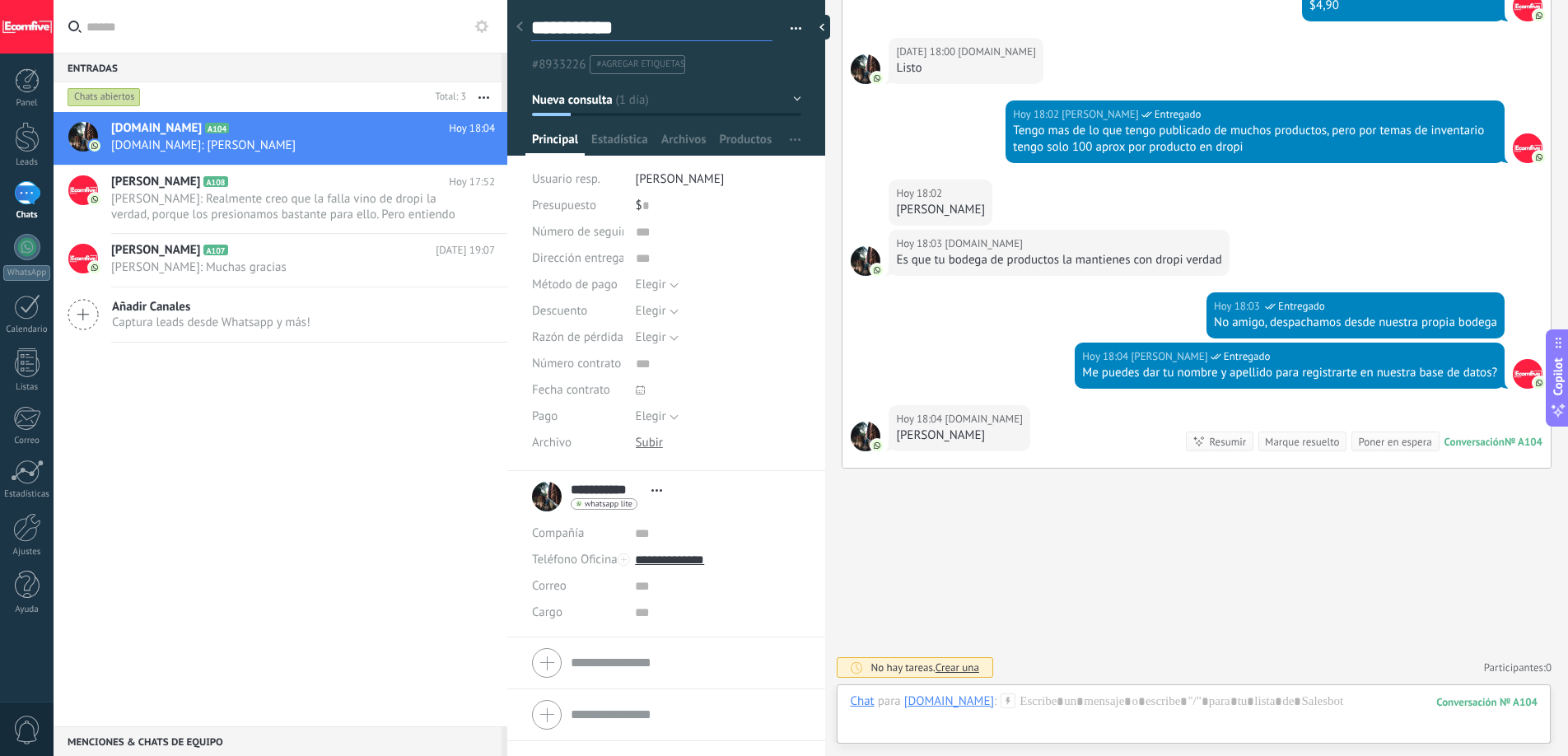
type textarea "**********"
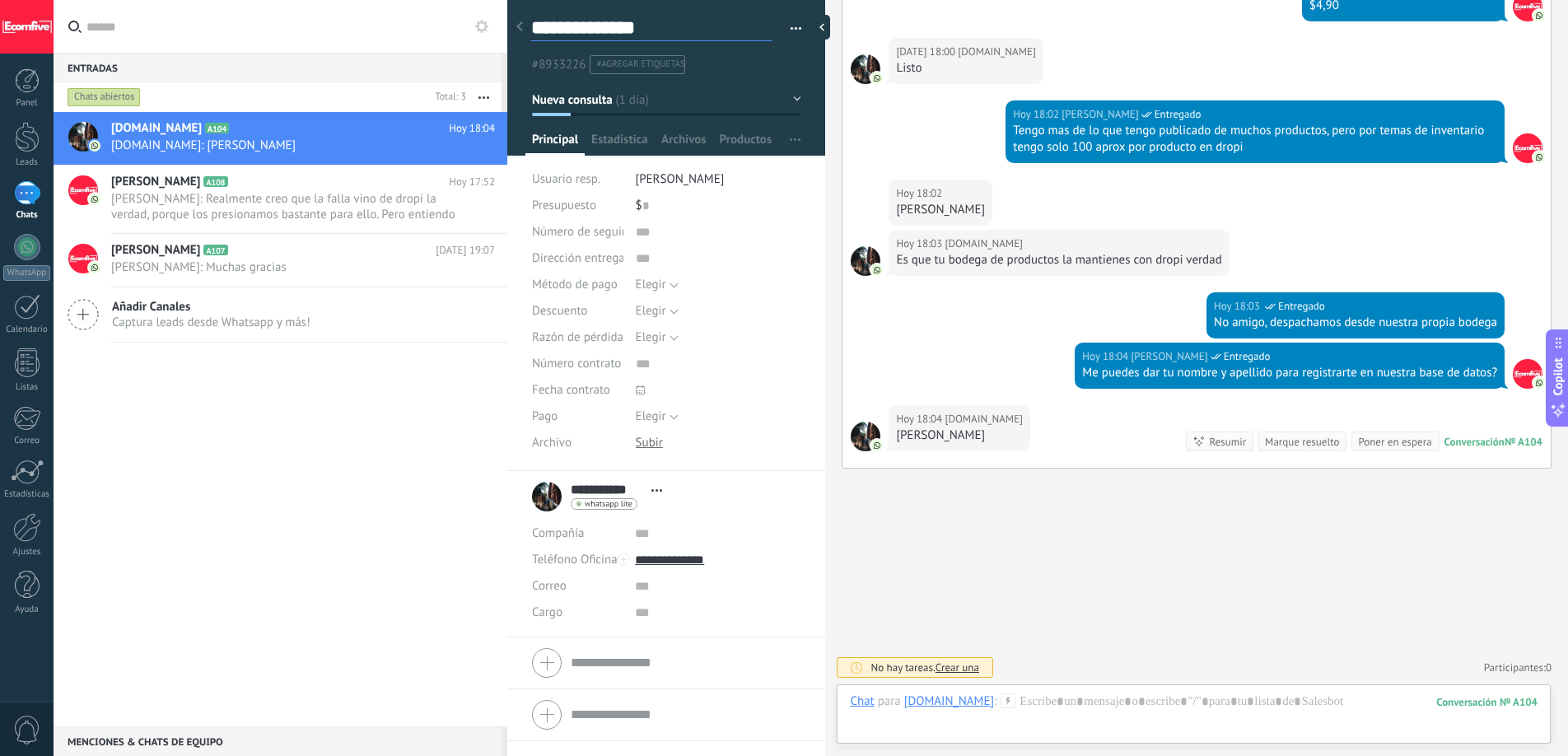
type textarea "**********"
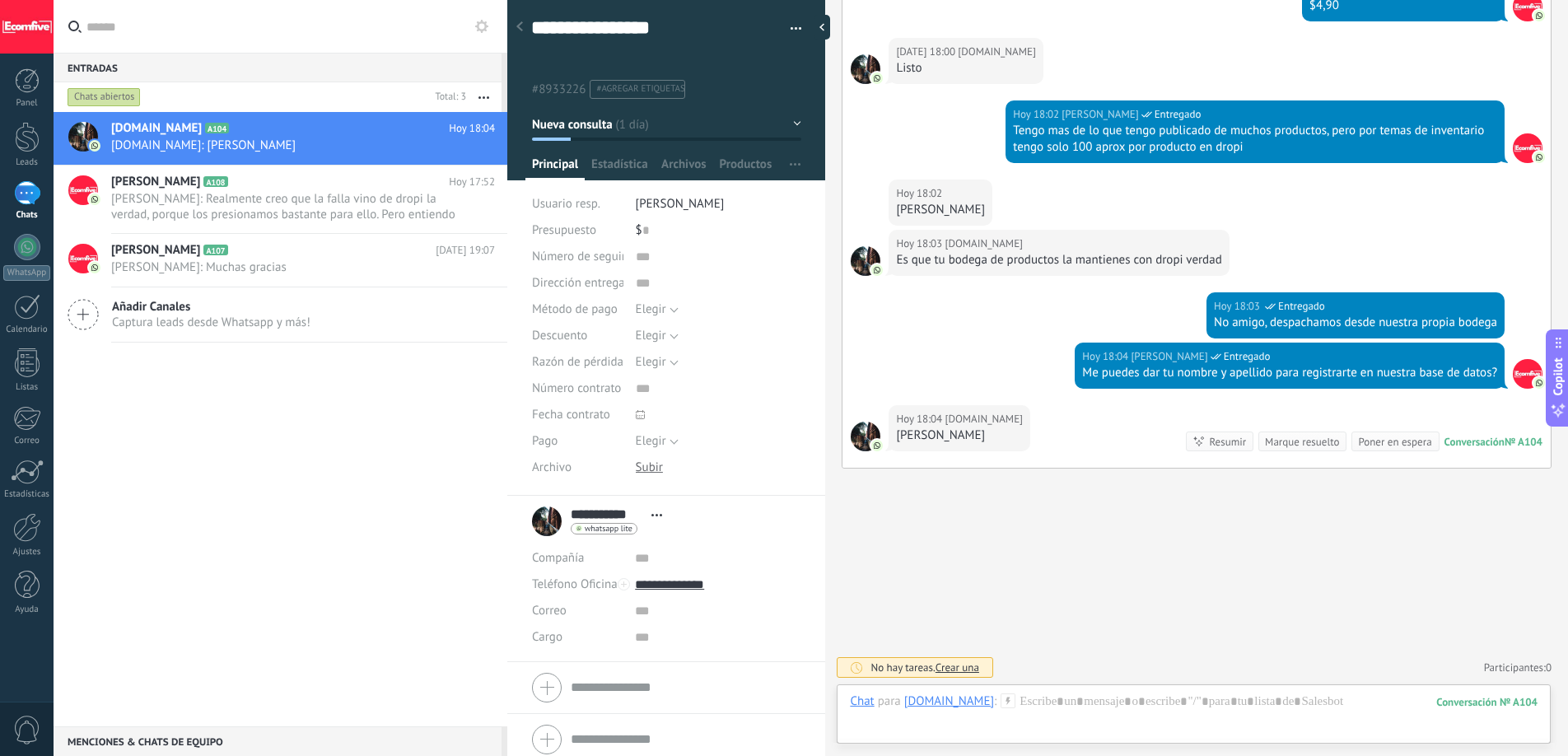
type textarea "**********"
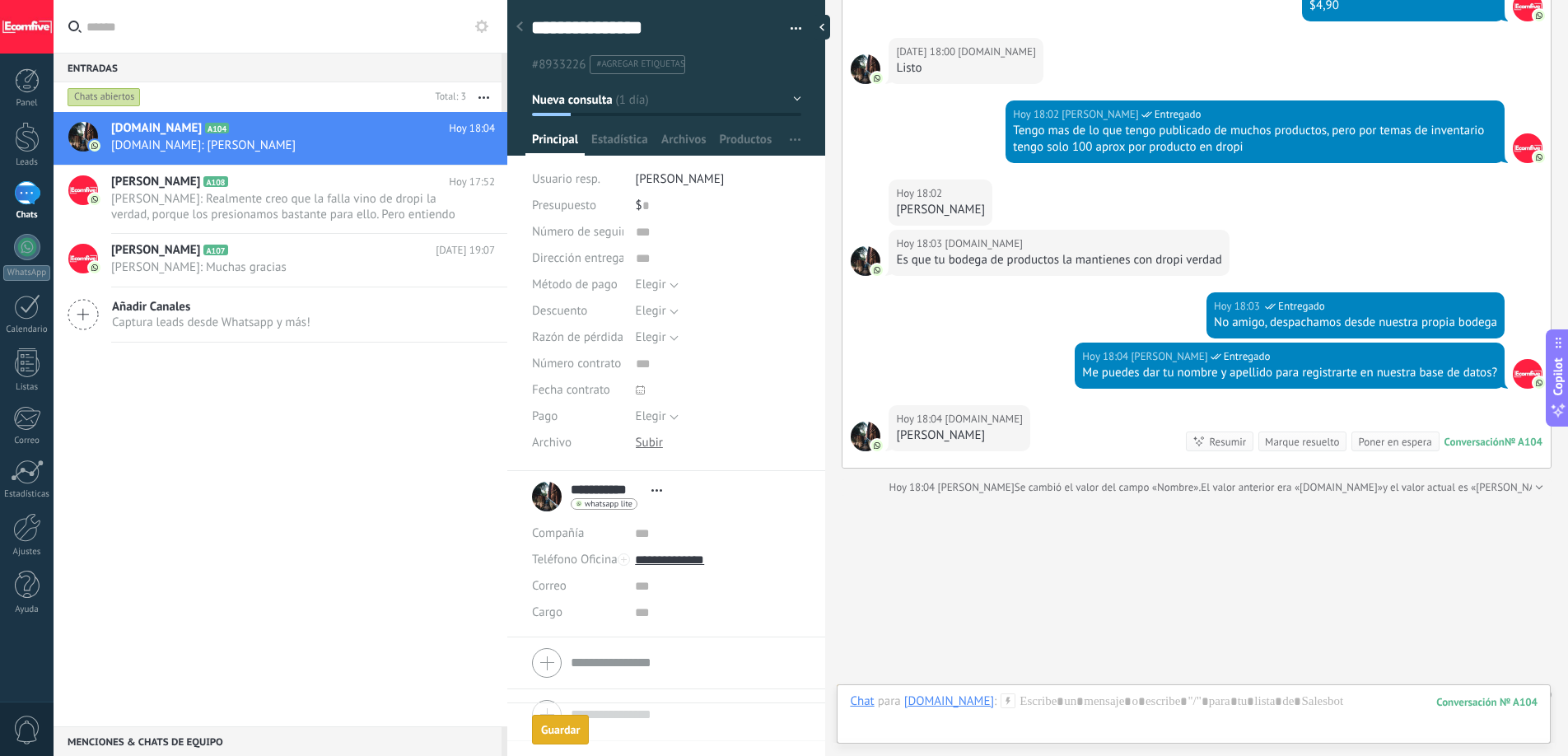
scroll to position [1354, 0]
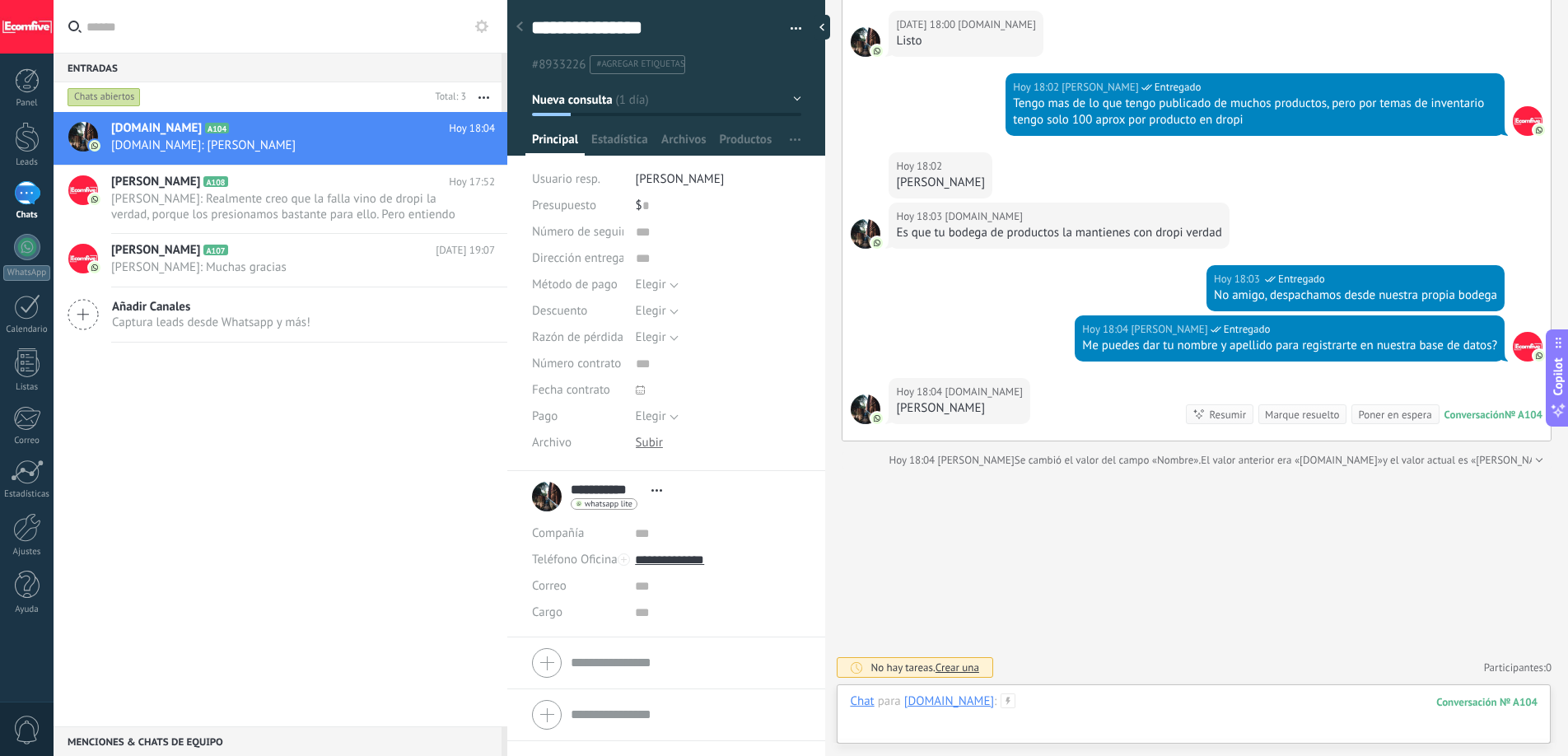
click at [1091, 695] on div at bounding box center [1194, 718] width 688 height 50
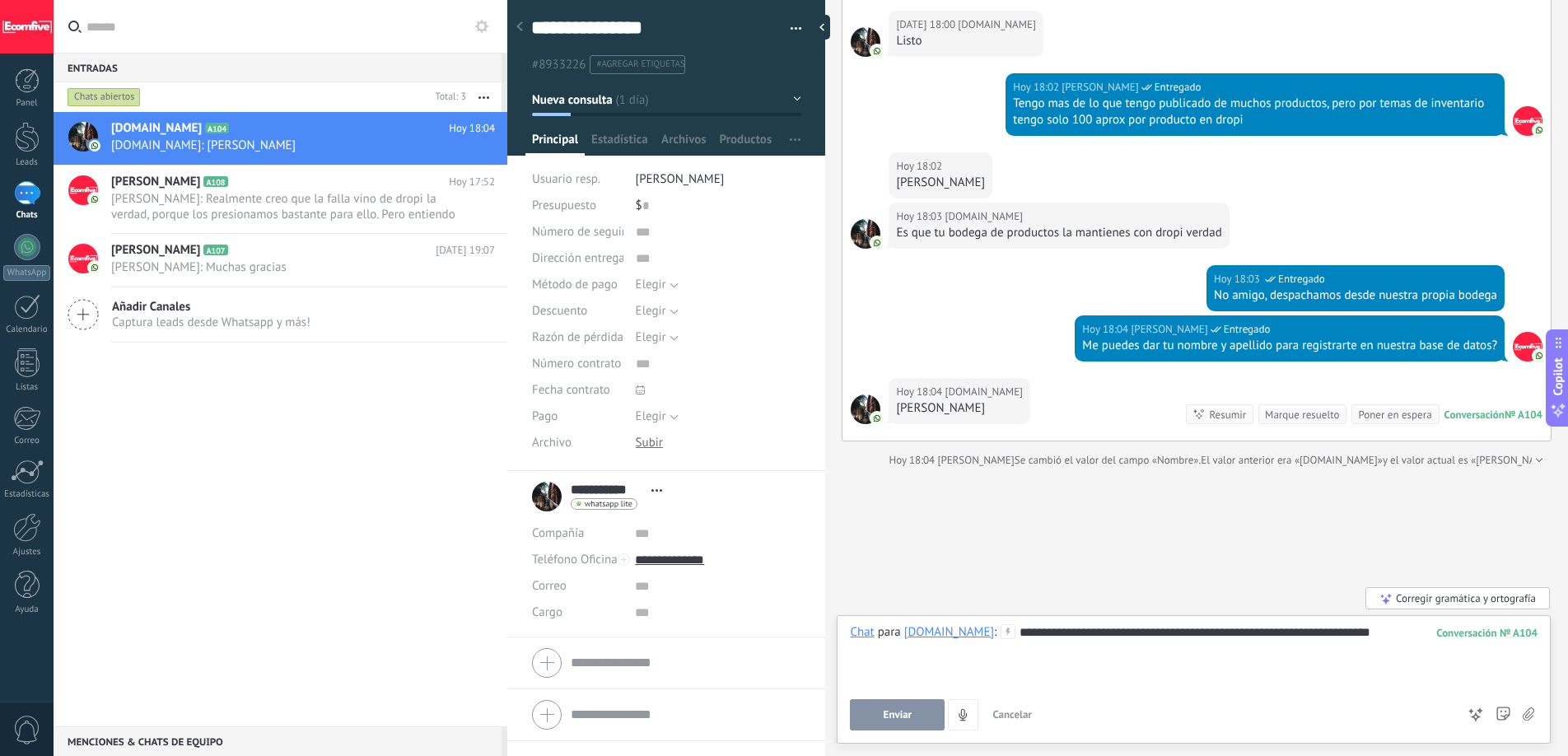
click at [905, 710] on span "Enviar" at bounding box center [898, 714] width 28 height 12
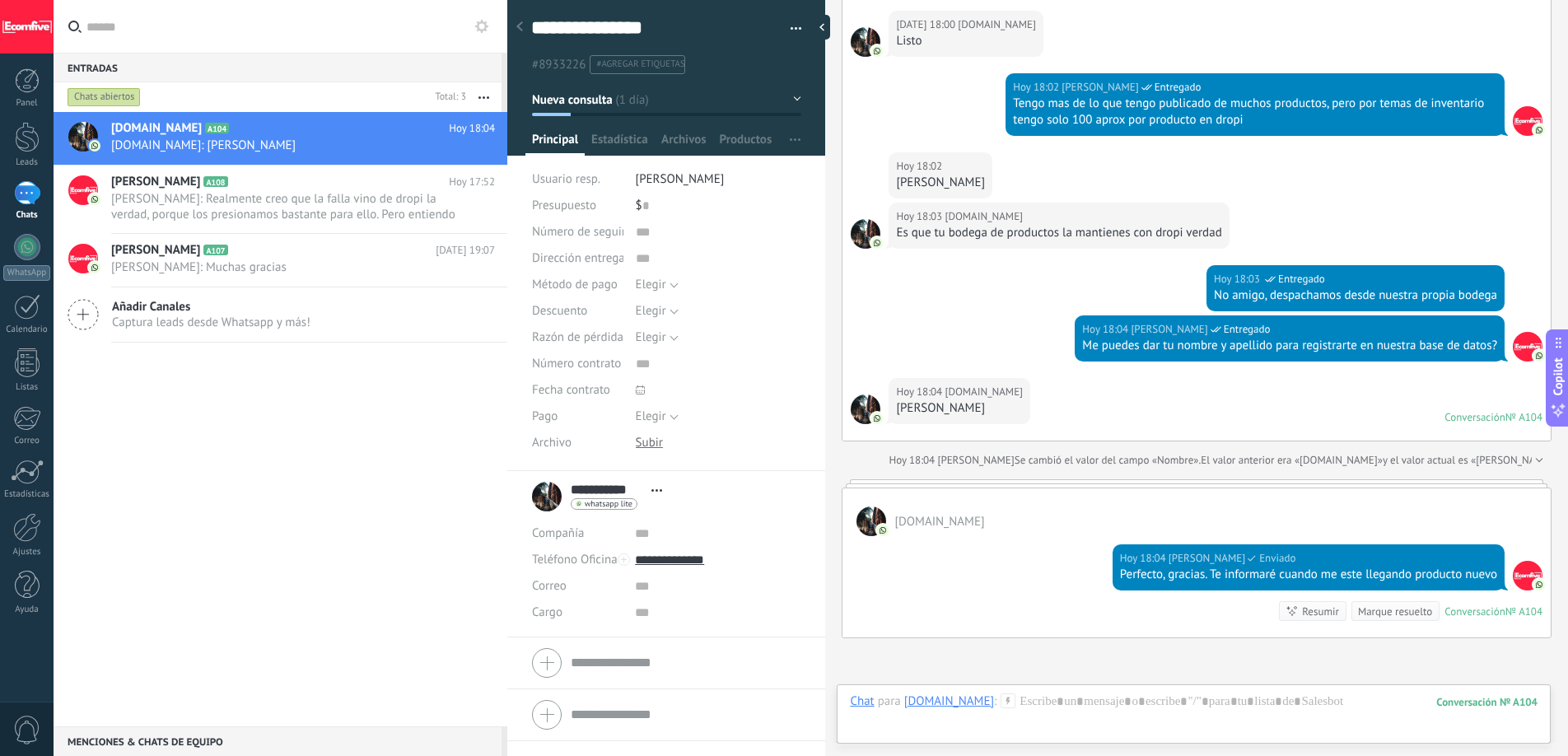
scroll to position [1343, 0]
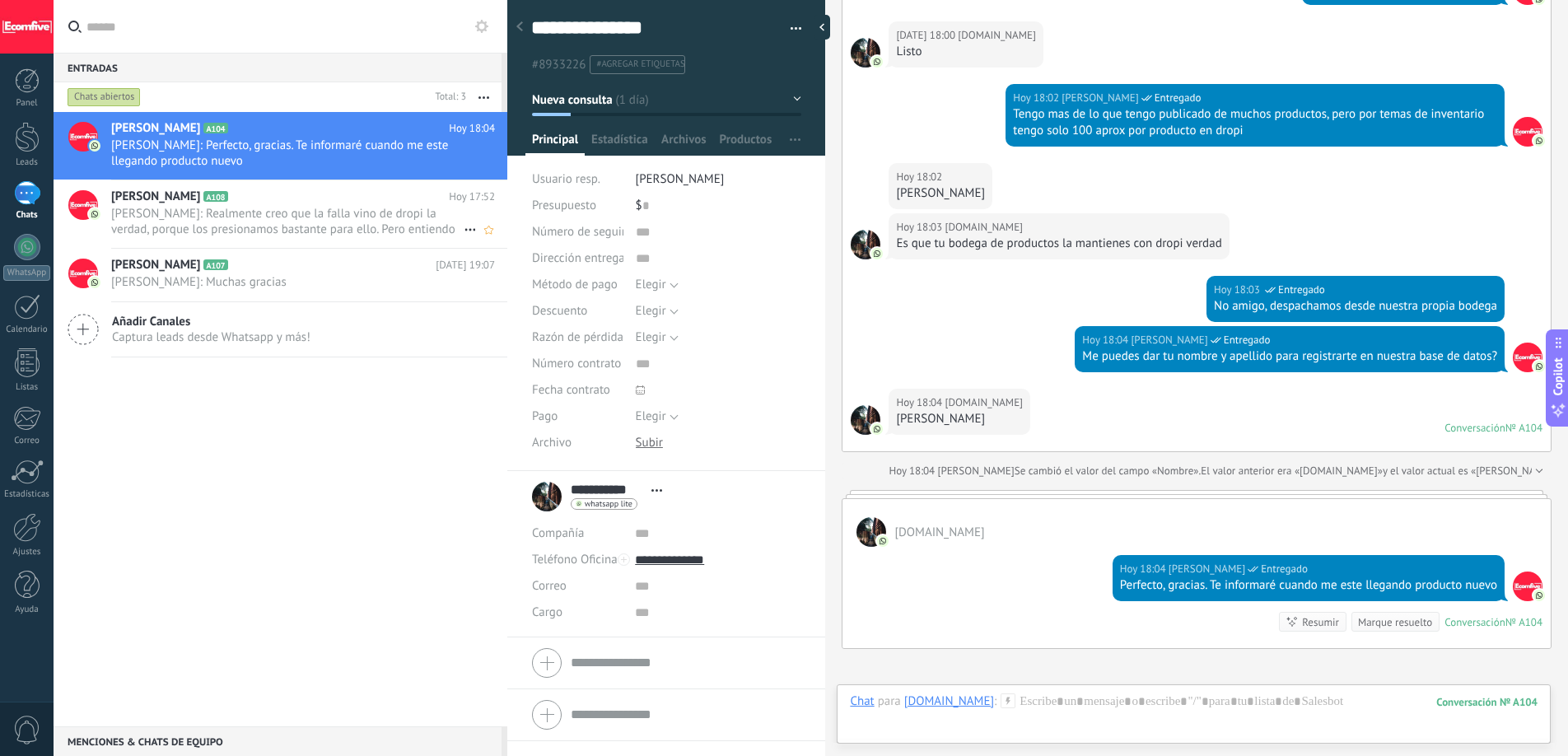
click at [396, 212] on span "[PERSON_NAME]: Realmente creo que la falla vino de dropi la verdad, porque los …" at bounding box center [287, 221] width 353 height 31
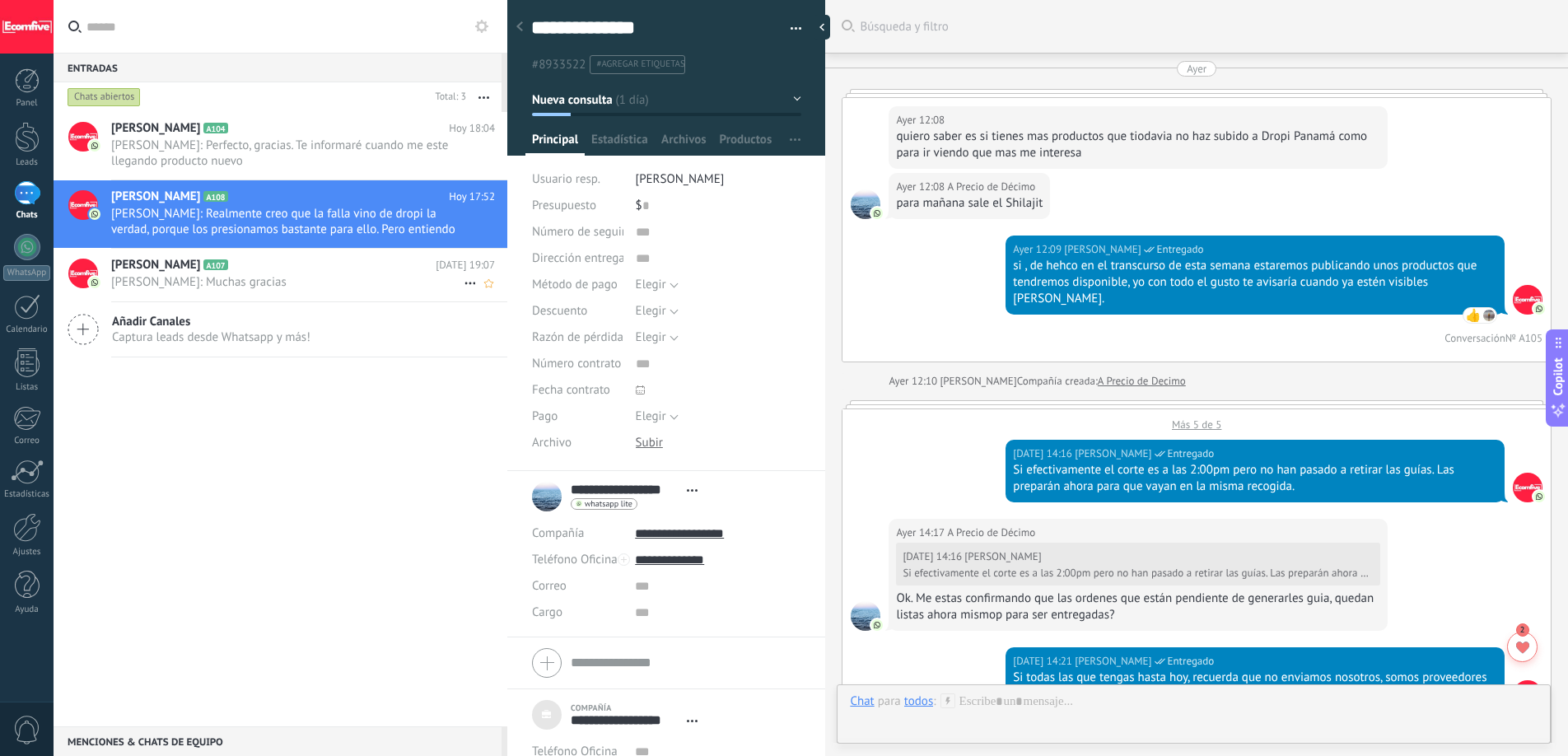
scroll to position [3010, 0]
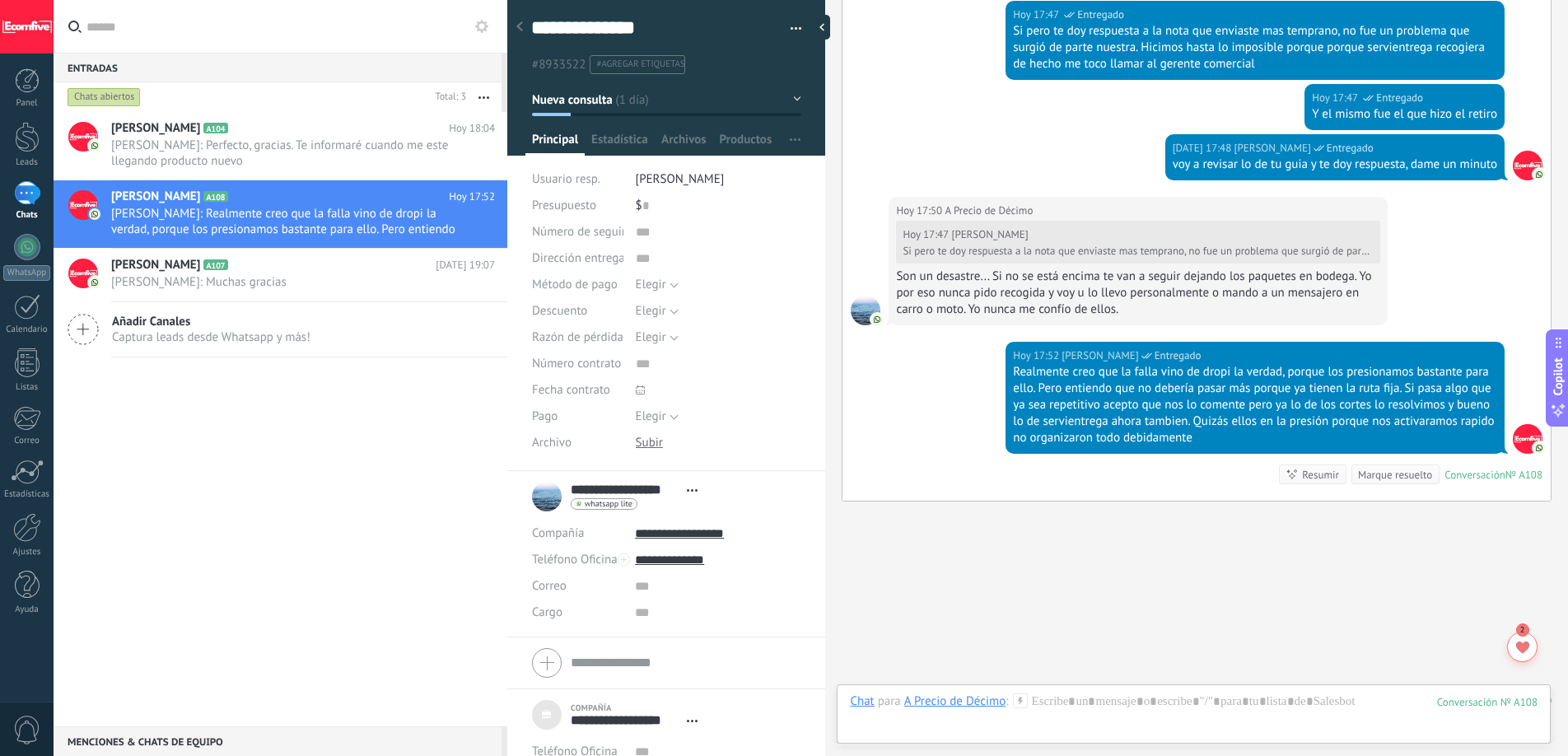
click at [960, 268] on div "Son un desastre... Si no se está encima te van a seguir dejando los paquetes en…" at bounding box center [1138, 293] width 484 height 50
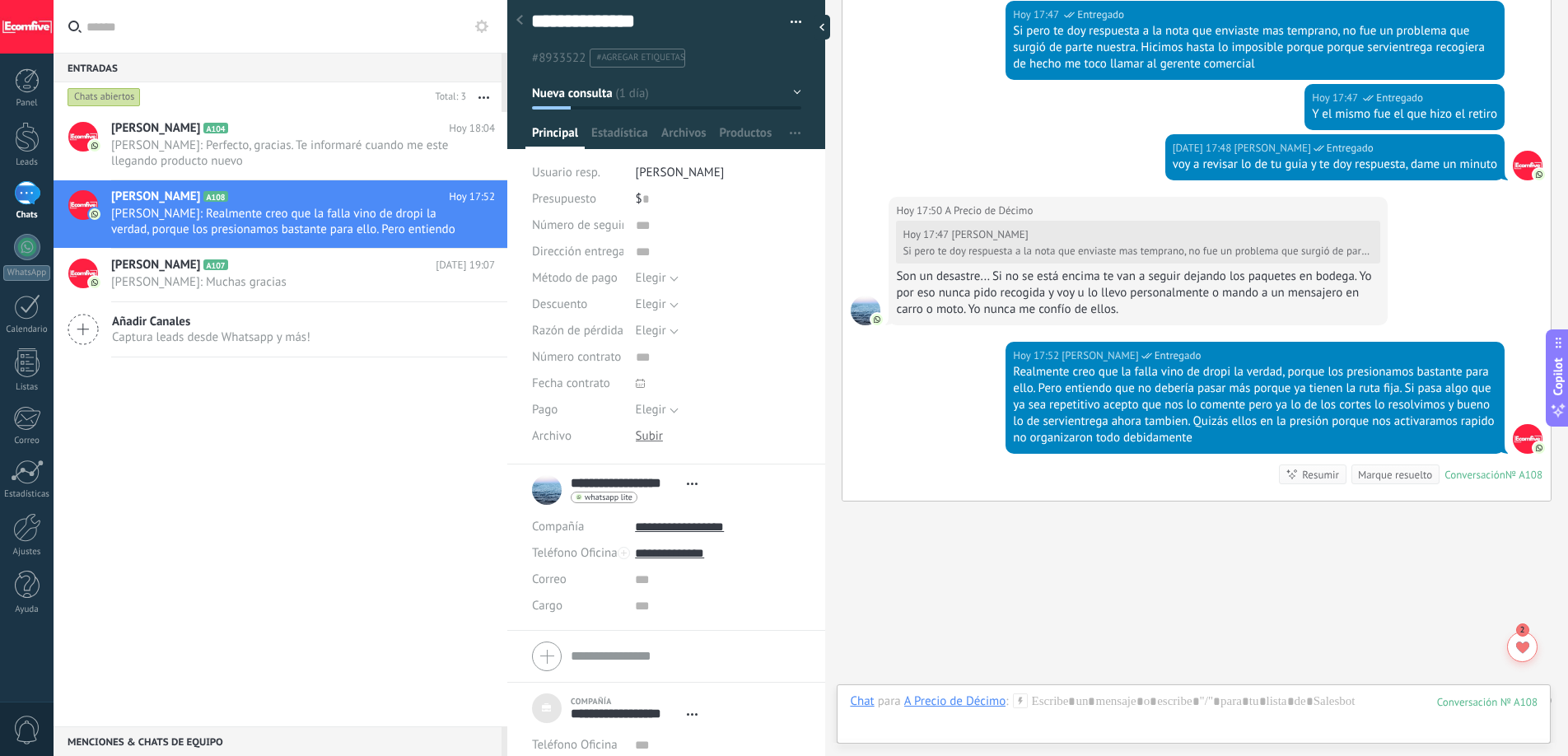
scroll to position [0, 0]
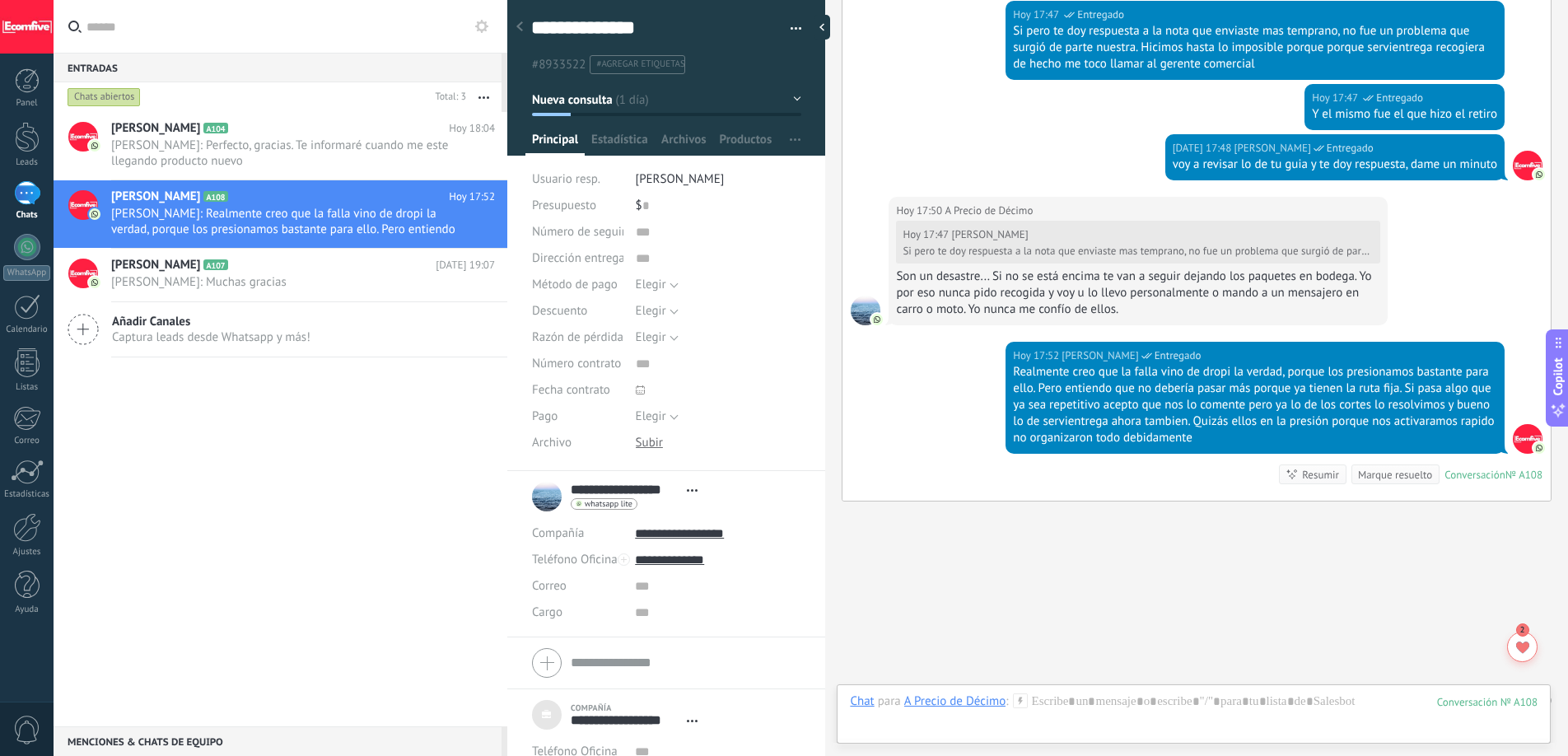
click at [522, 29] on icon at bounding box center [519, 26] width 6 height 10
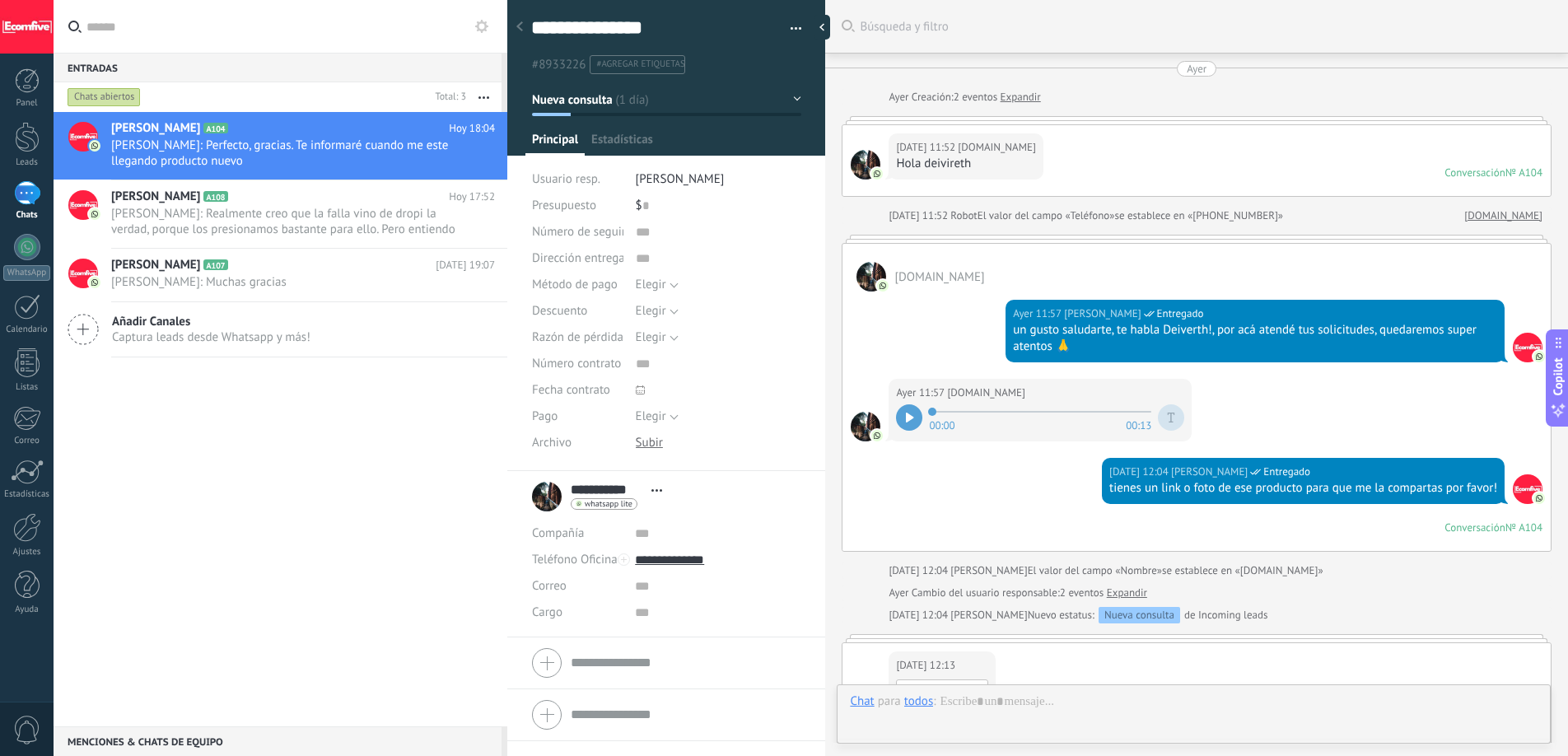
scroll to position [1524, 0]
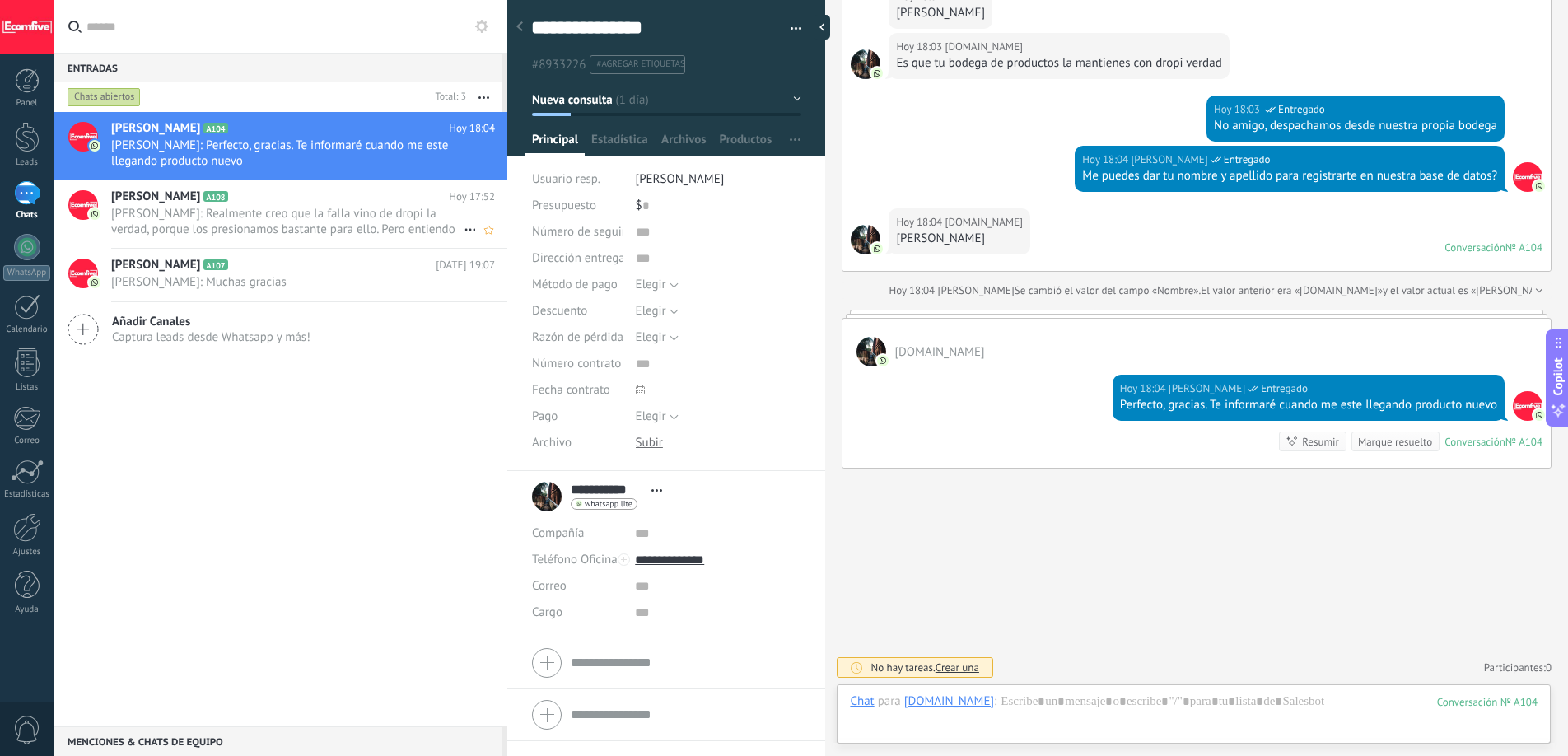
click at [314, 211] on span "[PERSON_NAME]: Realmente creo que la falla vino de dropi la verdad, porque los …" at bounding box center [287, 221] width 353 height 31
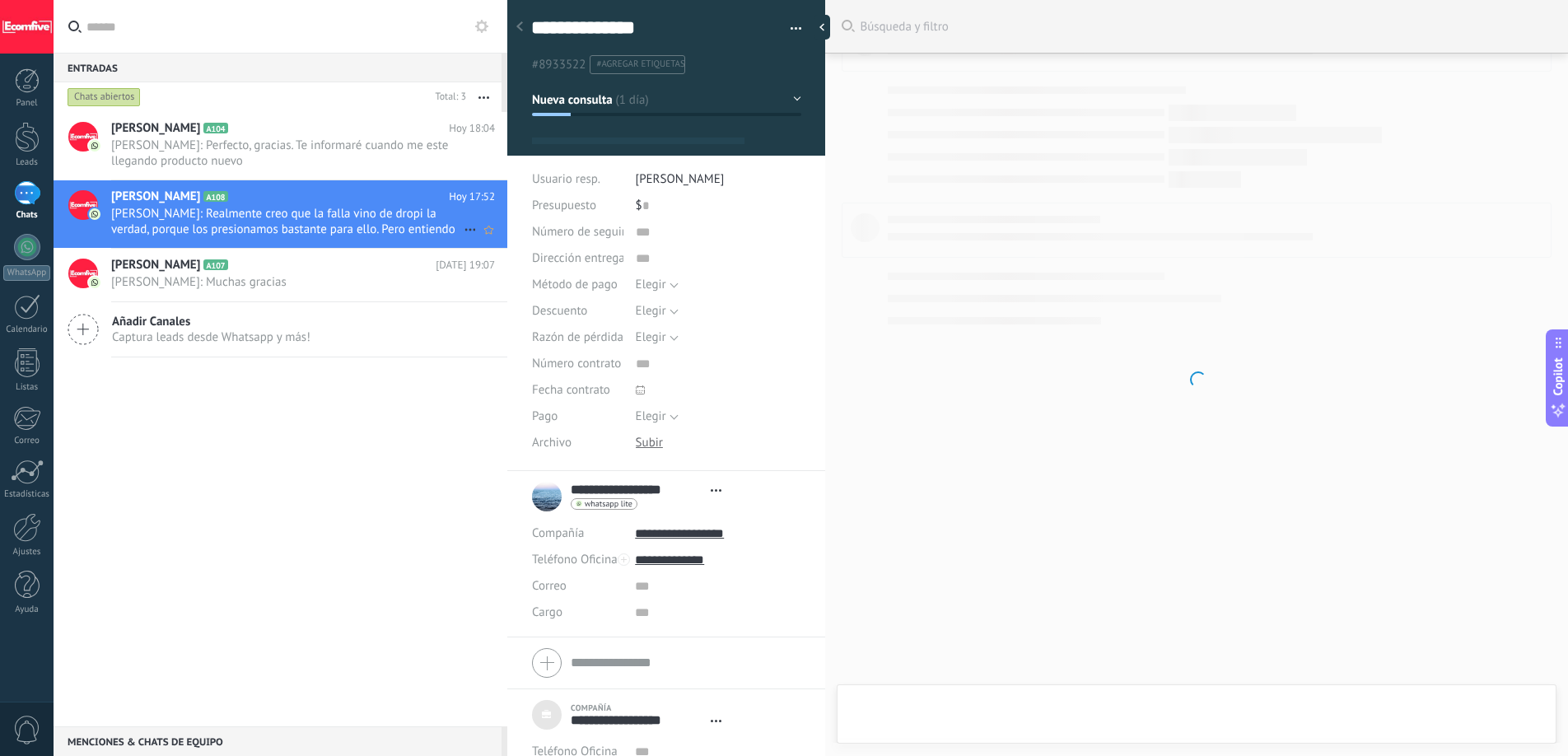
scroll to position [17, 0]
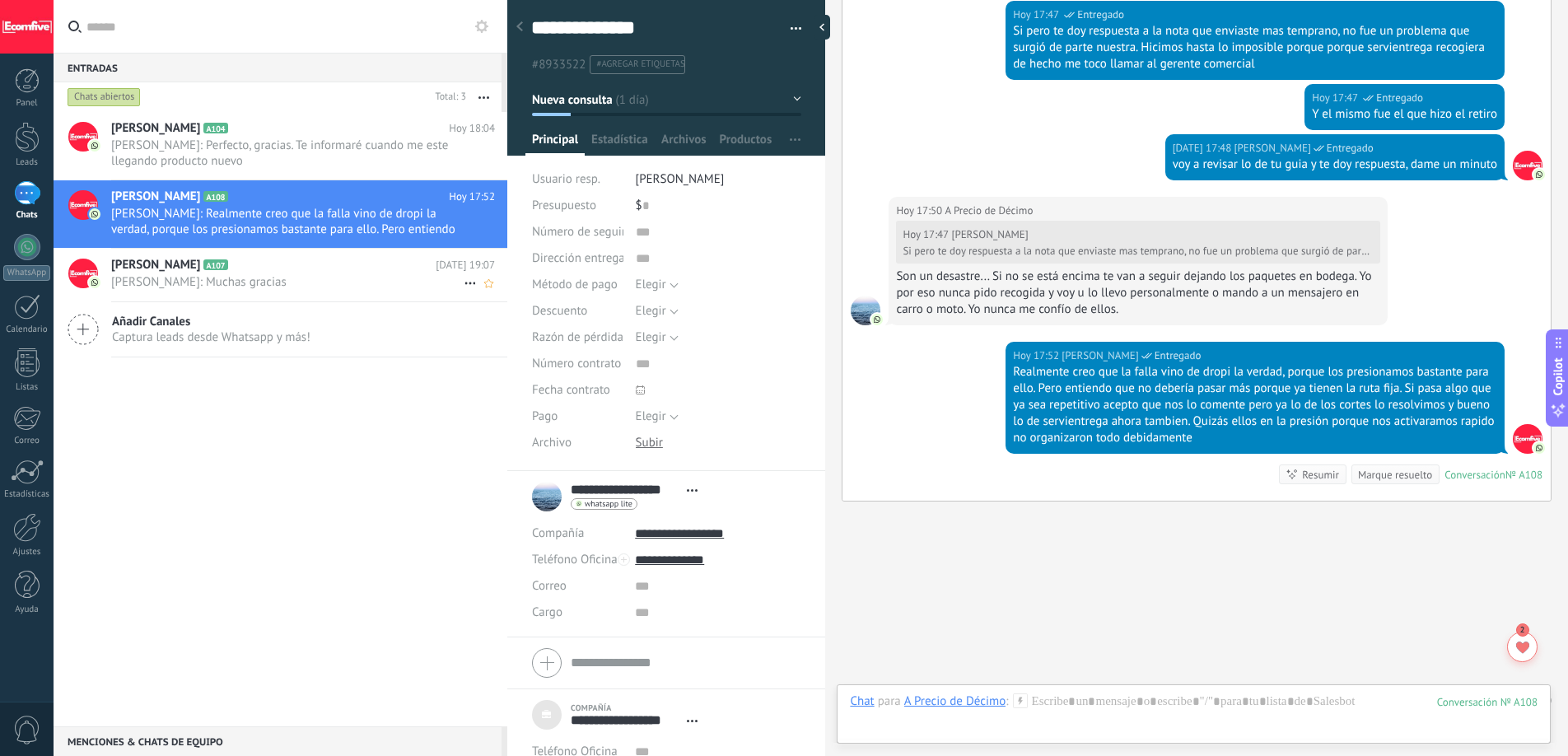
click at [317, 275] on span "[PERSON_NAME]: Muchas gracias" at bounding box center [287, 283] width 353 height 16
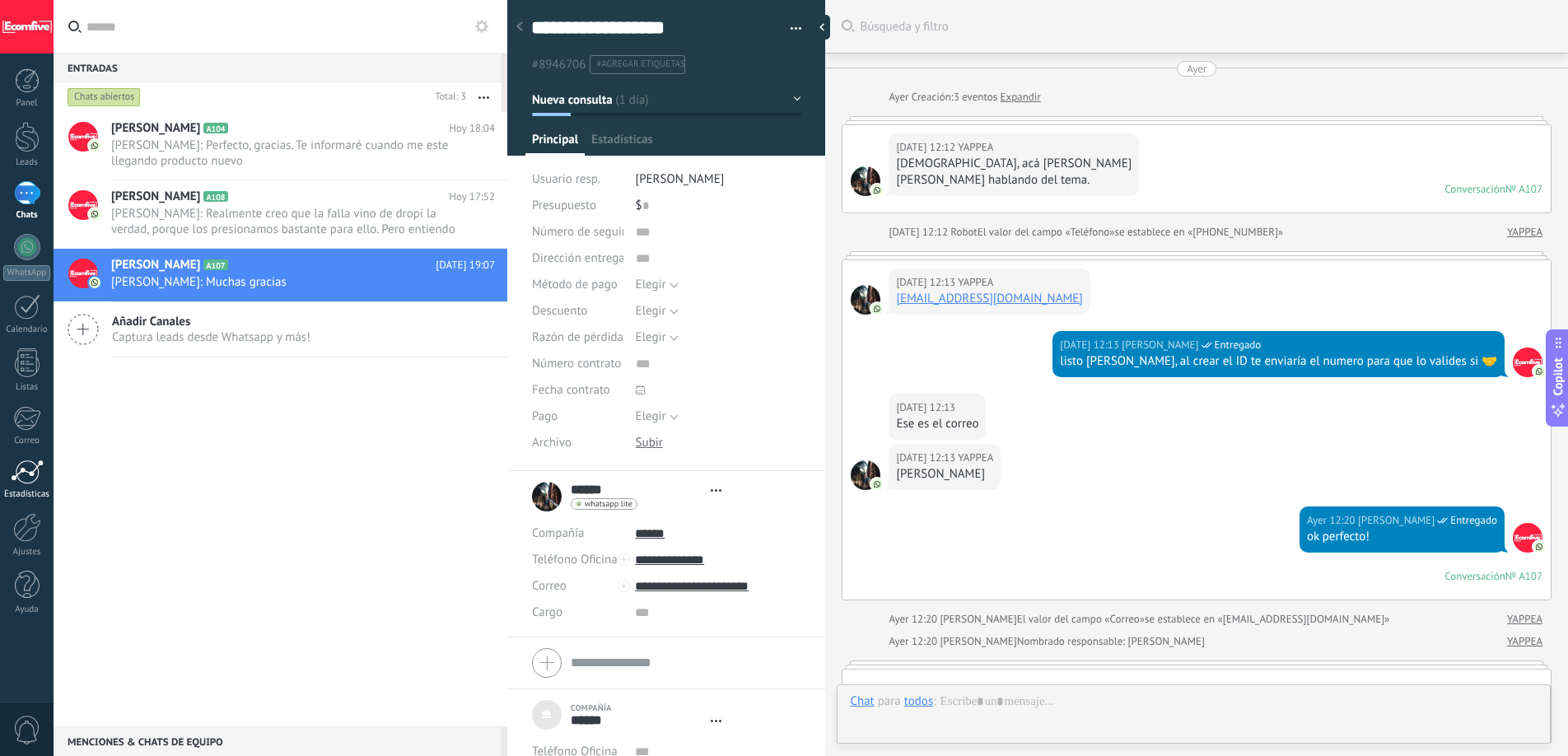
type textarea "***"
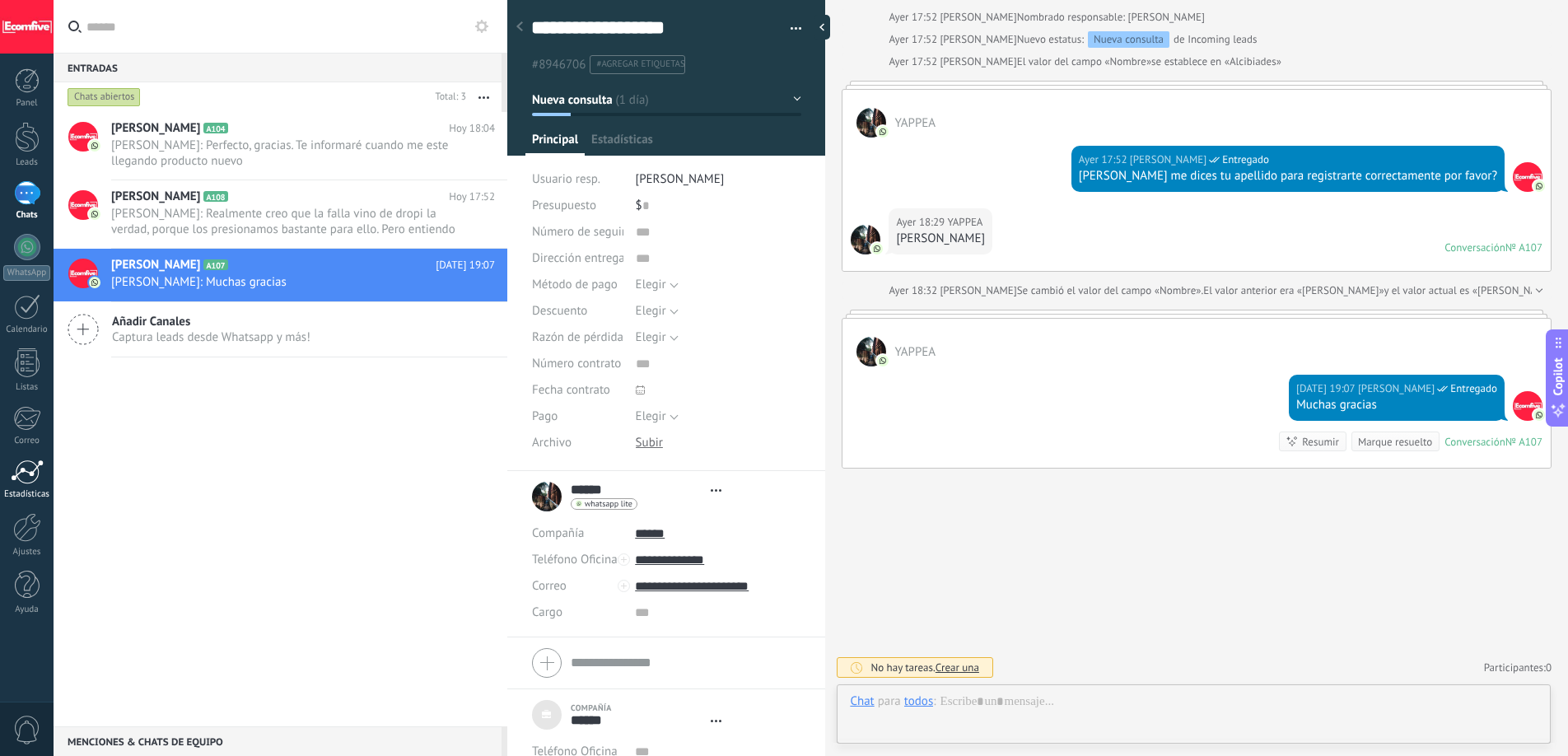
scroll to position [17, 0]
